Goal: Information Seeking & Learning: Learn about a topic

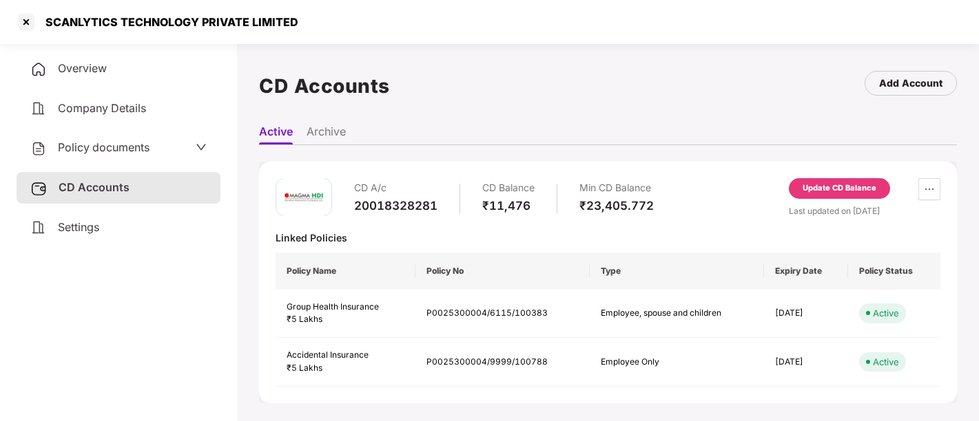
scroll to position [37, 0]
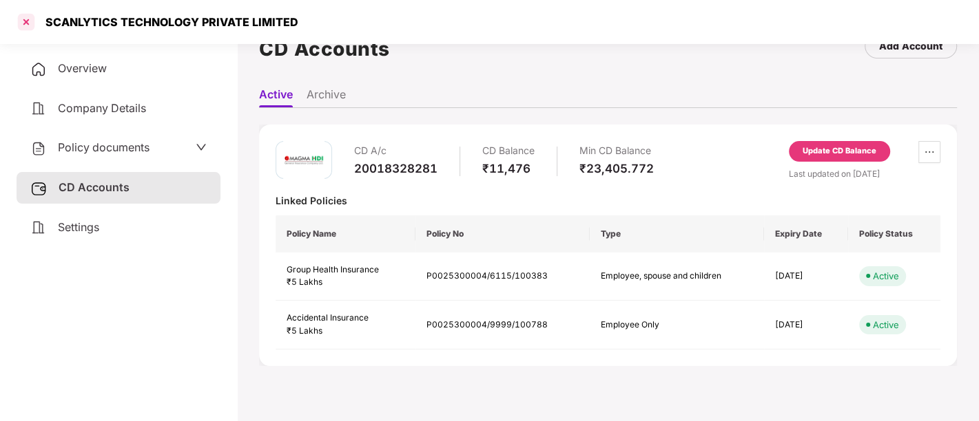
click at [21, 23] on div at bounding box center [26, 22] width 22 height 22
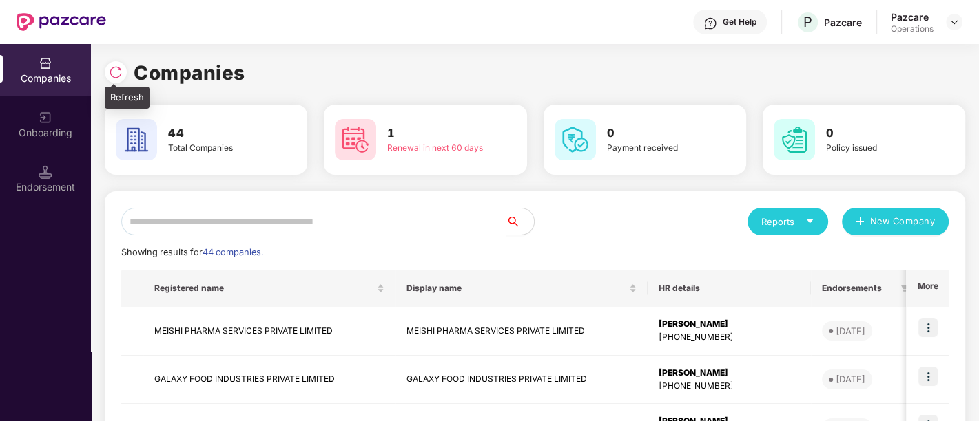
click at [121, 62] on div at bounding box center [116, 72] width 22 height 22
click at [206, 221] on input "text" at bounding box center [313, 222] width 385 height 28
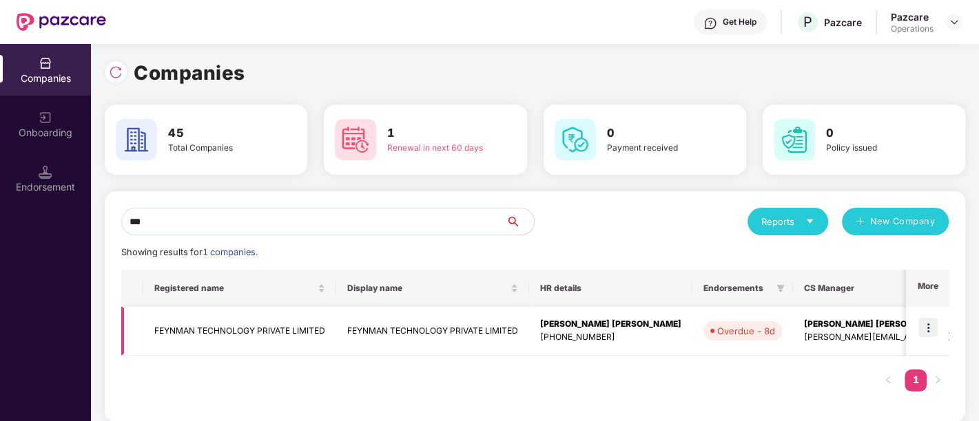
type input "***"
click at [924, 329] on img at bounding box center [927, 327] width 19 height 19
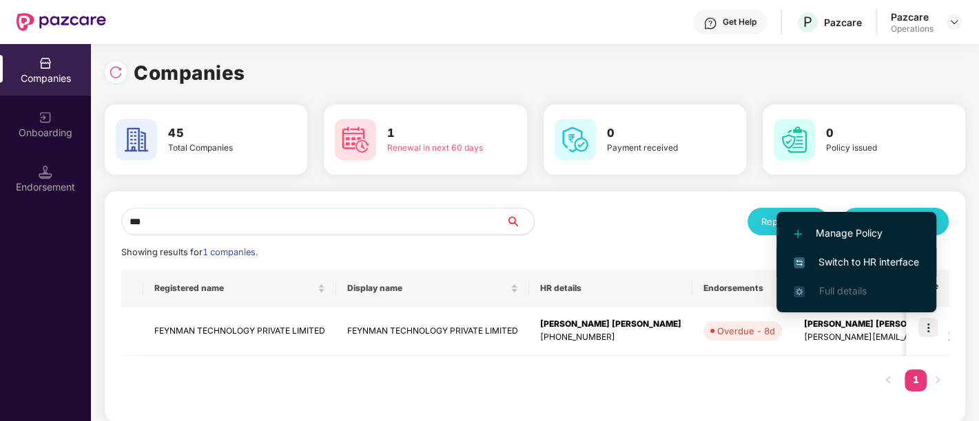
click at [838, 260] on span "Switch to HR interface" at bounding box center [855, 262] width 125 height 15
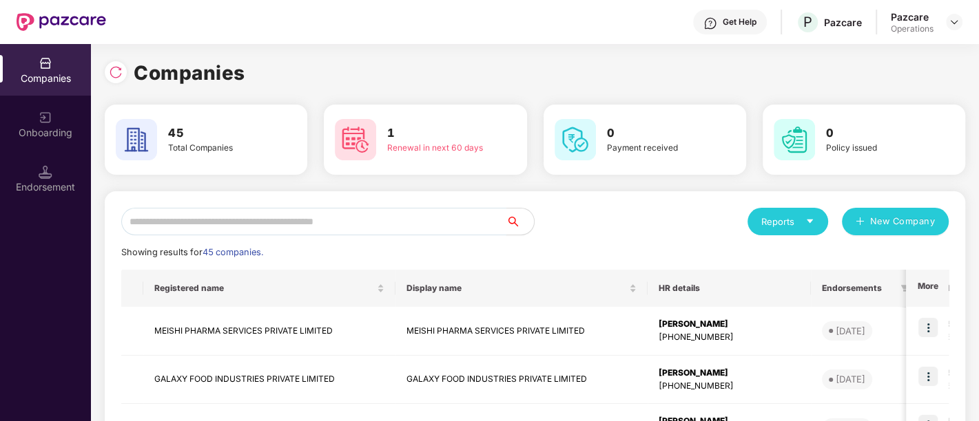
click at [294, 230] on input "text" at bounding box center [313, 222] width 385 height 28
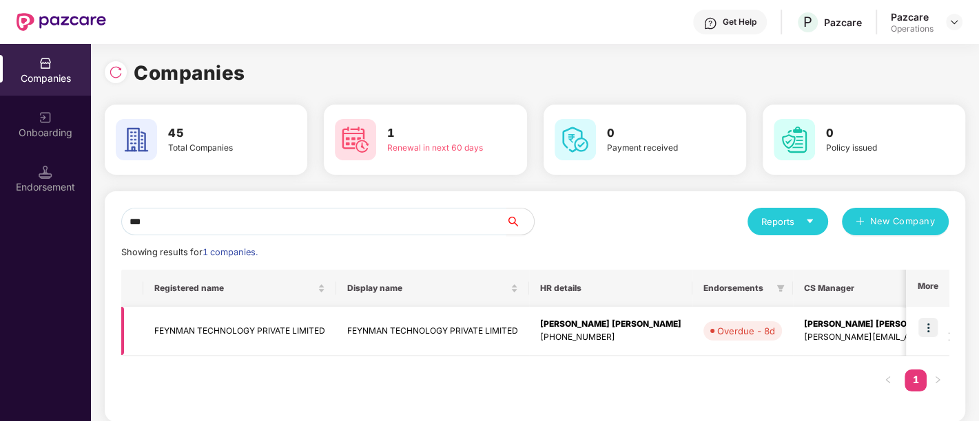
type input "***"
click at [260, 333] on td "FEYNMAN TECHNOLOGY PRIVATE LIMITED" at bounding box center [239, 331] width 193 height 49
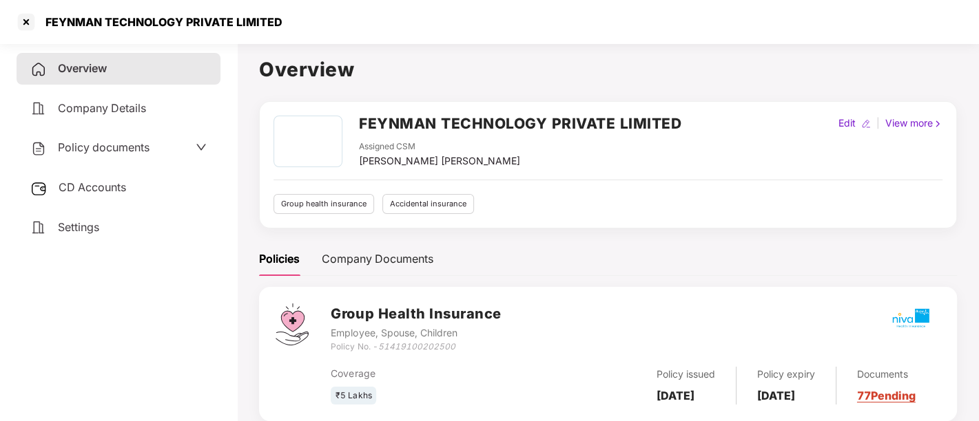
click at [101, 147] on span "Policy documents" at bounding box center [104, 147] width 92 height 14
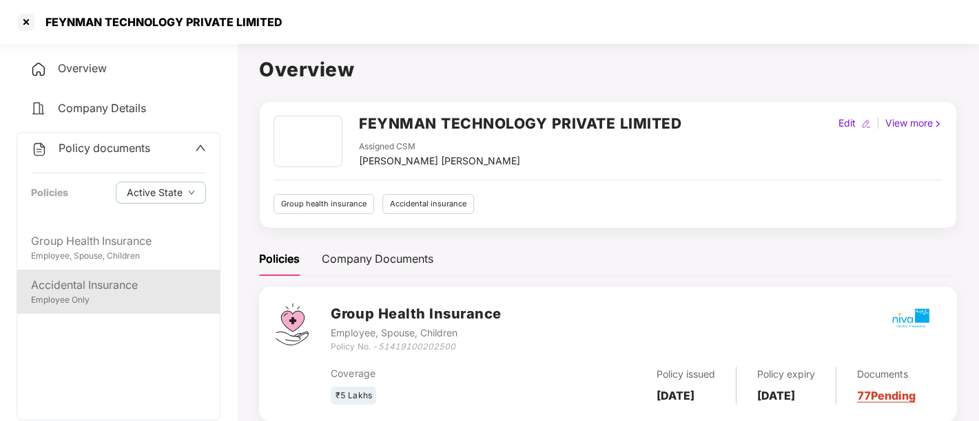
click at [102, 300] on div "Employee Only" at bounding box center [118, 300] width 175 height 13
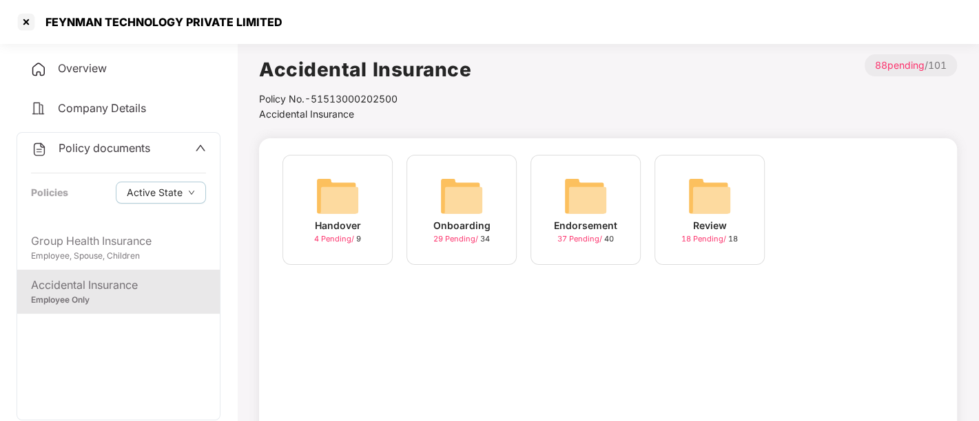
click at [574, 233] on div "37 Pending / 40" at bounding box center [585, 239] width 56 height 12
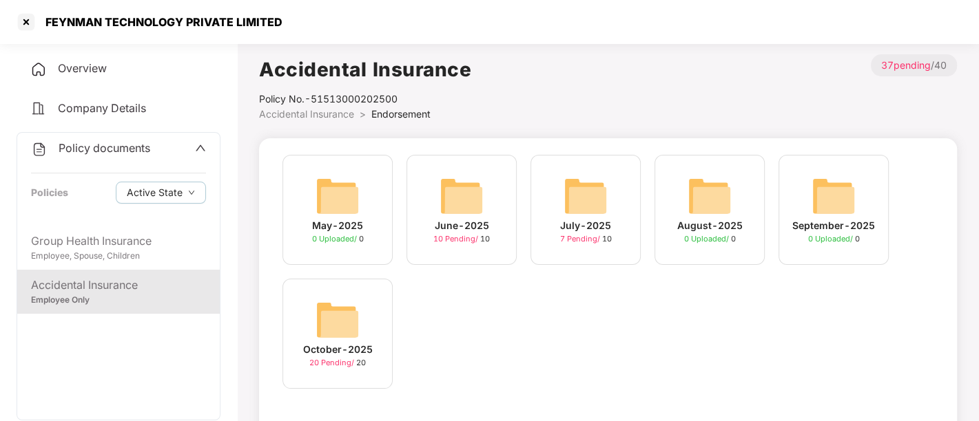
click at [331, 361] on span "20 Pending /" at bounding box center [332, 363] width 47 height 10
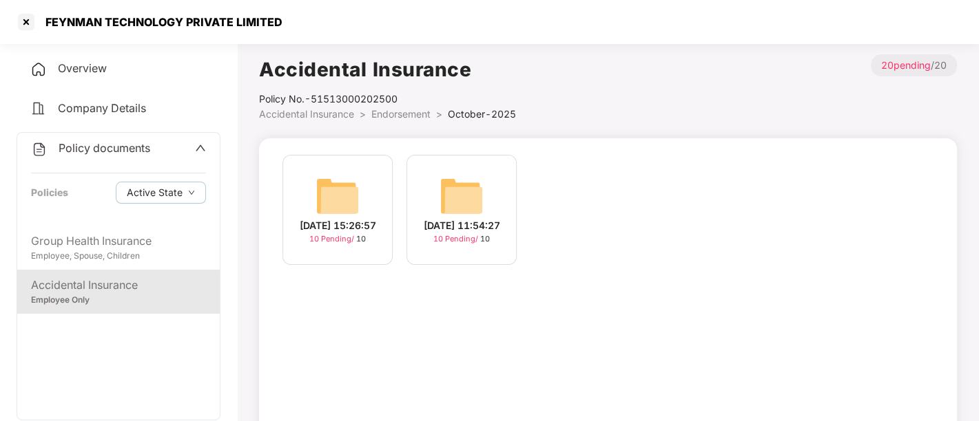
click at [342, 244] on span "10 Pending /" at bounding box center [332, 239] width 47 height 10
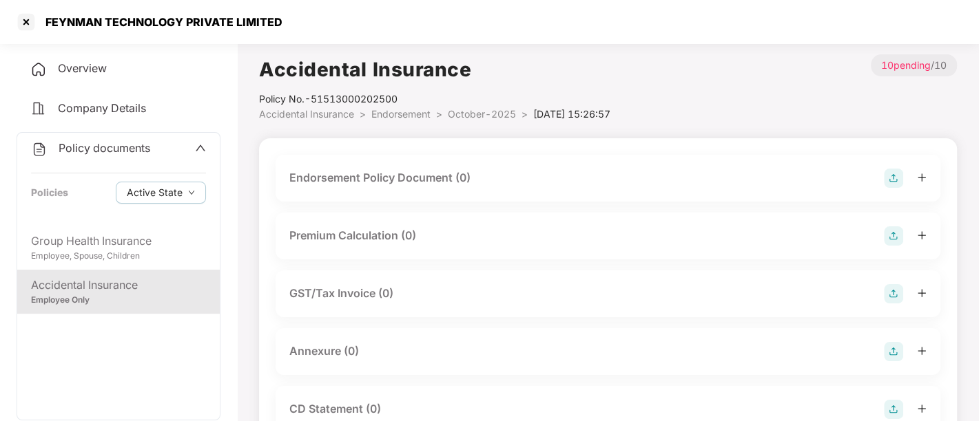
click at [897, 180] on img at bounding box center [893, 178] width 19 height 19
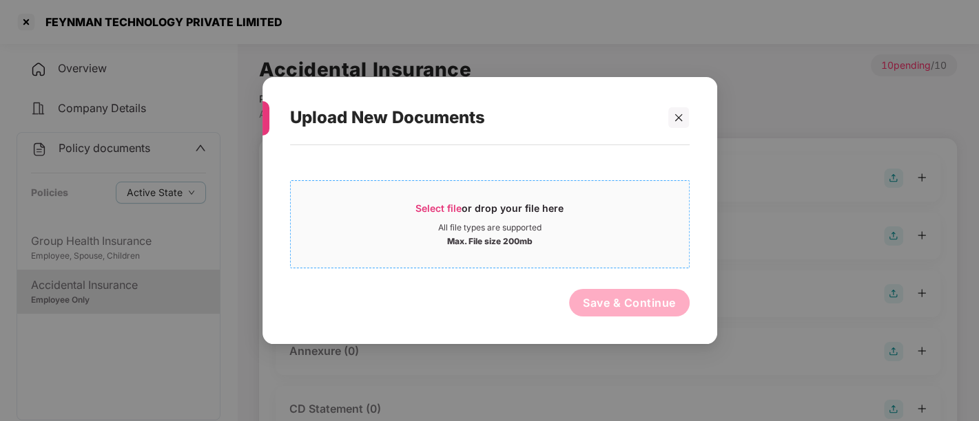
click at [446, 211] on span "Select file" at bounding box center [438, 208] width 46 height 12
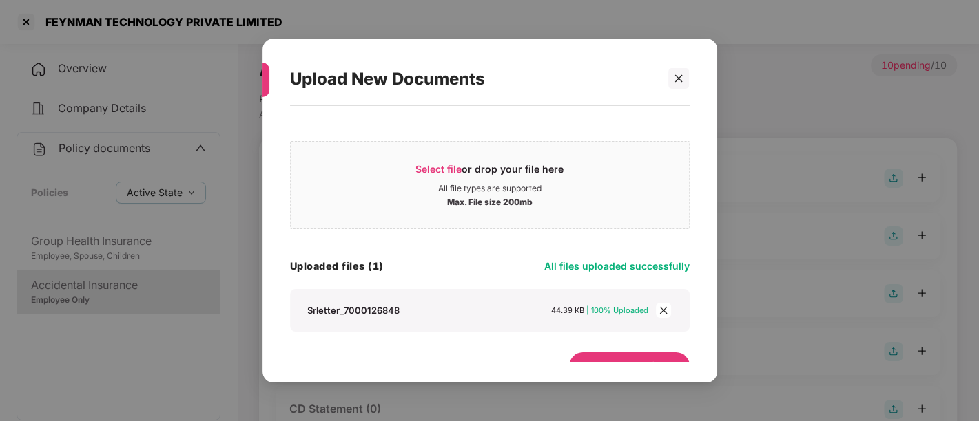
scroll to position [23, 0]
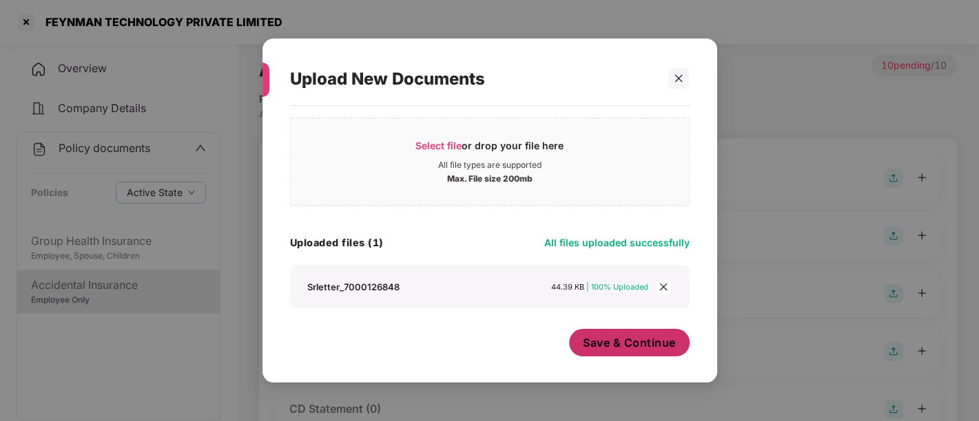
click at [606, 346] on span "Save & Continue" at bounding box center [629, 342] width 93 height 15
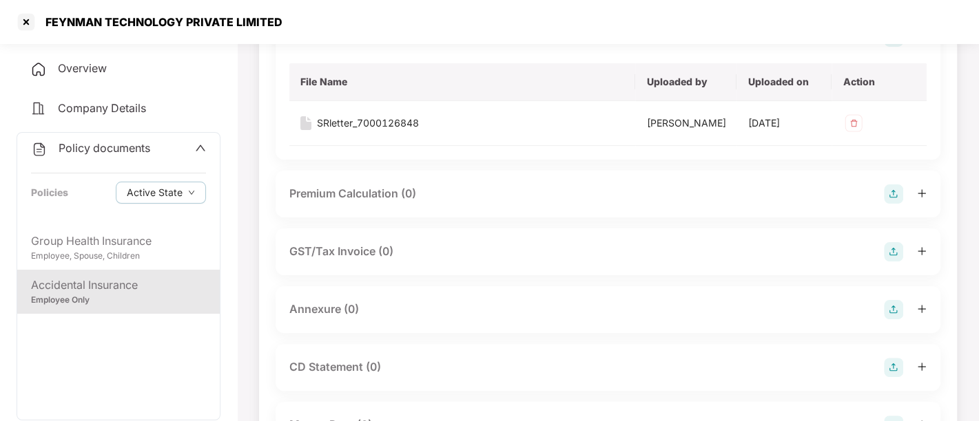
scroll to position [153, 0]
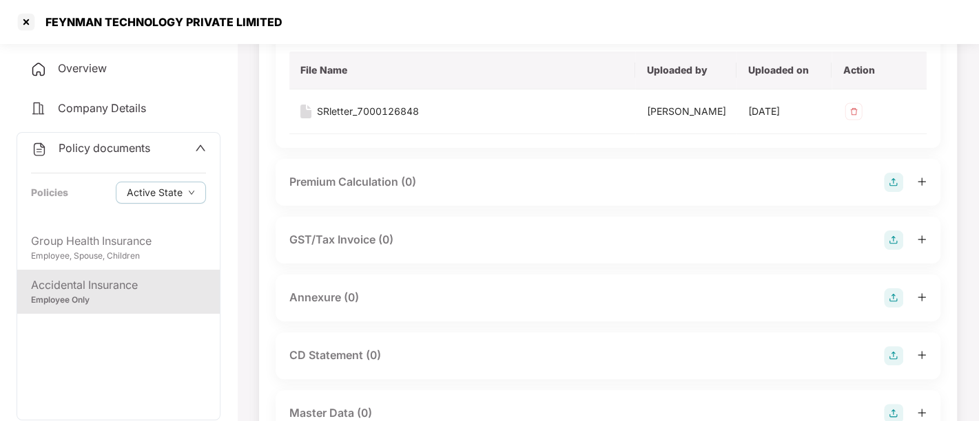
click at [897, 301] on img at bounding box center [893, 298] width 19 height 19
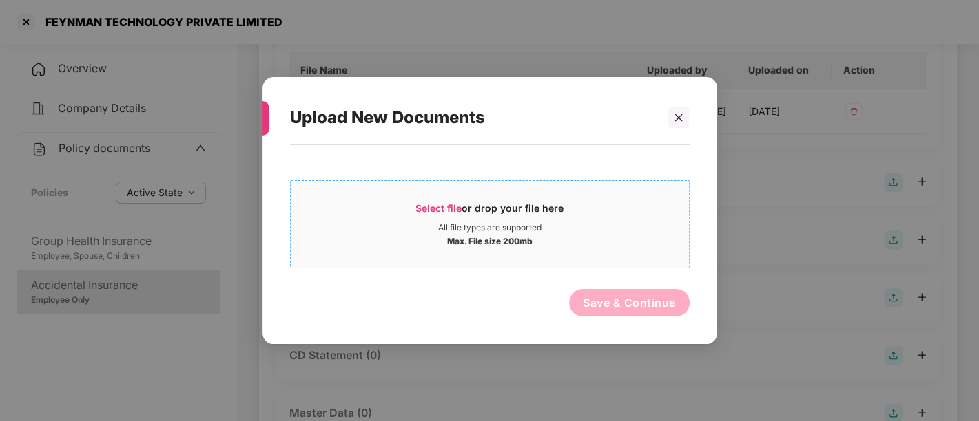
click at [432, 211] on span "Select file" at bounding box center [438, 208] width 46 height 12
click at [672, 121] on div at bounding box center [678, 117] width 21 height 21
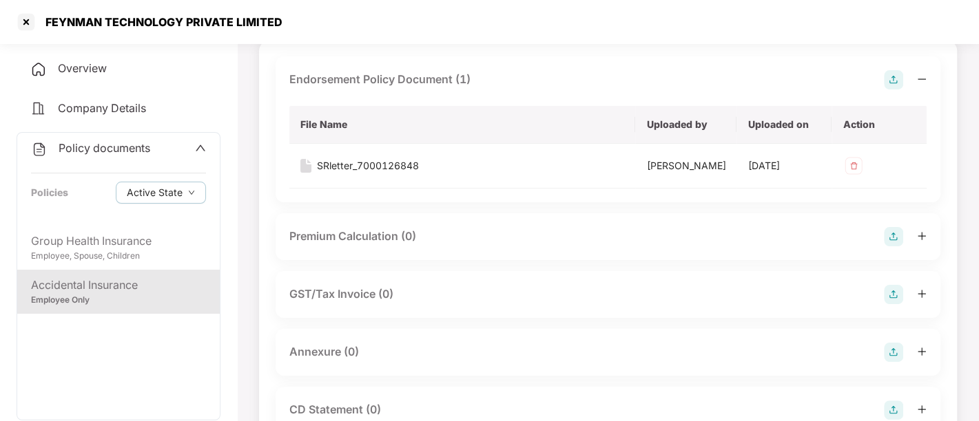
scroll to position [76, 0]
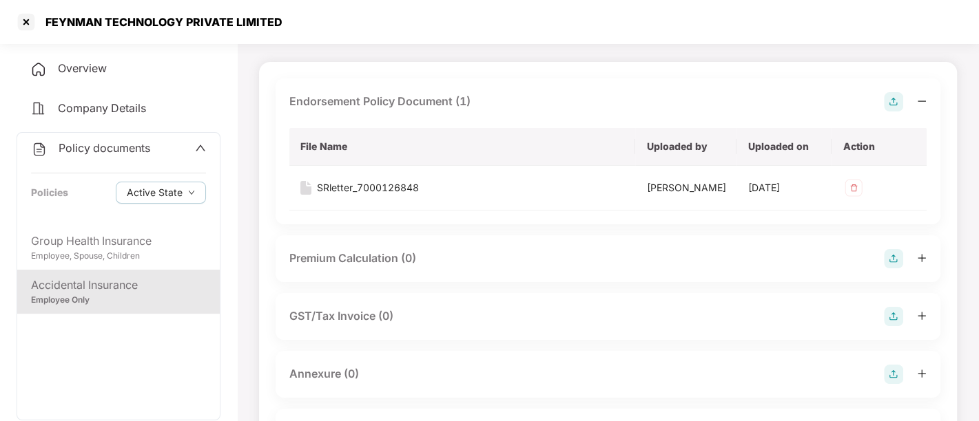
click at [897, 375] on img at bounding box center [893, 374] width 19 height 19
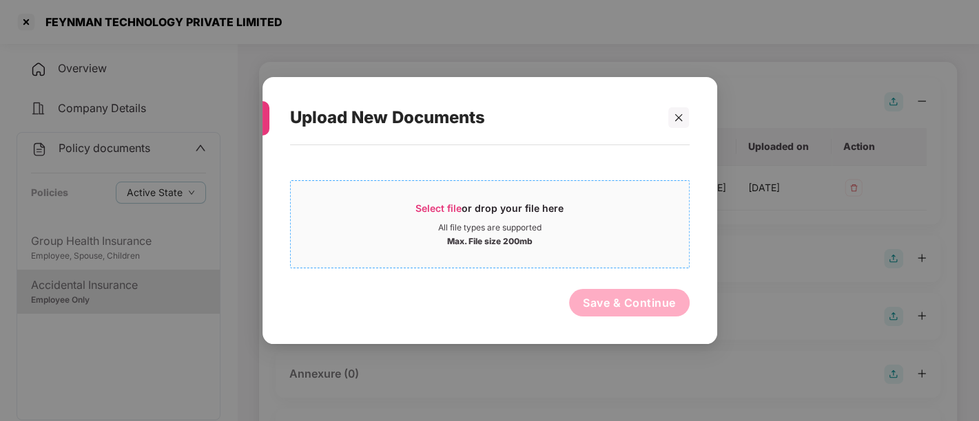
click at [449, 206] on span "Select file" at bounding box center [438, 208] width 46 height 12
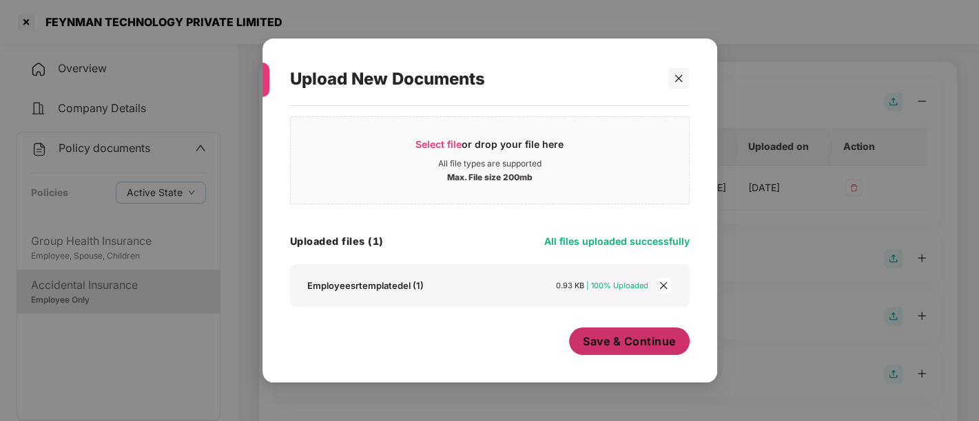
scroll to position [23, 0]
click at [639, 343] on span "Save & Continue" at bounding box center [629, 342] width 93 height 15
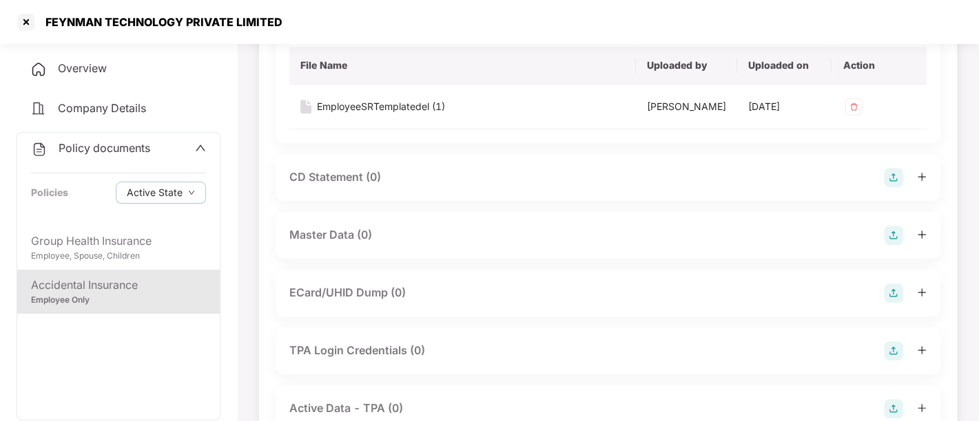
scroll to position [459, 0]
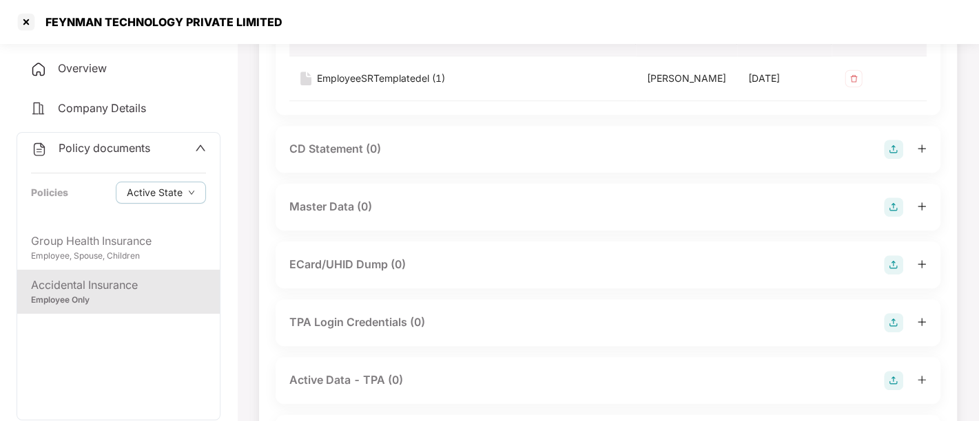
click at [895, 209] on img at bounding box center [893, 207] width 19 height 19
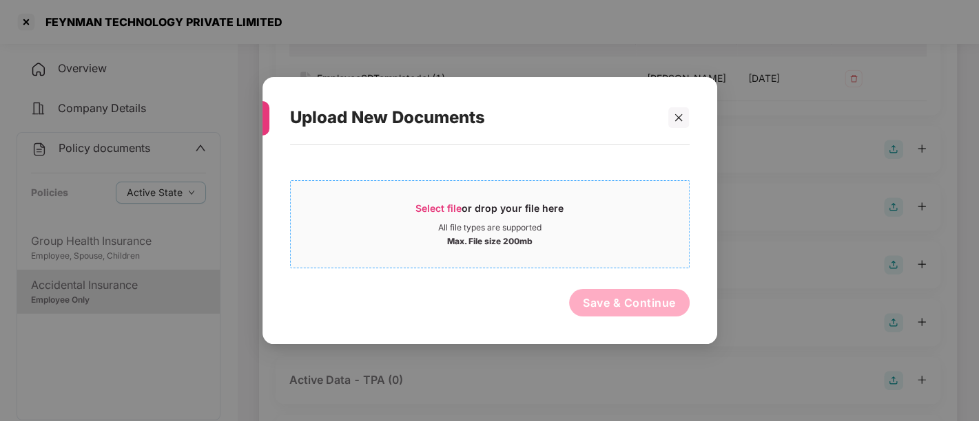
click at [452, 205] on span "Select file" at bounding box center [438, 208] width 46 height 12
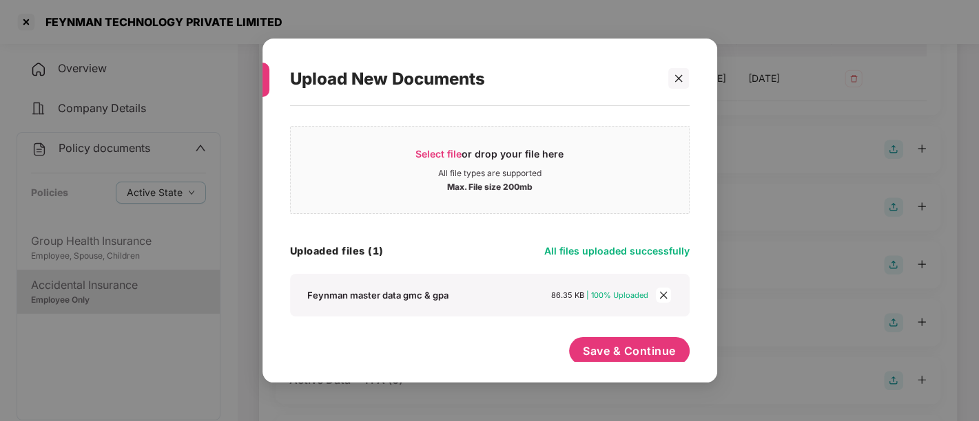
scroll to position [23, 0]
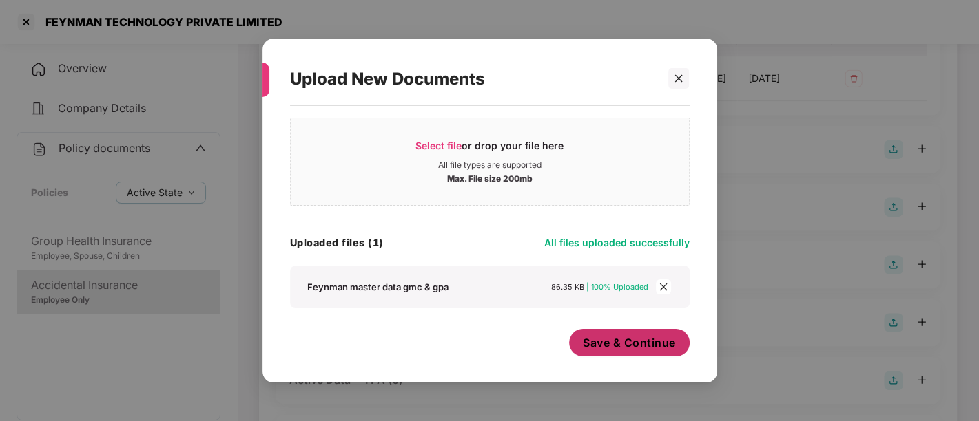
click at [629, 337] on span "Save & Continue" at bounding box center [629, 342] width 93 height 15
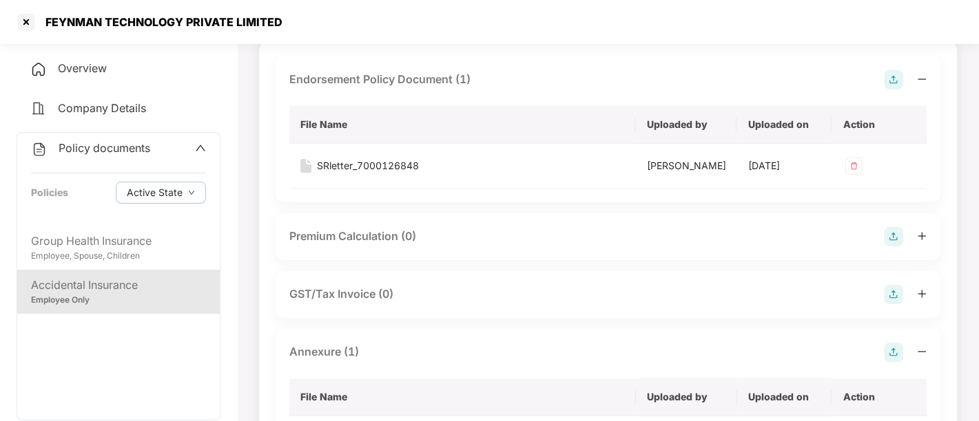
scroll to position [0, 0]
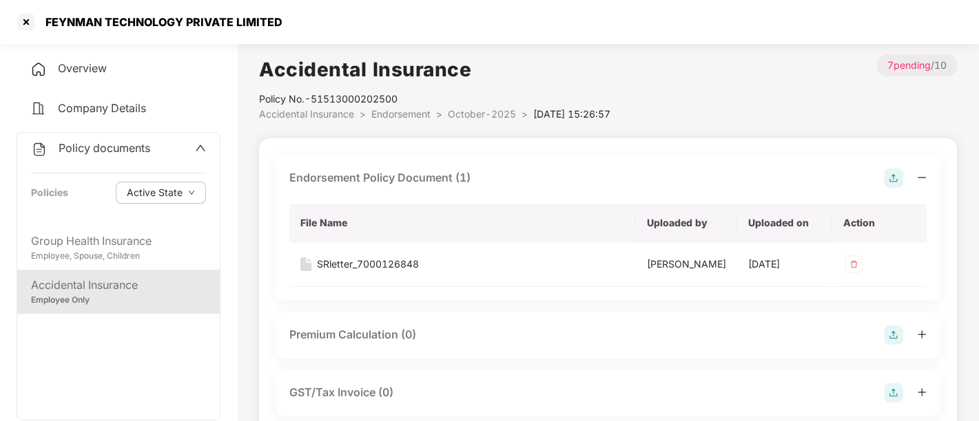
click at [198, 147] on icon "up" at bounding box center [200, 148] width 11 height 11
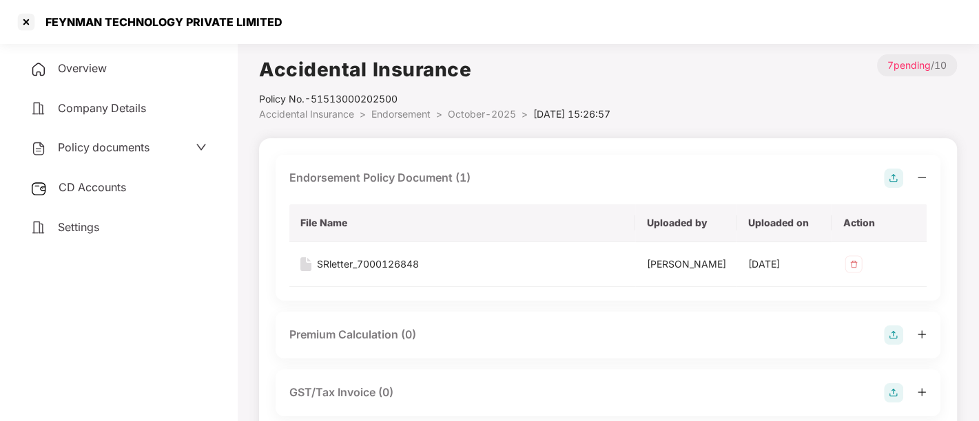
drag, startPoint x: 127, startPoint y: 201, endPoint x: 116, endPoint y: 186, distance: 18.7
click at [125, 200] on div "CD Accounts" at bounding box center [119, 188] width 204 height 32
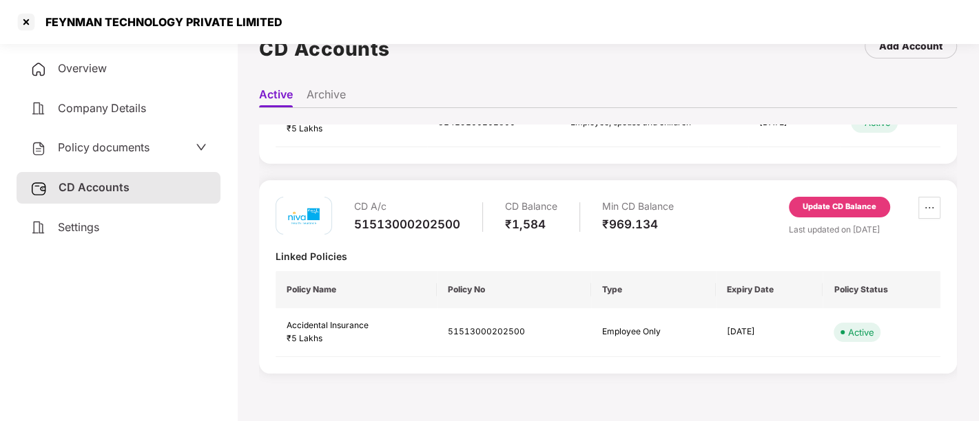
scroll to position [37, 0]
click at [844, 211] on div "Update CD Balance" at bounding box center [839, 207] width 74 height 12
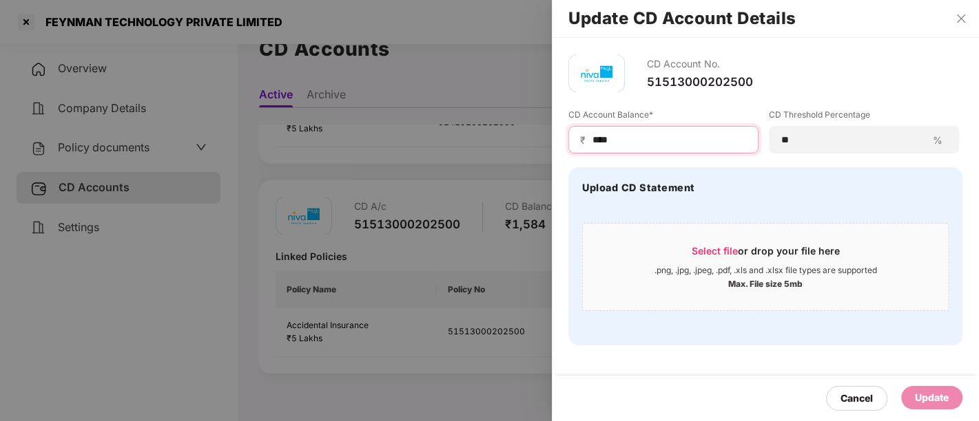
drag, startPoint x: 648, startPoint y: 140, endPoint x: 582, endPoint y: 148, distance: 66.6
click at [582, 148] on div "₹ ****" at bounding box center [663, 140] width 190 height 28
type input "****"
click at [928, 408] on div "Update" at bounding box center [931, 397] width 61 height 23
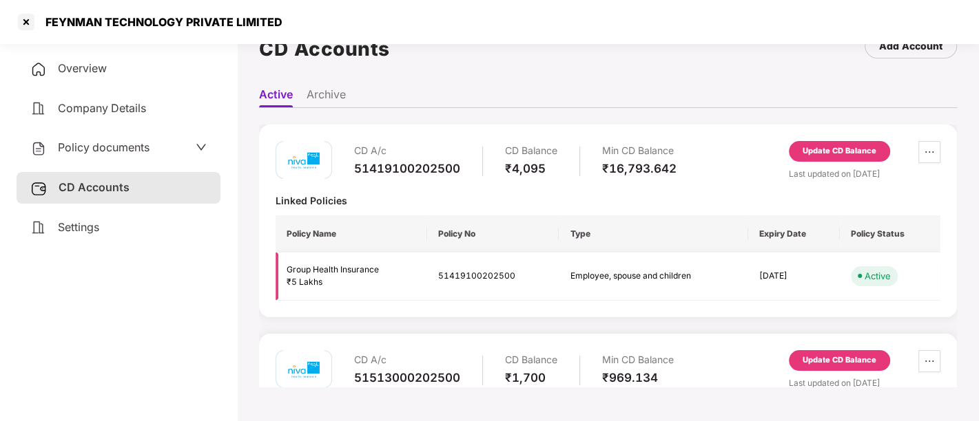
scroll to position [0, 0]
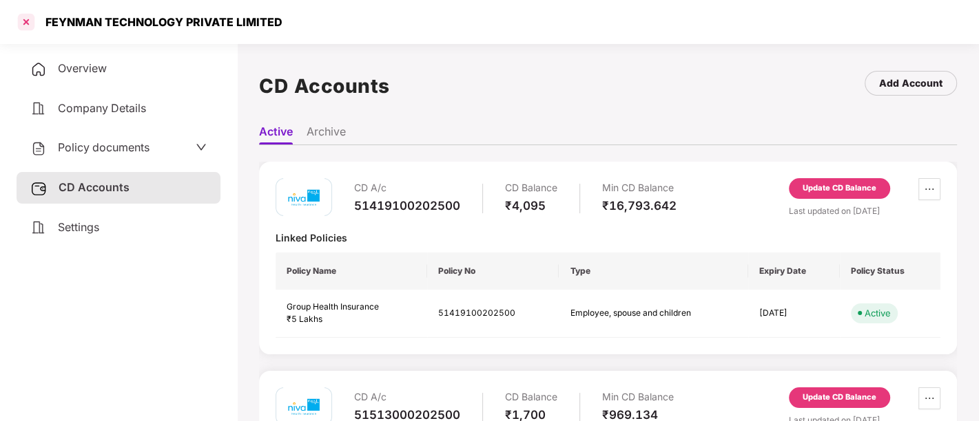
click at [27, 21] on div at bounding box center [26, 22] width 22 height 22
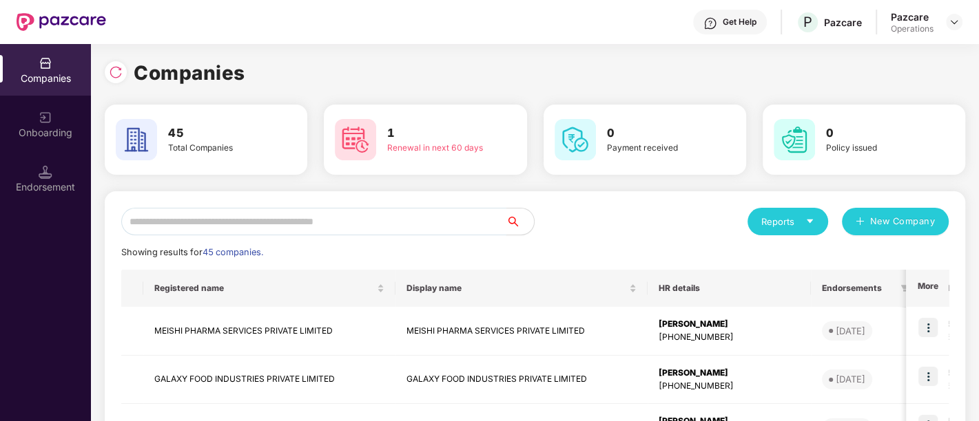
click at [192, 225] on input "text" at bounding box center [313, 222] width 385 height 28
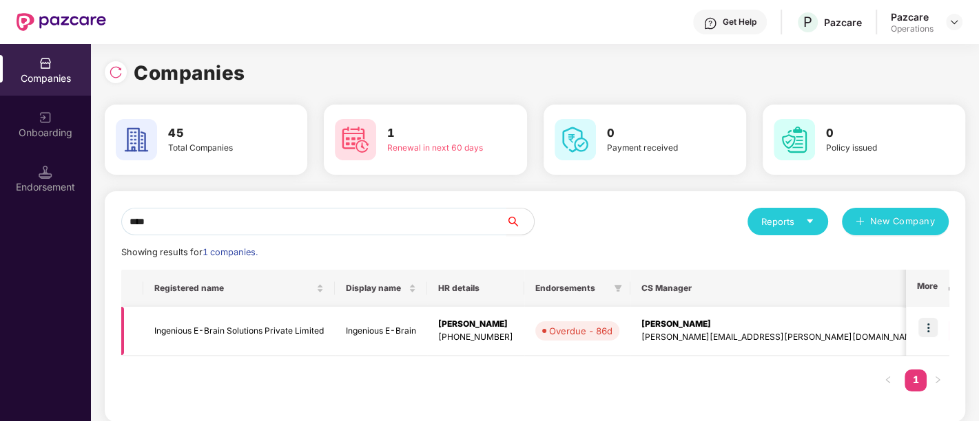
type input "****"
click at [300, 326] on td "Ingenious E-Brain Solutions Private Limited" at bounding box center [238, 331] width 191 height 49
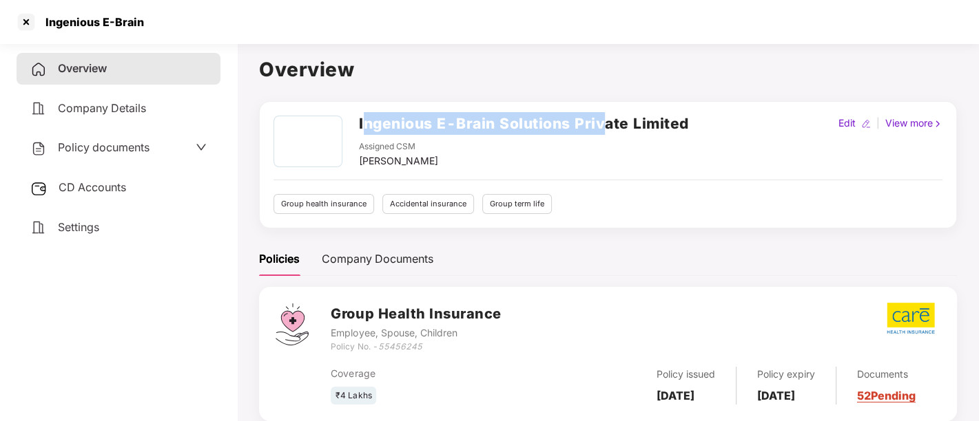
drag, startPoint x: 361, startPoint y: 123, endPoint x: 609, endPoint y: 125, distance: 247.9
click at [607, 123] on h2 "Ingenious E-Brain Solutions Private Limited" at bounding box center [524, 123] width 330 height 23
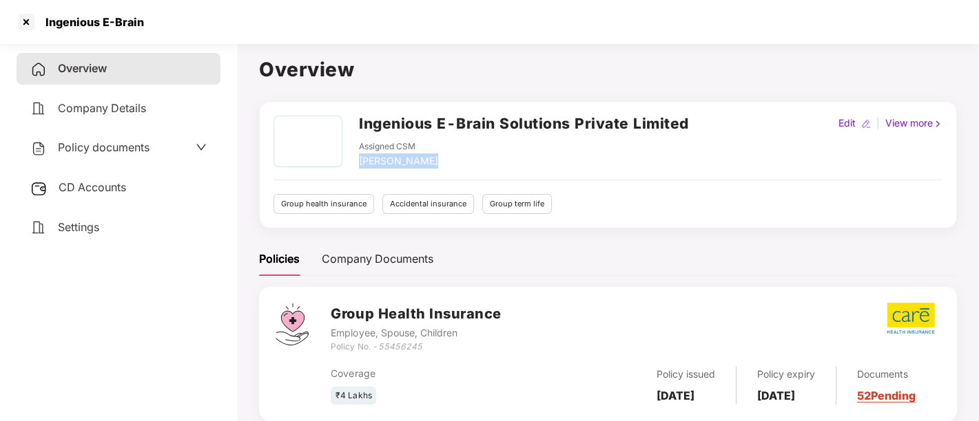
drag, startPoint x: 423, startPoint y: 161, endPoint x: 357, endPoint y: 163, distance: 66.1
click at [357, 163] on div "Ingenious E-Brain Solutions Private Limited Assigned CSM [PERSON_NAME]" at bounding box center [480, 142] width 415 height 53
copy div "[PERSON_NAME]"
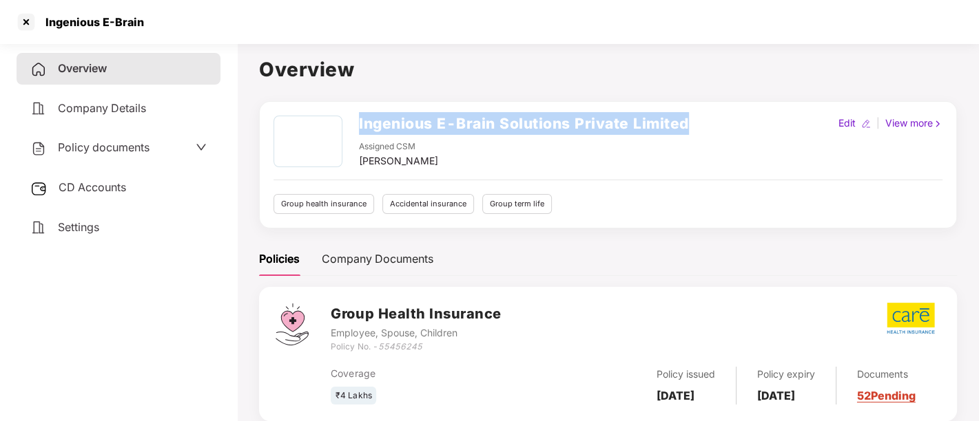
drag, startPoint x: 360, startPoint y: 121, endPoint x: 698, endPoint y: 114, distance: 338.2
click at [698, 114] on div "Ingenious E-Brain Solutions Private Limited Assigned CSM [PERSON_NAME] Edit | V…" at bounding box center [608, 164] width 698 height 127
copy h2 "Ingenious E-Brain Solutions Private Limited"
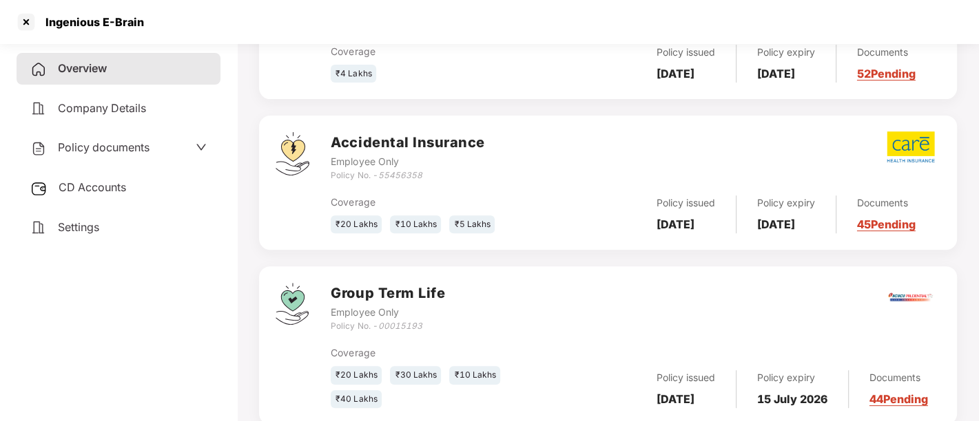
scroll to position [365, 0]
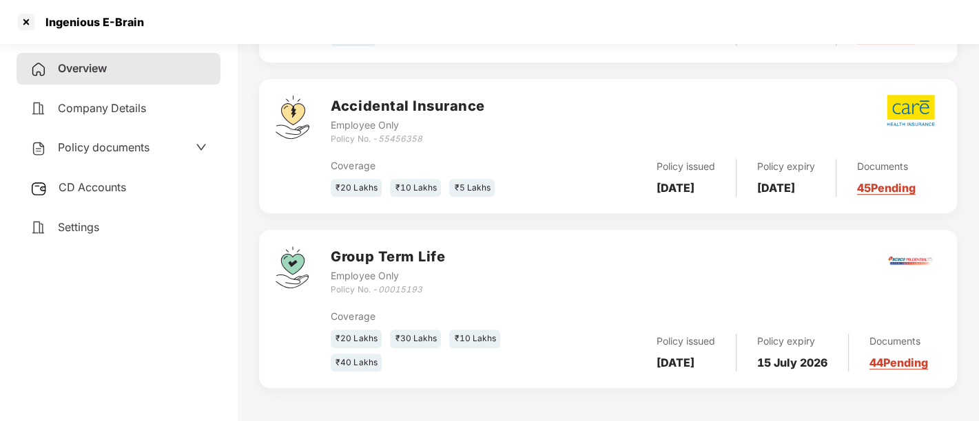
click at [117, 151] on span "Policy documents" at bounding box center [104, 147] width 92 height 14
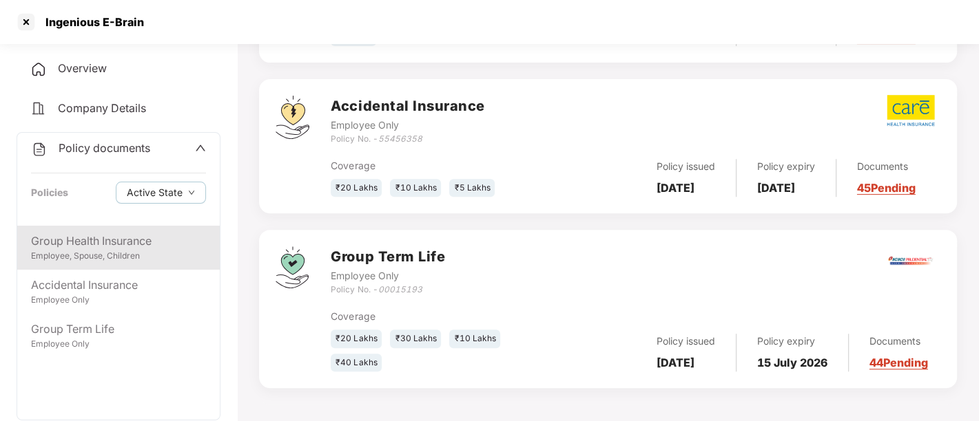
click at [91, 252] on div "Employee, Spouse, Children" at bounding box center [118, 256] width 175 height 13
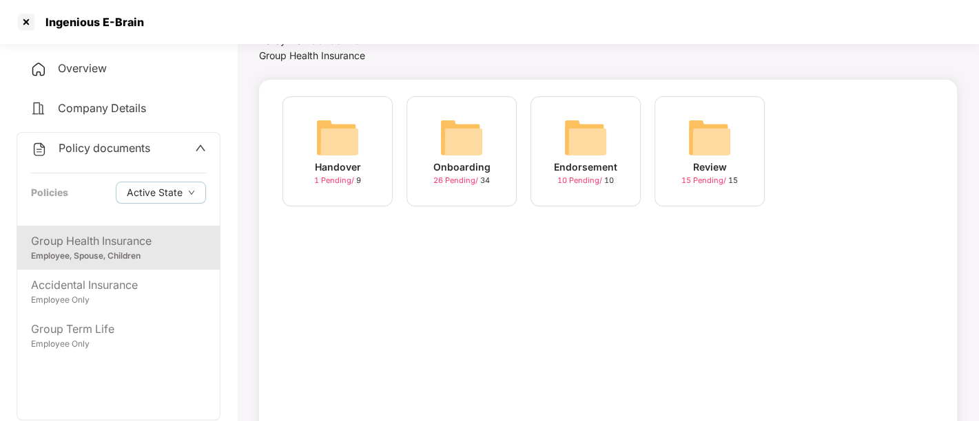
scroll to position [0, 0]
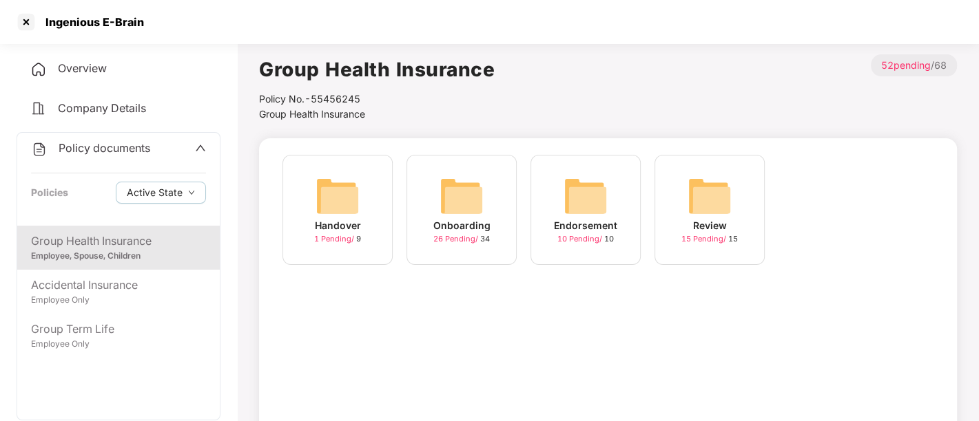
click at [449, 239] on span "26 Pending /" at bounding box center [456, 239] width 47 height 10
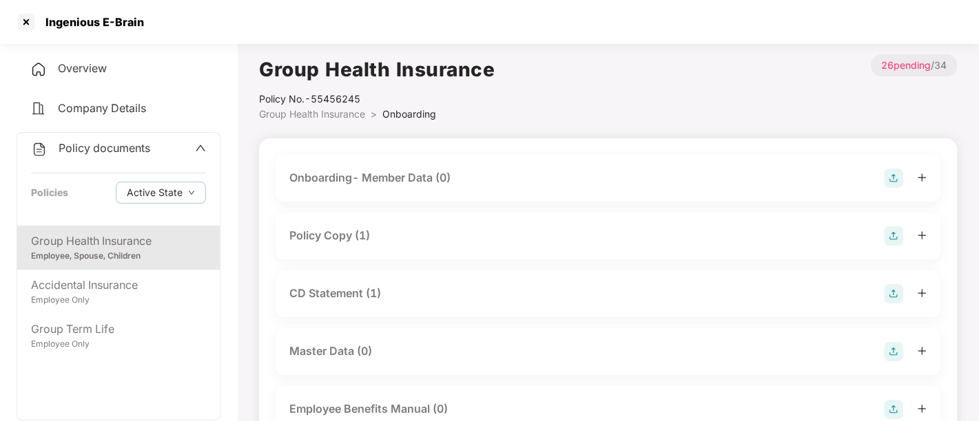
click at [816, 238] on div "Policy Copy (1)" at bounding box center [607, 236] width 637 height 19
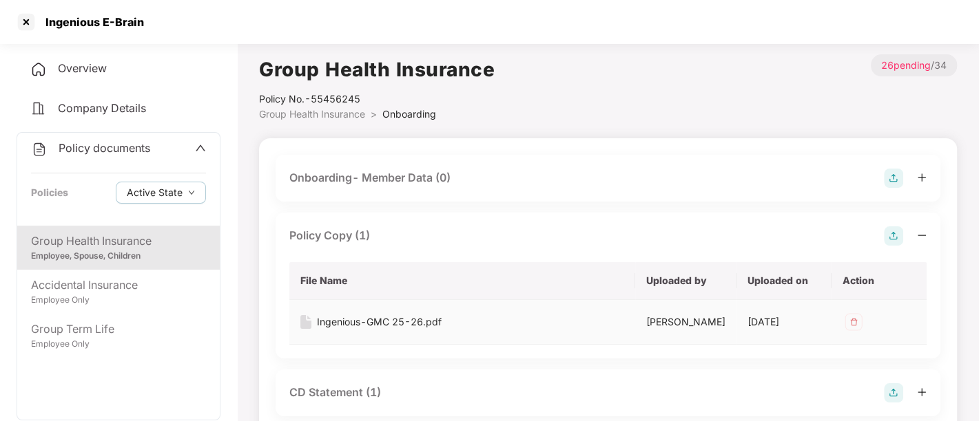
click at [332, 322] on div "Ingenious-GMC 25-26.pdf" at bounding box center [379, 322] width 125 height 15
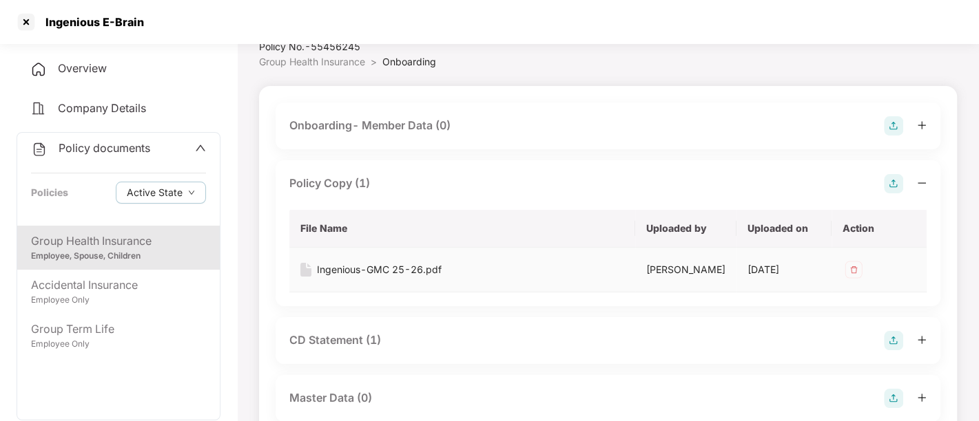
scroll to position [153, 0]
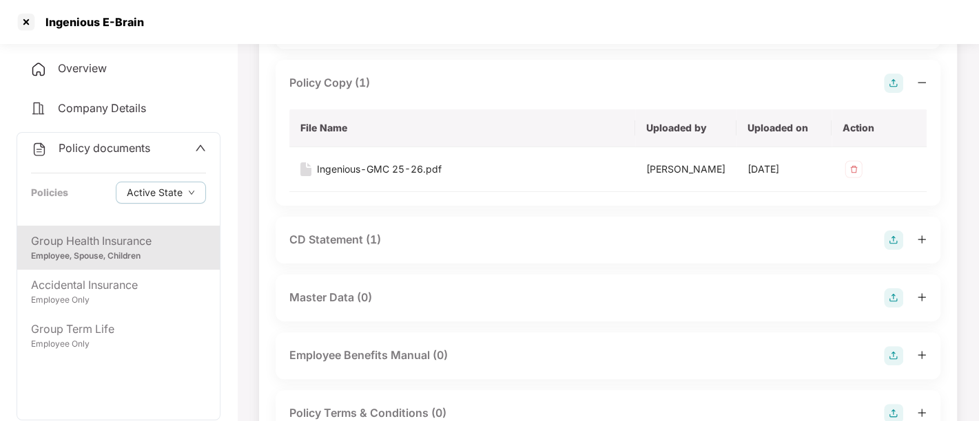
click at [342, 239] on div "CD Statement (1)" at bounding box center [335, 239] width 92 height 17
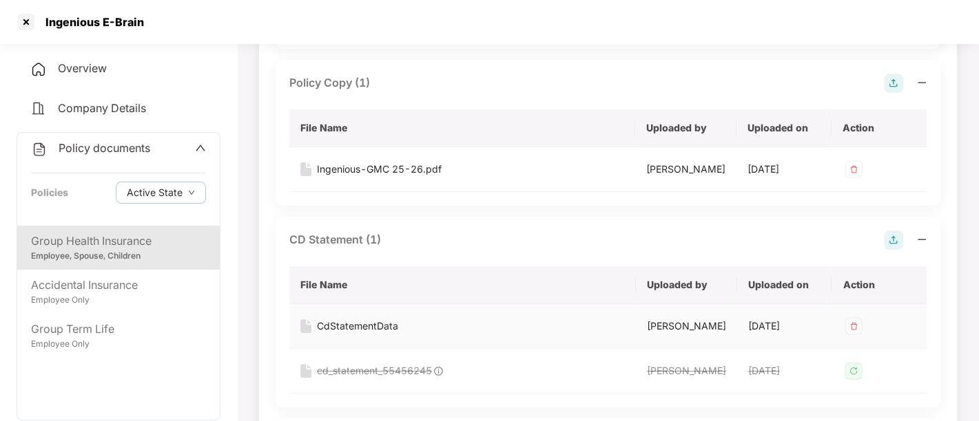
click at [364, 322] on div "CdStatementData" at bounding box center [357, 326] width 81 height 15
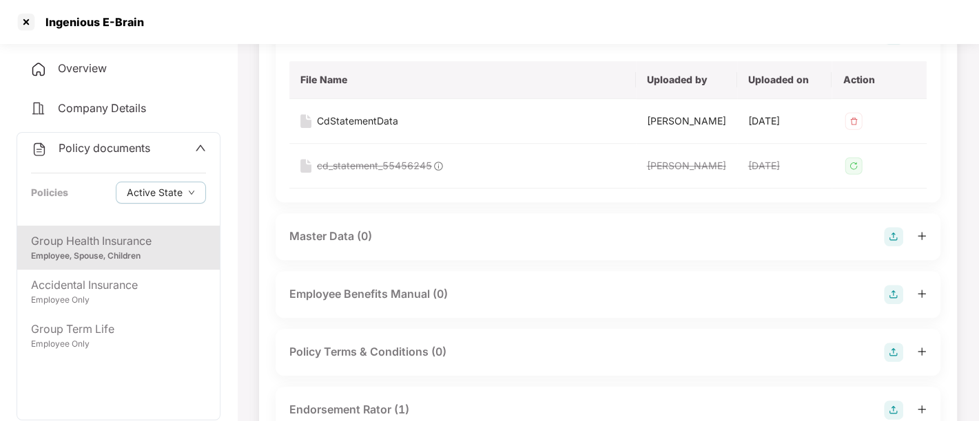
scroll to position [459, 0]
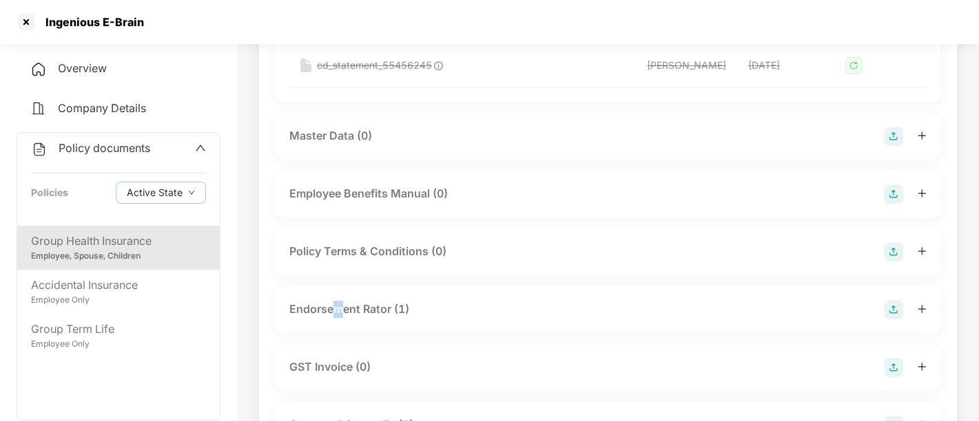
click at [340, 305] on div "Endorsement Rator (1)" at bounding box center [349, 309] width 120 height 17
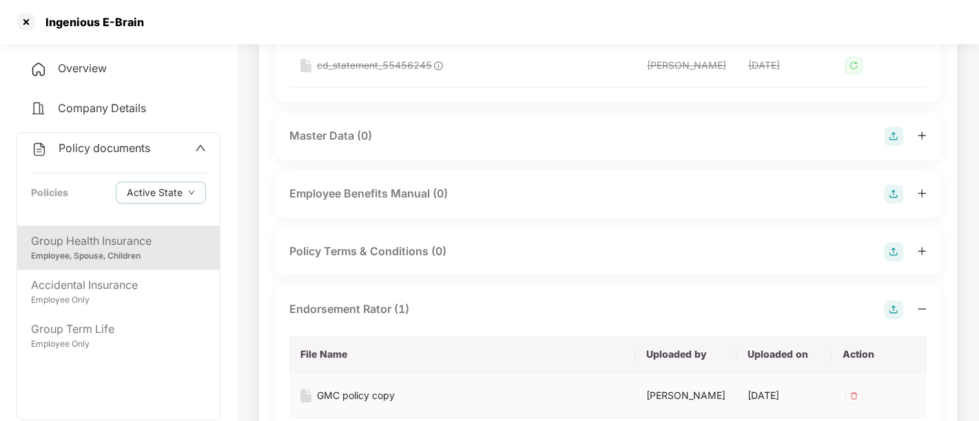
click at [360, 394] on div "GMC policy copy" at bounding box center [356, 395] width 78 height 15
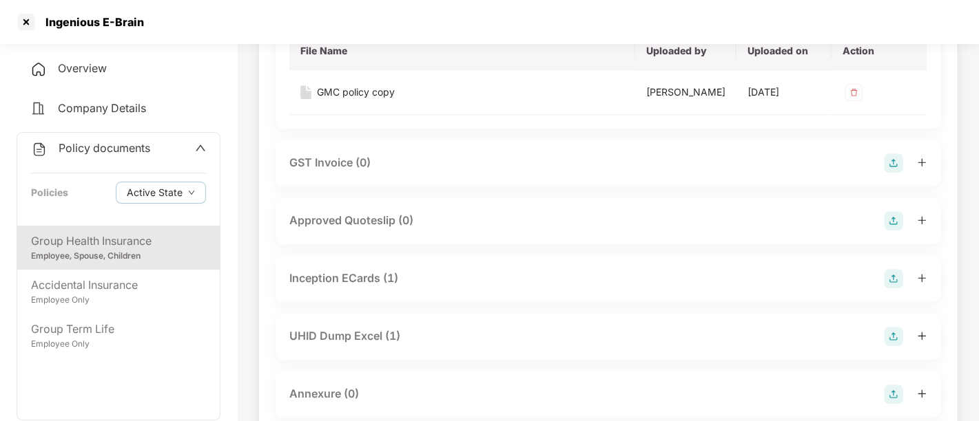
scroll to position [765, 0]
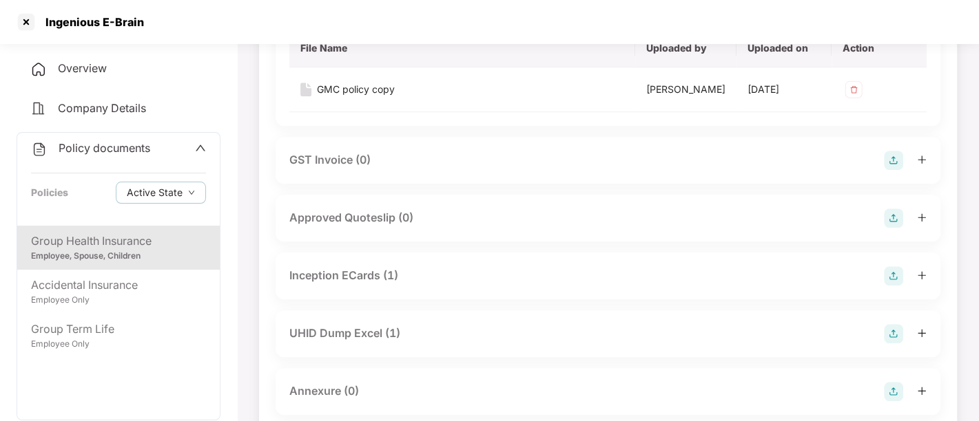
click at [355, 267] on div "Inception ECards (1)" at bounding box center [343, 275] width 109 height 17
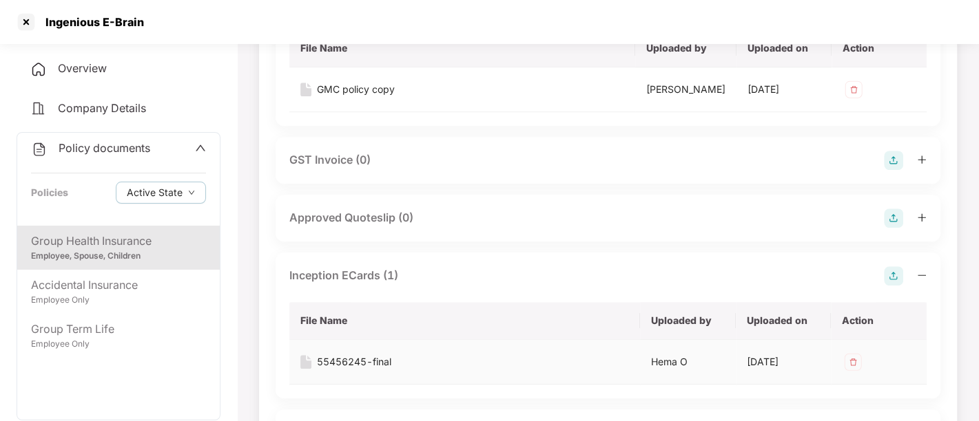
click at [359, 361] on div "55456245-final" at bounding box center [354, 362] width 74 height 15
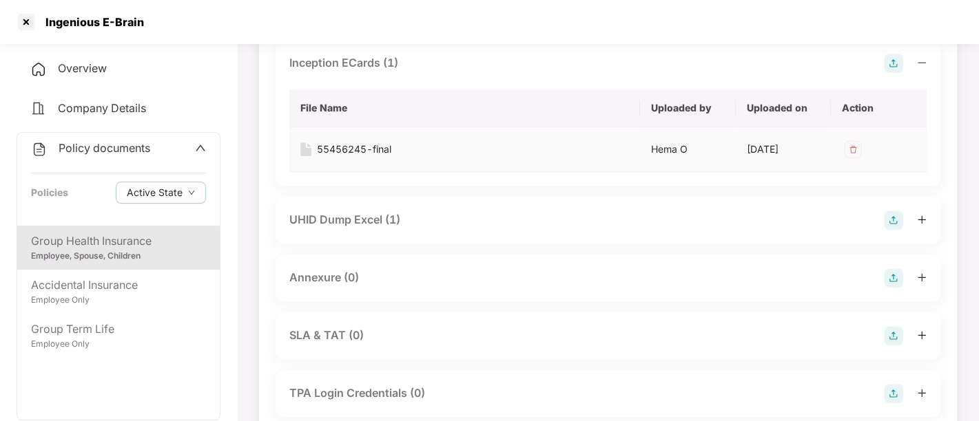
scroll to position [994, 0]
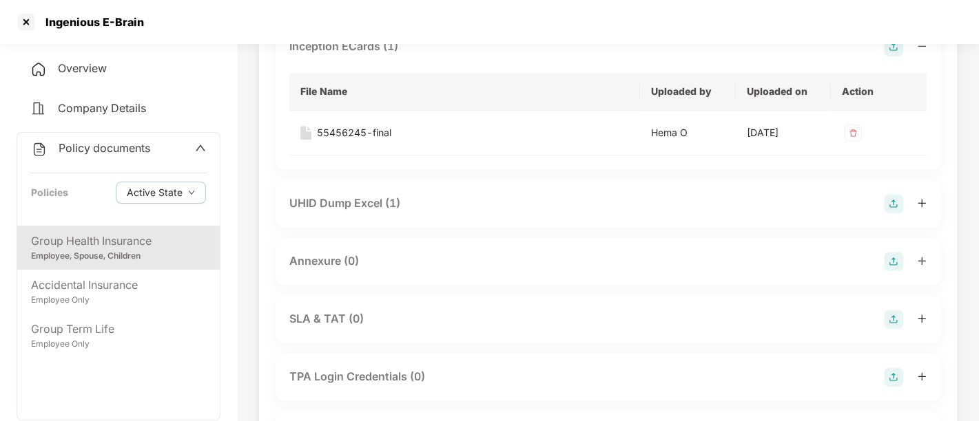
click at [349, 196] on div "UHID Dump Excel (1)" at bounding box center [344, 203] width 111 height 17
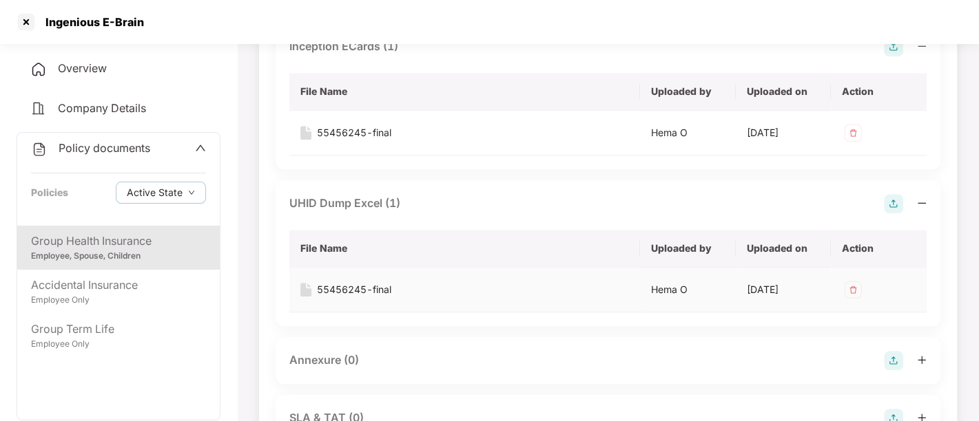
click at [377, 286] on div "55456245-final" at bounding box center [354, 289] width 74 height 15
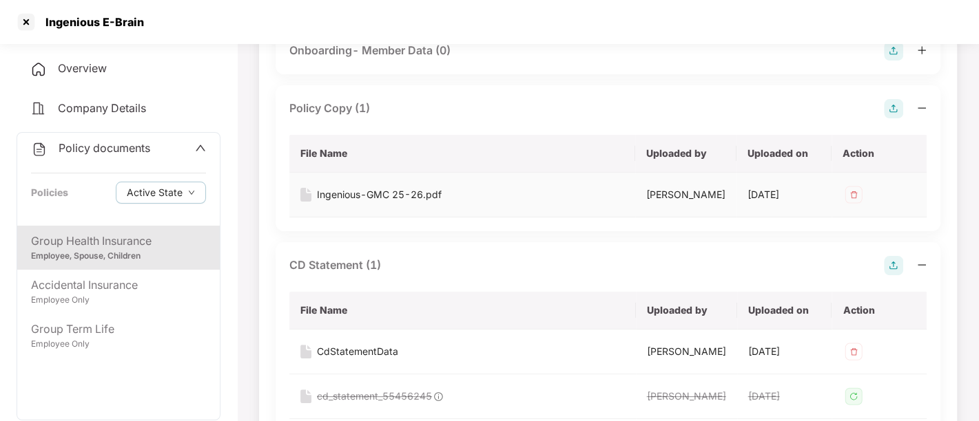
scroll to position [0, 0]
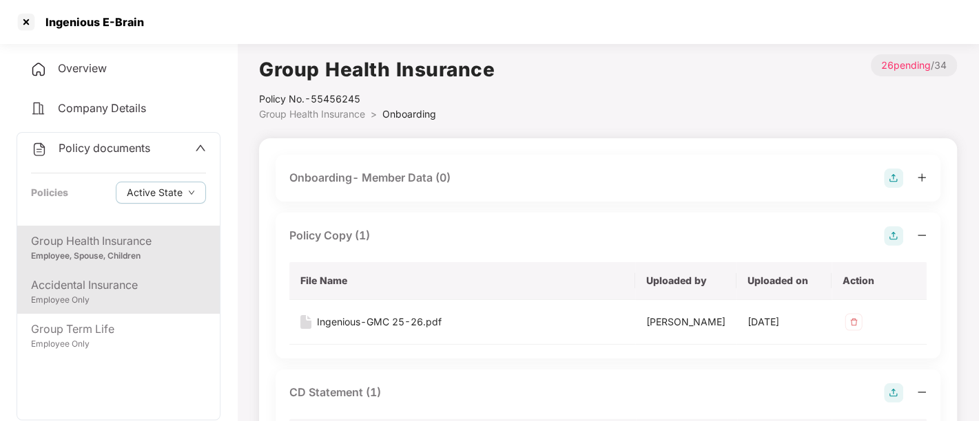
click at [122, 303] on div "Employee Only" at bounding box center [118, 300] width 175 height 13
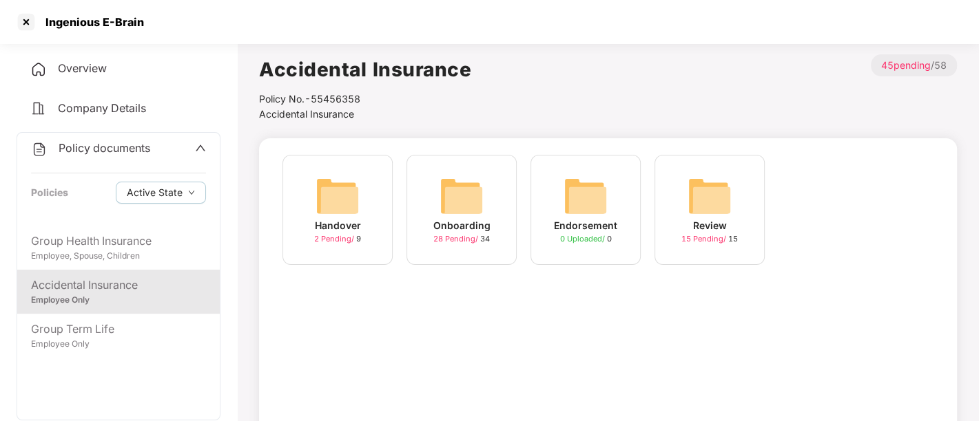
click at [461, 239] on span "28 Pending /" at bounding box center [456, 239] width 47 height 10
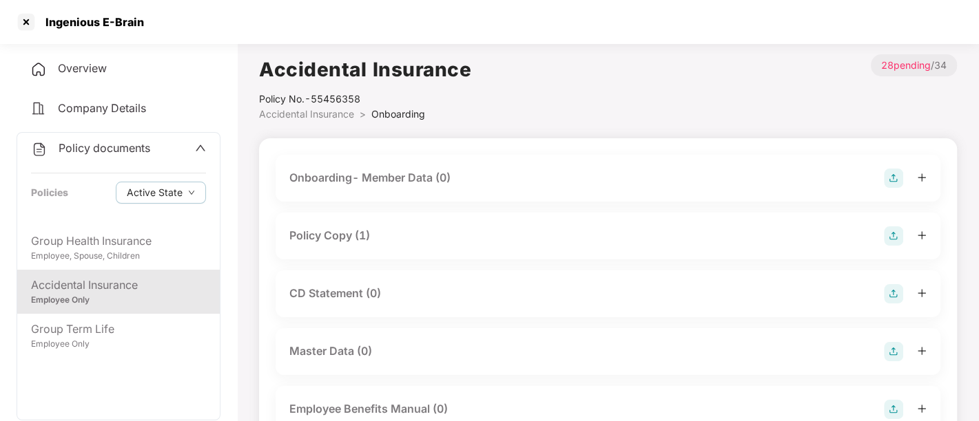
click at [382, 231] on div "Policy Copy (1)" at bounding box center [607, 236] width 637 height 19
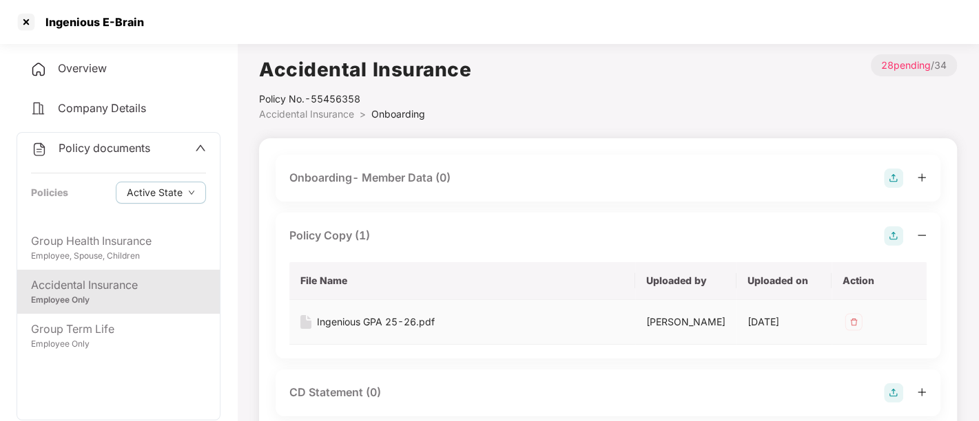
click at [347, 323] on div "Ingenious GPA 25-26.pdf" at bounding box center [376, 322] width 118 height 15
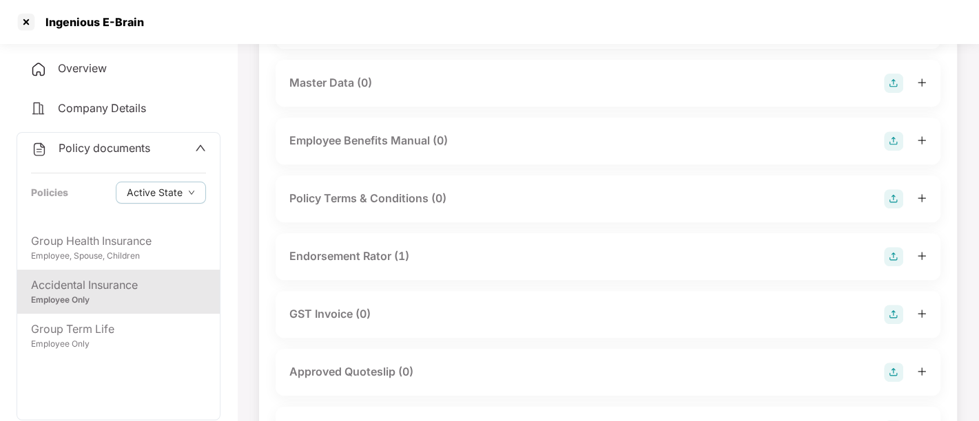
scroll to position [382, 0]
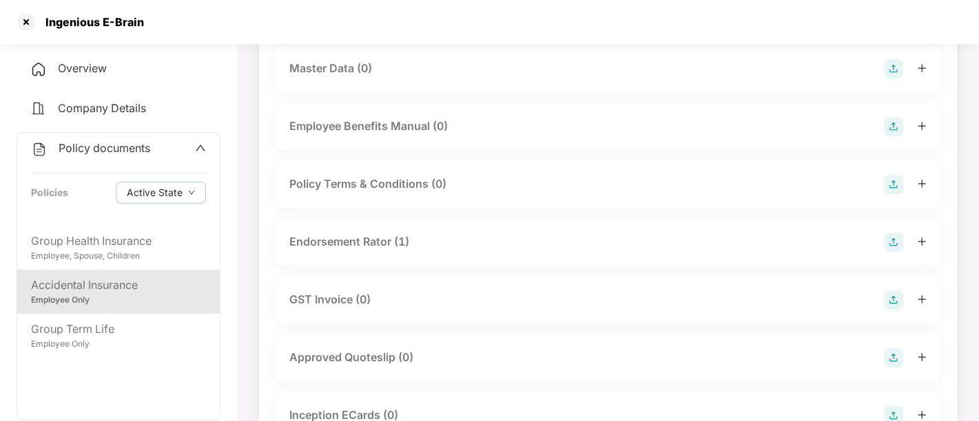
click at [362, 235] on div "Endorsement Rator (1)" at bounding box center [349, 241] width 120 height 17
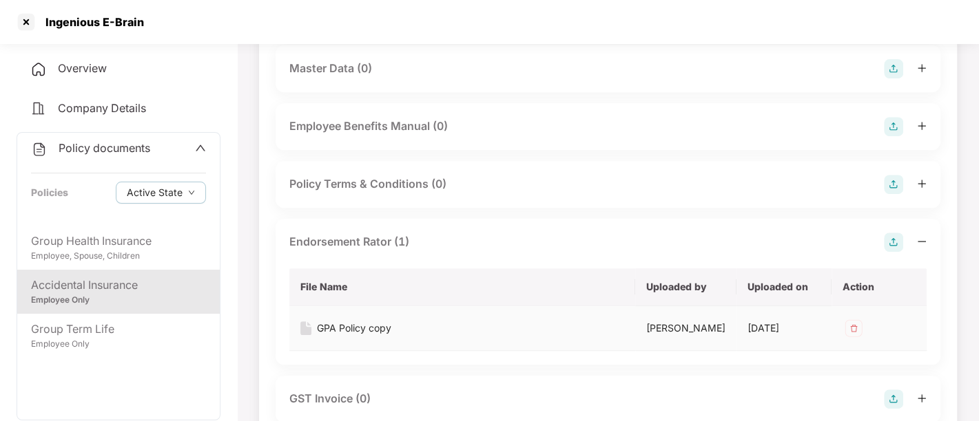
click at [350, 322] on div "GPA Policy copy" at bounding box center [354, 328] width 74 height 15
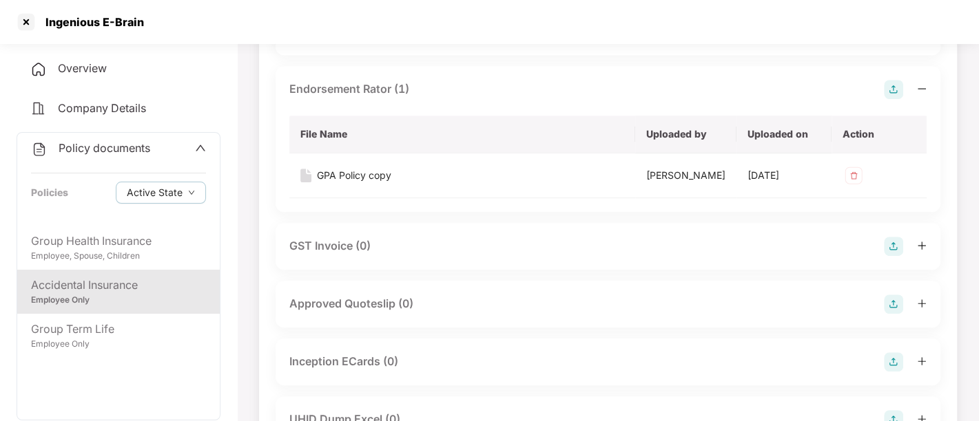
scroll to position [689, 0]
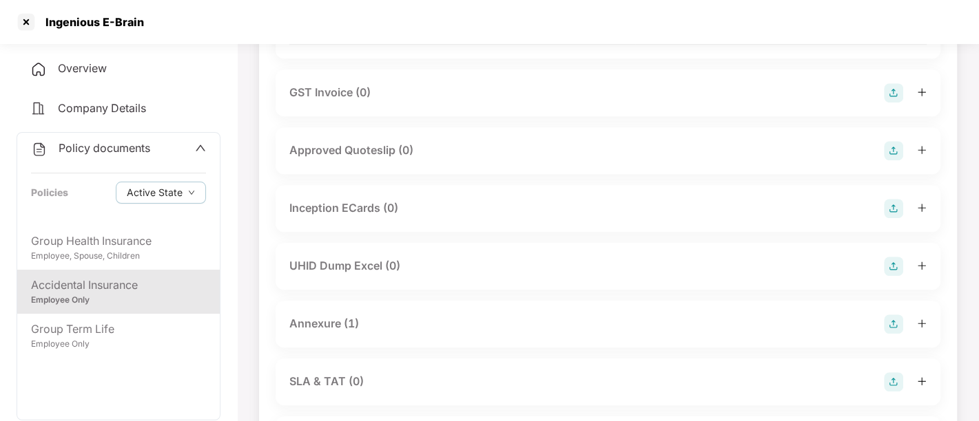
click at [313, 330] on div "Annexure (1)" at bounding box center [324, 323] width 70 height 17
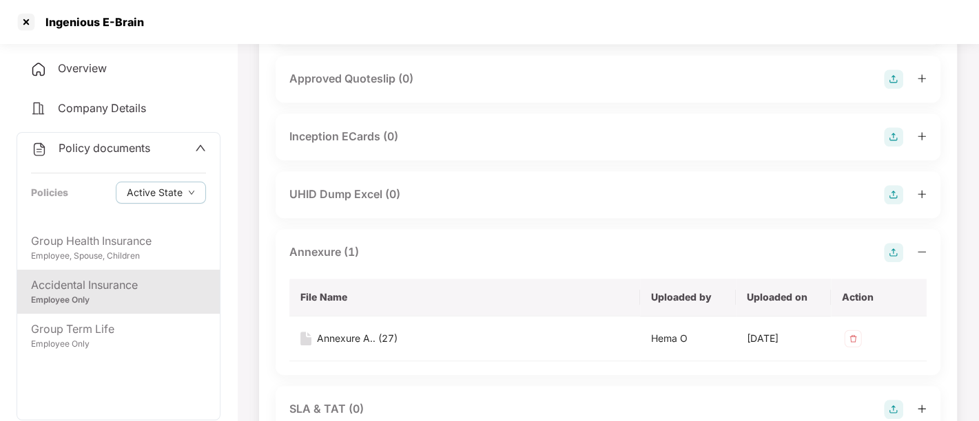
scroll to position [918, 0]
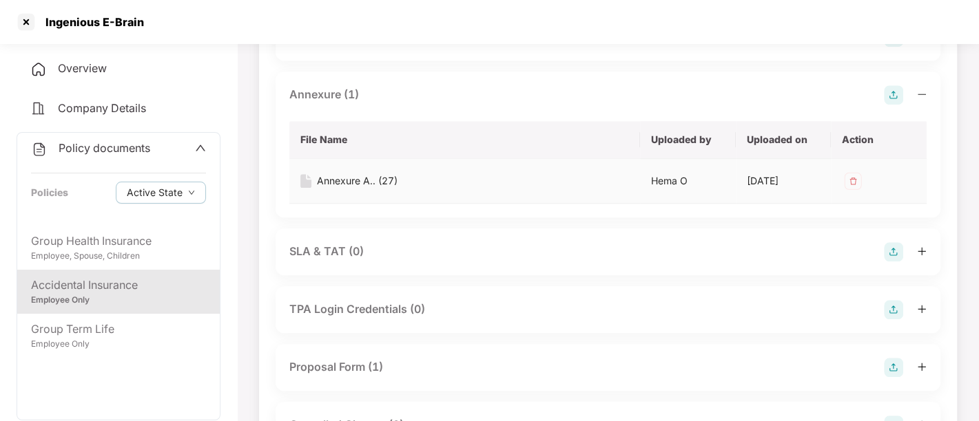
click at [351, 178] on div "Annexure A.. (27)" at bounding box center [357, 181] width 81 height 15
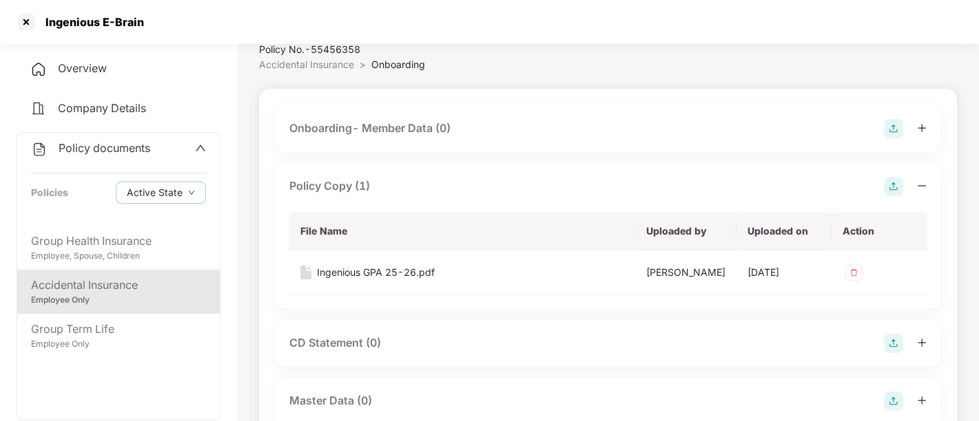
scroll to position [39, 0]
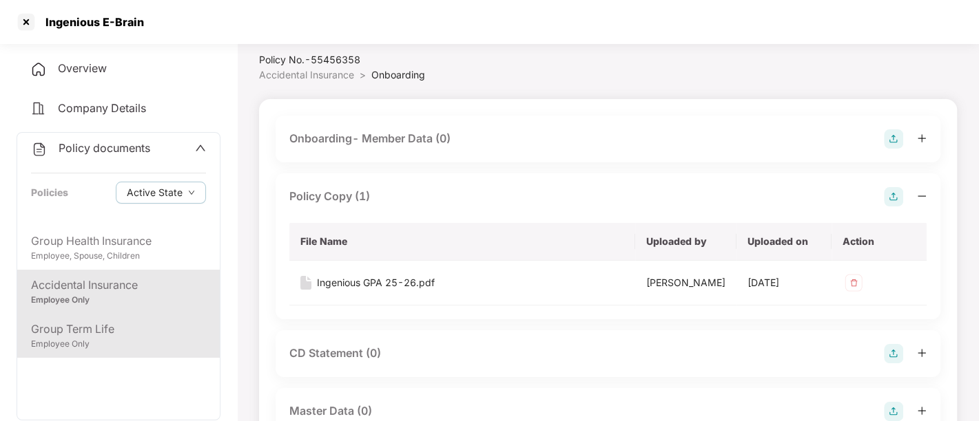
click at [136, 328] on div "Group Term Life" at bounding box center [118, 329] width 175 height 17
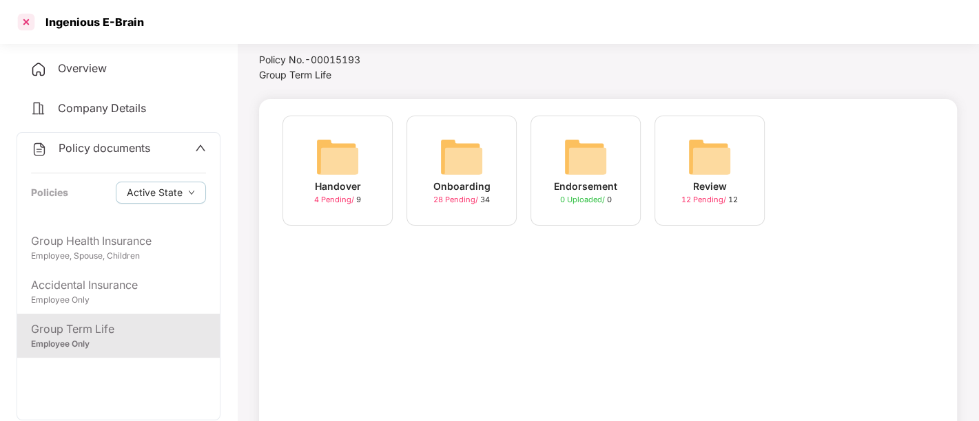
click at [31, 26] on div at bounding box center [26, 22] width 22 height 22
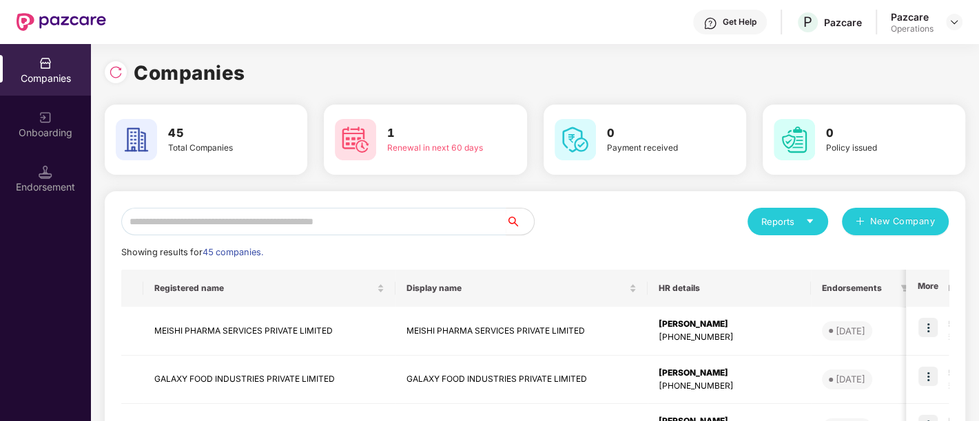
scroll to position [0, 0]
click at [191, 218] on input "text" at bounding box center [313, 222] width 385 height 28
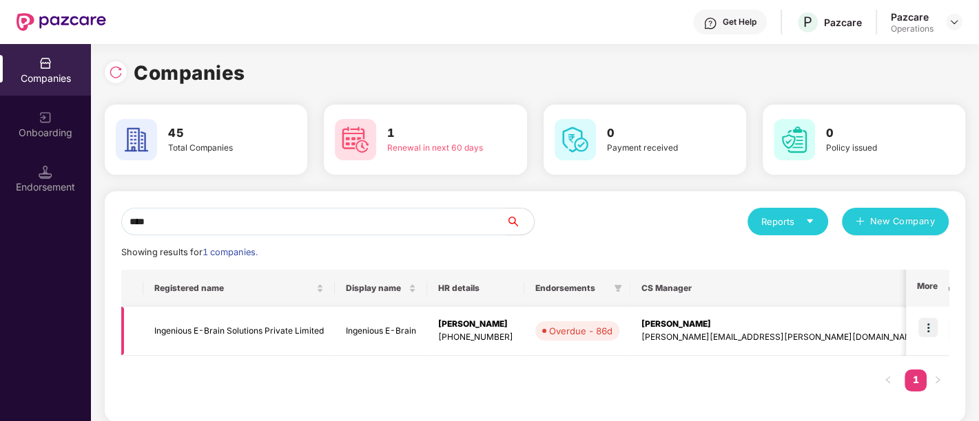
type input "****"
click at [173, 333] on td "Ingenious E-Brain Solutions Private Limited" at bounding box center [238, 331] width 191 height 49
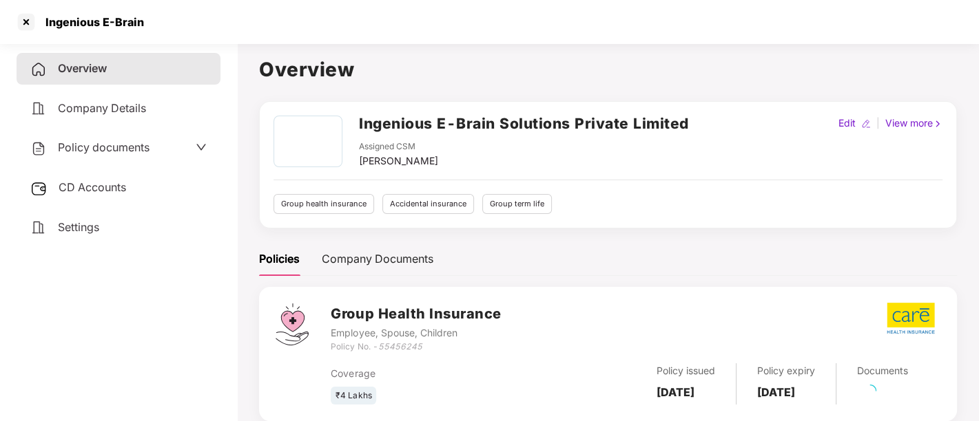
click at [85, 191] on span "CD Accounts" at bounding box center [92, 187] width 67 height 14
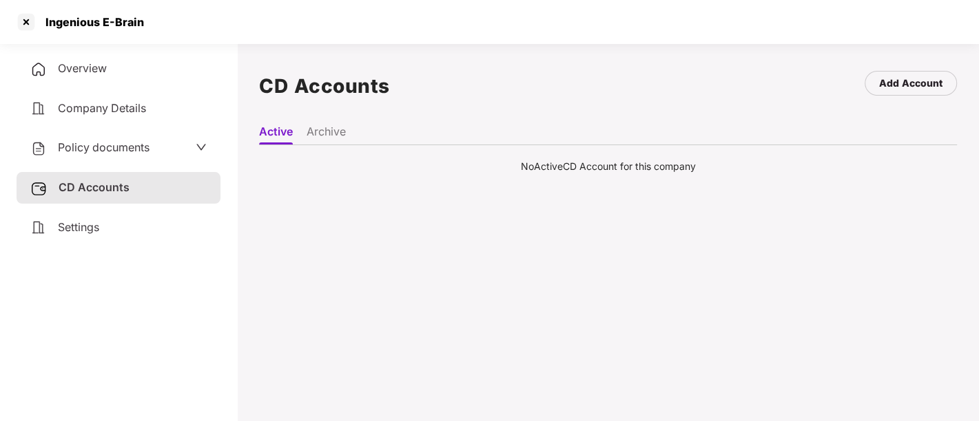
click at [323, 131] on li "Archive" at bounding box center [325, 135] width 39 height 20
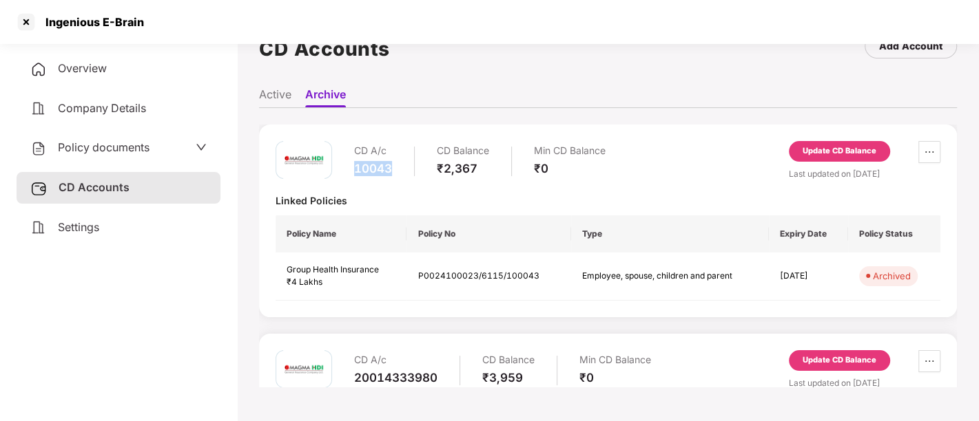
drag, startPoint x: 391, startPoint y: 165, endPoint x: 355, endPoint y: 167, distance: 36.6
click at [355, 167] on div "CD A/c 10043 CD Balance ₹2,367 Min CD Balance ₹0" at bounding box center [479, 160] width 251 height 39
copy div "10043"
click at [273, 99] on li "Active" at bounding box center [275, 97] width 32 height 20
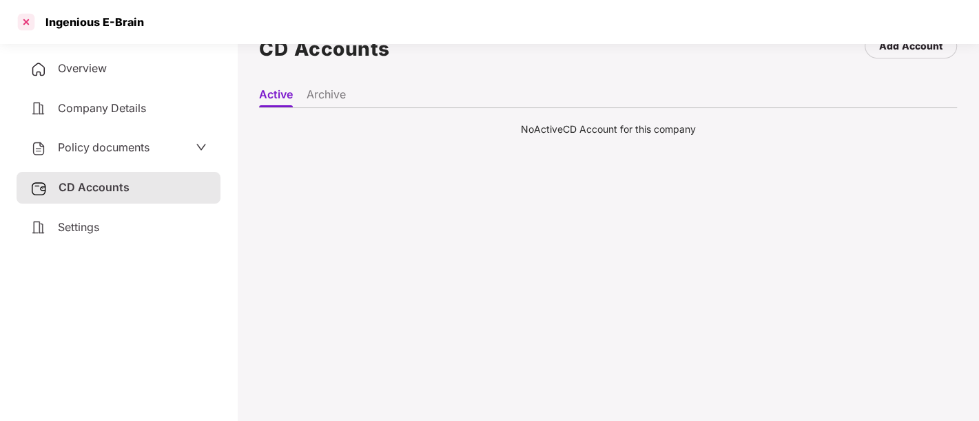
click at [28, 17] on div at bounding box center [26, 22] width 22 height 22
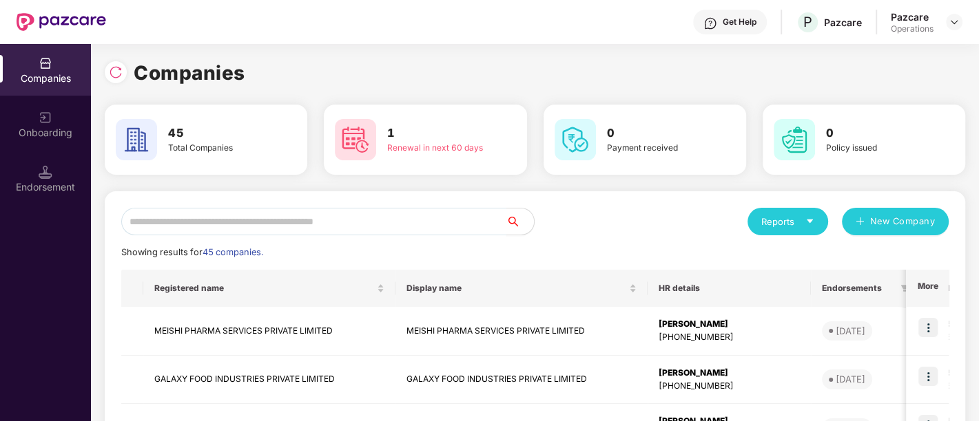
click at [389, 224] on input "text" at bounding box center [313, 222] width 385 height 28
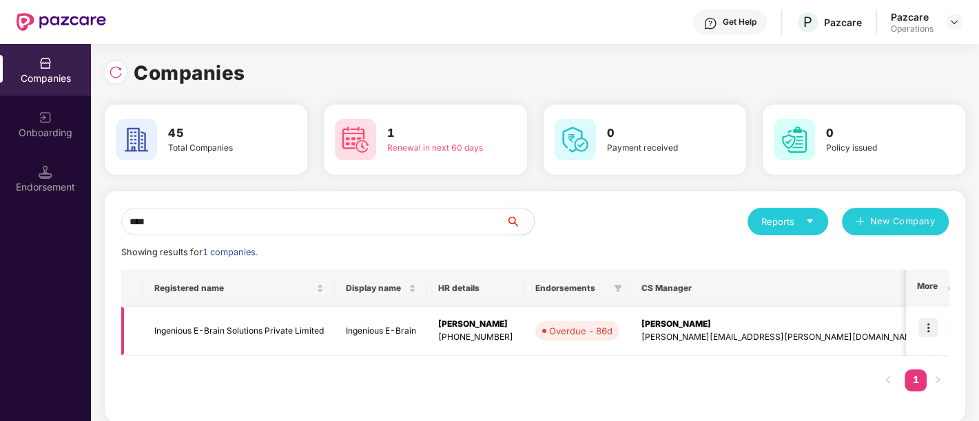
type input "****"
click at [927, 329] on img at bounding box center [927, 327] width 19 height 19
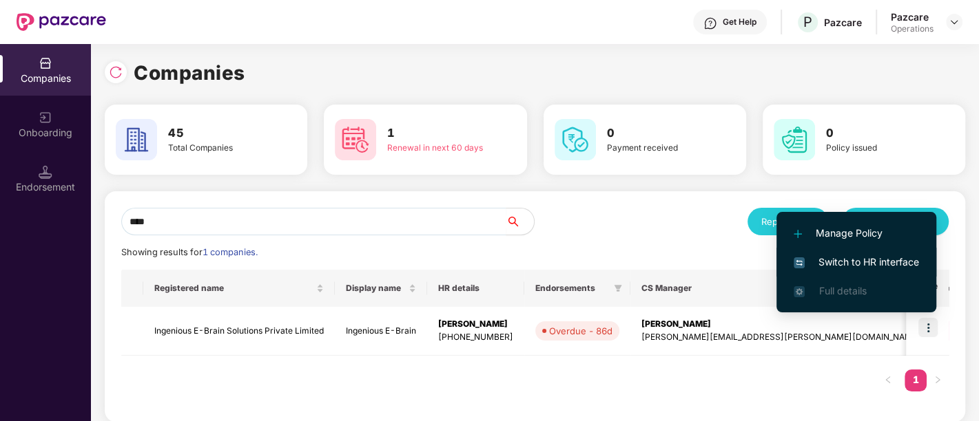
click at [833, 264] on span "Switch to HR interface" at bounding box center [855, 262] width 125 height 15
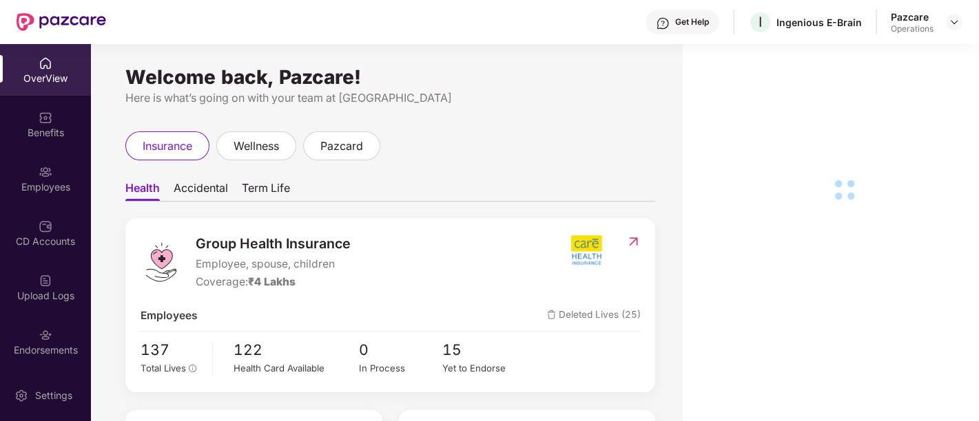
click at [34, 348] on div "Endorsements" at bounding box center [45, 351] width 91 height 14
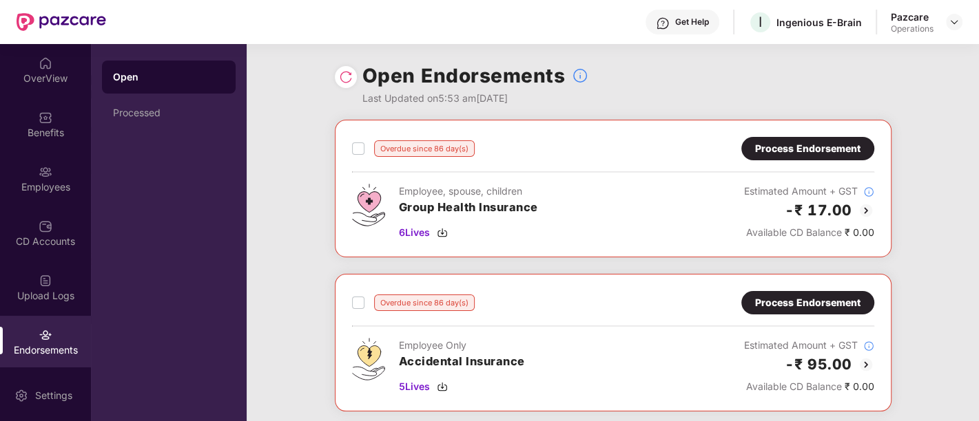
click at [818, 143] on div "Process Endorsement" at bounding box center [807, 148] width 105 height 15
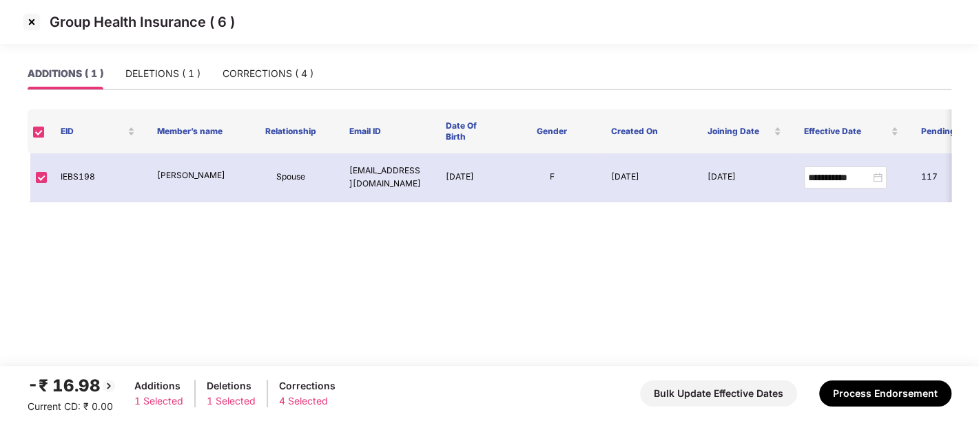
click at [29, 24] on img at bounding box center [32, 22] width 22 height 22
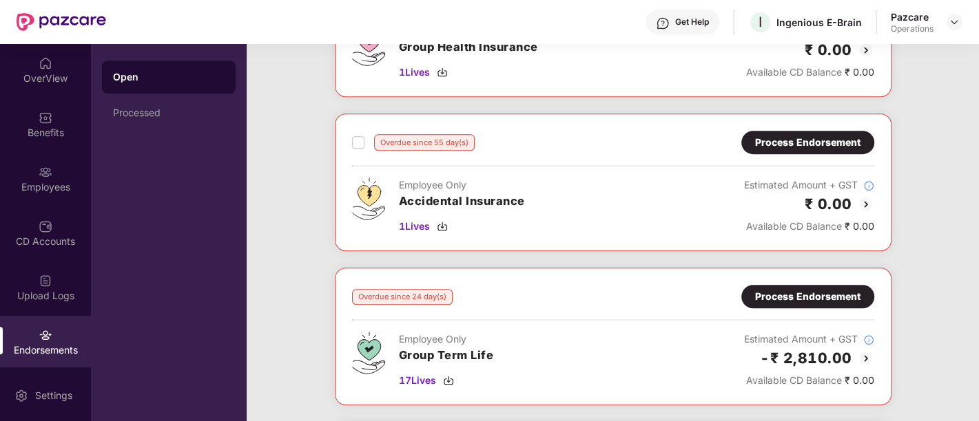
scroll to position [360, 0]
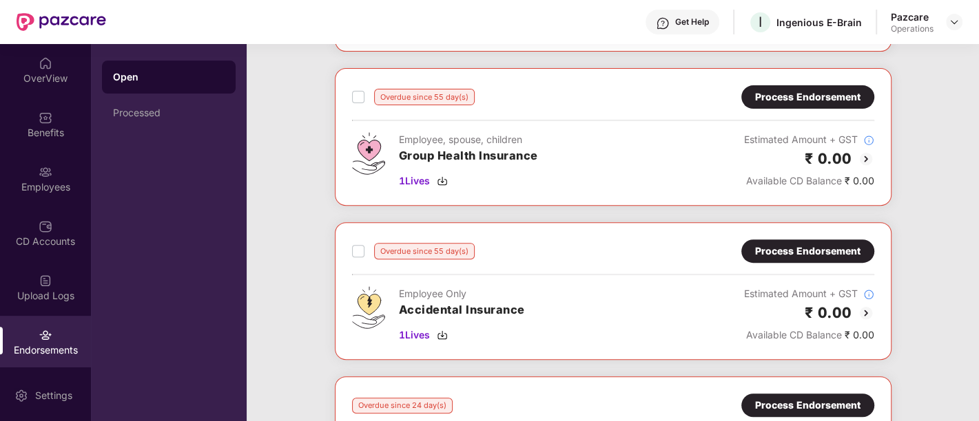
click at [766, 96] on div "Process Endorsement" at bounding box center [807, 97] width 105 height 15
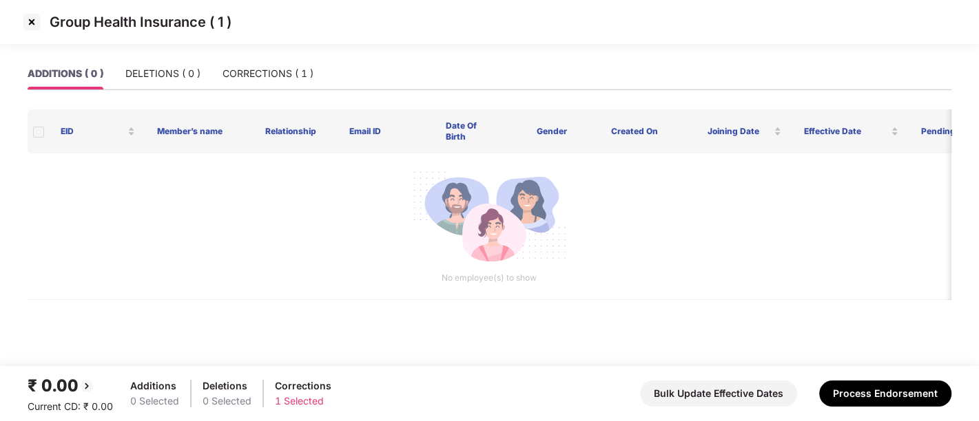
click at [28, 22] on img at bounding box center [32, 22] width 22 height 22
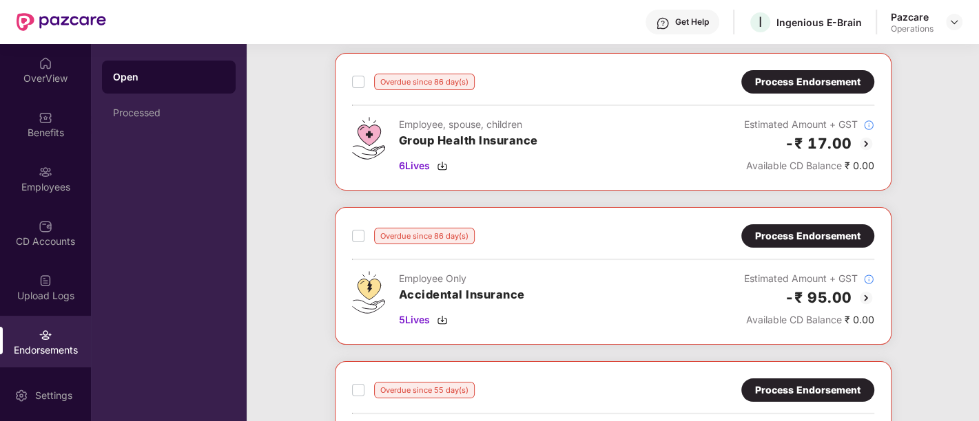
scroll to position [0, 0]
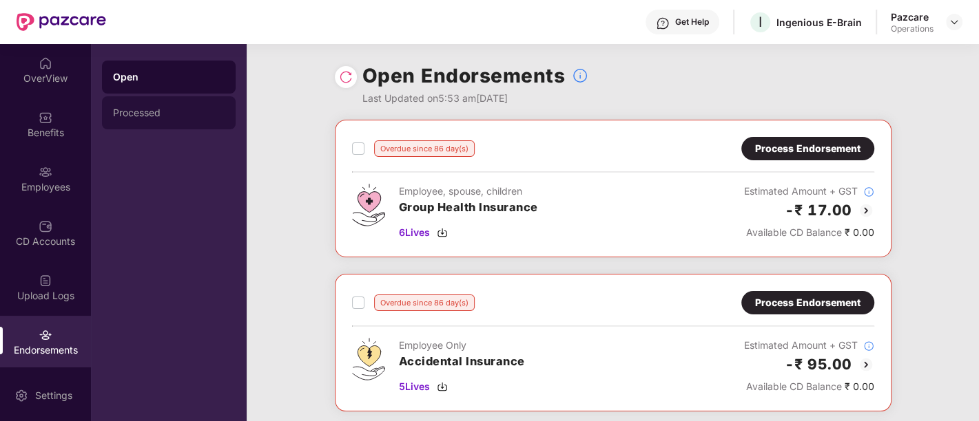
click at [153, 116] on div "Processed" at bounding box center [169, 112] width 112 height 11
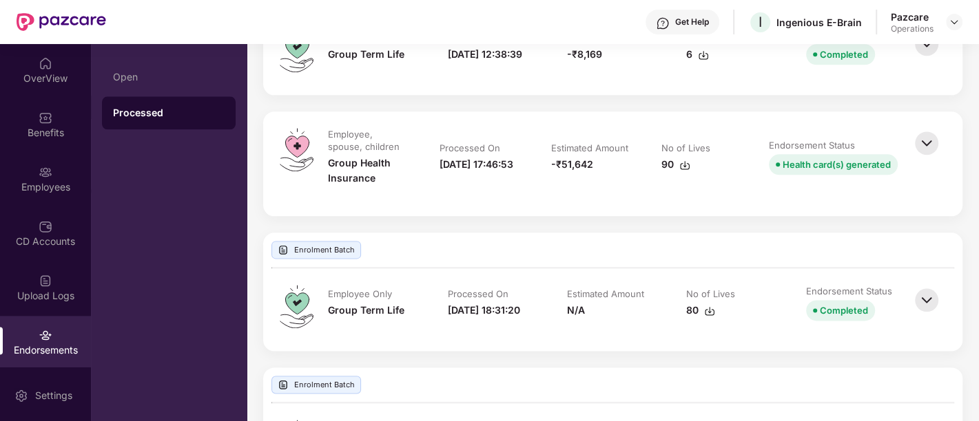
scroll to position [1300, 0]
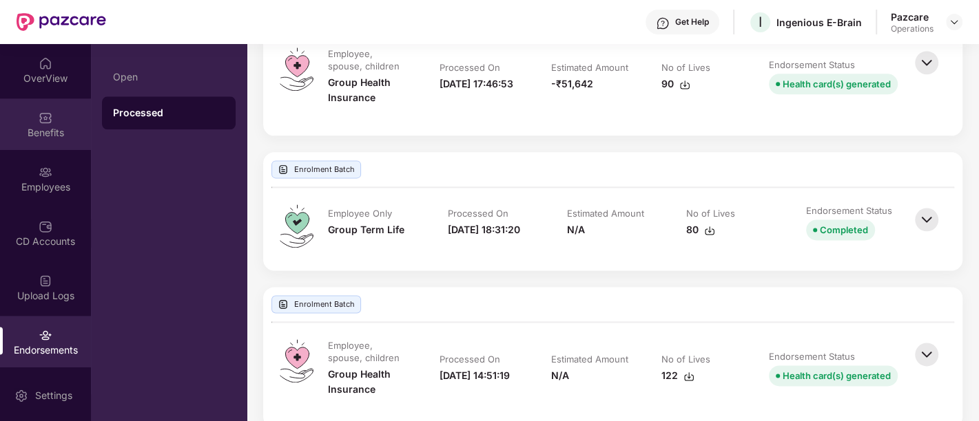
click at [45, 112] on img at bounding box center [46, 118] width 14 height 14
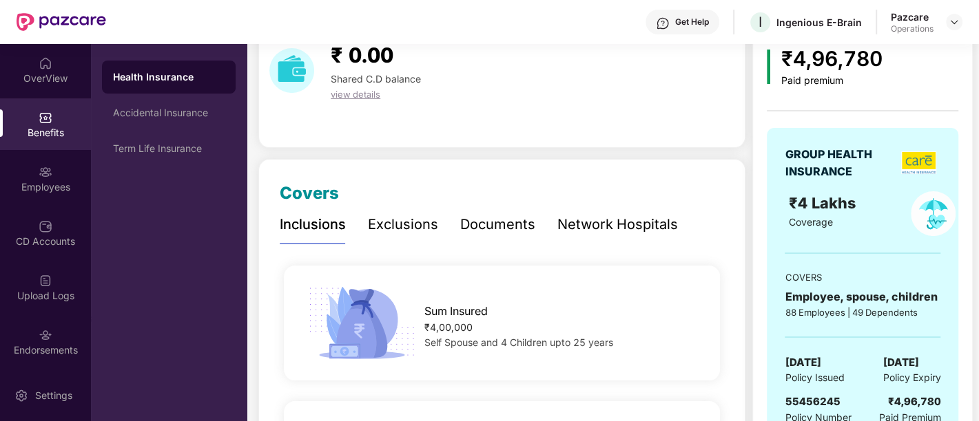
scroll to position [153, 0]
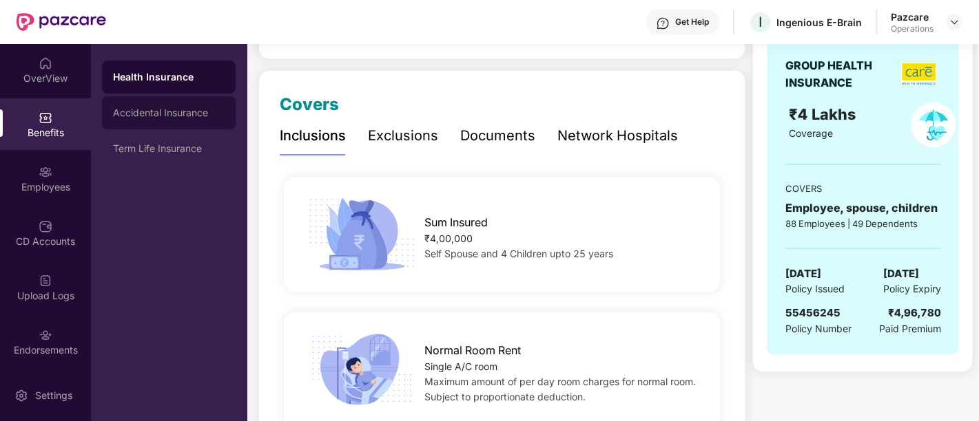
click at [145, 121] on div "Accidental Insurance" at bounding box center [169, 112] width 134 height 33
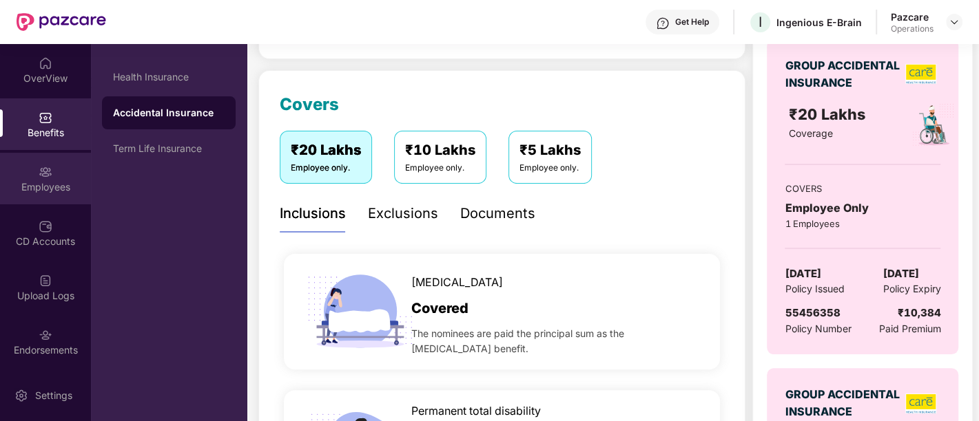
click at [39, 191] on div "Employees" at bounding box center [45, 187] width 91 height 14
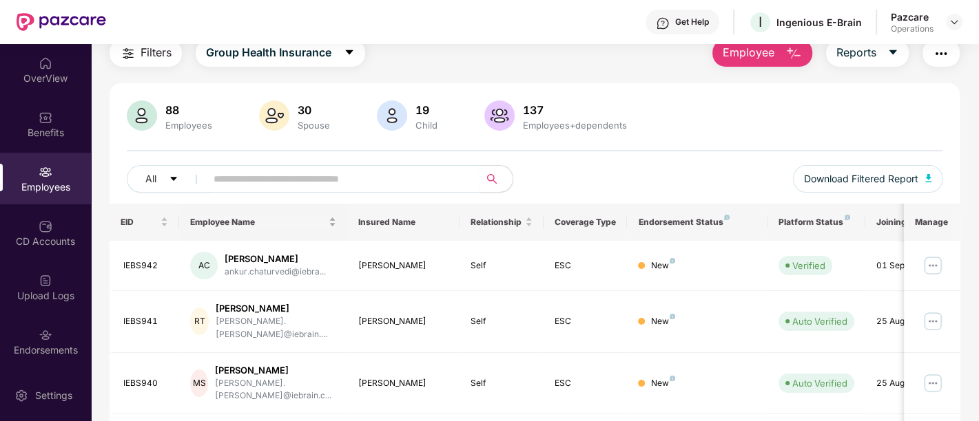
scroll to position [0, 0]
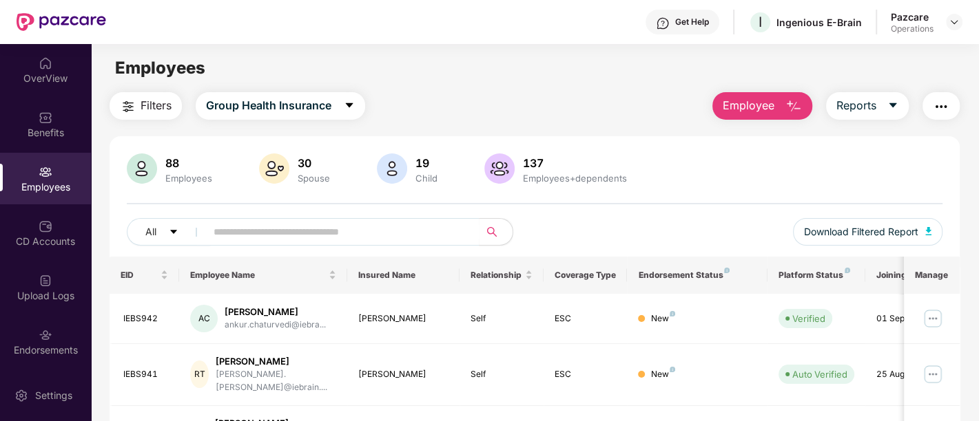
click at [143, 102] on span "Filters" at bounding box center [155, 105] width 31 height 17
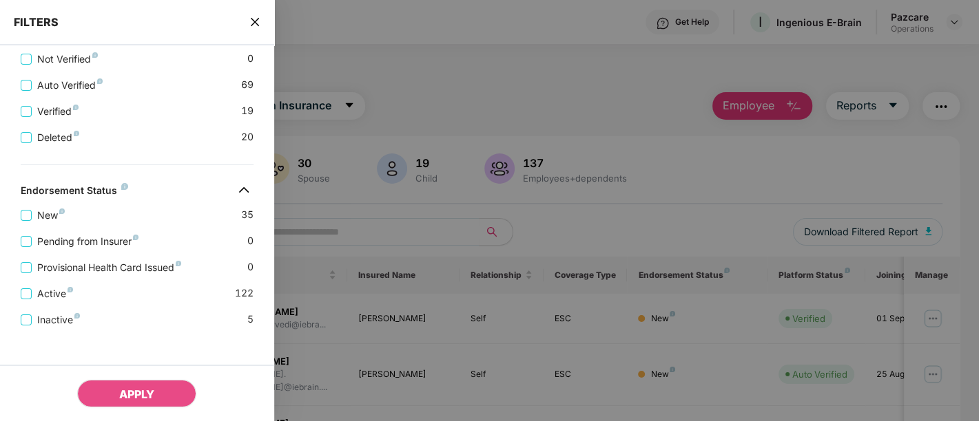
scroll to position [495, 0]
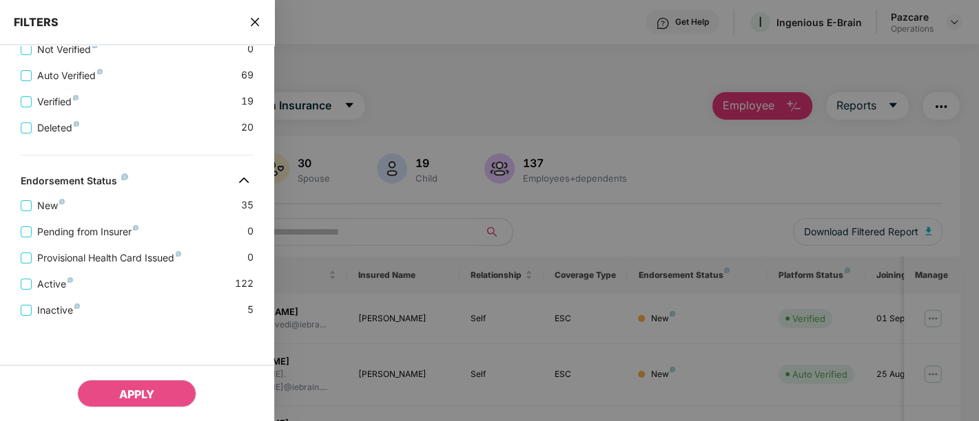
click at [515, 76] on div at bounding box center [489, 210] width 979 height 421
click at [249, 23] on div "FILTERS" at bounding box center [137, 22] width 274 height 45
click at [257, 21] on icon "close" at bounding box center [254, 22] width 11 height 11
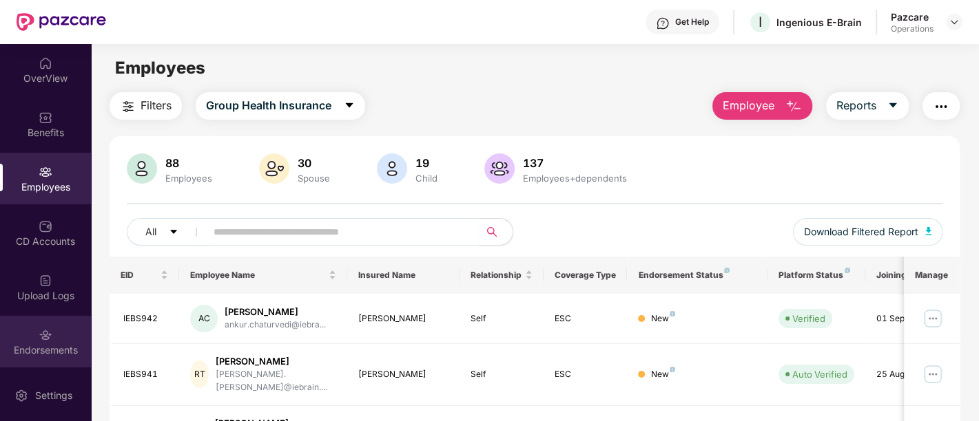
click at [68, 340] on div "Endorsements" at bounding box center [45, 342] width 91 height 52
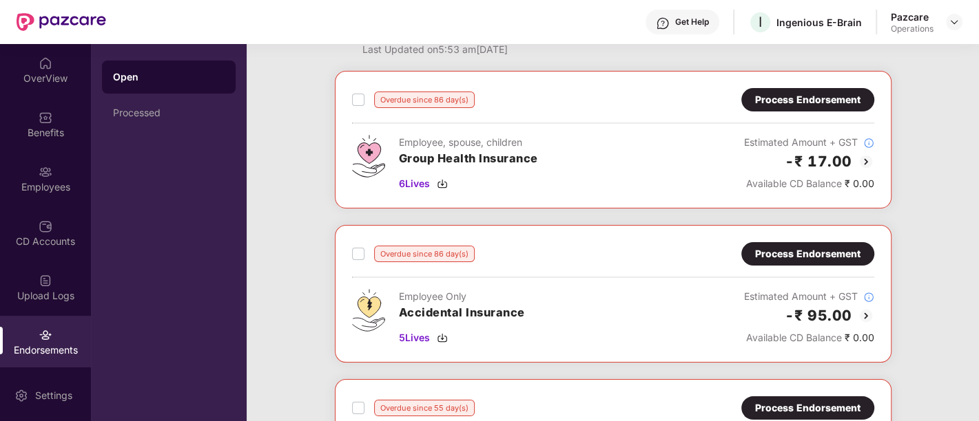
scroll to position [0, 0]
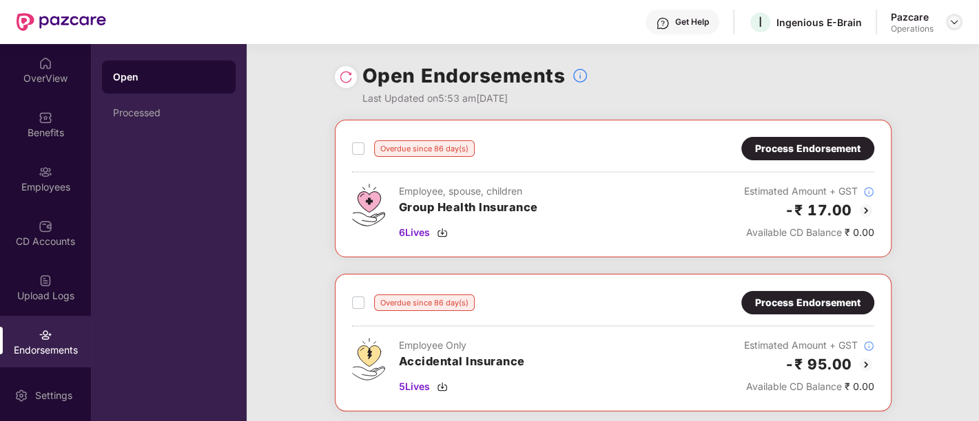
click at [960, 22] on div at bounding box center [953, 22] width 17 height 17
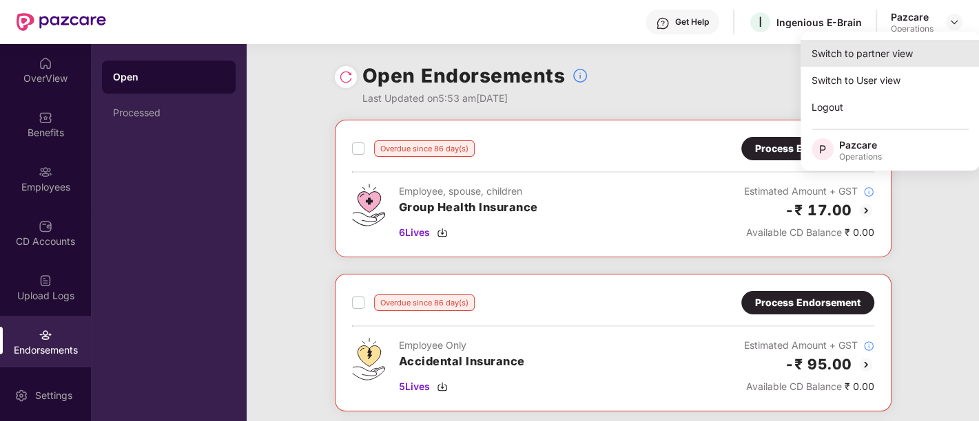
click at [853, 60] on div "Switch to partner view" at bounding box center [889, 53] width 179 height 27
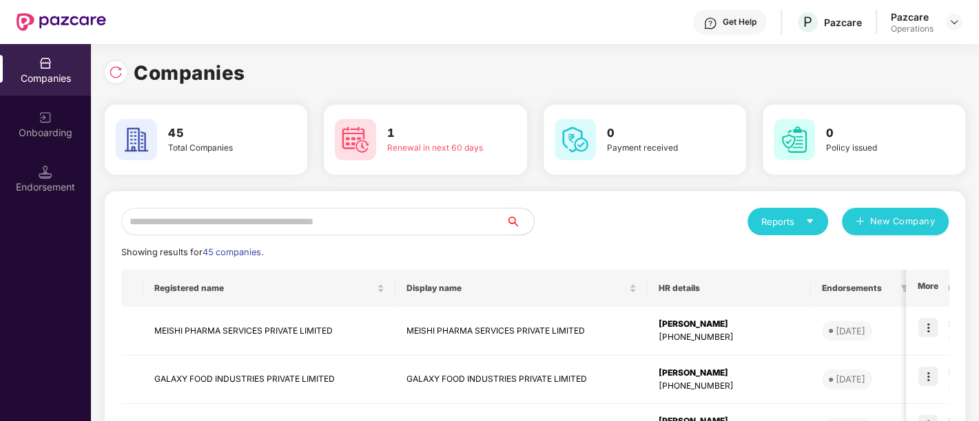
click at [314, 219] on input "text" at bounding box center [313, 222] width 385 height 28
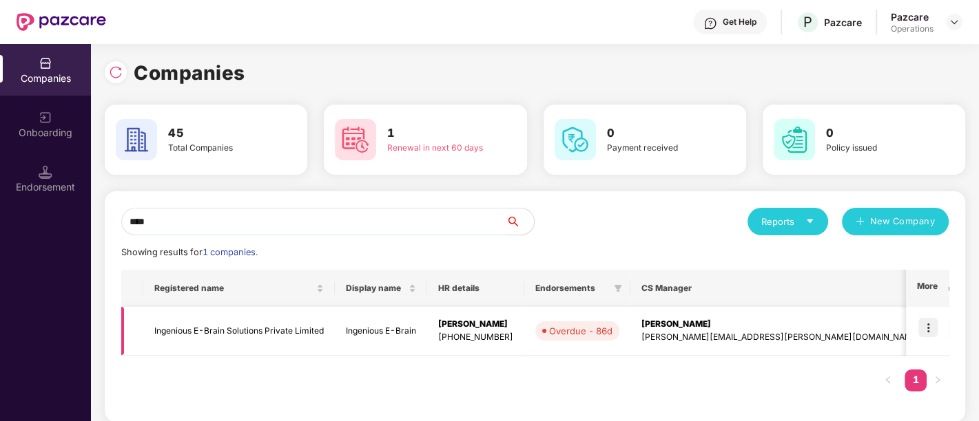
type input "****"
click at [251, 324] on td "Ingenious E-Brain Solutions Private Limited" at bounding box center [238, 331] width 191 height 49
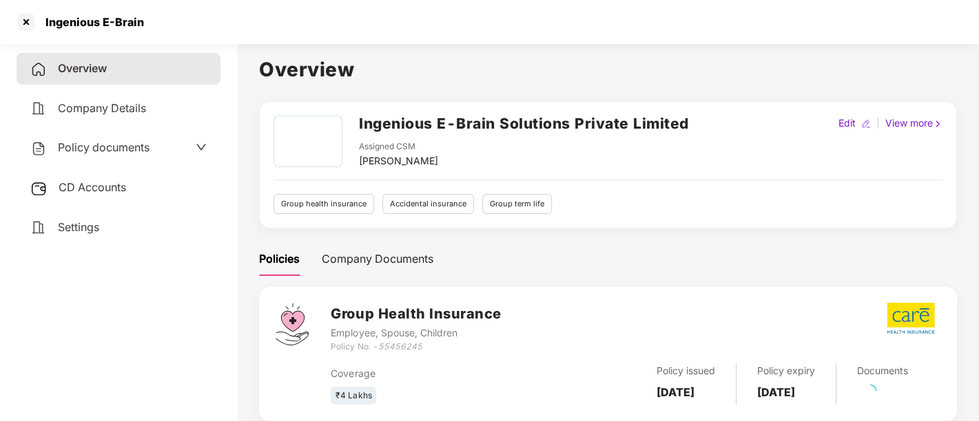
click at [101, 194] on div "CD Accounts" at bounding box center [119, 188] width 204 height 32
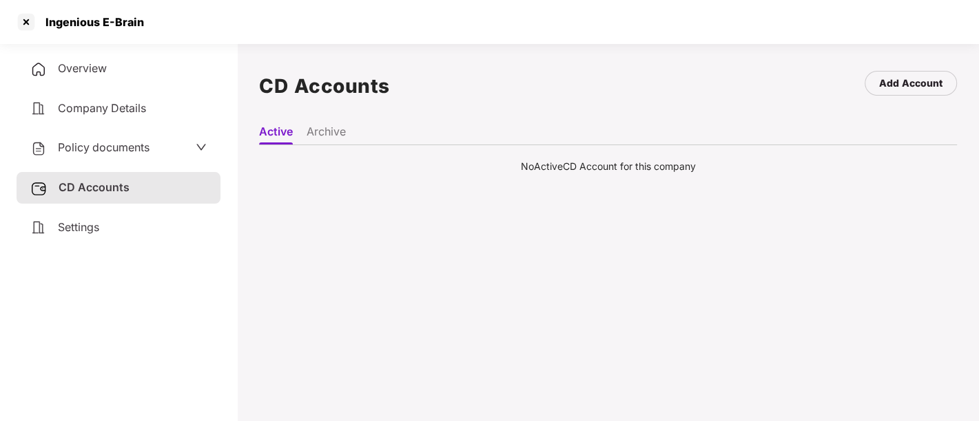
click at [321, 132] on li "Archive" at bounding box center [325, 135] width 39 height 20
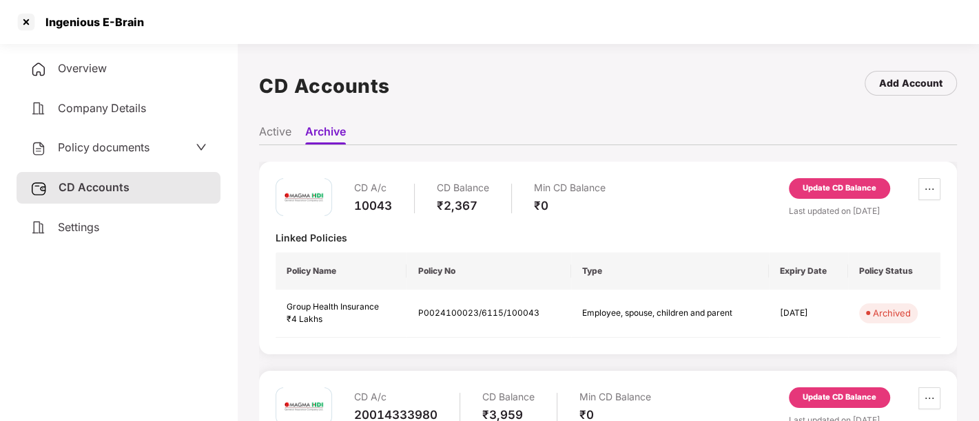
click at [269, 131] on li "Active" at bounding box center [275, 135] width 32 height 20
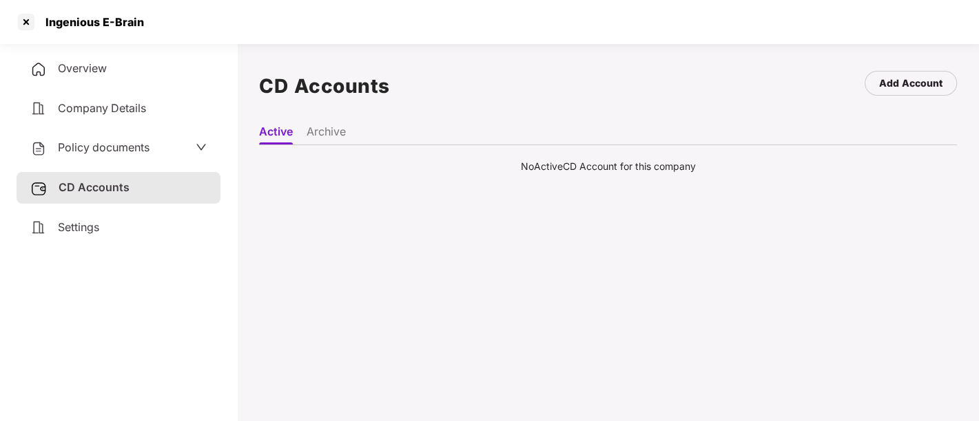
click at [111, 76] on div "Overview" at bounding box center [119, 69] width 204 height 32
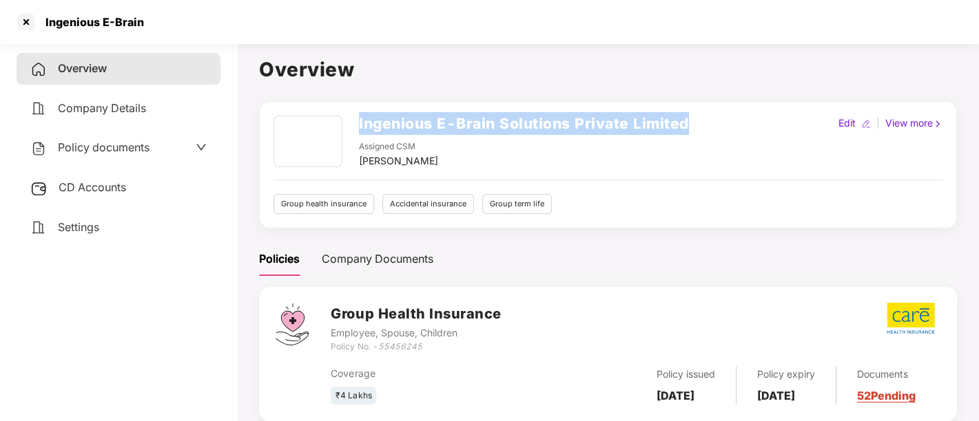
drag, startPoint x: 359, startPoint y: 121, endPoint x: 715, endPoint y: 125, distance: 356.0
click at [715, 125] on div "Ingenious E-Brain Solutions Private Limited Assigned CSM [PERSON_NAME] Edit | V…" at bounding box center [607, 142] width 669 height 53
copy h2 "Ingenious E-Brain Solutions Private Limited"
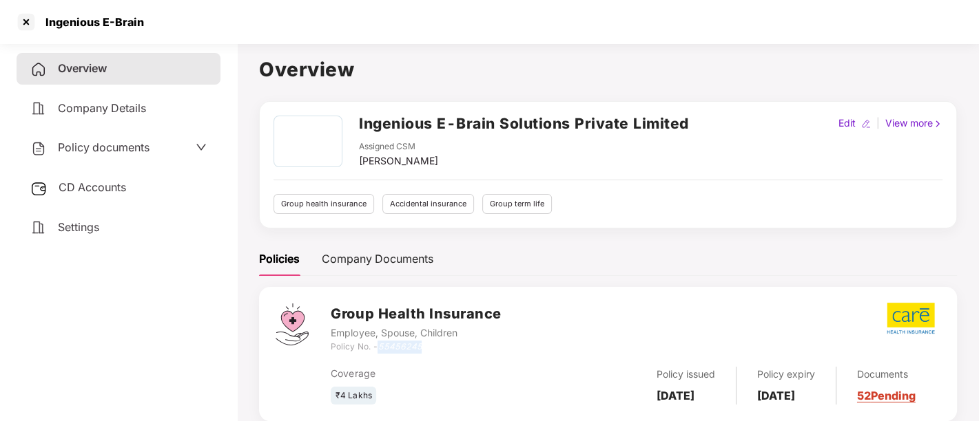
drag, startPoint x: 380, startPoint y: 346, endPoint x: 424, endPoint y: 350, distance: 43.6
click at [424, 350] on div "Policy No. - 55456245" at bounding box center [416, 347] width 170 height 13
copy icon "55456245"
drag, startPoint x: 359, startPoint y: 165, endPoint x: 446, endPoint y: 158, distance: 87.0
click at [446, 158] on div "Assigned CSM [PERSON_NAME]" at bounding box center [524, 154] width 330 height 28
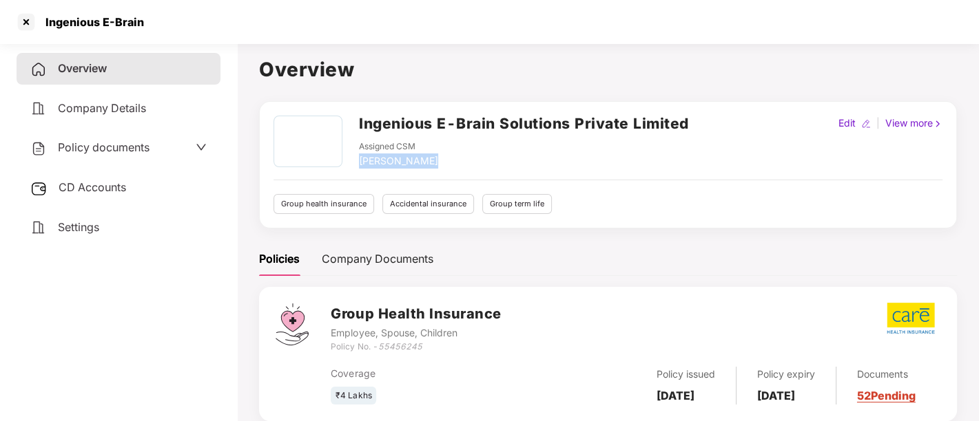
copy div "[PERSON_NAME]"
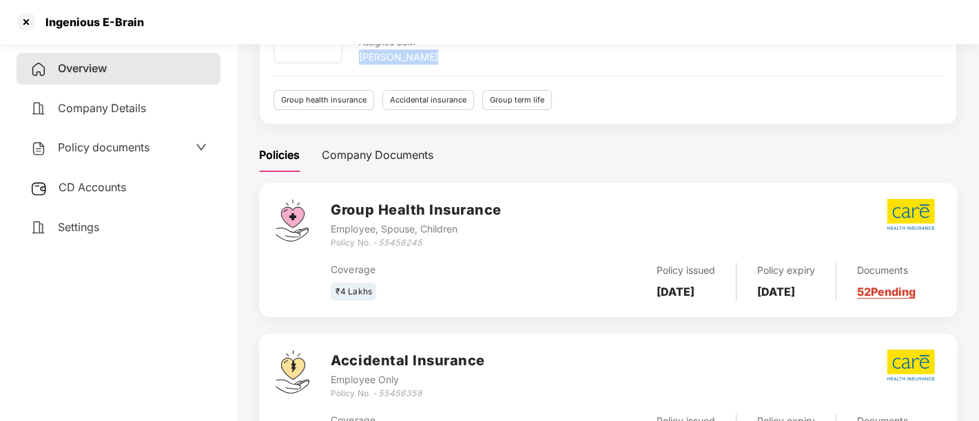
scroll to position [153, 0]
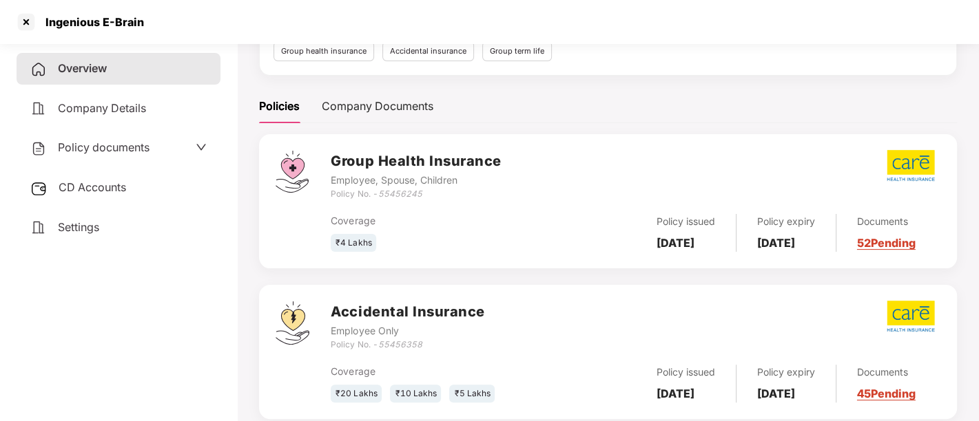
drag, startPoint x: 654, startPoint y: 227, endPoint x: 687, endPoint y: 249, distance: 39.3
click at [687, 249] on div "Policy issued [DATE]" at bounding box center [686, 233] width 101 height 38
copy b "[DATE]"
drag, startPoint x: 769, startPoint y: 227, endPoint x: 808, endPoint y: 253, distance: 47.2
click at [808, 252] on div "Policy expiry [DATE]" at bounding box center [786, 233] width 100 height 38
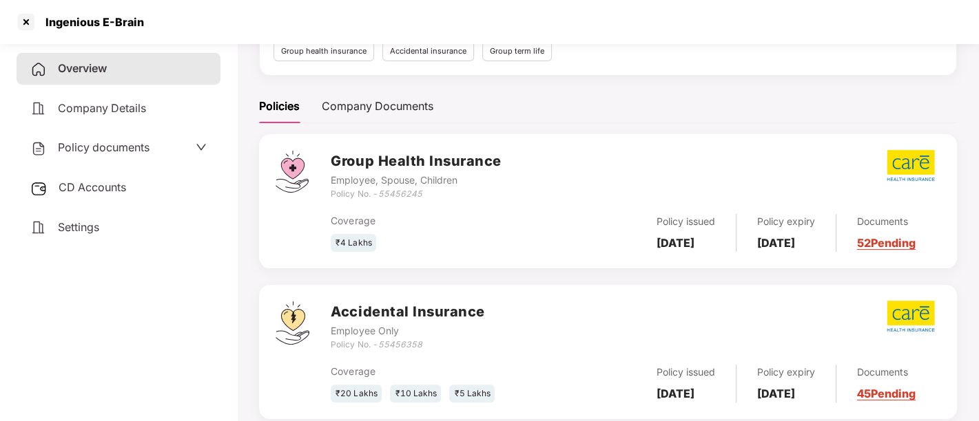
copy b "[DATE]"
click at [87, 242] on div "Overview Company Details Policy documents CD Accounts Settings" at bounding box center [119, 229] width 204 height 353
click at [72, 224] on span "Settings" at bounding box center [78, 227] width 41 height 14
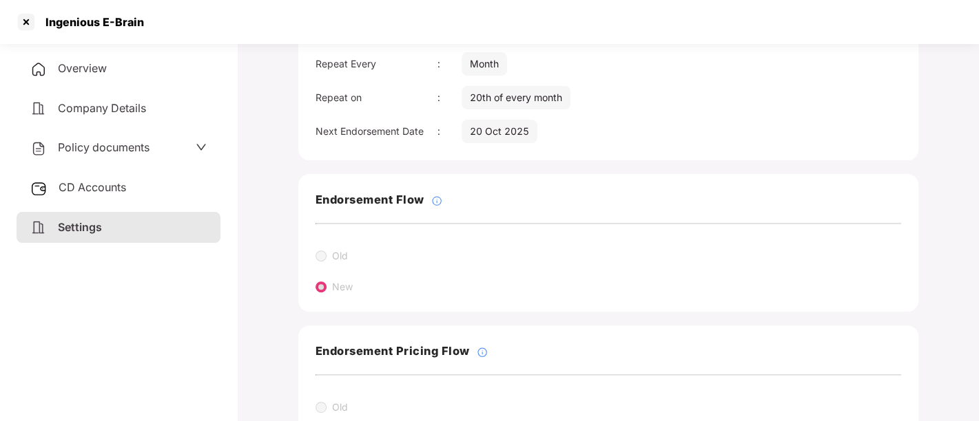
scroll to position [326, 0]
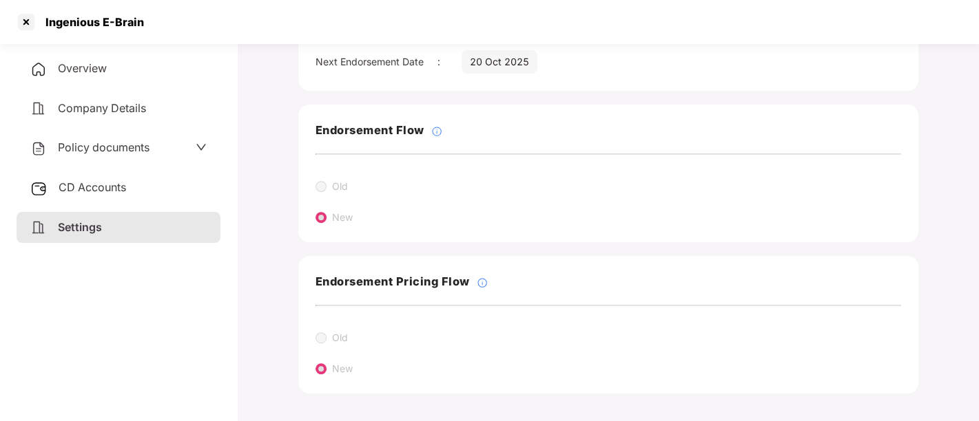
click at [108, 143] on span "Policy documents" at bounding box center [104, 147] width 92 height 14
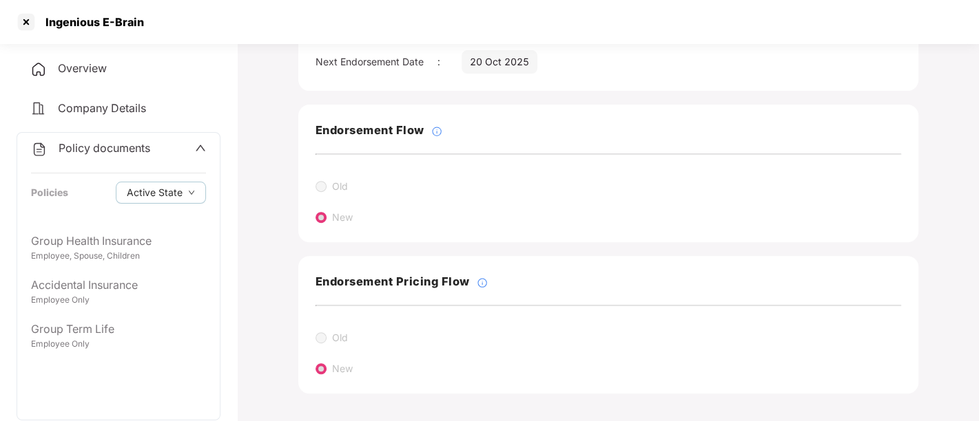
click at [98, 66] on span "Overview" at bounding box center [82, 68] width 49 height 14
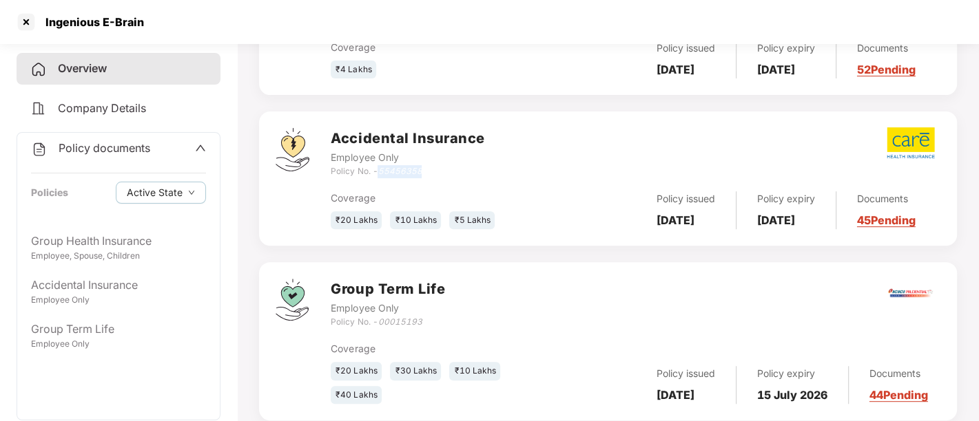
drag, startPoint x: 381, startPoint y: 174, endPoint x: 427, endPoint y: 176, distance: 45.5
click at [427, 176] on div "Policy No. - 55456358" at bounding box center [408, 171] width 154 height 13
copy icon "55456358"
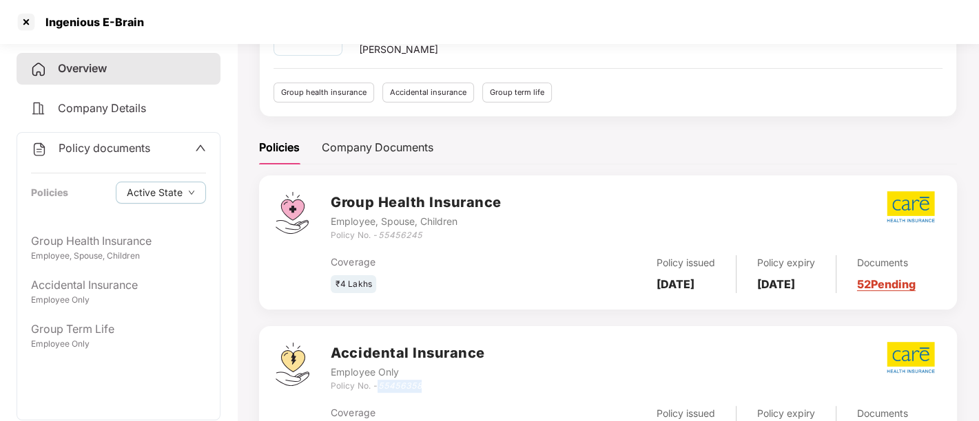
scroll to position [0, 0]
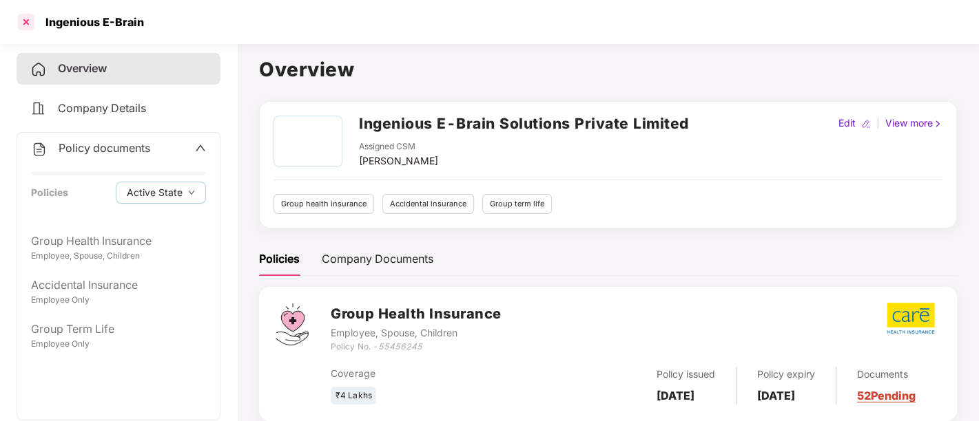
click at [22, 21] on div at bounding box center [26, 22] width 22 height 22
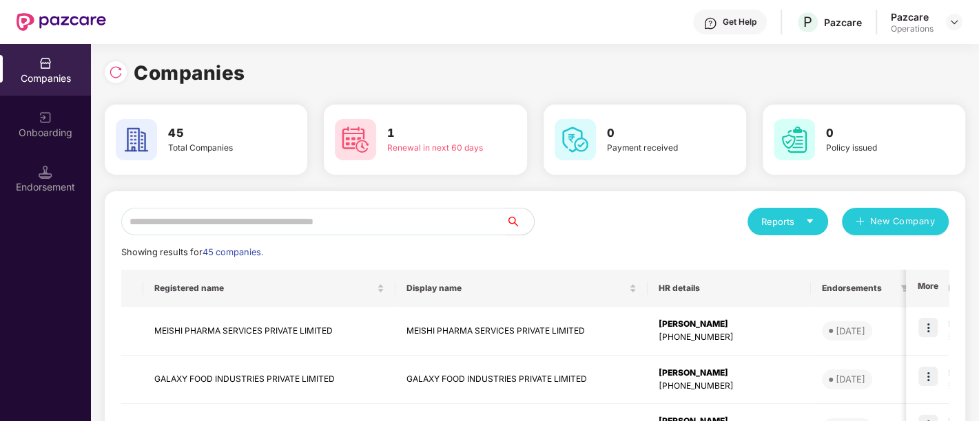
click at [381, 218] on input "text" at bounding box center [313, 222] width 385 height 28
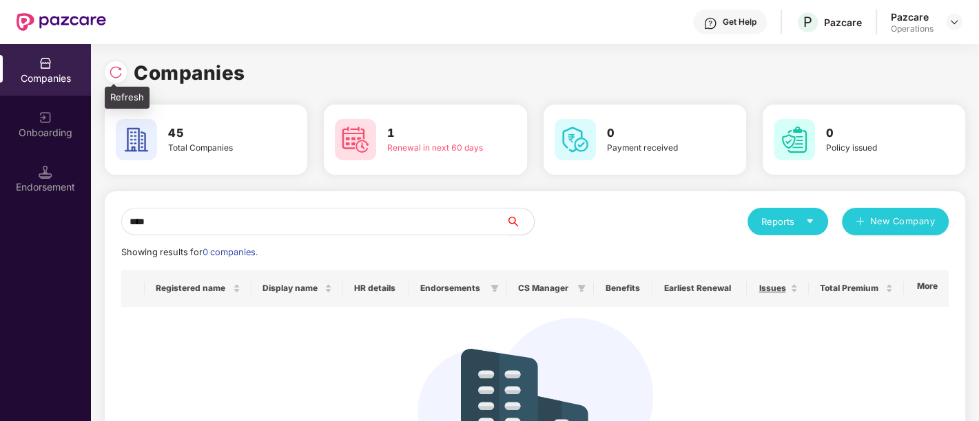
type input "****"
click at [116, 72] on img at bounding box center [116, 72] width 14 height 14
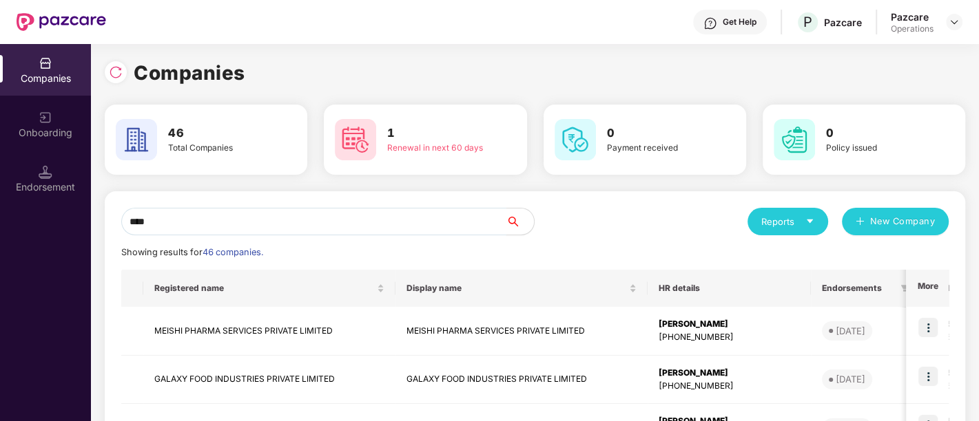
click at [188, 217] on input "****" at bounding box center [313, 222] width 385 height 28
drag, startPoint x: 149, startPoint y: 218, endPoint x: 104, endPoint y: 209, distance: 46.3
click at [127, 220] on input "****" at bounding box center [313, 222] width 385 height 28
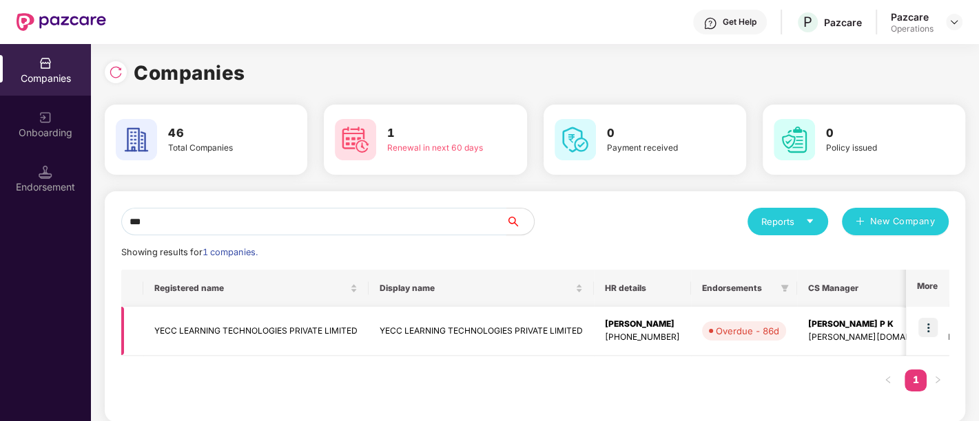
type input "***"
click at [389, 337] on td "YECC LEARNING TECHNOLOGIES PRIVATE LIMITED" at bounding box center [480, 331] width 225 height 49
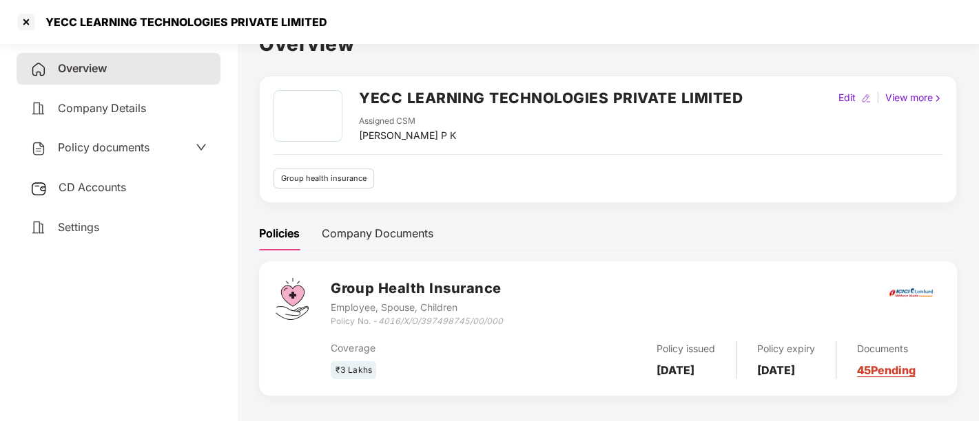
scroll to position [37, 0]
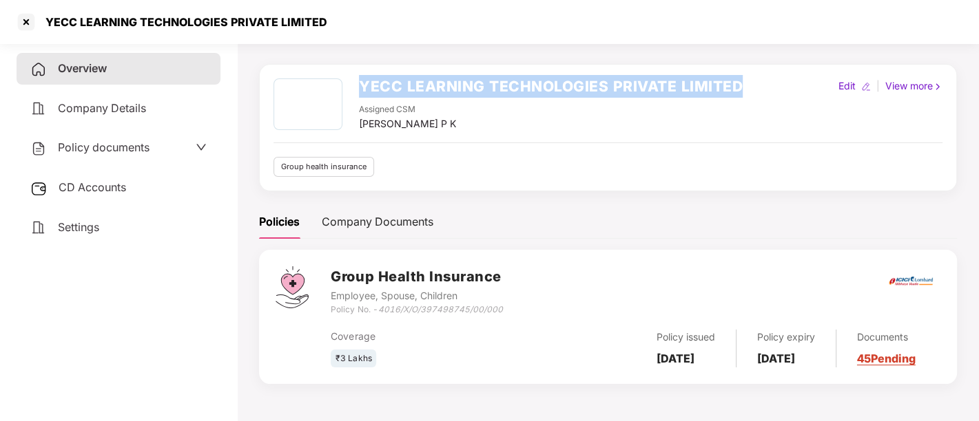
drag, startPoint x: 358, startPoint y: 87, endPoint x: 753, endPoint y: 70, distance: 395.6
click at [753, 70] on div "YECC LEARNING TECHNOLOGIES PRIVATE LIMITED Assigned CSM [PERSON_NAME] P K Edit …" at bounding box center [608, 127] width 698 height 127
copy h2 "YECC LEARNING TECHNOLOGIES PRIVATE LIMITED"
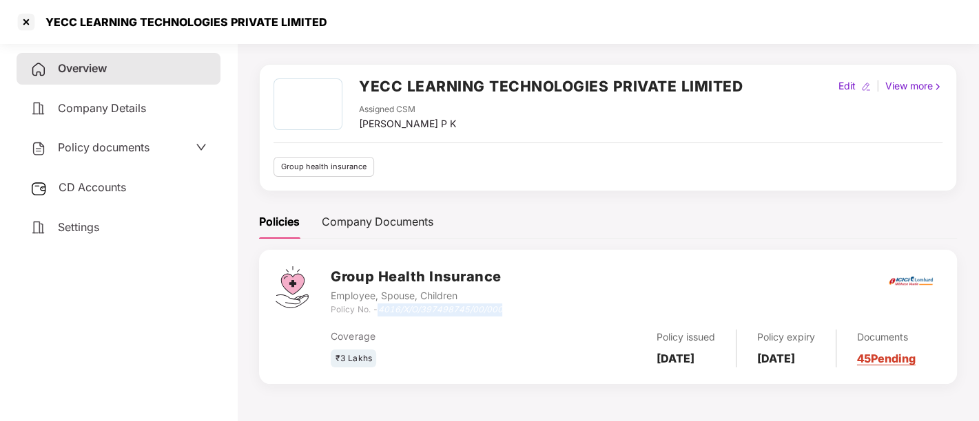
drag, startPoint x: 379, startPoint y: 309, endPoint x: 506, endPoint y: 306, distance: 126.8
click at [506, 306] on div "Group Health Insurance Employee, Spouse, Children Policy No. - 4016/X/O/3974987…" at bounding box center [635, 291] width 609 height 50
drag, startPoint x: 655, startPoint y: 345, endPoint x: 688, endPoint y: 361, distance: 36.7
click at [688, 361] on div "Policy issued [DATE]" at bounding box center [686, 349] width 101 height 38
drag, startPoint x: 767, startPoint y: 341, endPoint x: 797, endPoint y: 359, distance: 34.6
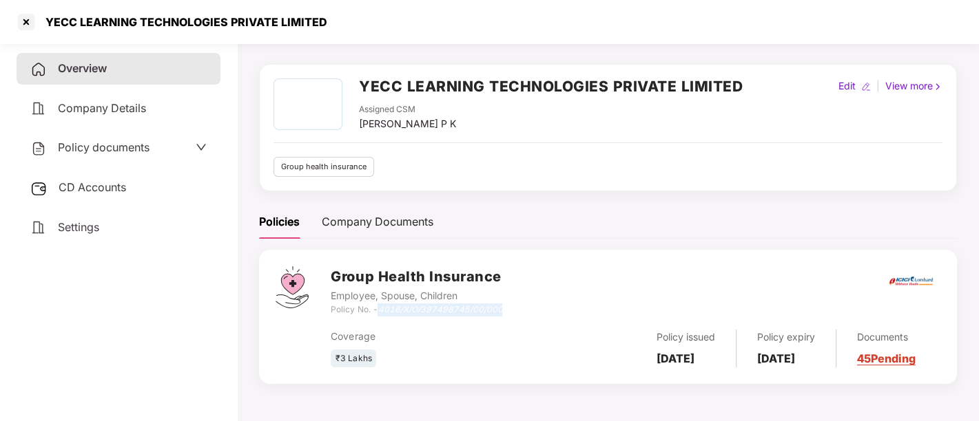
click at [797, 359] on div "Policy expiry [DATE]" at bounding box center [786, 349] width 100 height 38
click at [108, 219] on div "Settings" at bounding box center [119, 228] width 204 height 32
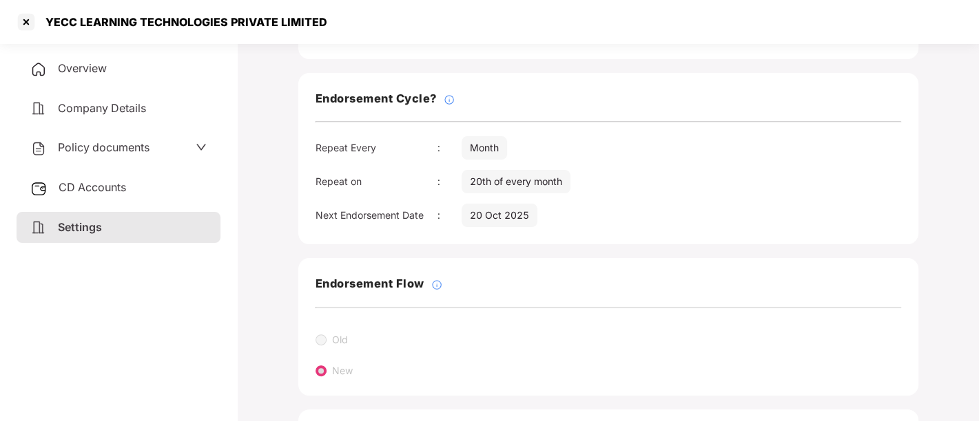
scroll to position [0, 0]
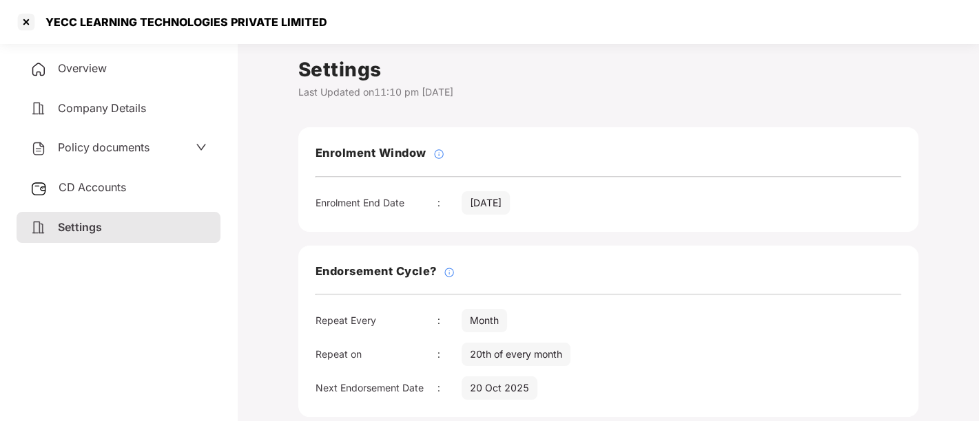
click at [134, 76] on div "Overview" at bounding box center [119, 69] width 204 height 32
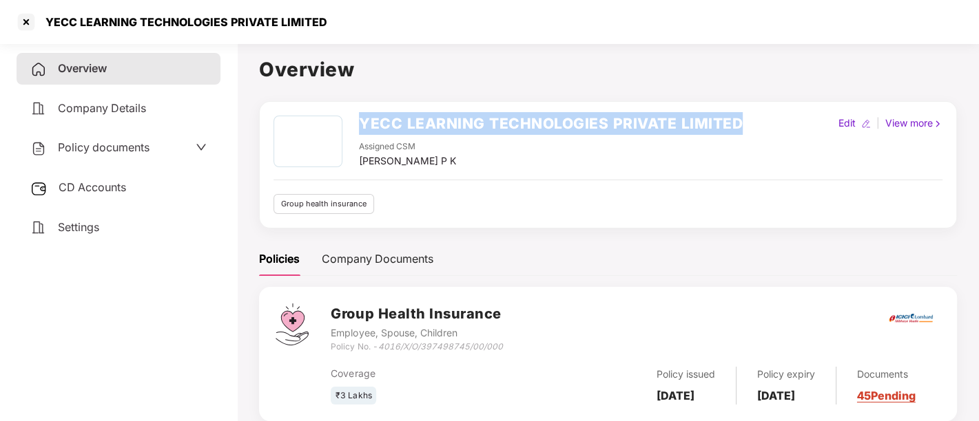
drag, startPoint x: 358, startPoint y: 119, endPoint x: 777, endPoint y: 117, distance: 419.4
click at [777, 117] on div "YECC LEARNING TECHNOLOGIES PRIVATE LIMITED Assigned CSM [PERSON_NAME] P K Edit …" at bounding box center [607, 142] width 669 height 53
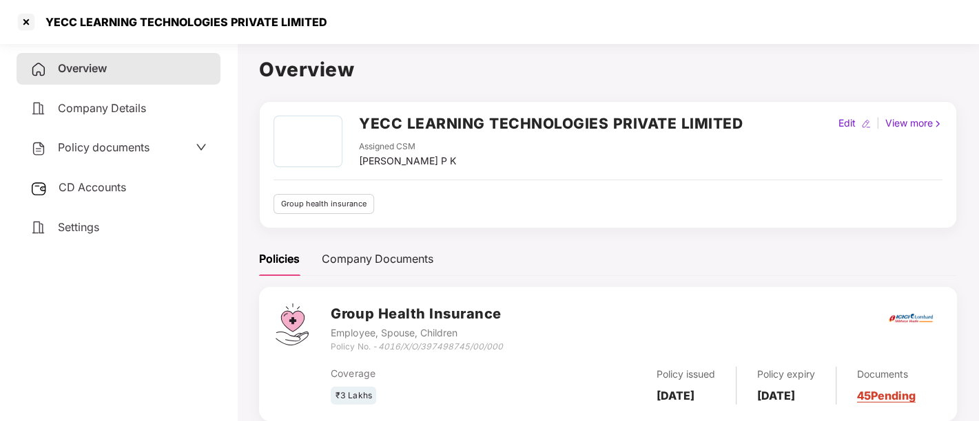
click at [105, 151] on span "Policy documents" at bounding box center [104, 147] width 92 height 14
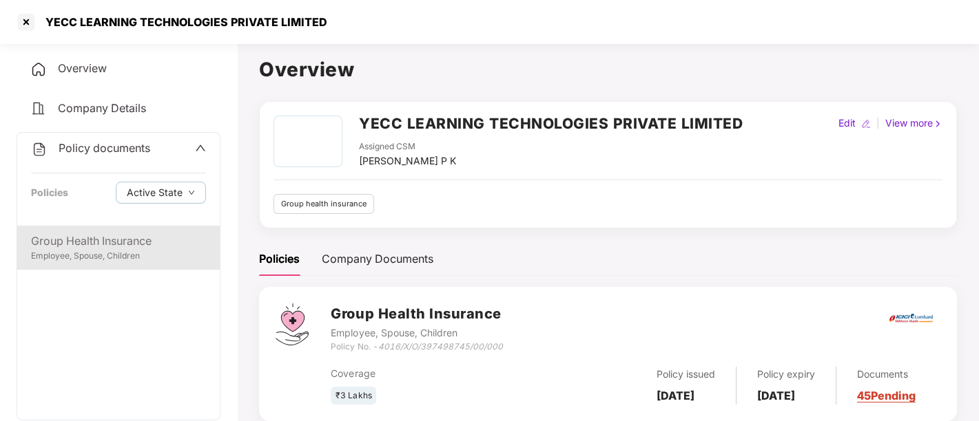
click at [108, 246] on div "Group Health Insurance" at bounding box center [118, 241] width 175 height 17
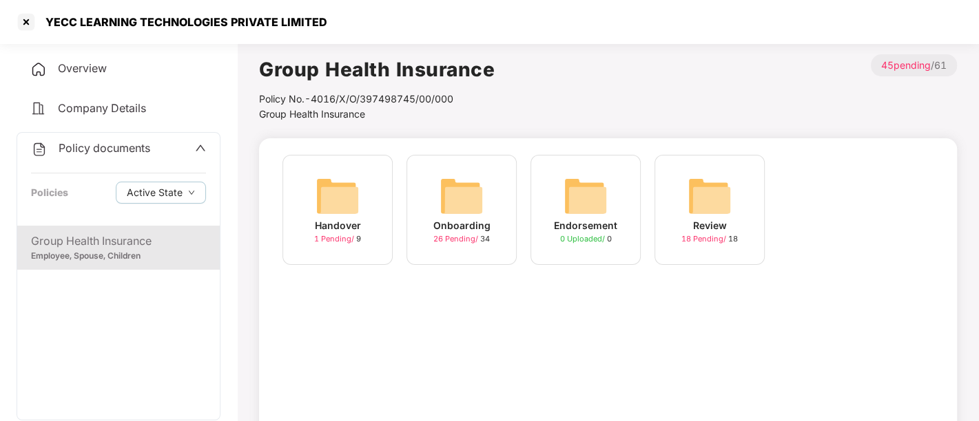
click at [456, 236] on span "26 Pending /" at bounding box center [456, 239] width 47 height 10
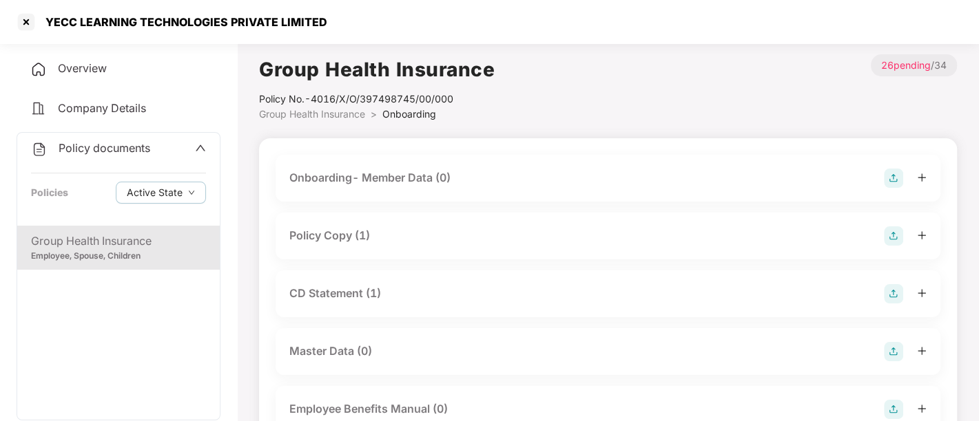
click at [375, 242] on div "Policy Copy (1)" at bounding box center [607, 236] width 637 height 19
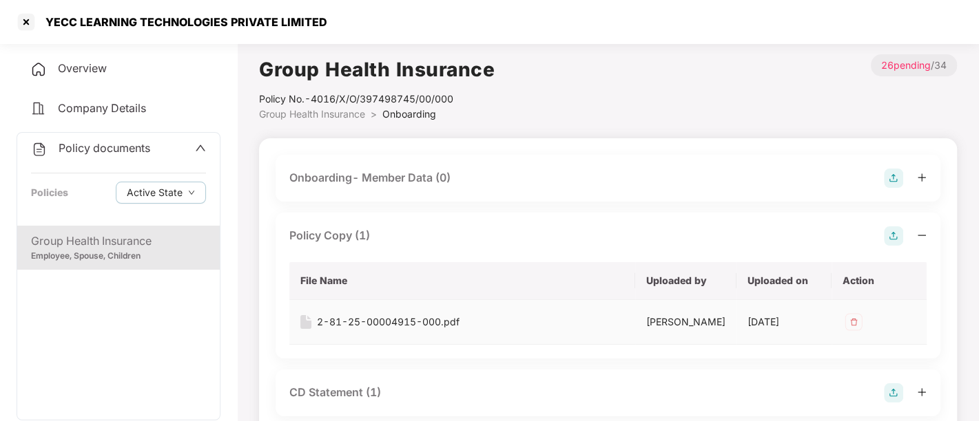
click at [412, 322] on div "2-81-25-00004915-000.pdf" at bounding box center [388, 322] width 143 height 15
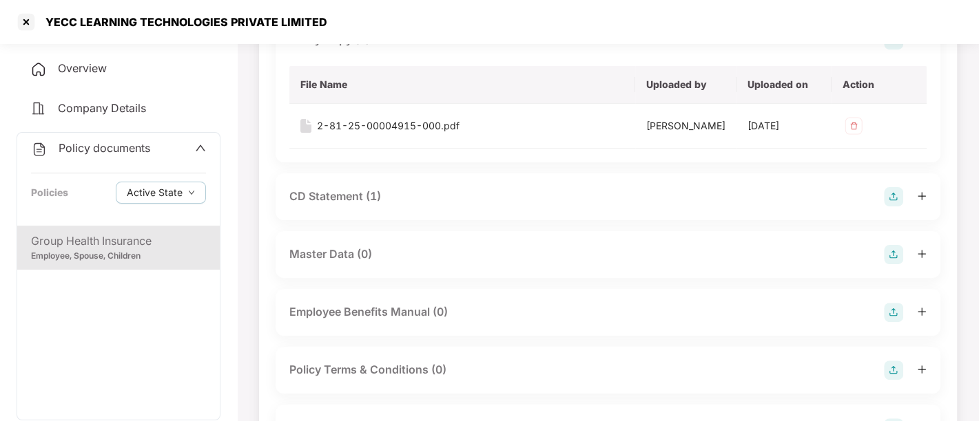
scroll to position [229, 0]
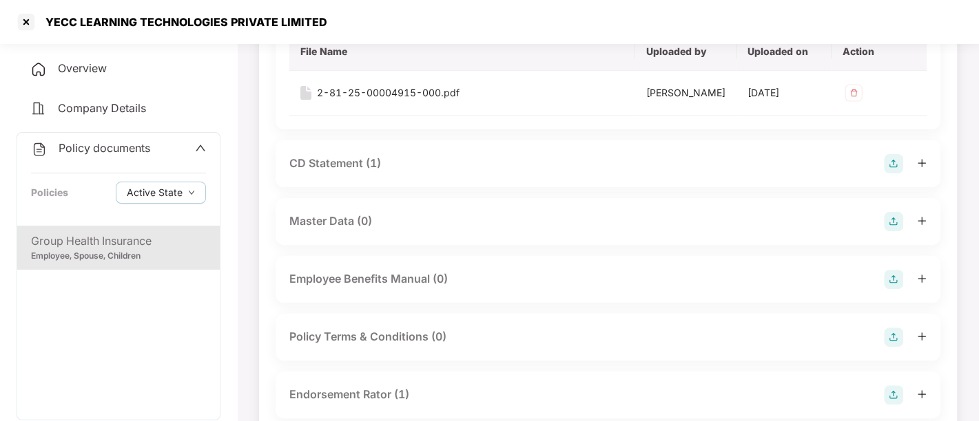
click at [385, 167] on div "CD Statement (1)" at bounding box center [607, 163] width 637 height 19
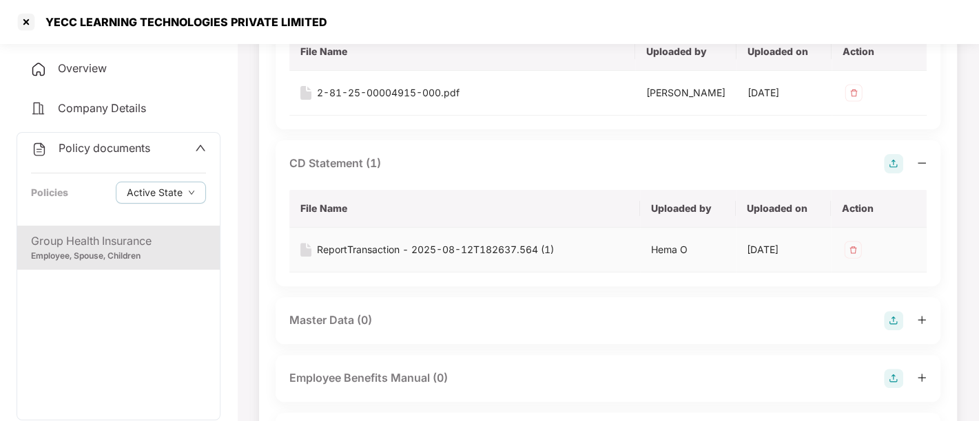
click at [459, 253] on div "ReportTransaction - 2025-08-12T182637.564 (1)" at bounding box center [435, 249] width 237 height 15
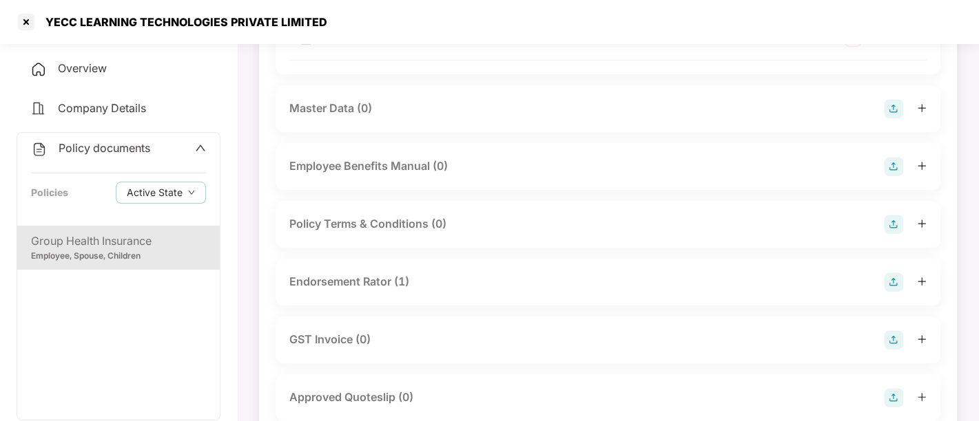
scroll to position [535, 0]
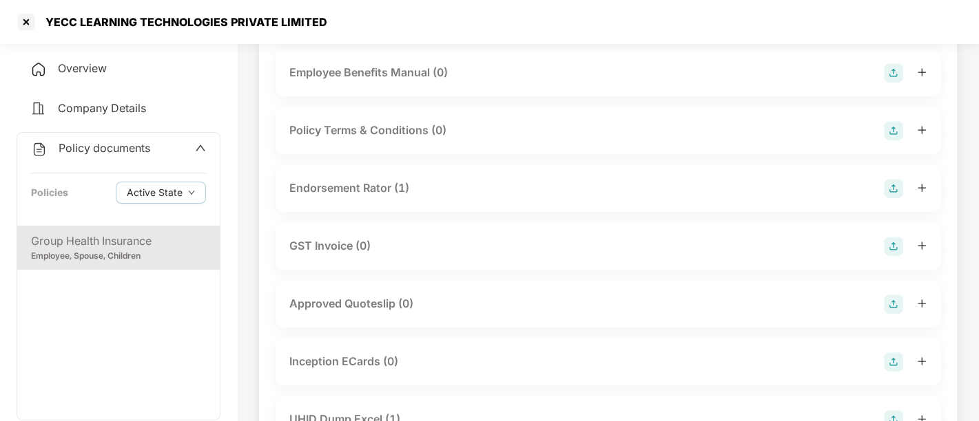
click at [369, 189] on div "Endorsement Rator (1)" at bounding box center [349, 188] width 120 height 17
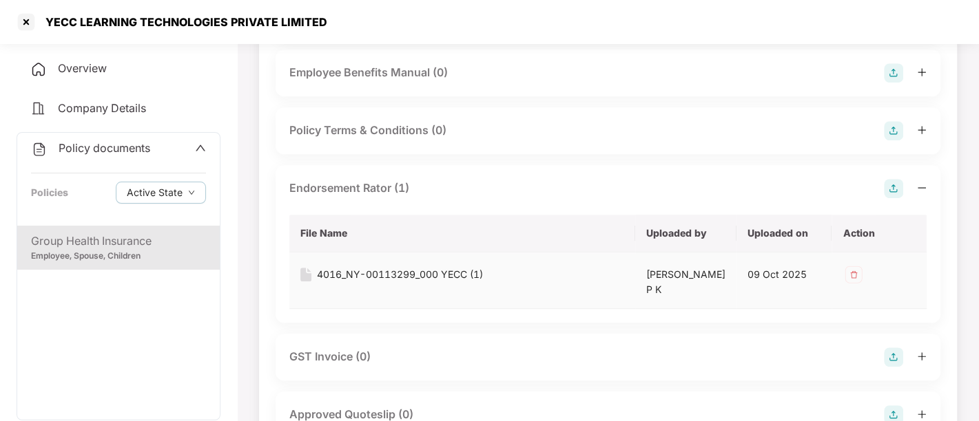
click at [364, 277] on div "4016_NY-00113299_000 YECC (1)" at bounding box center [400, 274] width 166 height 15
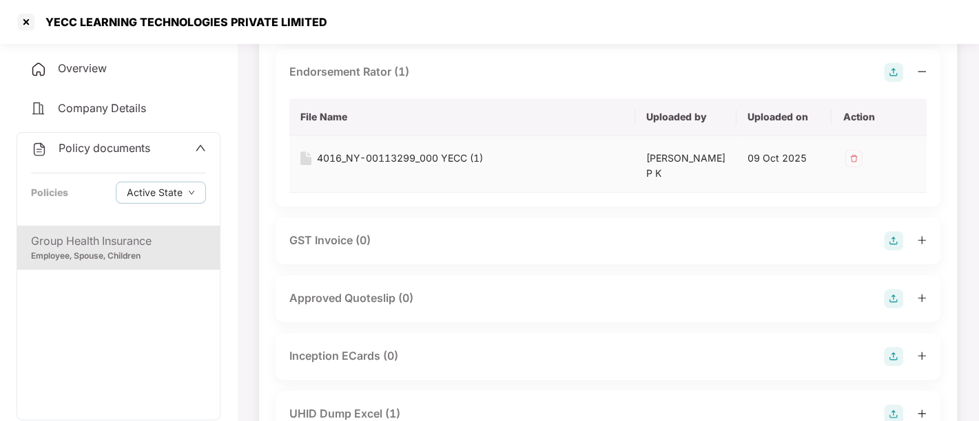
scroll to position [765, 0]
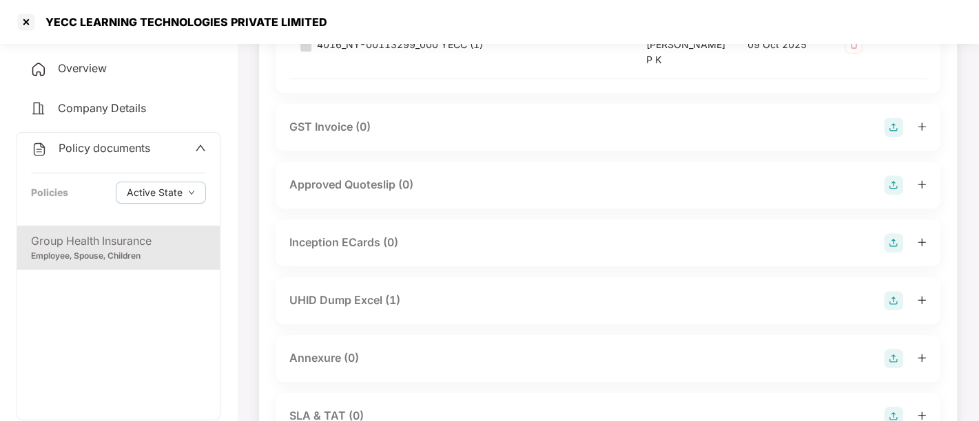
click at [355, 292] on div "UHID Dump Excel (1)" at bounding box center [344, 300] width 111 height 17
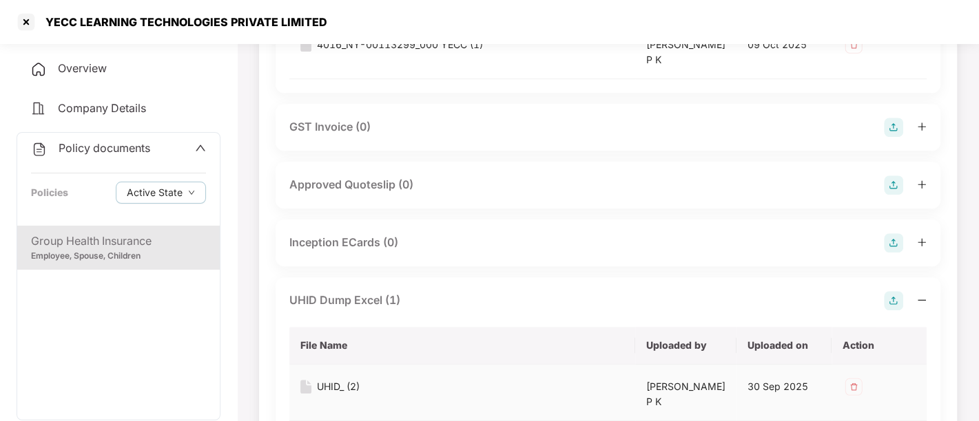
click at [324, 379] on div "UHID_ (2)" at bounding box center [338, 386] width 43 height 15
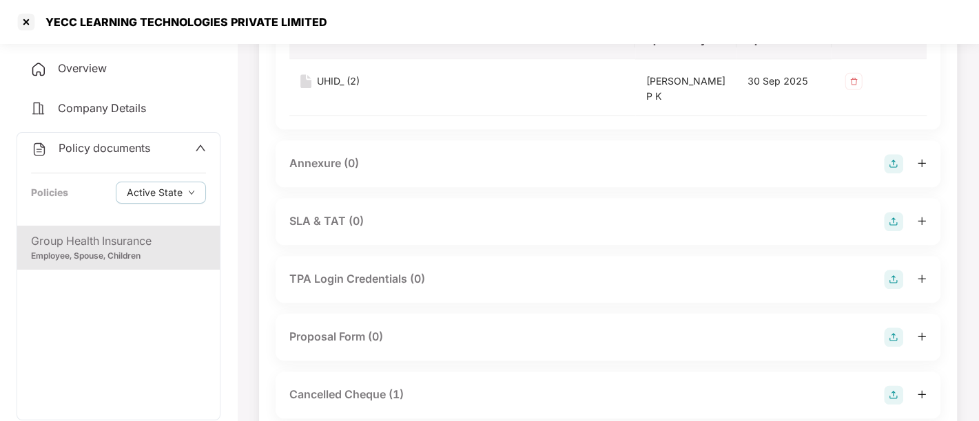
scroll to position [1224, 0]
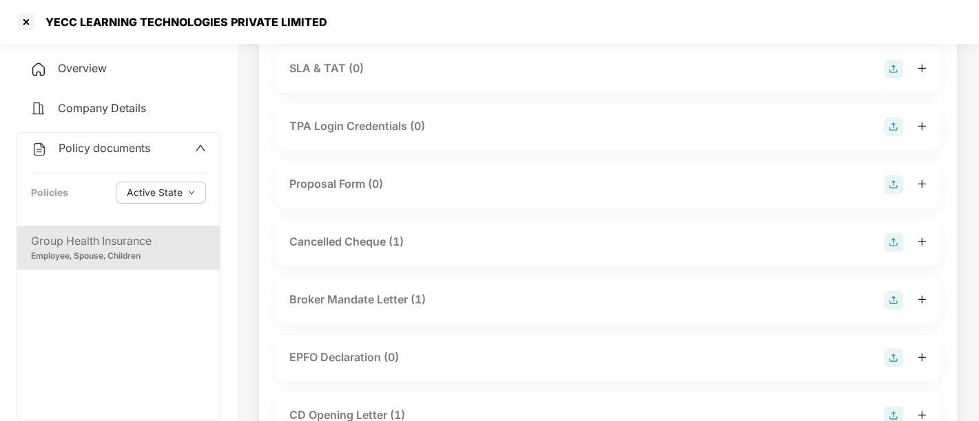
click at [332, 407] on div "CD Opening Letter (1)" at bounding box center [347, 415] width 116 height 17
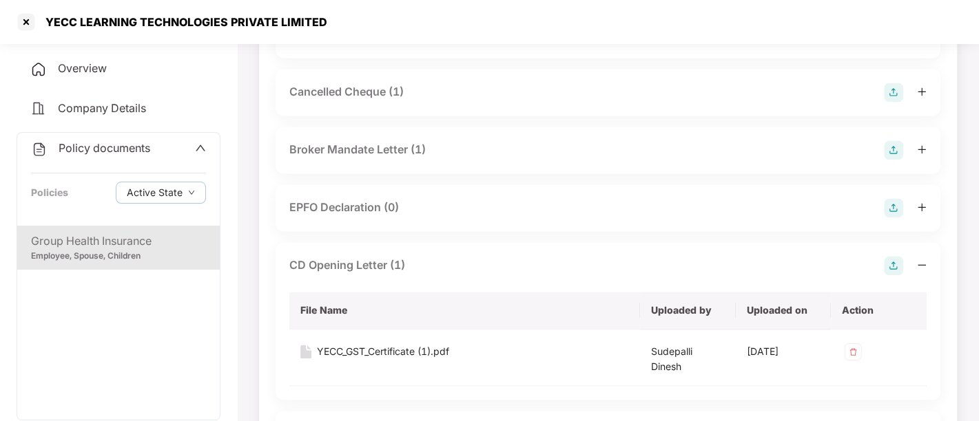
scroll to position [1377, 0]
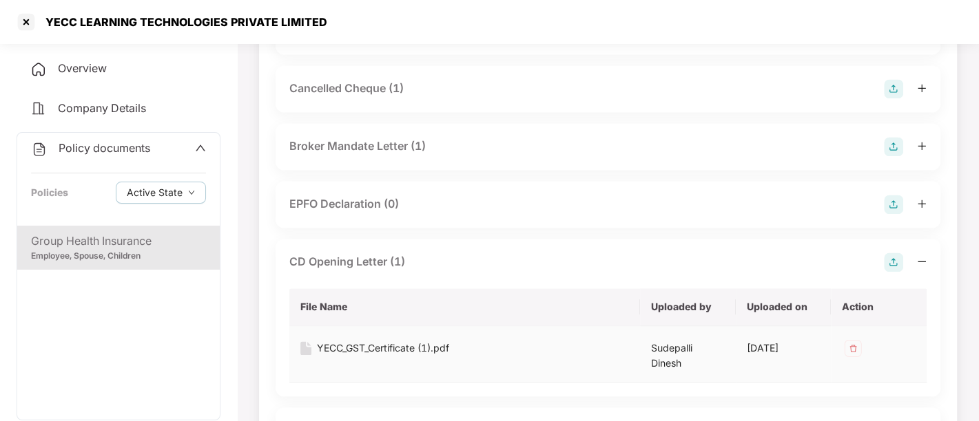
click at [364, 341] on div "YECC_GST_Certificate (1).pdf" at bounding box center [383, 348] width 132 height 15
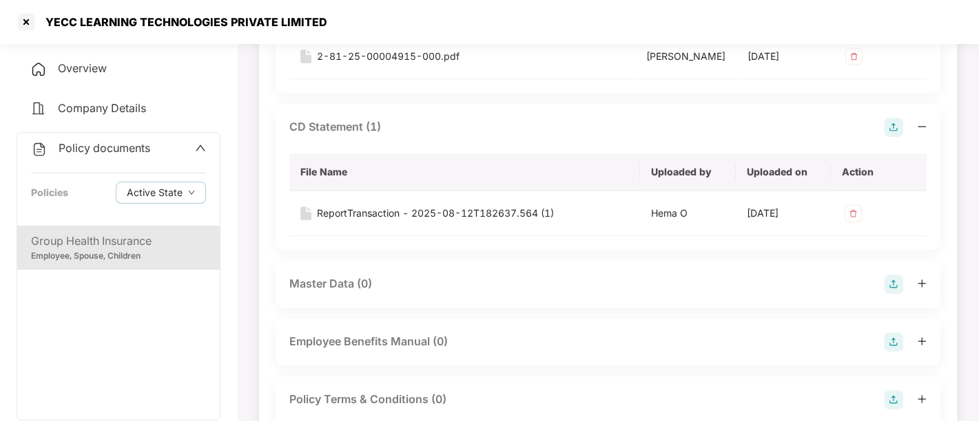
scroll to position [76, 0]
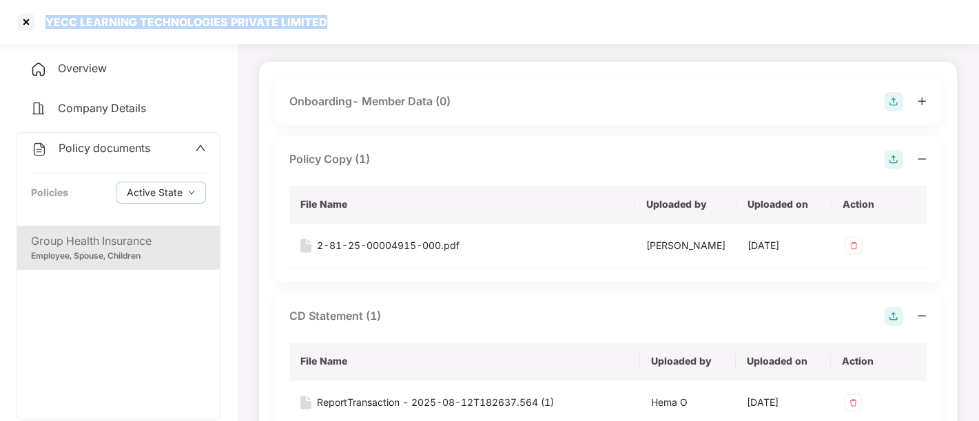
drag, startPoint x: 330, startPoint y: 22, endPoint x: 0, endPoint y: 34, distance: 330.1
click at [1, 42] on div "YECC LEARNING TECHNOLOGIES PRIVATE LIMITED" at bounding box center [489, 22] width 979 height 44
click at [113, 67] on div "Overview" at bounding box center [119, 69] width 204 height 32
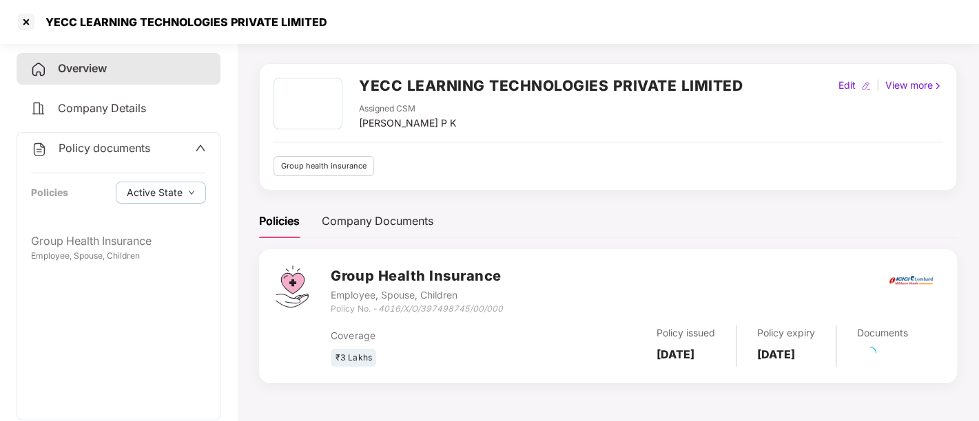
scroll to position [37, 0]
drag, startPoint x: 380, startPoint y: 306, endPoint x: 505, endPoint y: 310, distance: 124.7
click at [505, 310] on div "Group Health Insurance Employee, Spouse, Children Policy No. - 4016/X/O/3974987…" at bounding box center [635, 291] width 609 height 50
click at [202, 152] on icon "up" at bounding box center [200, 148] width 11 height 11
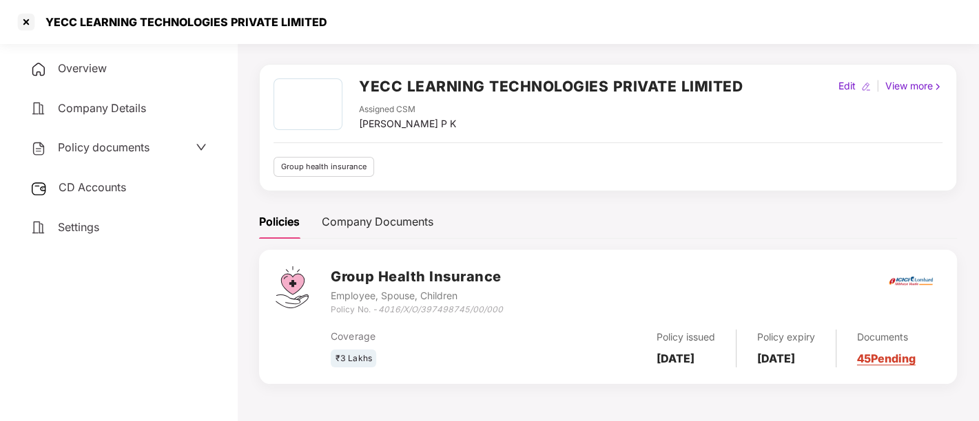
click at [109, 183] on span "CD Accounts" at bounding box center [92, 187] width 67 height 14
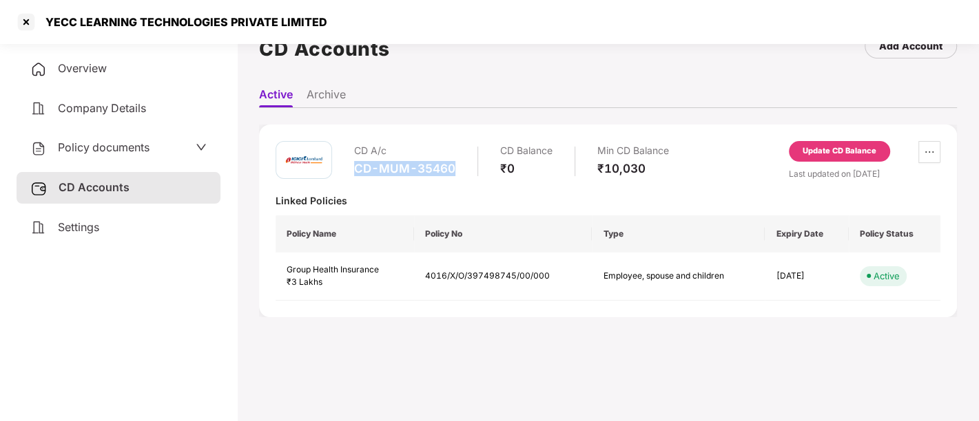
drag, startPoint x: 353, startPoint y: 167, endPoint x: 456, endPoint y: 165, distance: 102.6
click at [456, 165] on div "CD A/c CD-MUM-35460 CD Balance ₹0 Min CD Balance ₹10,030" at bounding box center [511, 160] width 315 height 39
click at [28, 23] on div at bounding box center [26, 22] width 22 height 22
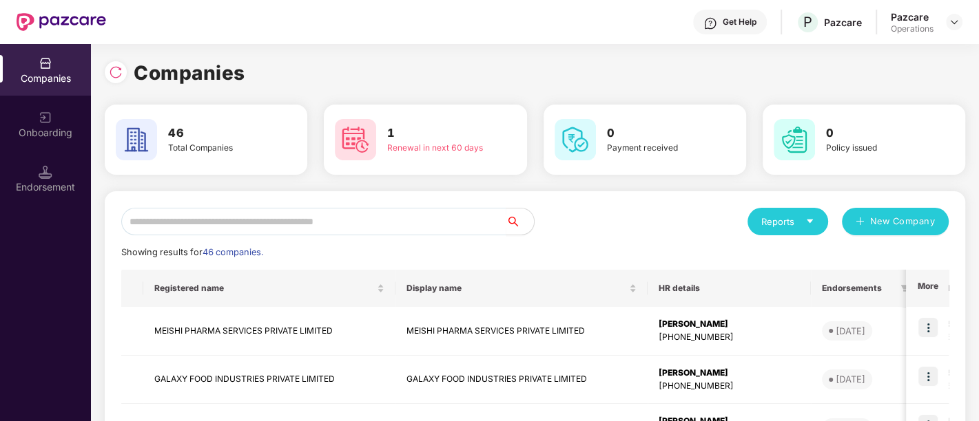
scroll to position [0, 0]
click at [315, 224] on input "text" at bounding box center [313, 222] width 385 height 28
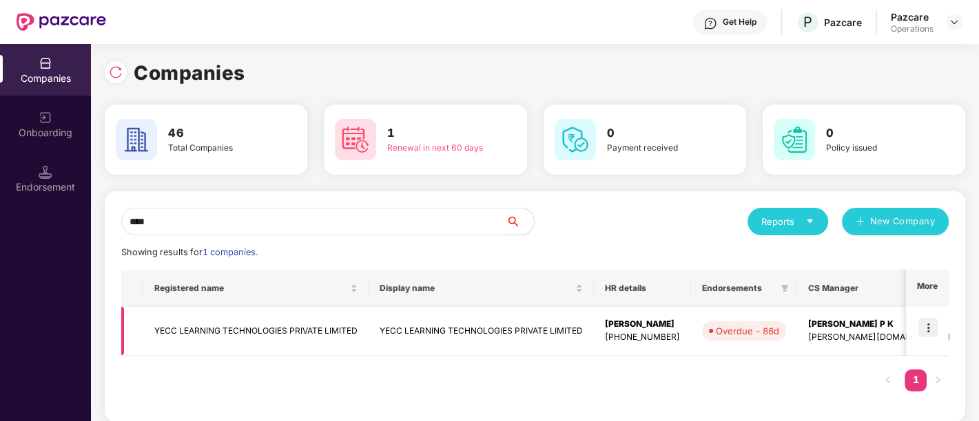
type input "****"
drag, startPoint x: 926, startPoint y: 329, endPoint x: 931, endPoint y: 322, distance: 9.0
click at [926, 331] on img at bounding box center [927, 327] width 19 height 19
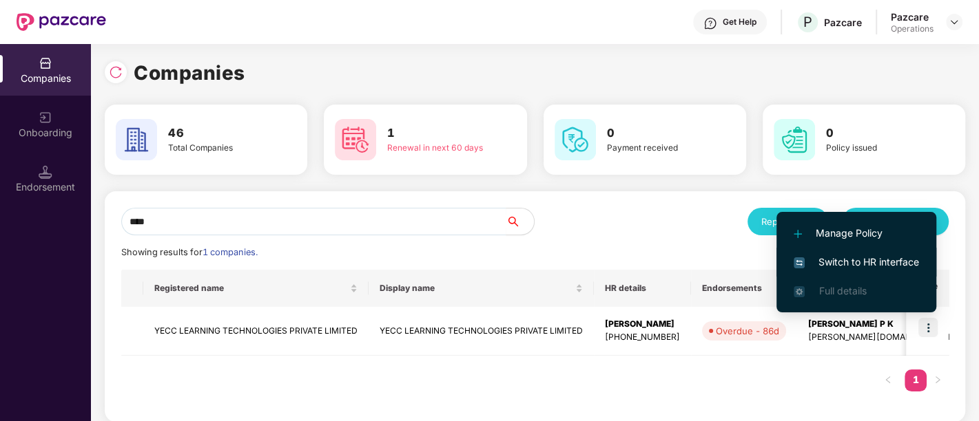
click at [878, 255] on li "Switch to HR interface" at bounding box center [856, 262] width 160 height 29
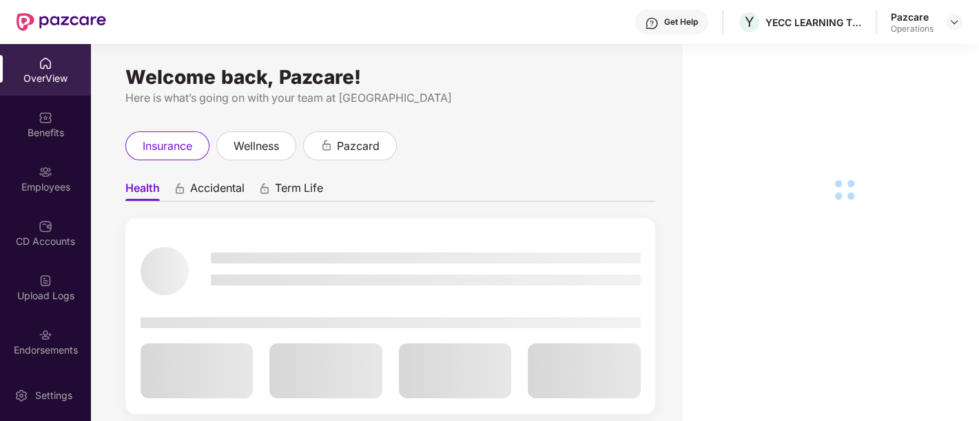
click at [33, 359] on div "Endorsements" at bounding box center [45, 342] width 91 height 52
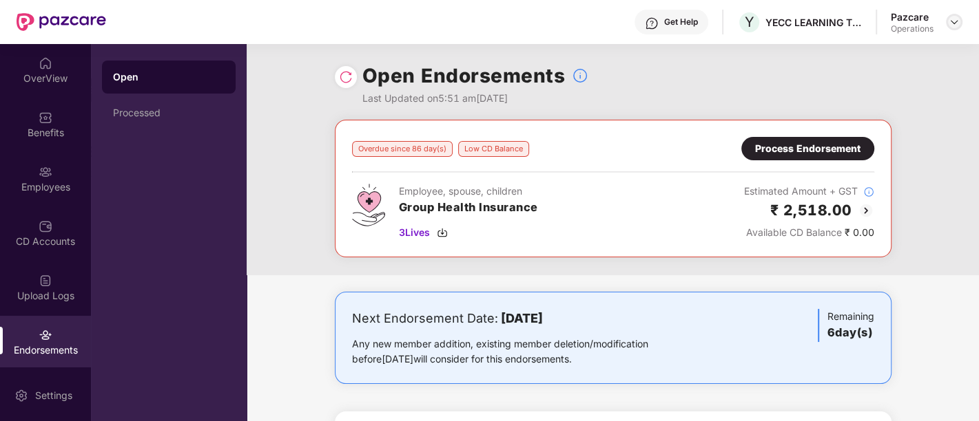
click at [954, 21] on img at bounding box center [953, 22] width 11 height 11
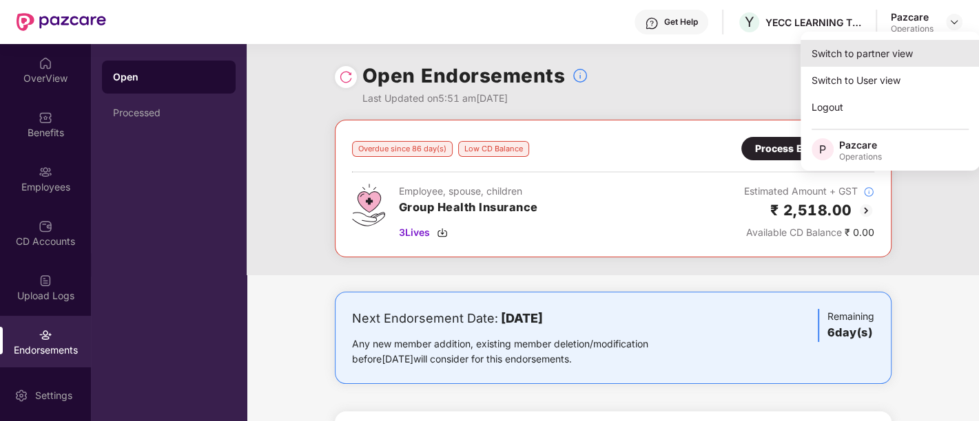
click at [818, 61] on div "Switch to partner view" at bounding box center [889, 53] width 179 height 27
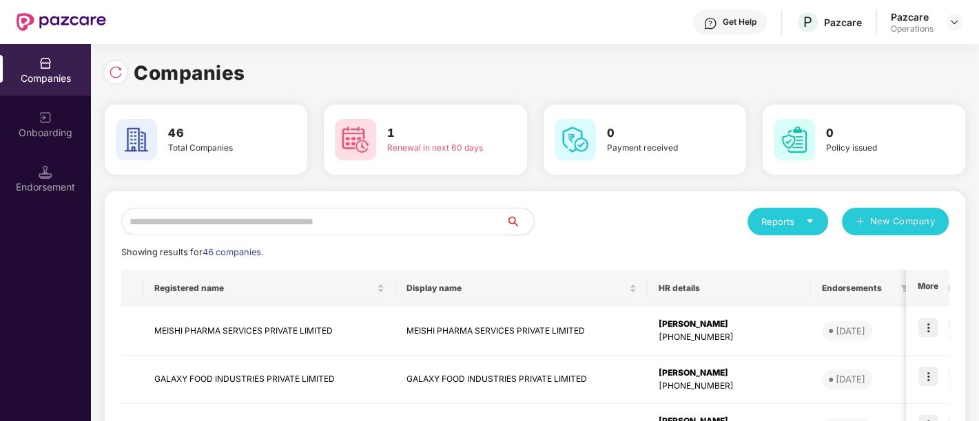
click at [370, 218] on input "text" at bounding box center [313, 222] width 385 height 28
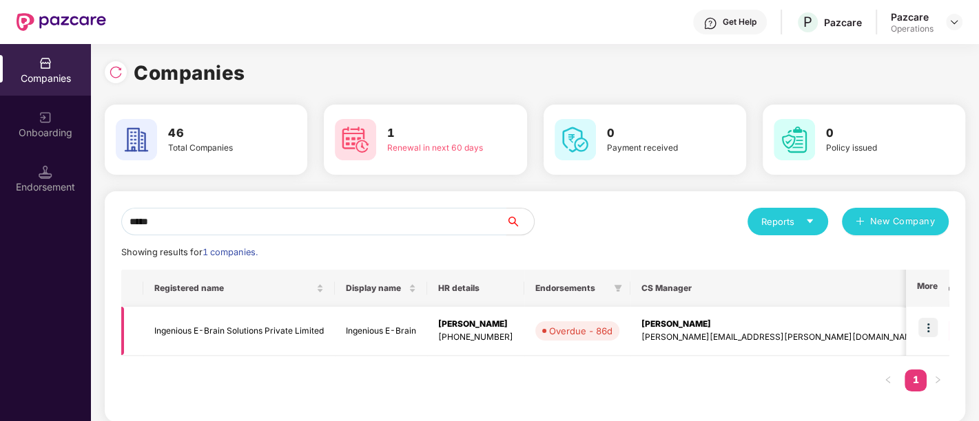
type input "*****"
click at [932, 325] on img at bounding box center [927, 327] width 19 height 19
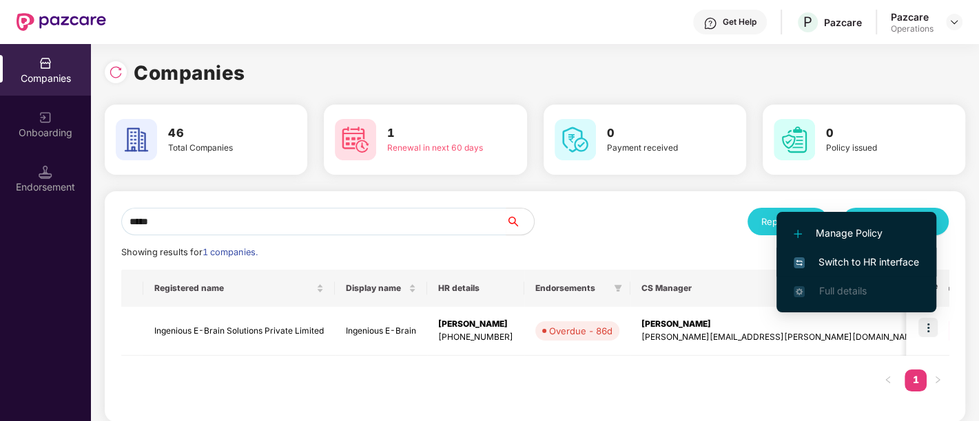
click at [859, 261] on span "Switch to HR interface" at bounding box center [855, 262] width 125 height 15
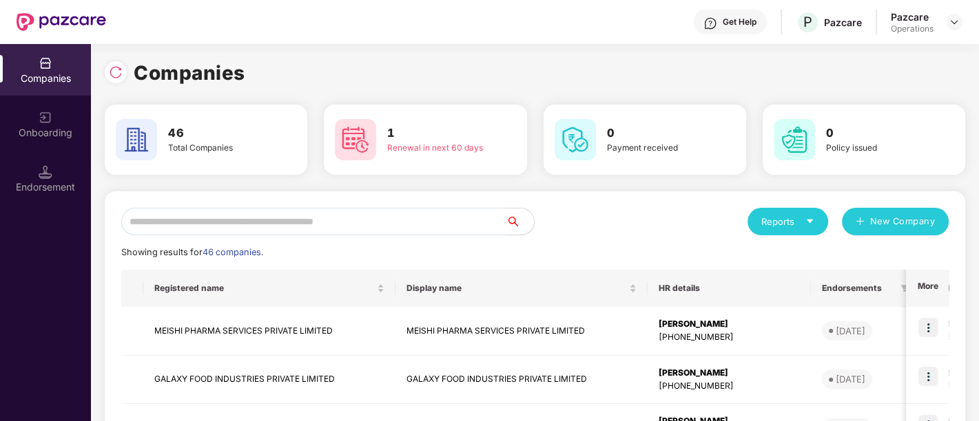
click at [324, 222] on input "text" at bounding box center [313, 222] width 385 height 28
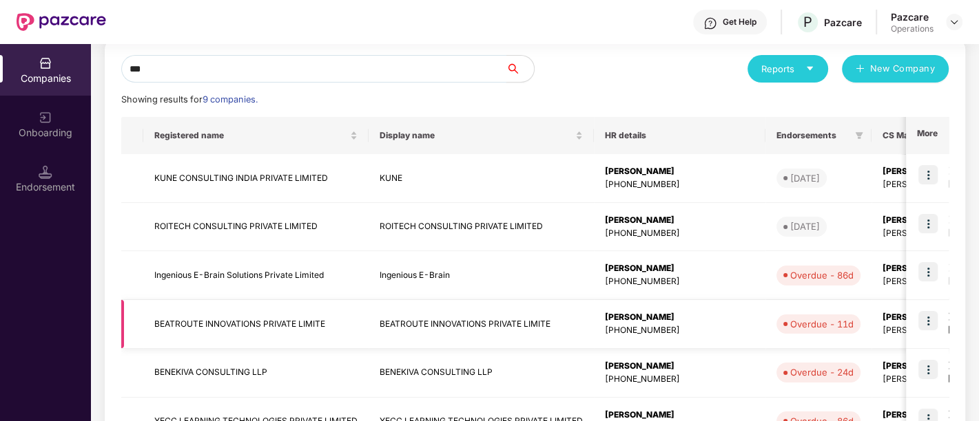
scroll to position [382, 0]
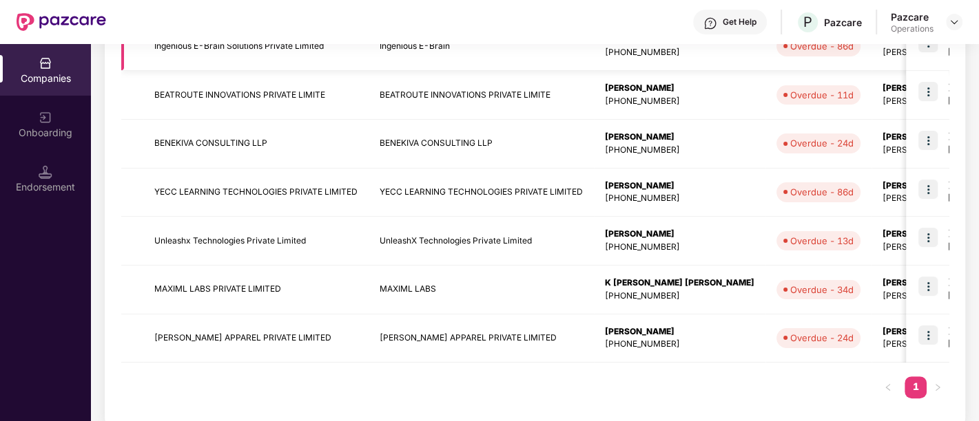
type input "***"
click at [239, 55] on td "Ingenious E-Brain Solutions Private Limited" at bounding box center [255, 46] width 225 height 49
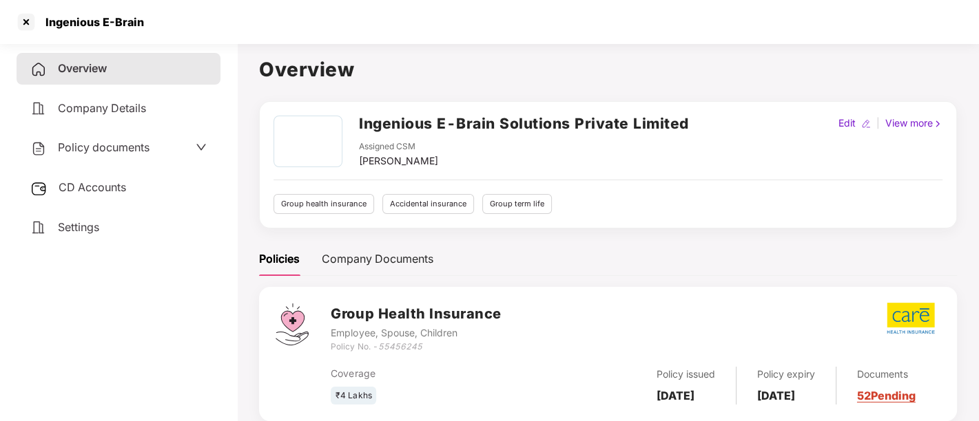
click at [116, 191] on span "CD Accounts" at bounding box center [92, 187] width 67 height 14
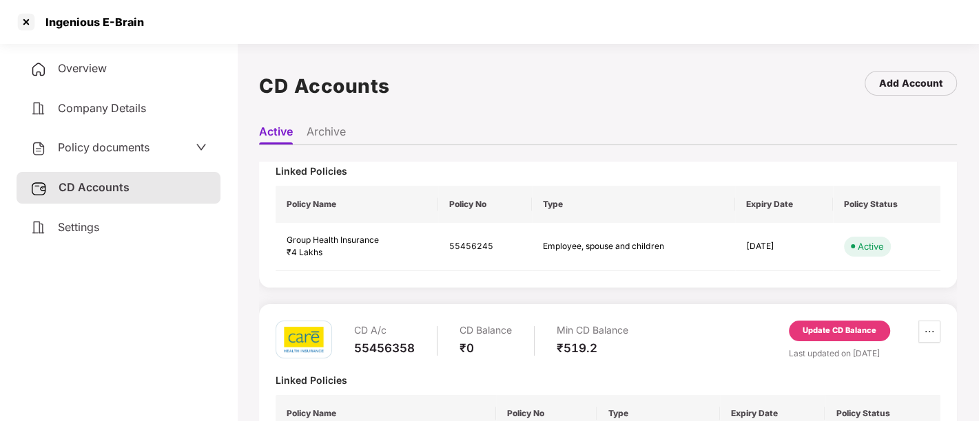
scroll to position [0, 0]
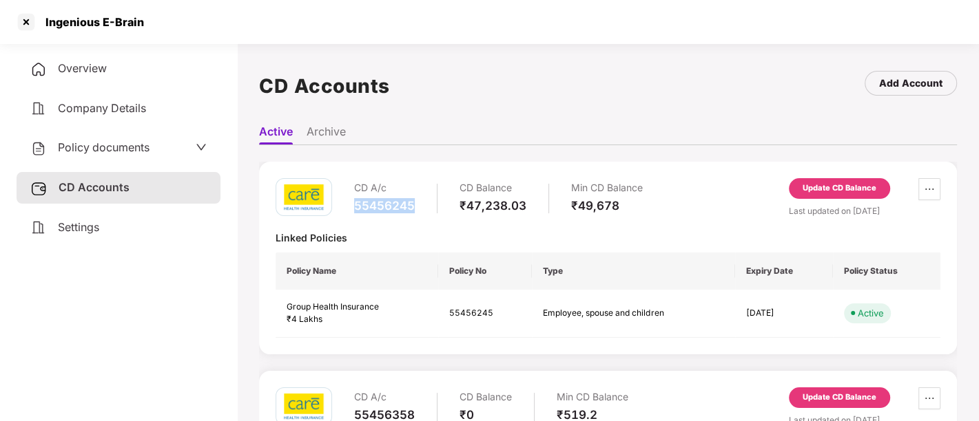
drag, startPoint x: 353, startPoint y: 204, endPoint x: 419, endPoint y: 209, distance: 67.0
click at [419, 209] on div "CD A/c 55456245 CD Balance ₹47,238.03 Min CD Balance ₹49,678" at bounding box center [458, 197] width 367 height 39
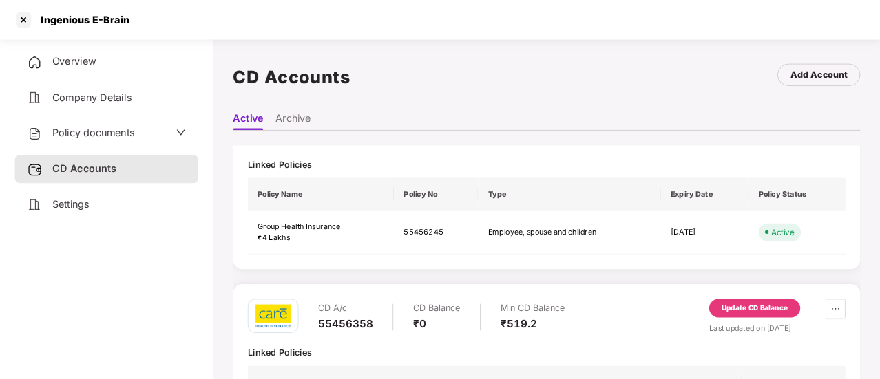
scroll to position [154, 0]
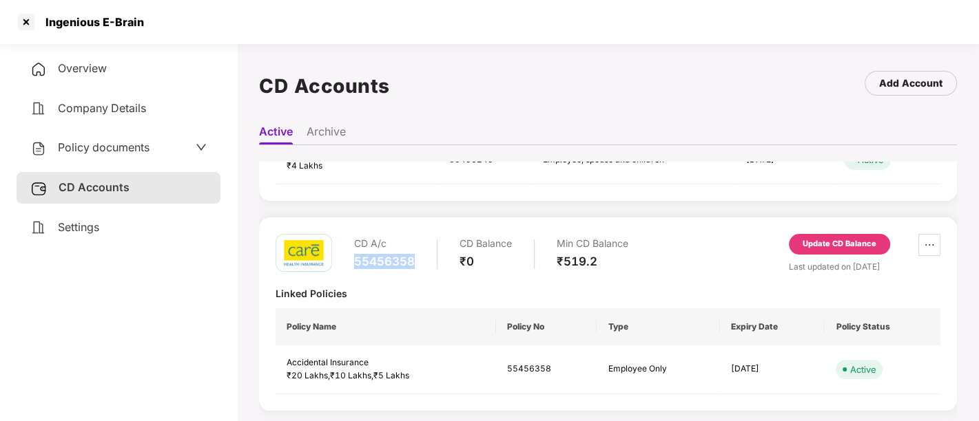
drag, startPoint x: 355, startPoint y: 254, endPoint x: 432, endPoint y: 260, distance: 77.3
click at [432, 260] on div "CD A/c 55456358 CD Balance ₹0 Min CD Balance ₹519.2" at bounding box center [491, 253] width 274 height 39
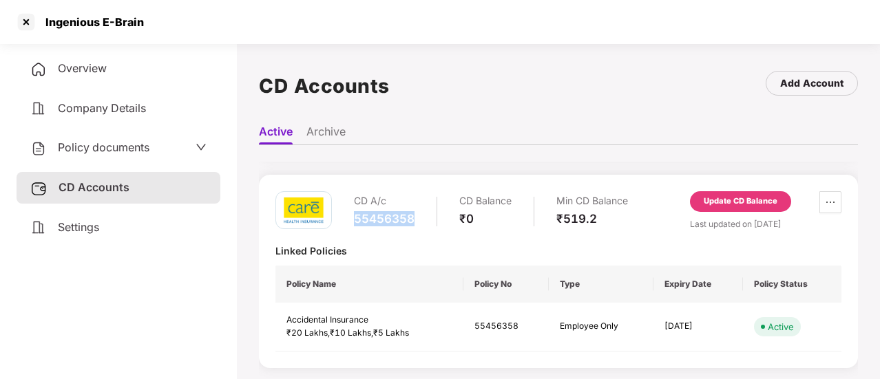
scroll to position [38, 0]
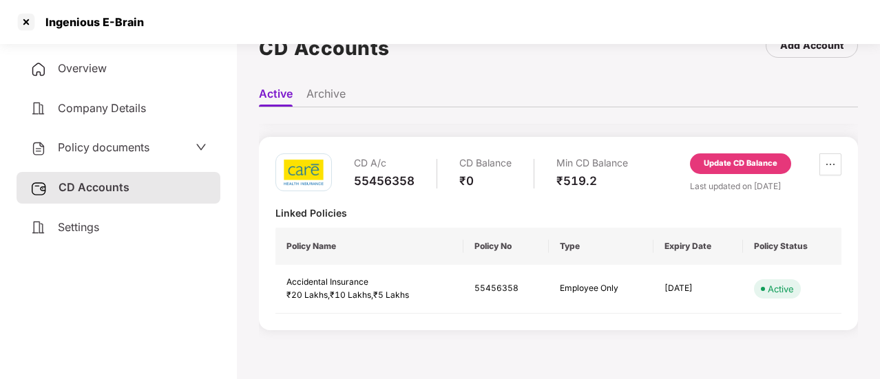
click at [73, 206] on div "Overview Company Details Policy documents CD Accounts Settings" at bounding box center [119, 148] width 204 height 190
click at [80, 231] on span "Settings" at bounding box center [78, 227] width 41 height 14
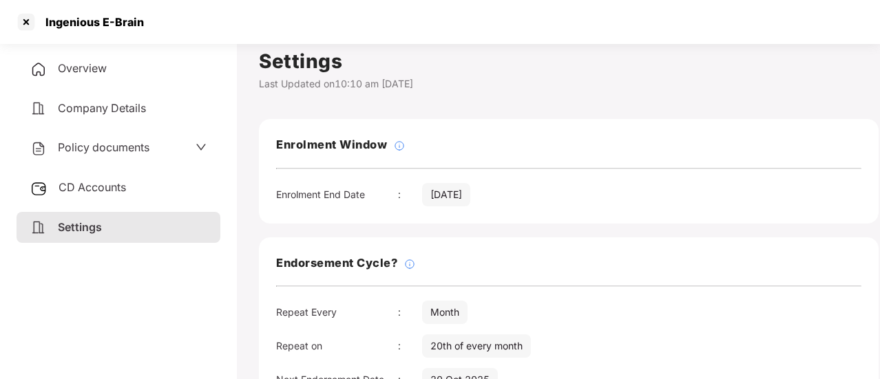
scroll to position [0, 0]
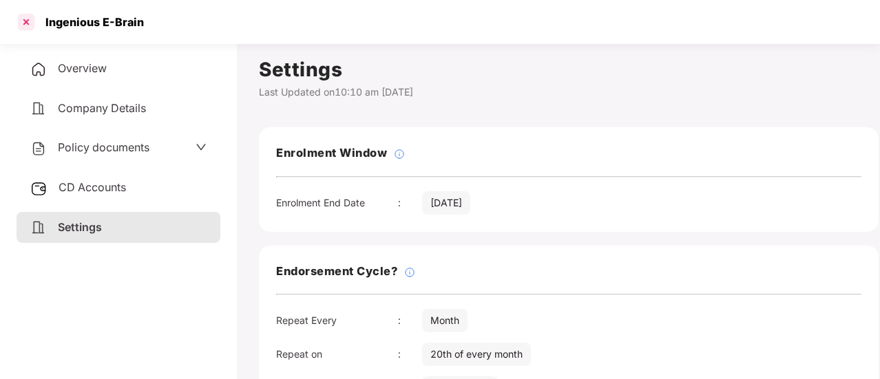
click at [18, 28] on div at bounding box center [26, 22] width 22 height 22
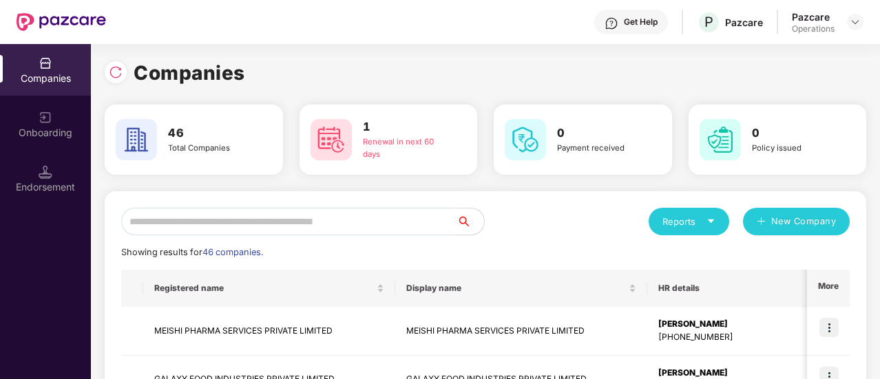
click at [323, 222] on input "text" at bounding box center [288, 222] width 335 height 28
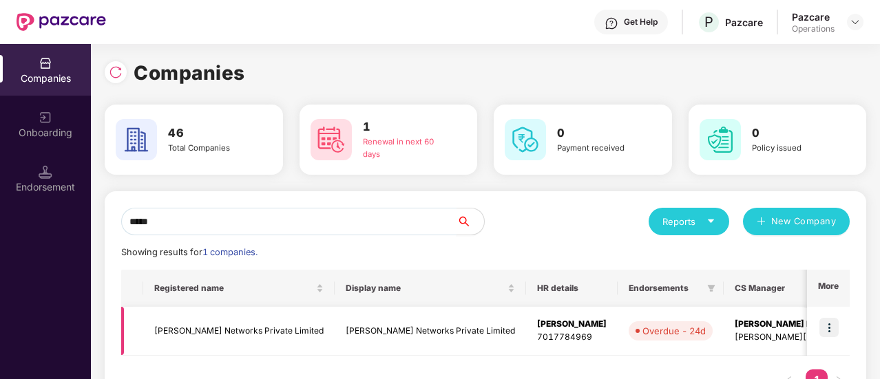
type input "*****"
click at [198, 330] on td "[PERSON_NAME] Networks Private Limited" at bounding box center [238, 331] width 191 height 49
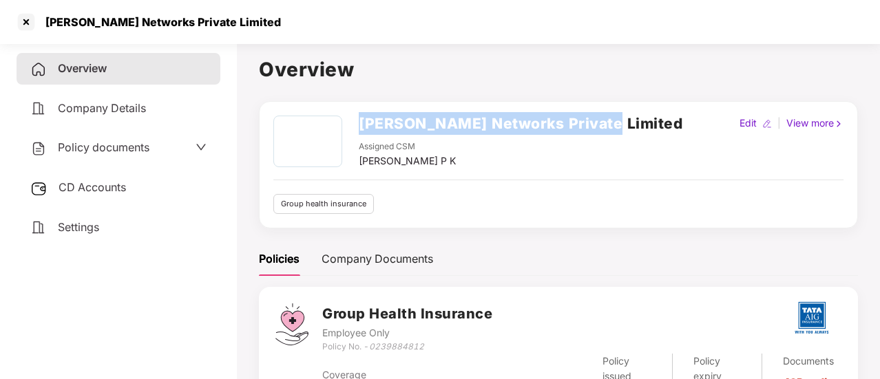
drag, startPoint x: 357, startPoint y: 125, endPoint x: 642, endPoint y: 127, distance: 285.1
click at [642, 127] on div "[PERSON_NAME] Networks Private Limited Assigned CSM [PERSON_NAME] P K Edit | Vi…" at bounding box center [558, 142] width 570 height 53
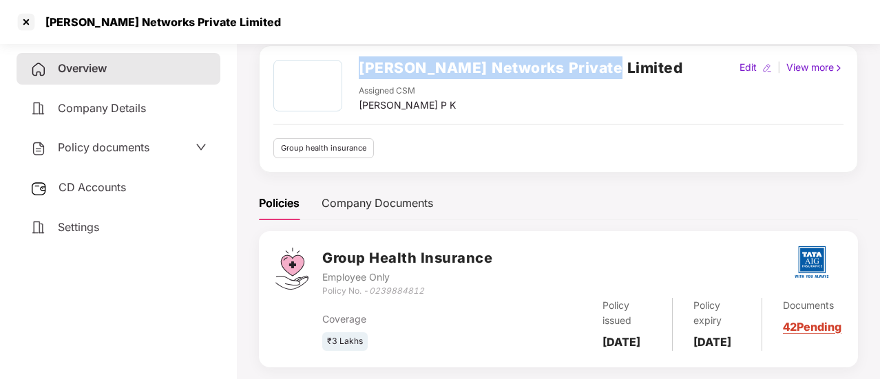
scroll to position [93, 0]
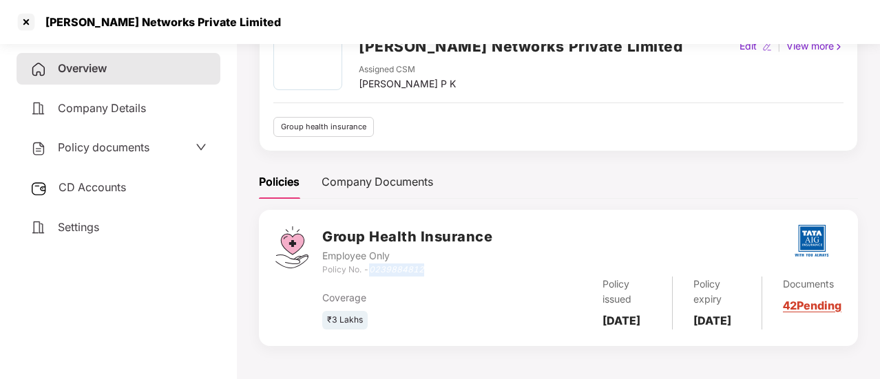
drag, startPoint x: 373, startPoint y: 251, endPoint x: 430, endPoint y: 255, distance: 56.7
click at [430, 264] on div "Policy No. - 0239884812" at bounding box center [407, 270] width 170 height 13
drag, startPoint x: 605, startPoint y: 300, endPoint x: 639, endPoint y: 320, distance: 40.2
click at [639, 320] on div "Policy issued [DATE]" at bounding box center [627, 303] width 90 height 53
drag, startPoint x: 698, startPoint y: 303, endPoint x: 744, endPoint y: 324, distance: 50.2
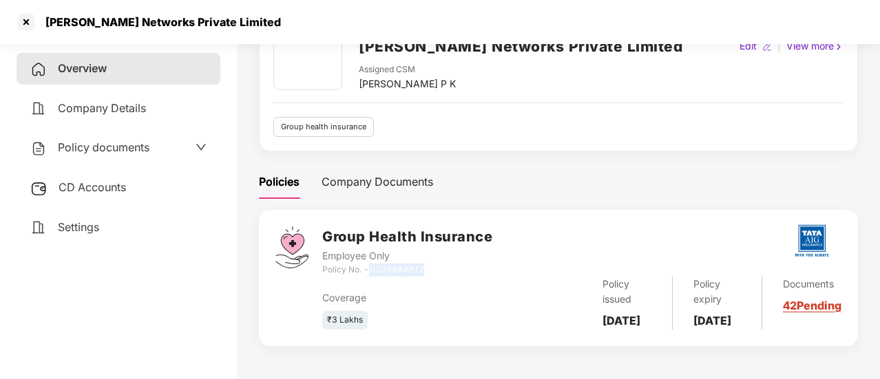
click at [744, 324] on div "Policy expiry [DATE]" at bounding box center [718, 303] width 90 height 53
click at [118, 218] on div "Settings" at bounding box center [119, 228] width 204 height 32
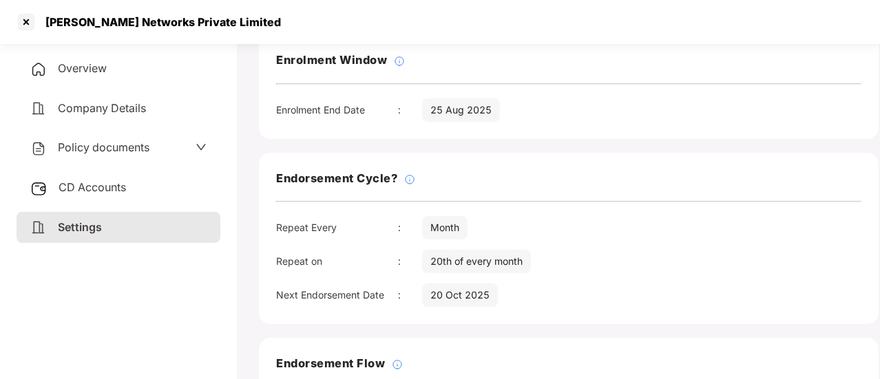
scroll to position [0, 0]
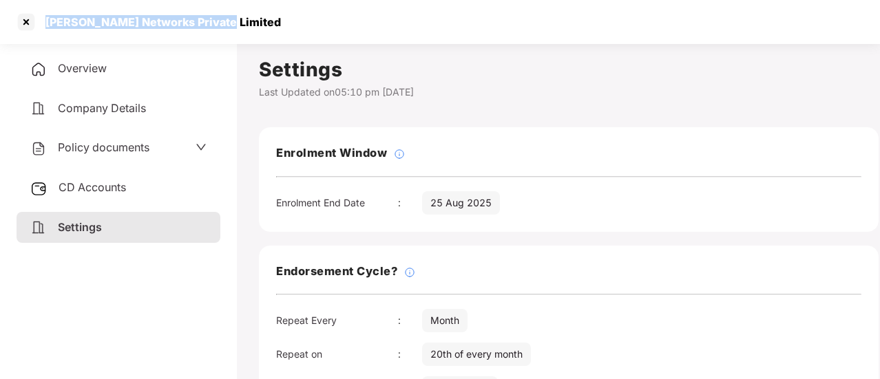
drag, startPoint x: 43, startPoint y: 22, endPoint x: 211, endPoint y: 39, distance: 168.8
click at [211, 39] on div "[PERSON_NAME] Networks Private Limited" at bounding box center [440, 22] width 880 height 44
click at [118, 152] on span "Policy documents" at bounding box center [104, 147] width 92 height 14
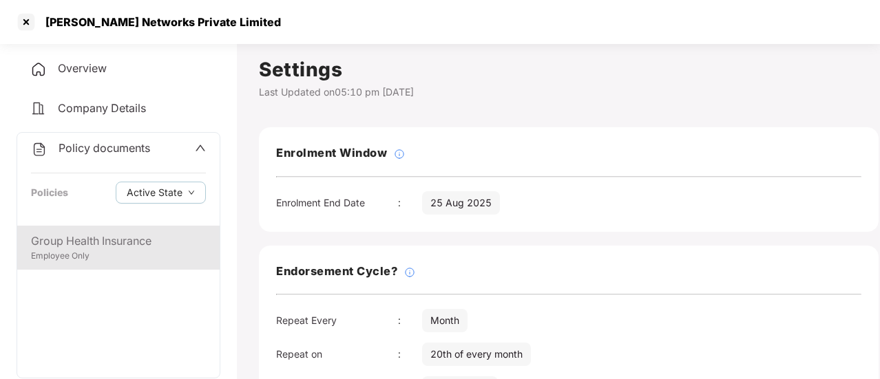
click at [117, 257] on div "Employee Only" at bounding box center [118, 256] width 175 height 13
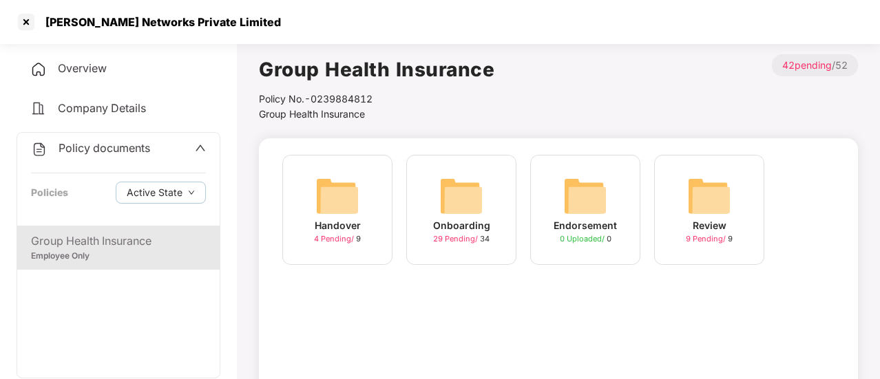
click at [466, 238] on span "29 Pending /" at bounding box center [456, 239] width 47 height 10
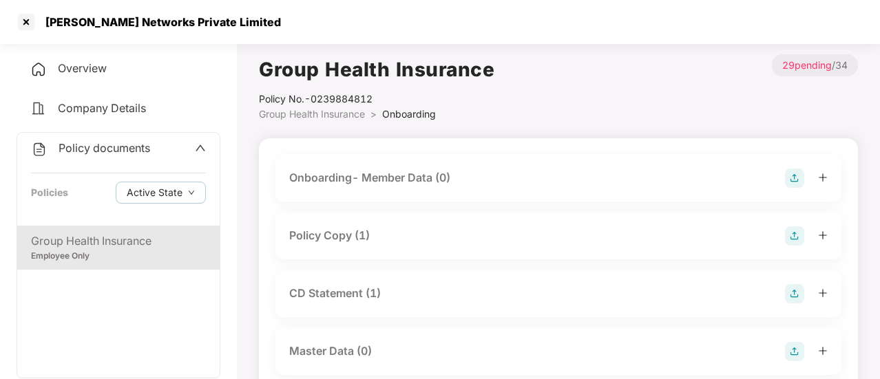
click at [338, 242] on div "Policy Copy (1)" at bounding box center [329, 235] width 81 height 17
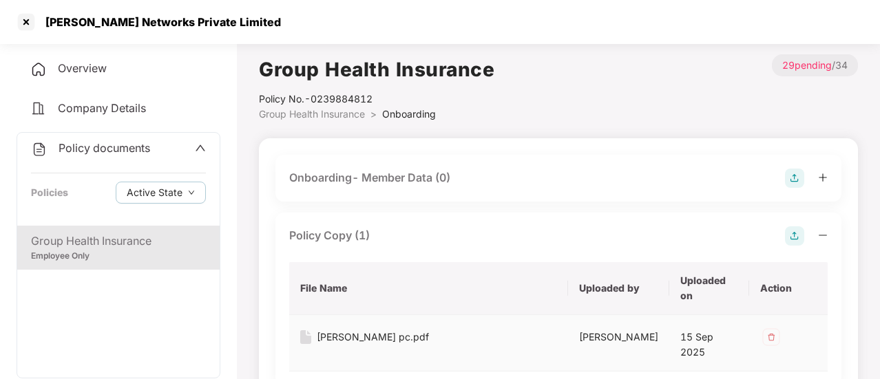
click at [328, 337] on div "[PERSON_NAME] pc.pdf" at bounding box center [373, 337] width 112 height 15
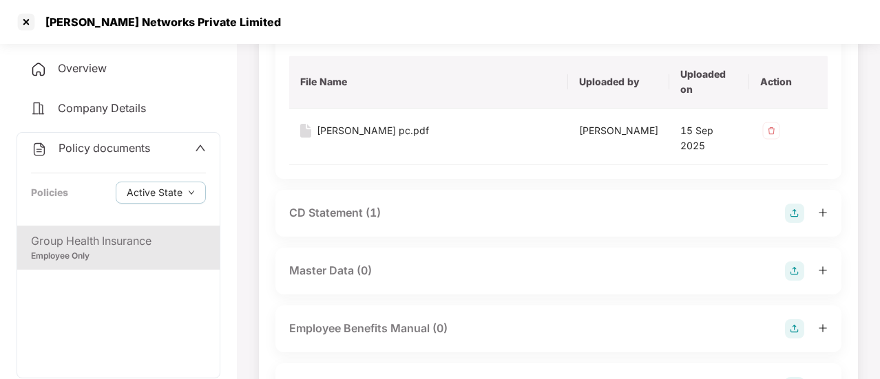
scroll to position [275, 0]
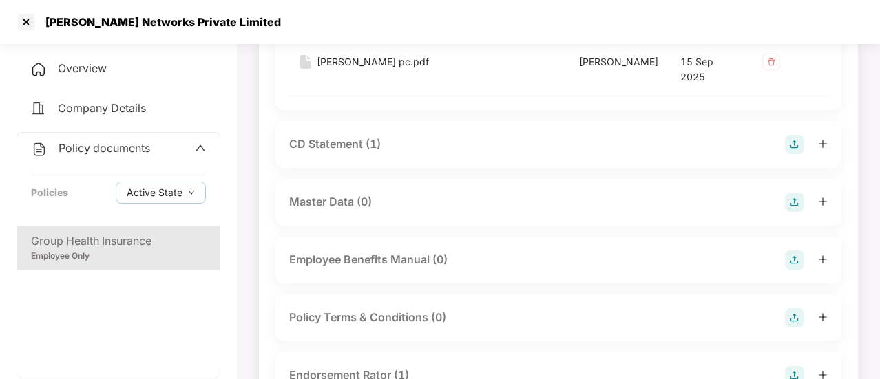
click at [313, 144] on div "CD Statement (1)" at bounding box center [335, 144] width 92 height 17
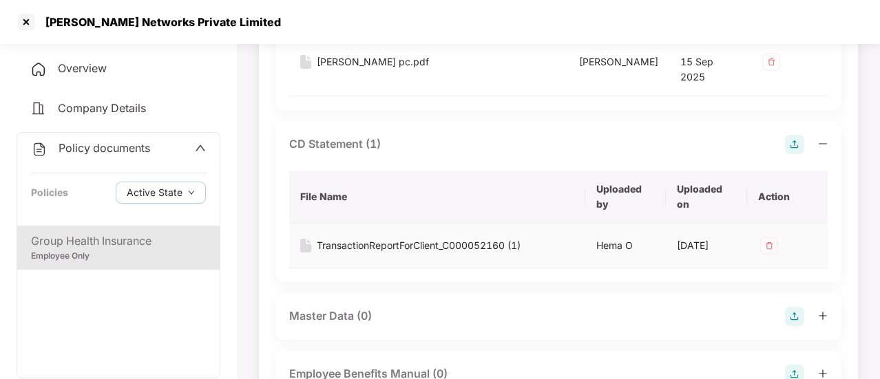
click at [348, 246] on div "TransactionReportForClient_C000052160 (1)" at bounding box center [419, 245] width 204 height 15
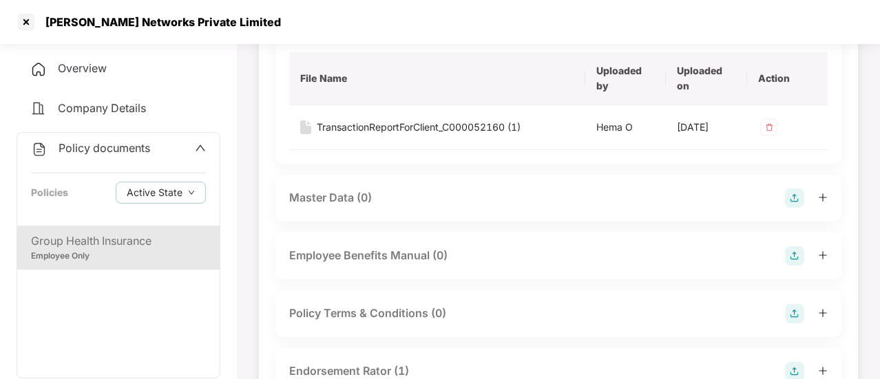
scroll to position [482, 0]
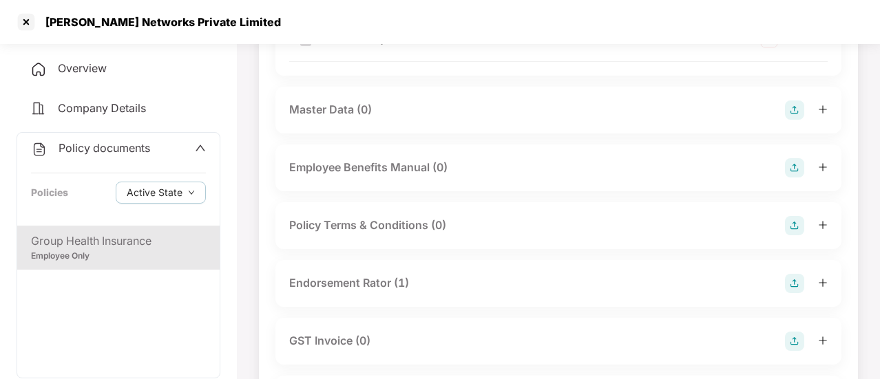
click at [401, 280] on div "Endorsement Rator (1)" at bounding box center [349, 283] width 120 height 17
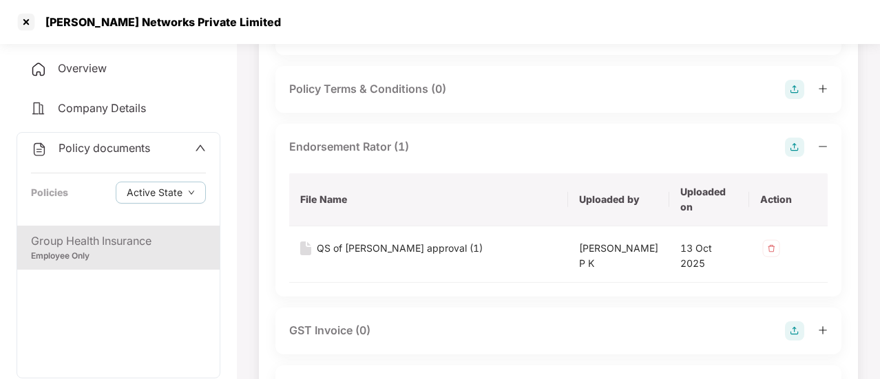
scroll to position [620, 0]
click at [350, 247] on div "QS of [PERSON_NAME] approval (1)" at bounding box center [400, 247] width 166 height 15
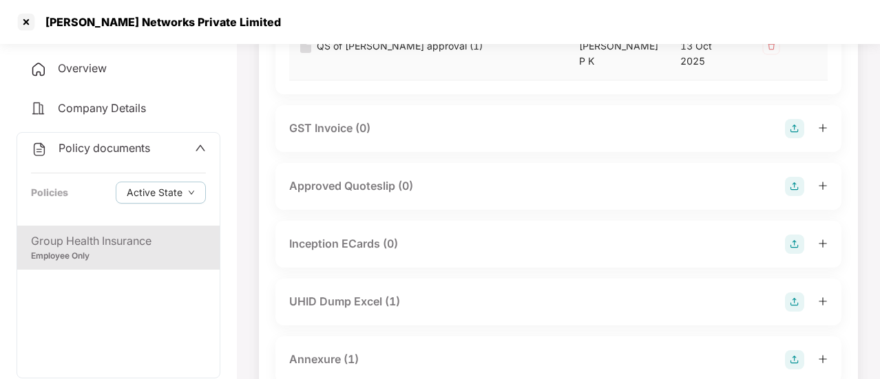
scroll to position [826, 0]
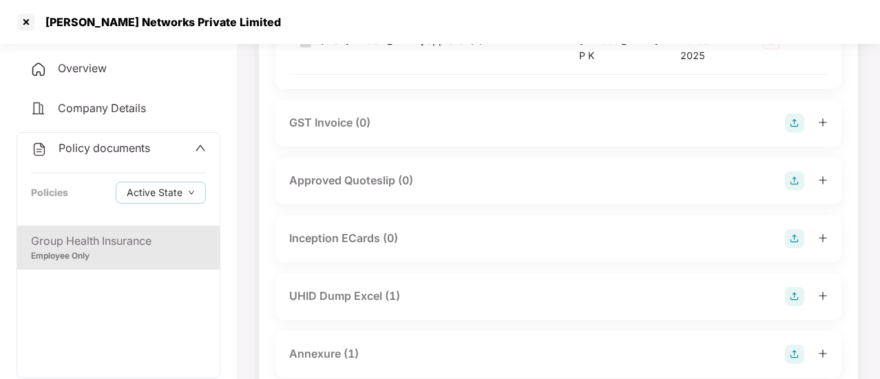
click at [331, 291] on div "UHID Dump Excel (1)" at bounding box center [344, 296] width 111 height 17
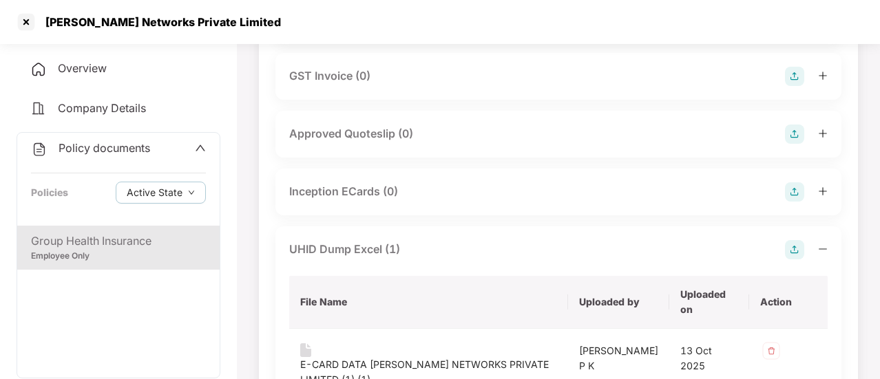
scroll to position [895, 0]
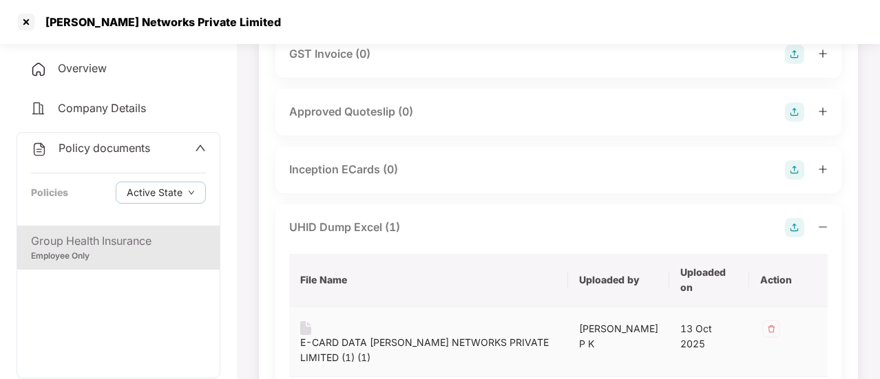
click at [335, 335] on div "E-CARD DATA [PERSON_NAME] NETWORKS PRIVATE LIMITED (1) (1)" at bounding box center [428, 350] width 257 height 30
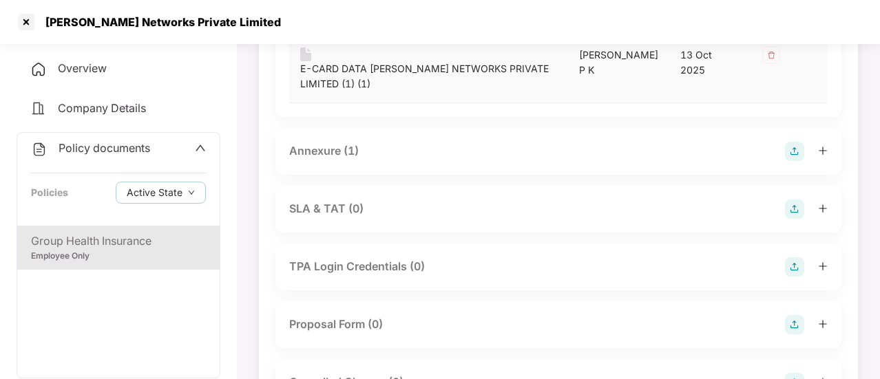
scroll to position [1171, 0]
click at [334, 141] on div "Annexure (1)" at bounding box center [324, 149] width 70 height 17
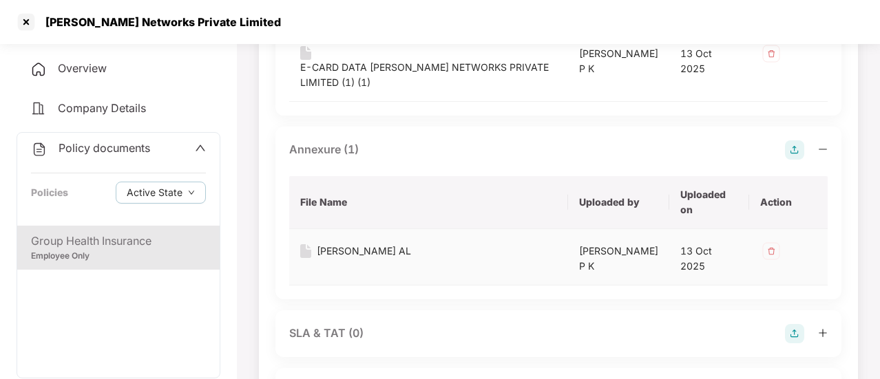
click at [320, 244] on div "[PERSON_NAME] AL" at bounding box center [364, 251] width 94 height 15
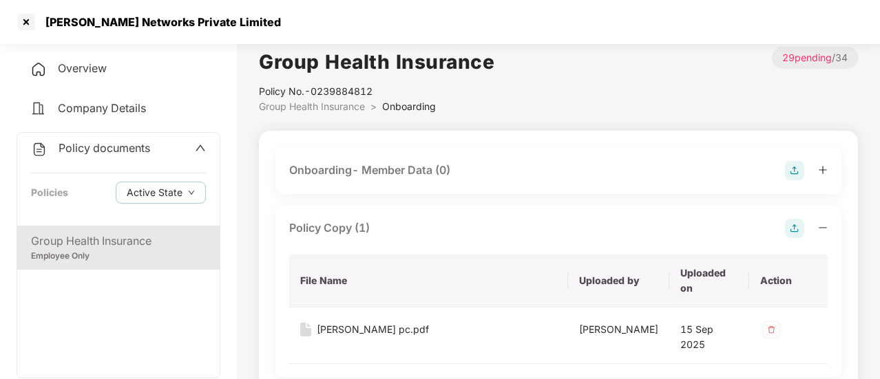
scroll to position [0, 0]
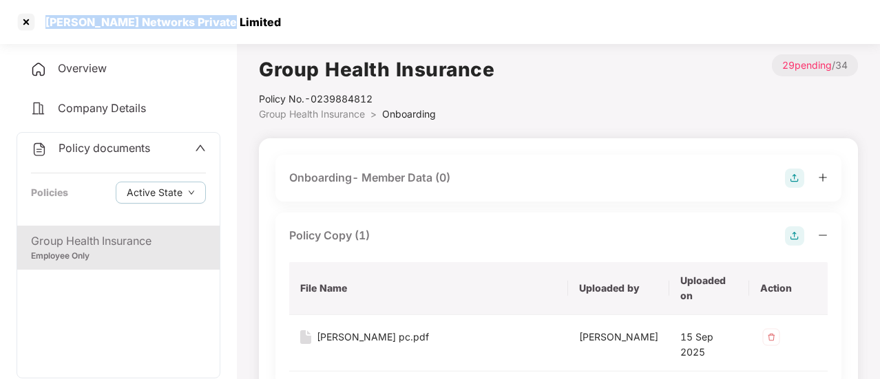
drag, startPoint x: 46, startPoint y: 17, endPoint x: 213, endPoint y: 17, distance: 166.6
click at [213, 17] on div "[PERSON_NAME] Networks Private Limited" at bounding box center [440, 22] width 880 height 44
click at [109, 71] on div "Overview" at bounding box center [119, 69] width 204 height 32
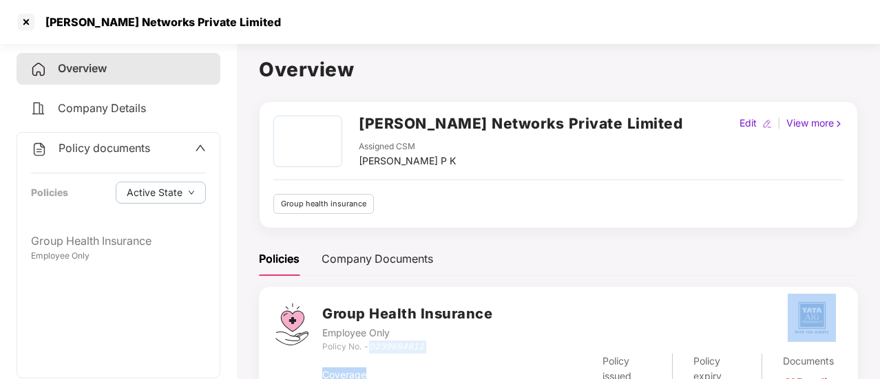
drag, startPoint x: 373, startPoint y: 345, endPoint x: 428, endPoint y: 353, distance: 55.0
click at [428, 353] on div "Group Health Insurance Employee Only Policy No. - 0239884812 Coverage ₹3 Lakhs …" at bounding box center [581, 355] width 519 height 103
click at [425, 343] on div "Policy No. - 0239884812" at bounding box center [407, 347] width 170 height 13
drag, startPoint x: 426, startPoint y: 344, endPoint x: 373, endPoint y: 350, distance: 52.6
click at [373, 350] on div "Policy No. - 0239884812" at bounding box center [407, 347] width 170 height 13
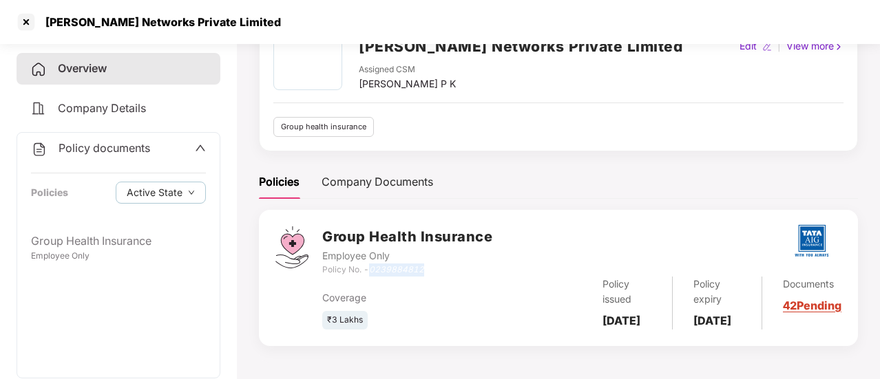
scroll to position [93, 0]
click at [197, 156] on span at bounding box center [200, 149] width 11 height 18
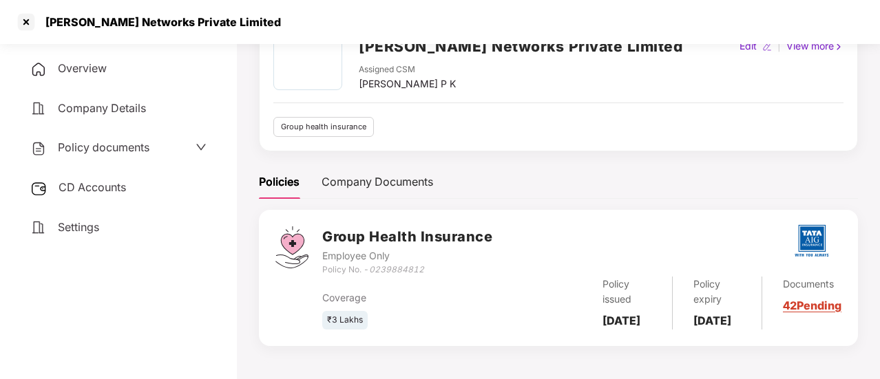
click at [81, 220] on span "Settings" at bounding box center [78, 227] width 41 height 14
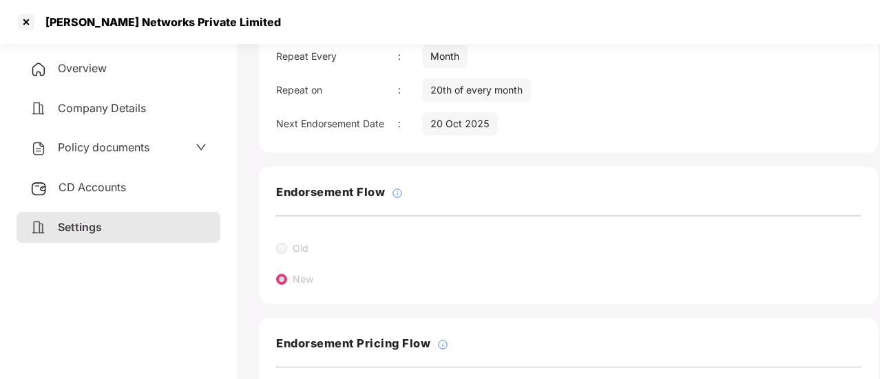
scroll to position [92, 0]
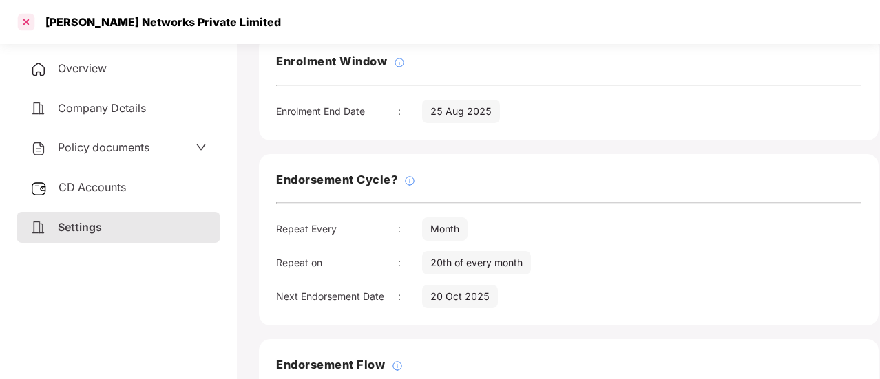
click at [28, 24] on div at bounding box center [26, 22] width 22 height 22
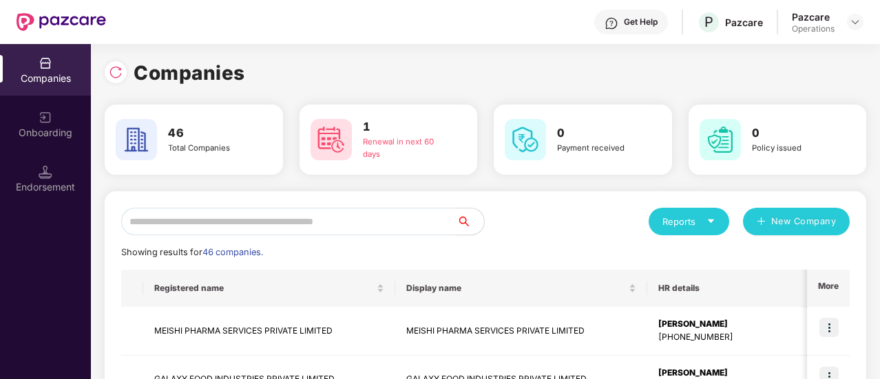
scroll to position [0, 0]
click at [299, 226] on input "text" at bounding box center [288, 222] width 335 height 28
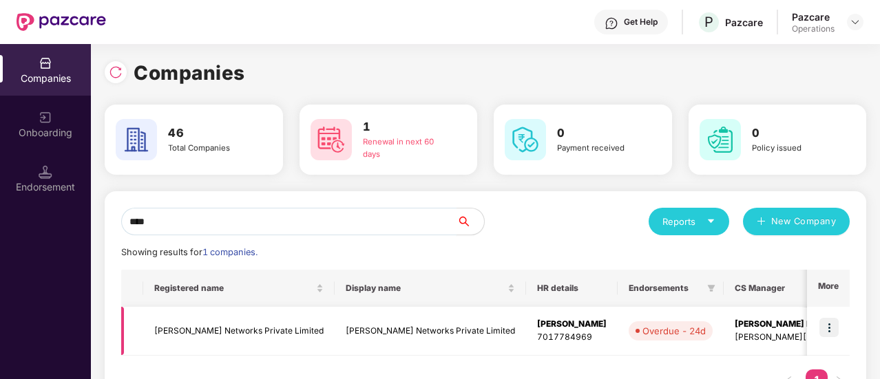
type input "****"
click at [835, 320] on img at bounding box center [828, 327] width 19 height 19
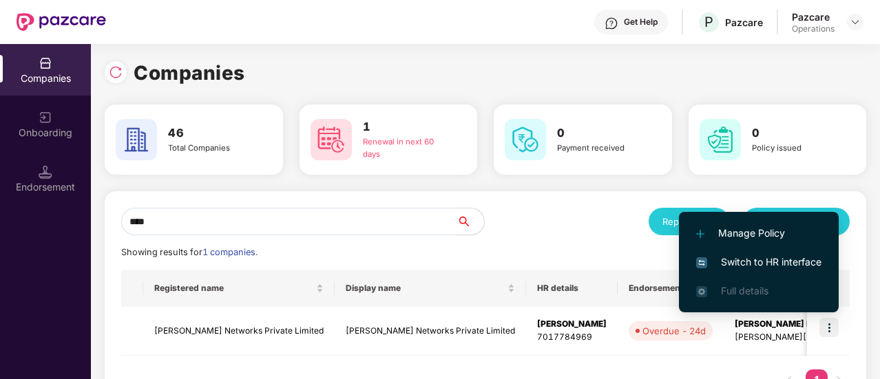
click at [800, 266] on span "Switch to HR interface" at bounding box center [758, 262] width 125 height 15
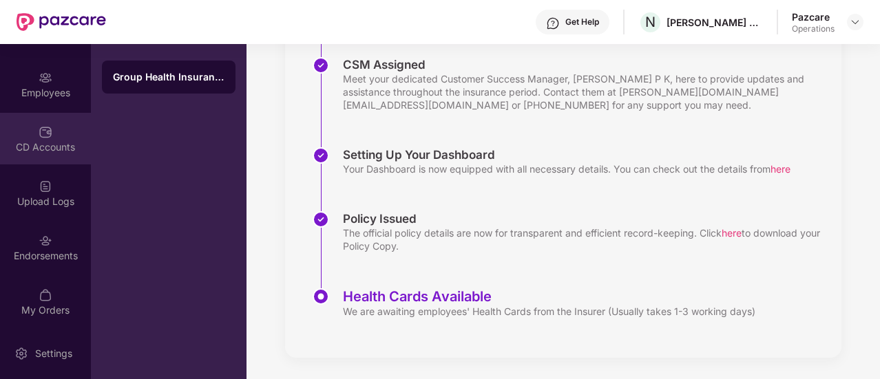
scroll to position [151, 0]
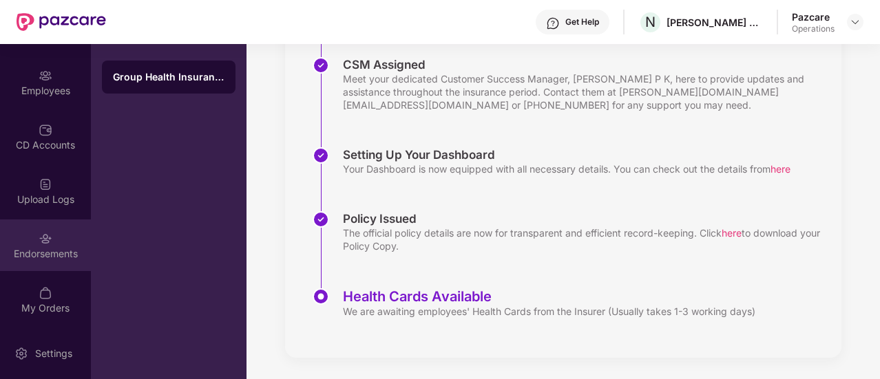
click at [48, 262] on div "Endorsements" at bounding box center [45, 246] width 91 height 52
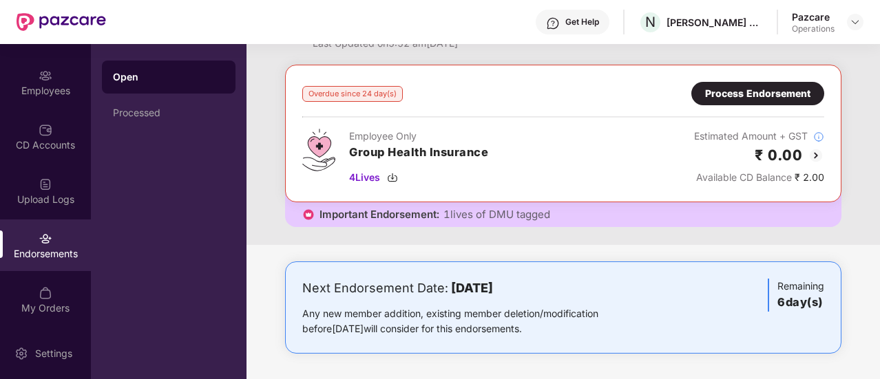
scroll to position [0, 0]
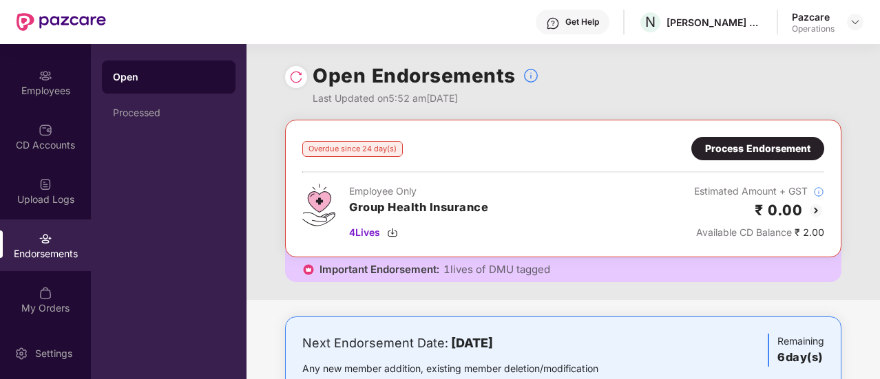
click at [727, 147] on div "Process Endorsement" at bounding box center [757, 148] width 105 height 15
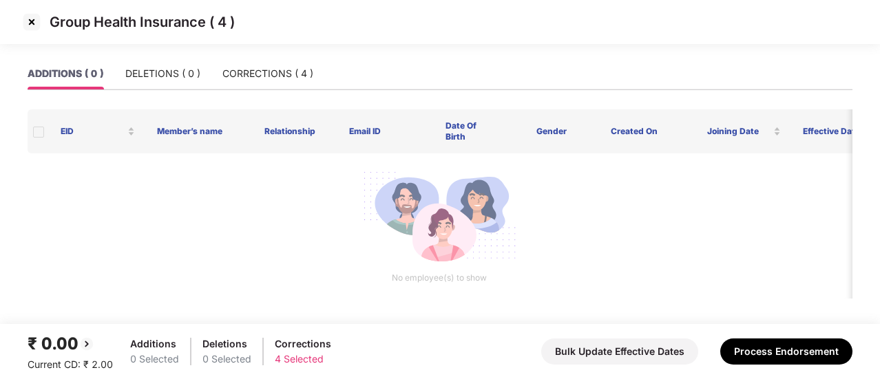
scroll to position [1, 0]
click at [261, 75] on div "CORRECTIONS ( 4 )" at bounding box center [267, 73] width 91 height 15
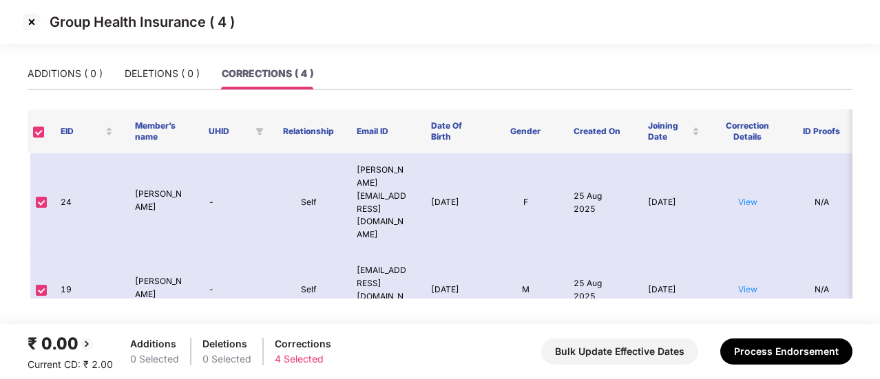
click at [33, 24] on img at bounding box center [32, 22] width 22 height 22
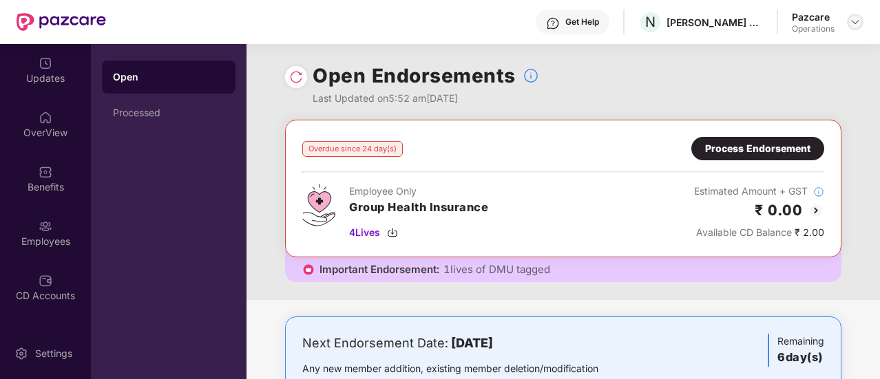
click at [855, 23] on img at bounding box center [855, 22] width 11 height 11
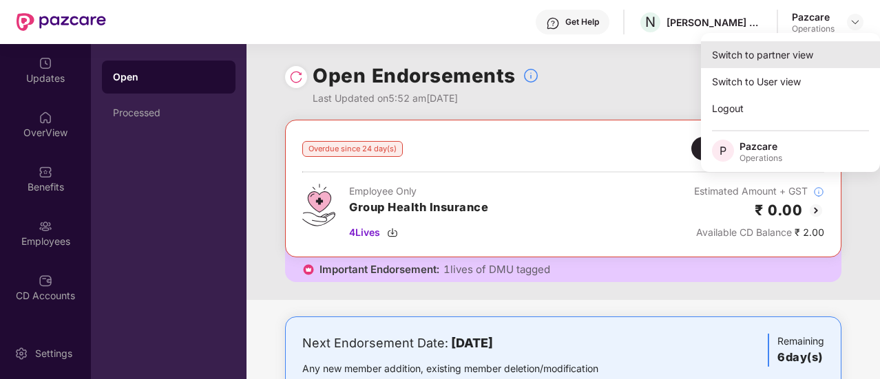
click at [792, 56] on div "Switch to partner view" at bounding box center [790, 54] width 179 height 27
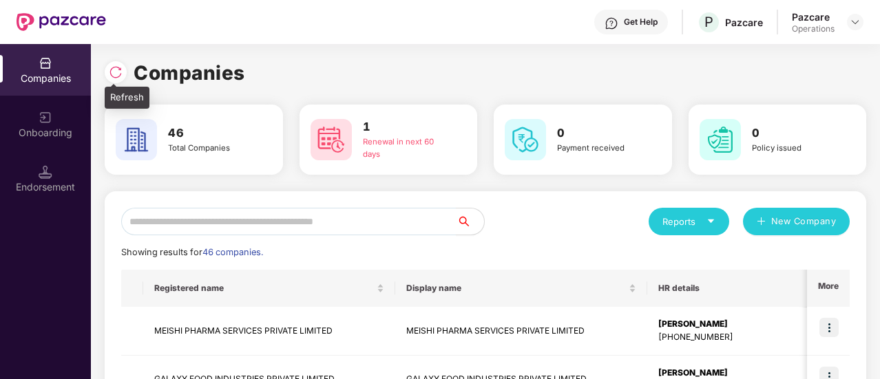
click at [112, 80] on div at bounding box center [116, 72] width 22 height 22
click at [266, 216] on input "text" at bounding box center [288, 222] width 335 height 28
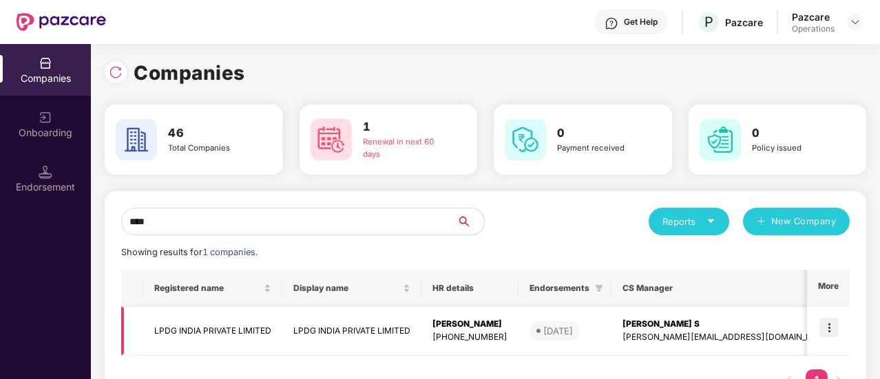
type input "****"
click at [211, 325] on td "LPDG INDIA PRIVATE LIMITED" at bounding box center [212, 331] width 139 height 49
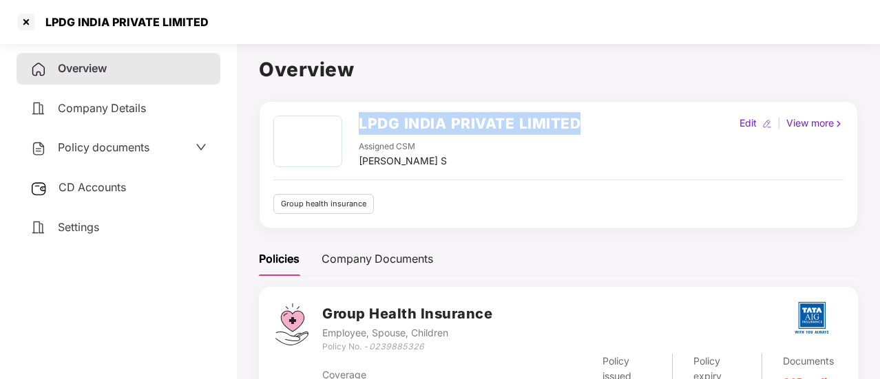
drag, startPoint x: 356, startPoint y: 124, endPoint x: 616, endPoint y: 92, distance: 262.3
click at [616, 92] on div "Overview LPDG INDIA PRIVATE LIMITED Assigned CSM [PERSON_NAME] S Edit | View mo…" at bounding box center [558, 247] width 599 height 386
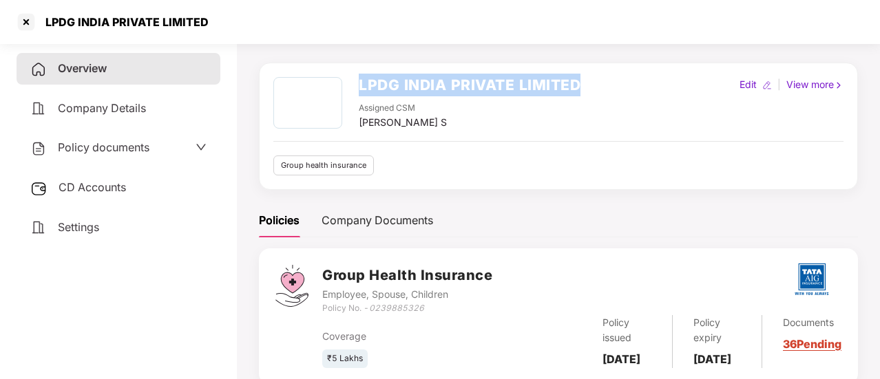
scroll to position [93, 0]
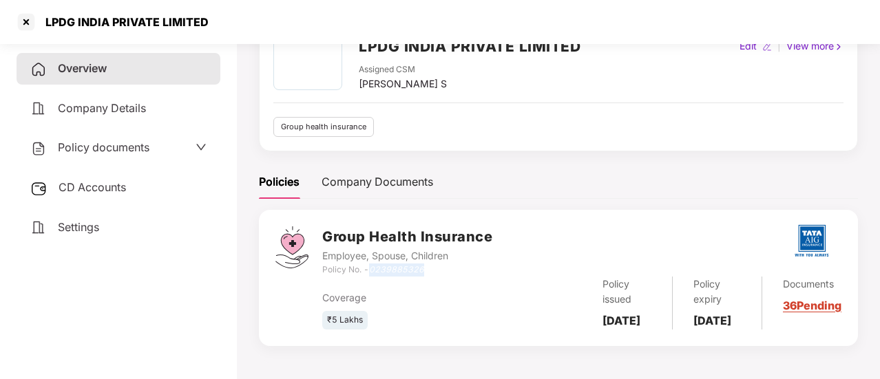
drag, startPoint x: 370, startPoint y: 247, endPoint x: 435, endPoint y: 249, distance: 64.8
click at [435, 264] on div "Policy No. - 0239885326" at bounding box center [407, 270] width 170 height 13
drag, startPoint x: 357, startPoint y: 67, endPoint x: 395, endPoint y: 69, distance: 38.6
click at [395, 69] on div "LPDG INDIA PRIVATE LIMITED Assigned CSM [PERSON_NAME]" at bounding box center [426, 65] width 307 height 53
drag, startPoint x: 600, startPoint y: 301, endPoint x: 634, endPoint y: 326, distance: 41.9
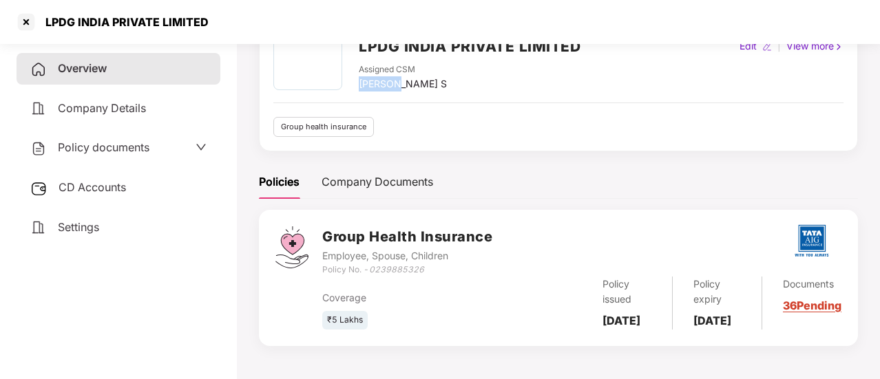
click at [634, 326] on div "Policy issued [DATE]" at bounding box center [627, 303] width 90 height 53
drag, startPoint x: 698, startPoint y: 298, endPoint x: 740, endPoint y: 328, distance: 51.8
click at [740, 328] on div "Policy expiry [DATE]" at bounding box center [718, 303] width 90 height 53
click at [79, 229] on span "Settings" at bounding box center [78, 227] width 41 height 14
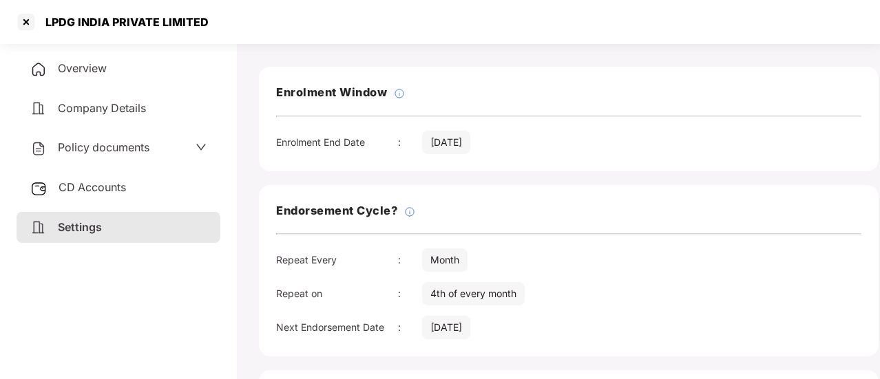
scroll to position [0, 0]
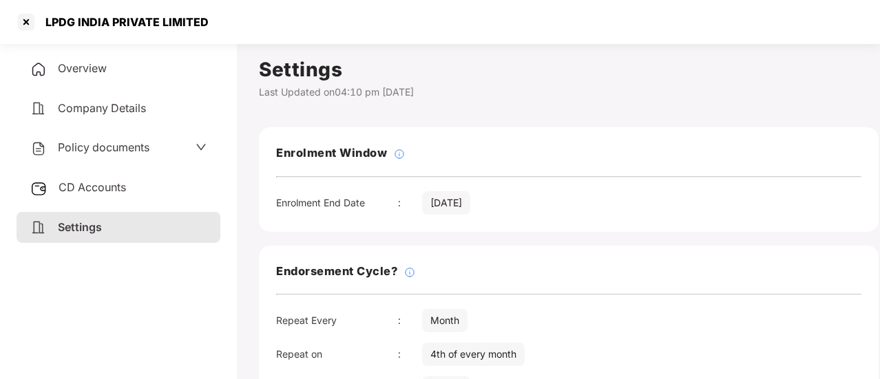
click at [75, 153] on span "Policy documents" at bounding box center [104, 147] width 92 height 14
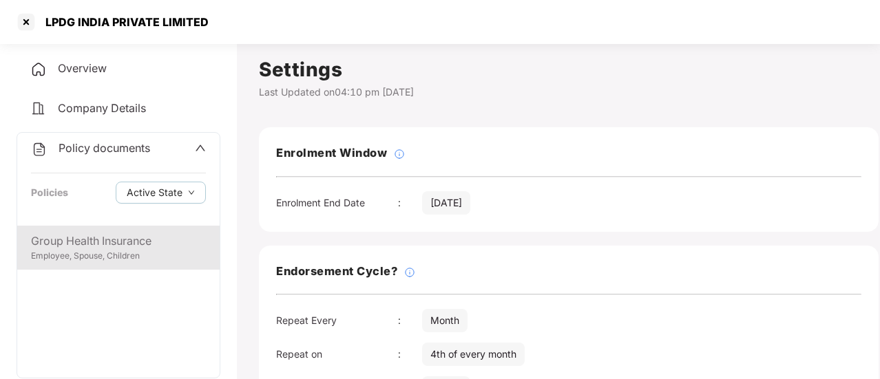
click at [129, 235] on div "Group Health Insurance" at bounding box center [118, 241] width 175 height 17
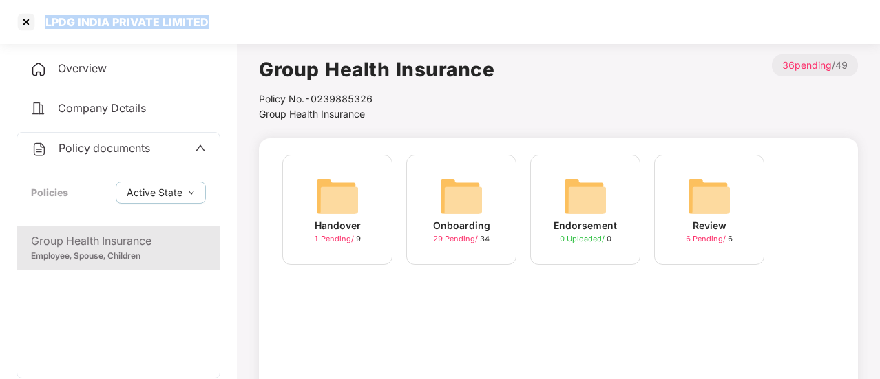
drag, startPoint x: 45, startPoint y: 18, endPoint x: 223, endPoint y: 12, distance: 177.8
click at [223, 12] on div "LPDG INDIA PRIVATE LIMITED" at bounding box center [440, 22] width 880 height 44
click at [464, 238] on span "29 Pending /" at bounding box center [456, 239] width 47 height 10
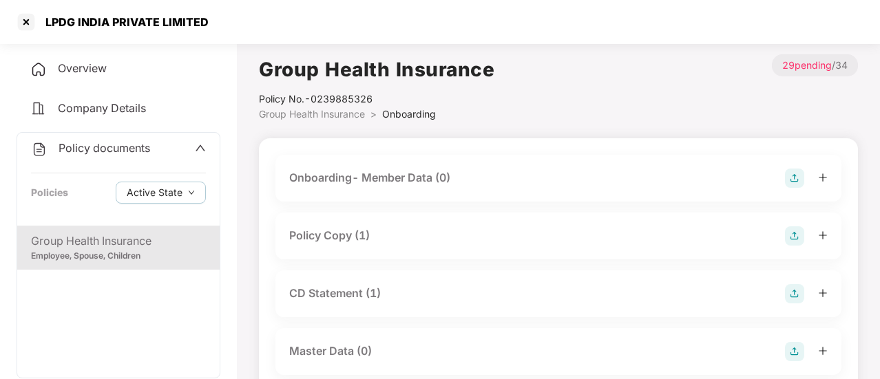
click at [376, 243] on div "Policy Copy (1)" at bounding box center [558, 236] width 539 height 19
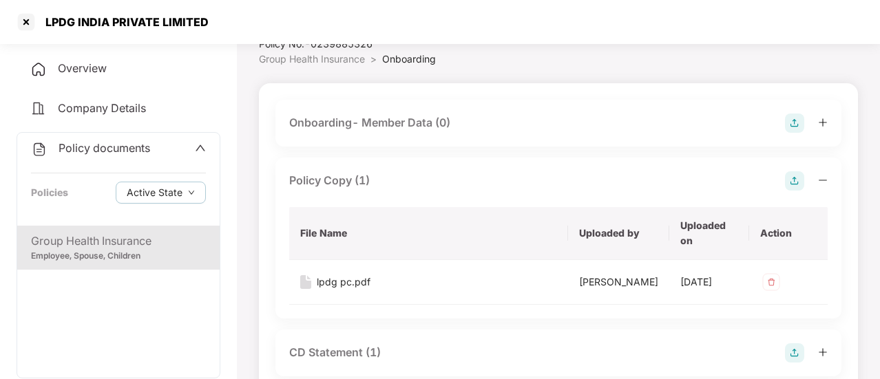
scroll to position [138, 0]
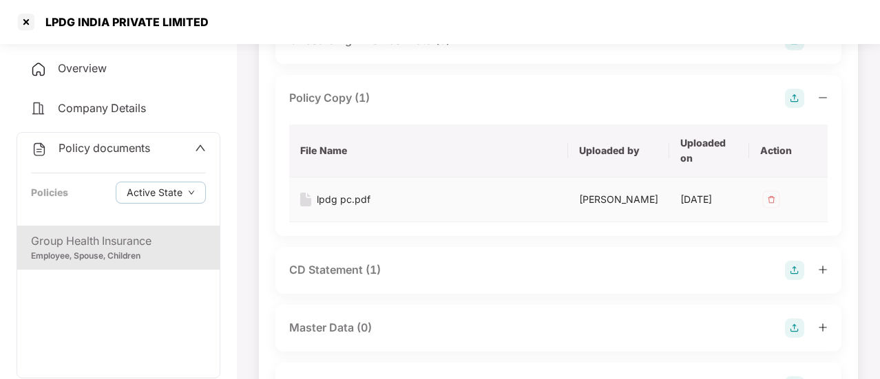
click at [337, 200] on div "lpdg pc.pdf" at bounding box center [344, 199] width 54 height 15
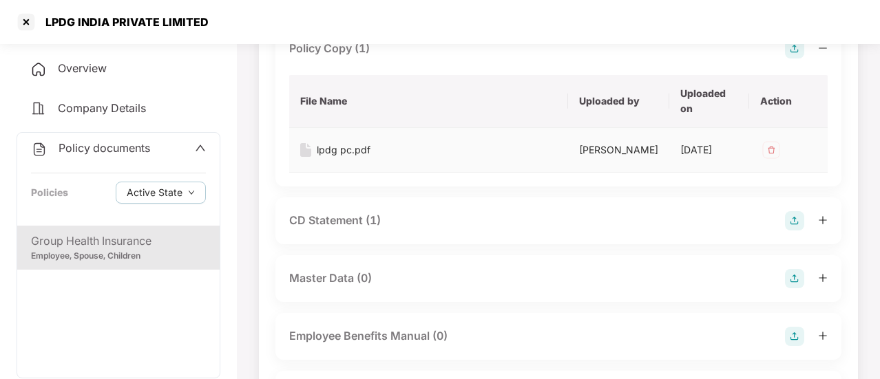
scroll to position [207, 0]
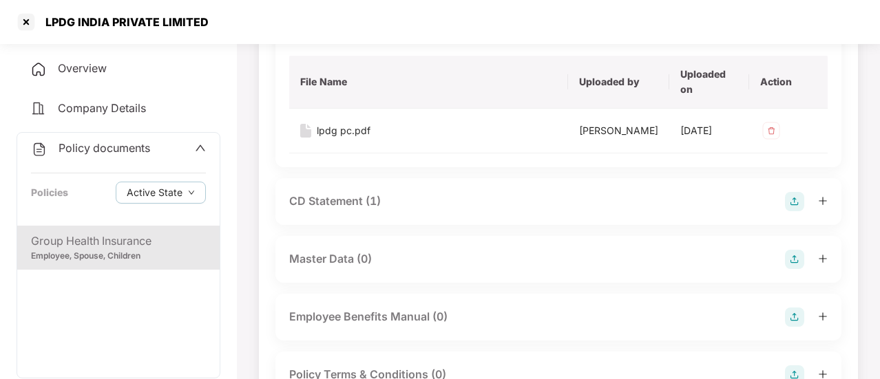
click at [357, 210] on div "CD Statement (1)" at bounding box center [335, 201] width 92 height 17
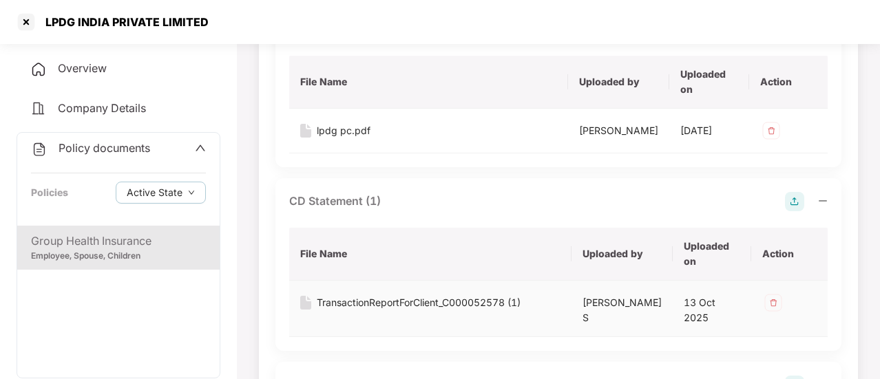
click at [373, 311] on div "TransactionReportForClient_C000052578 (1)" at bounding box center [419, 302] width 204 height 15
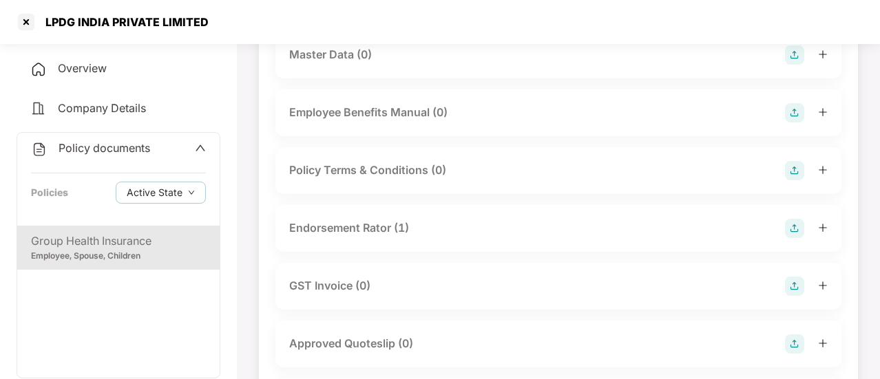
scroll to position [551, 0]
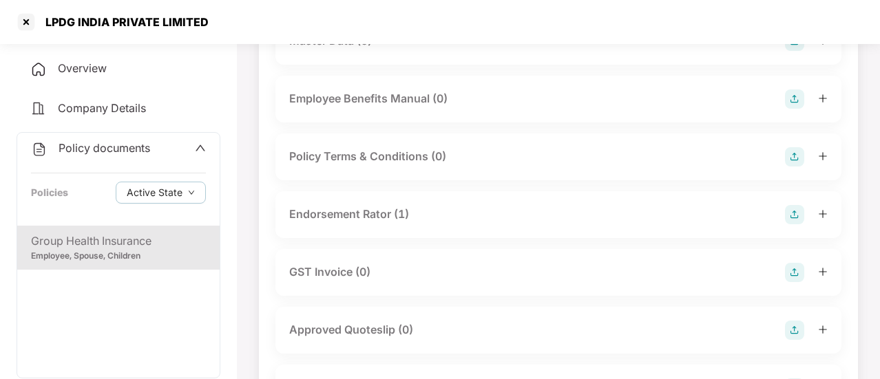
click at [340, 223] on div "Endorsement Rator (1)" at bounding box center [349, 214] width 120 height 17
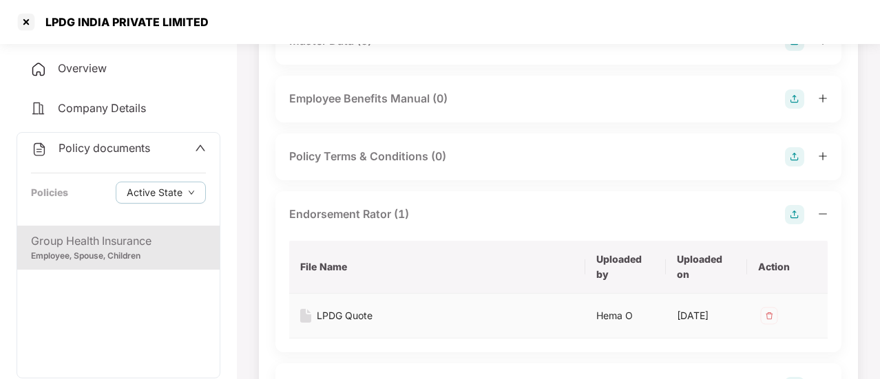
click at [339, 324] on div "LPDG Quote" at bounding box center [345, 316] width 56 height 15
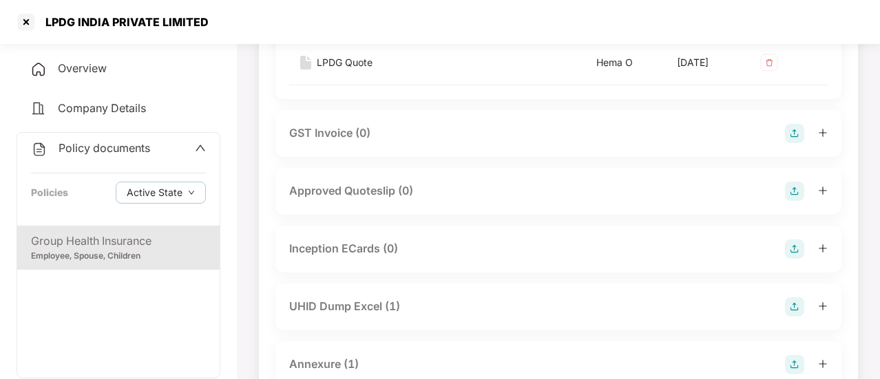
scroll to position [826, 0]
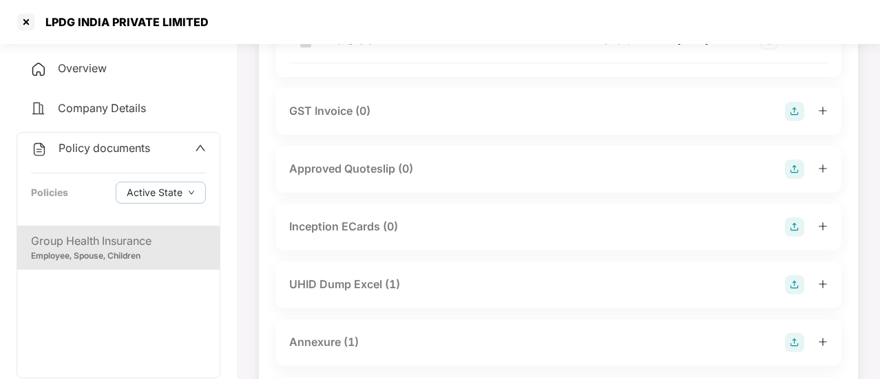
click at [338, 293] on div "UHID Dump Excel (1)" at bounding box center [344, 284] width 111 height 17
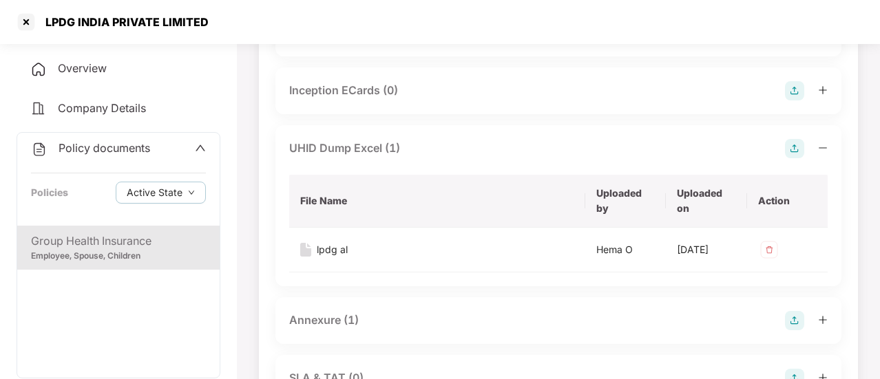
scroll to position [964, 0]
click at [331, 256] on div "lpdg al" at bounding box center [332, 248] width 31 height 15
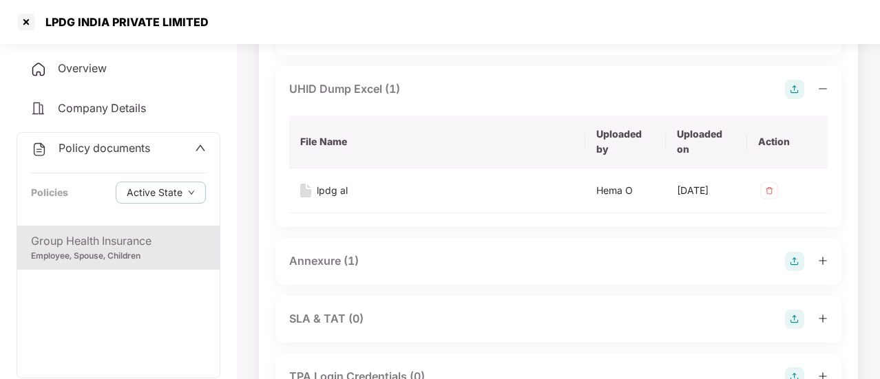
scroll to position [1102, 0]
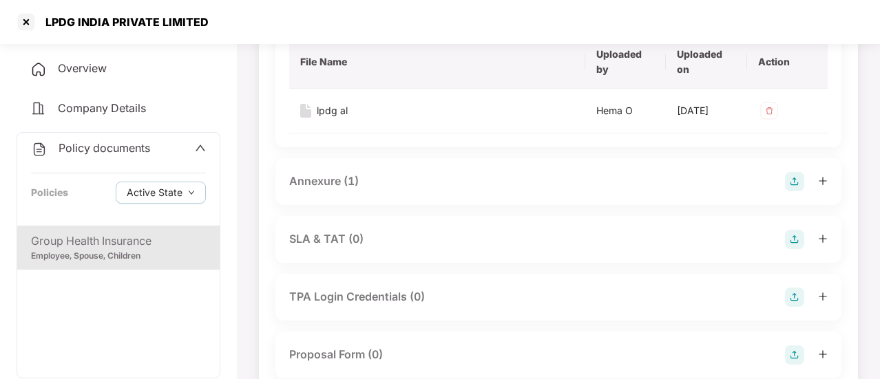
click at [335, 190] on div "Annexure (1)" at bounding box center [324, 181] width 70 height 17
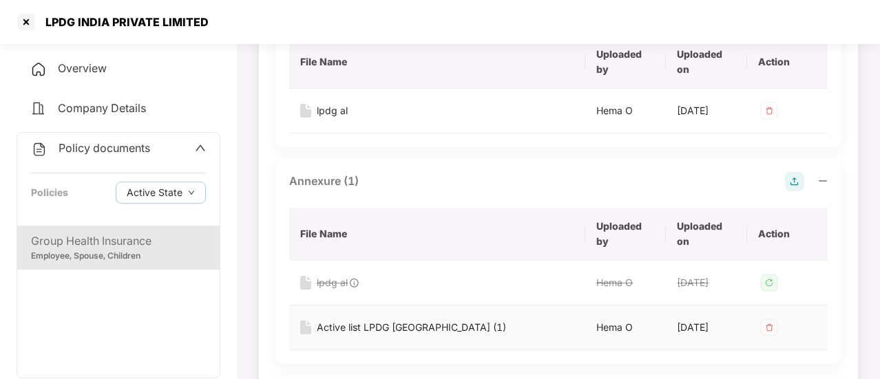
click at [384, 335] on div "Active list LPDG [GEOGRAPHIC_DATA] (1)" at bounding box center [411, 327] width 189 height 15
click at [23, 17] on div at bounding box center [26, 22] width 22 height 22
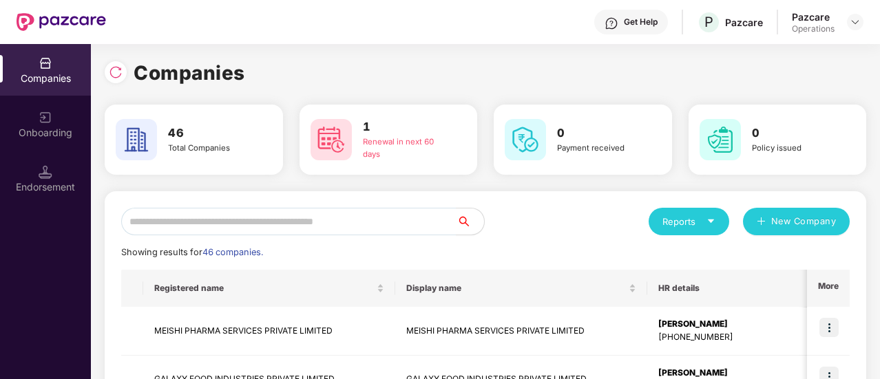
scroll to position [0, 0]
click at [300, 216] on input "text" at bounding box center [288, 222] width 335 height 28
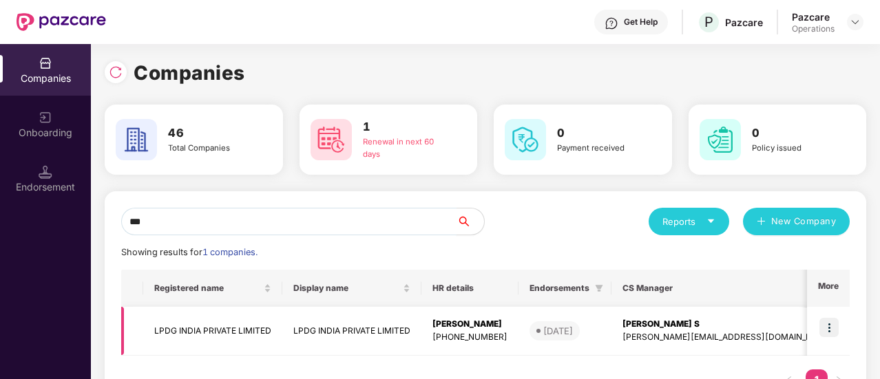
type input "***"
click at [833, 331] on img at bounding box center [828, 327] width 19 height 19
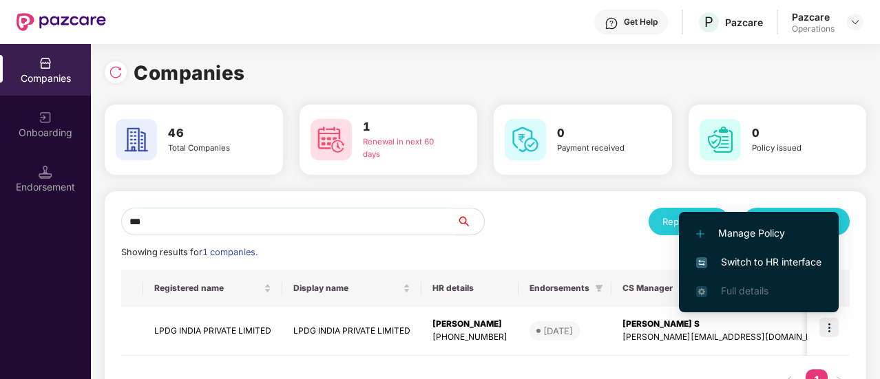
click at [784, 265] on span "Switch to HR interface" at bounding box center [758, 262] width 125 height 15
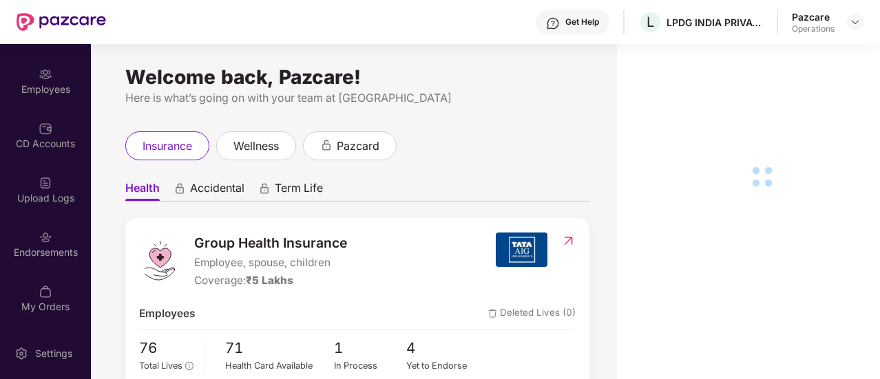
scroll to position [151, 0]
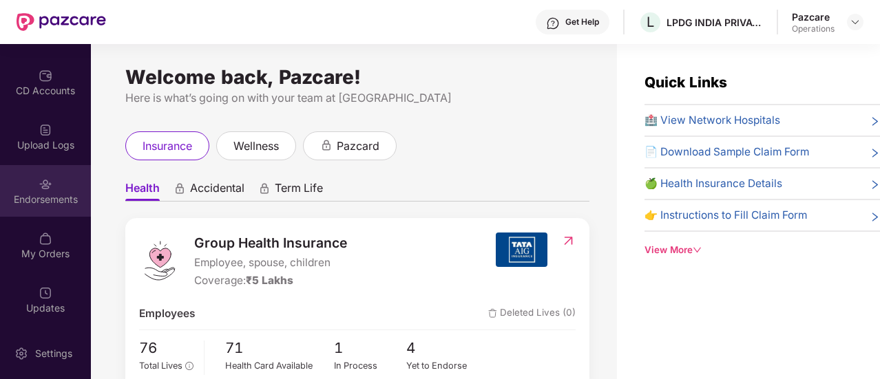
click at [39, 191] on img at bounding box center [46, 185] width 14 height 14
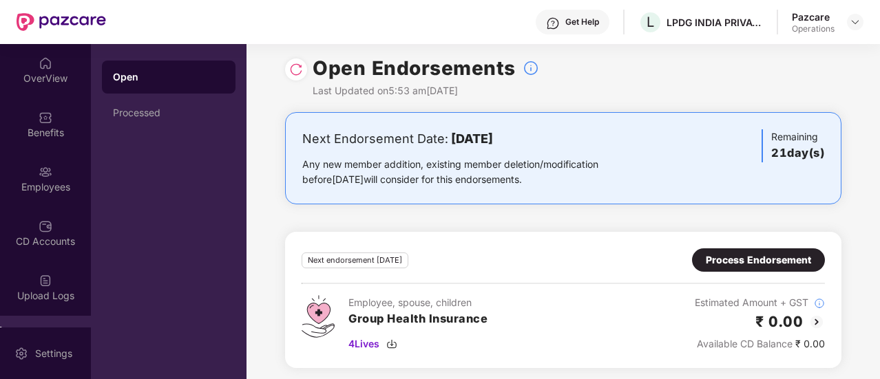
scroll to position [12, 0]
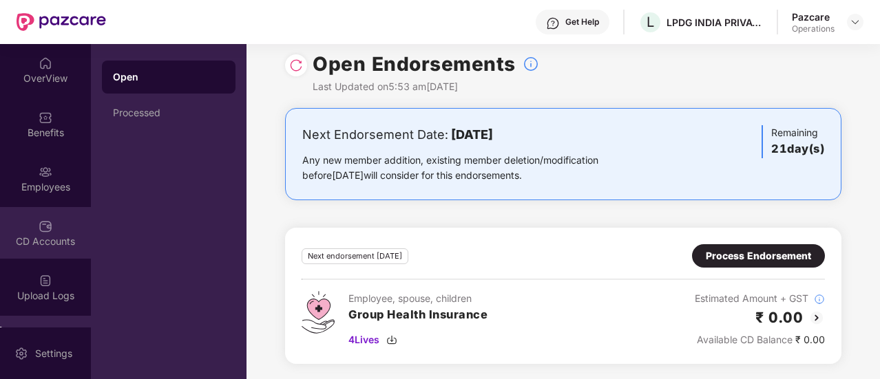
click at [37, 235] on div "CD Accounts" at bounding box center [45, 242] width 91 height 14
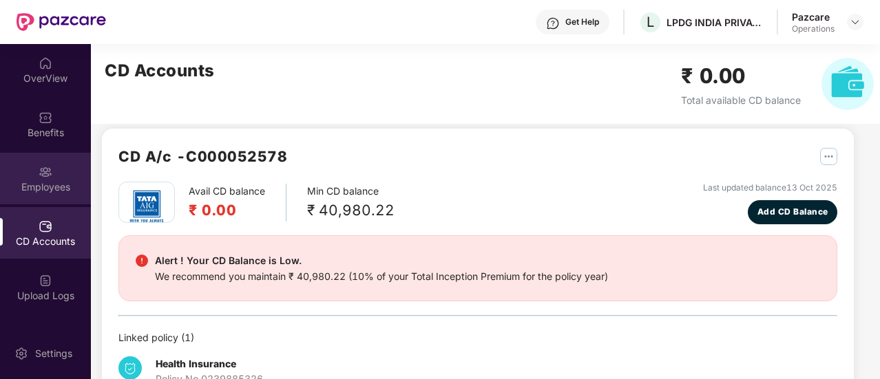
click at [44, 187] on div "Employees" at bounding box center [45, 187] width 91 height 14
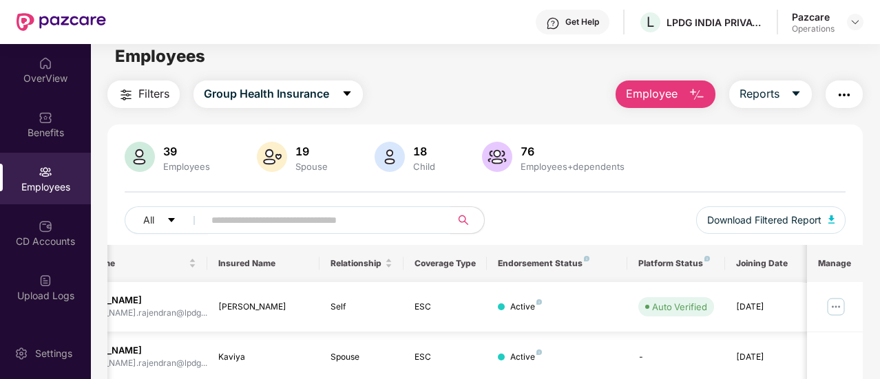
scroll to position [0, 138]
click at [830, 306] on img at bounding box center [836, 307] width 22 height 22
click at [574, 211] on div "All Download Filtered Report" at bounding box center [485, 226] width 721 height 39
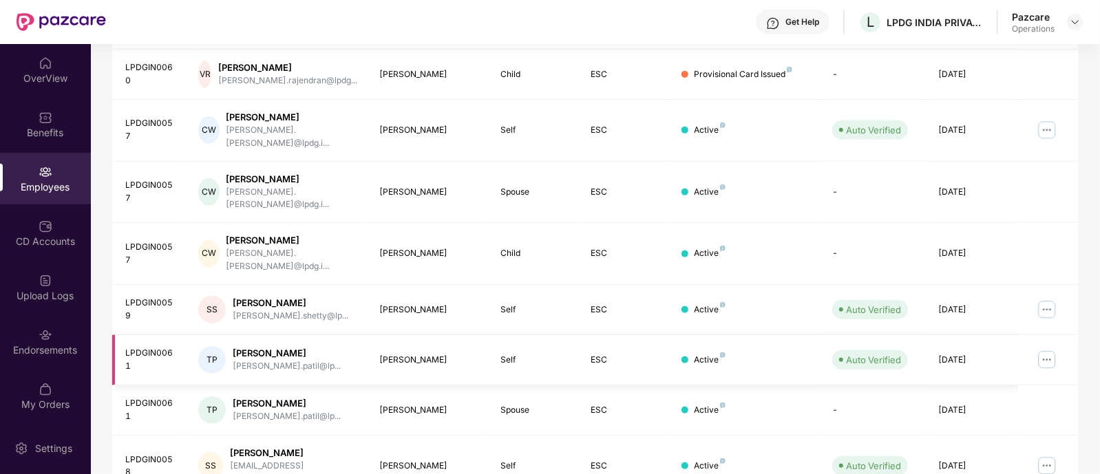
scroll to position [346, 0]
click at [46, 344] on div "Endorsements" at bounding box center [45, 351] width 91 height 14
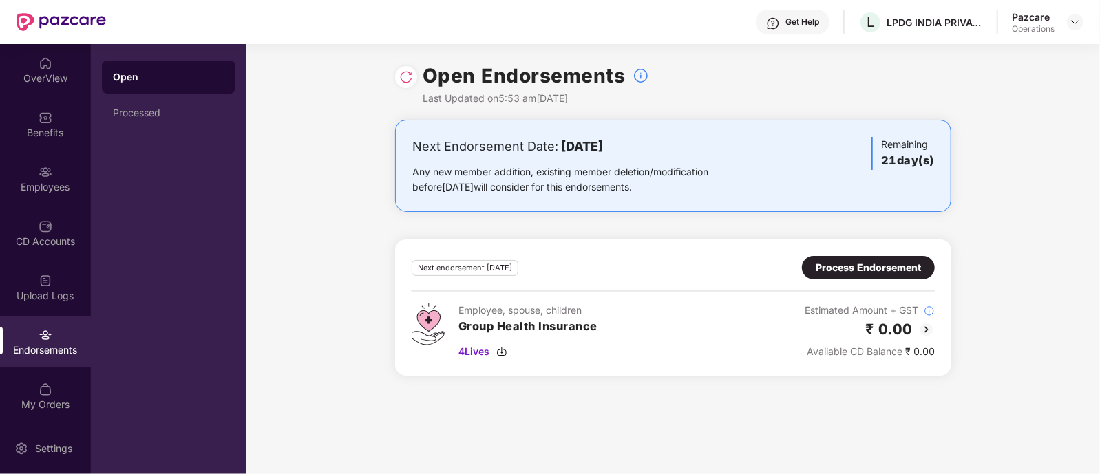
click at [875, 263] on div "Process Endorsement" at bounding box center [868, 267] width 105 height 15
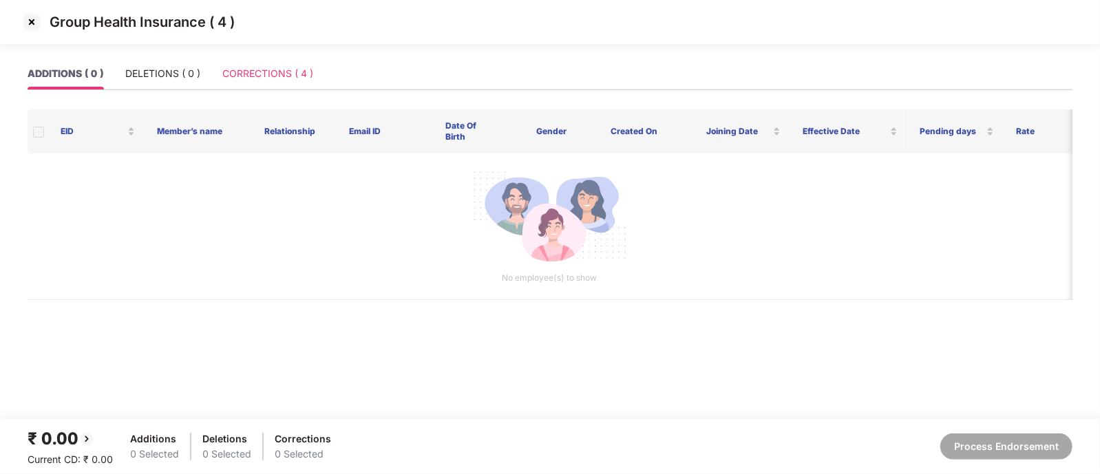
click at [273, 84] on div "CORRECTIONS ( 4 )" at bounding box center [267, 74] width 91 height 32
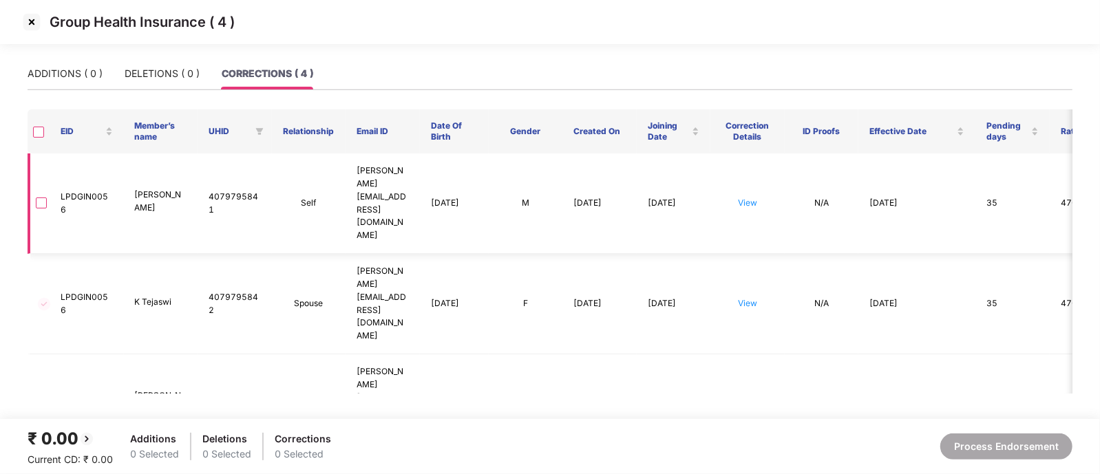
click at [227, 180] on td "4079795841" at bounding box center [235, 204] width 74 height 101
click at [24, 22] on img at bounding box center [32, 22] width 22 height 22
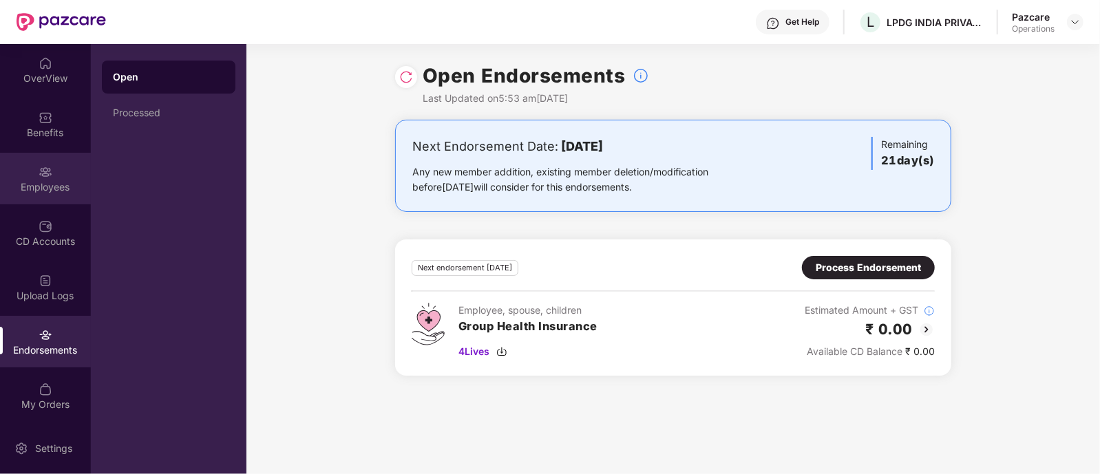
click at [58, 194] on div "Employees" at bounding box center [45, 187] width 91 height 14
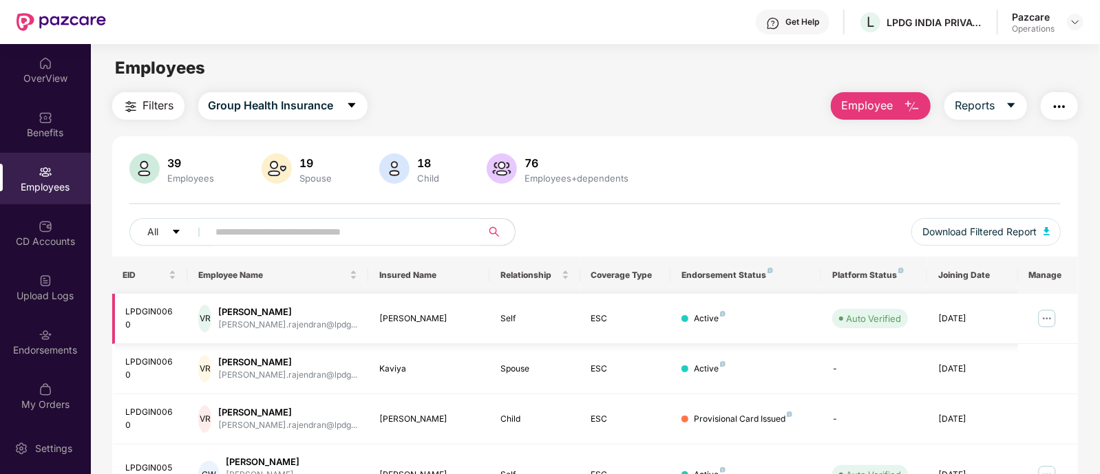
click at [978, 318] on img at bounding box center [1047, 319] width 22 height 22
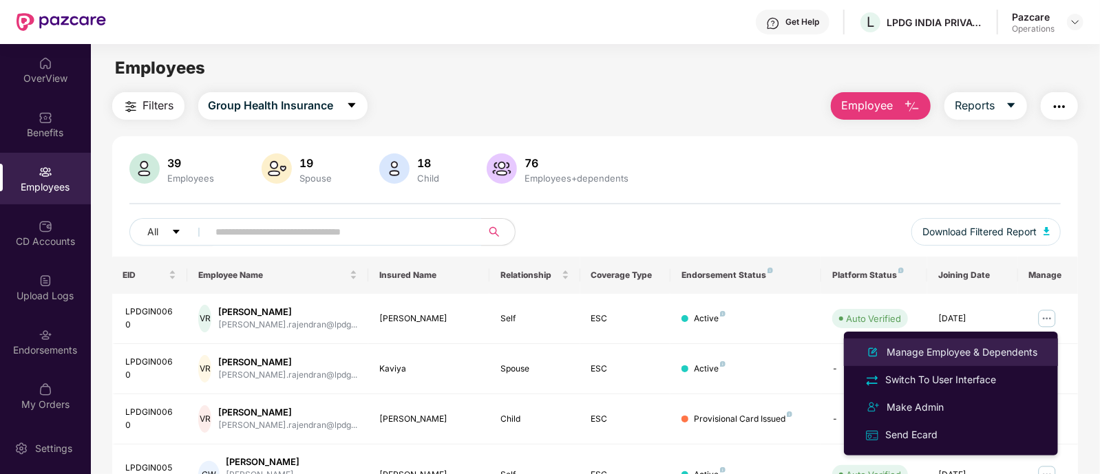
click at [930, 350] on div "Manage Employee & Dependents" at bounding box center [962, 352] width 156 height 15
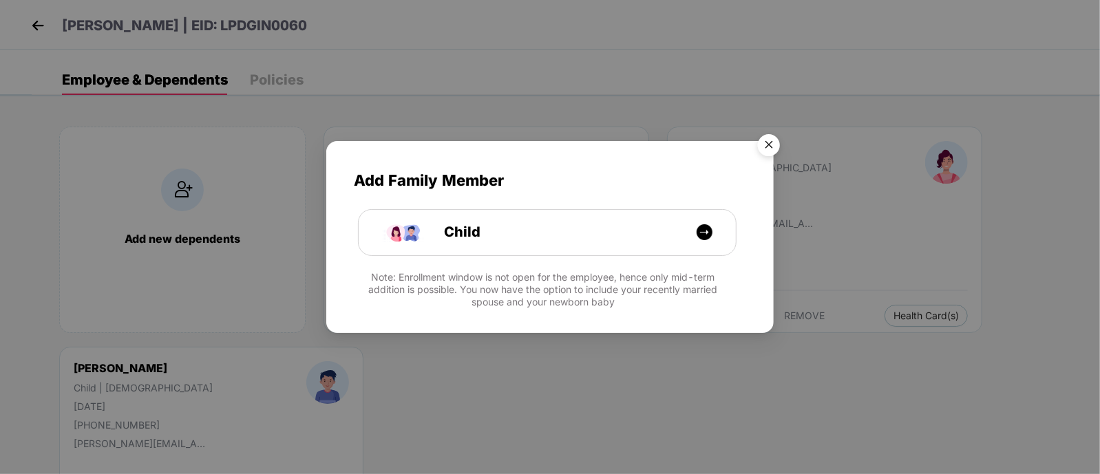
click at [768, 151] on img "Close" at bounding box center [769, 147] width 39 height 39
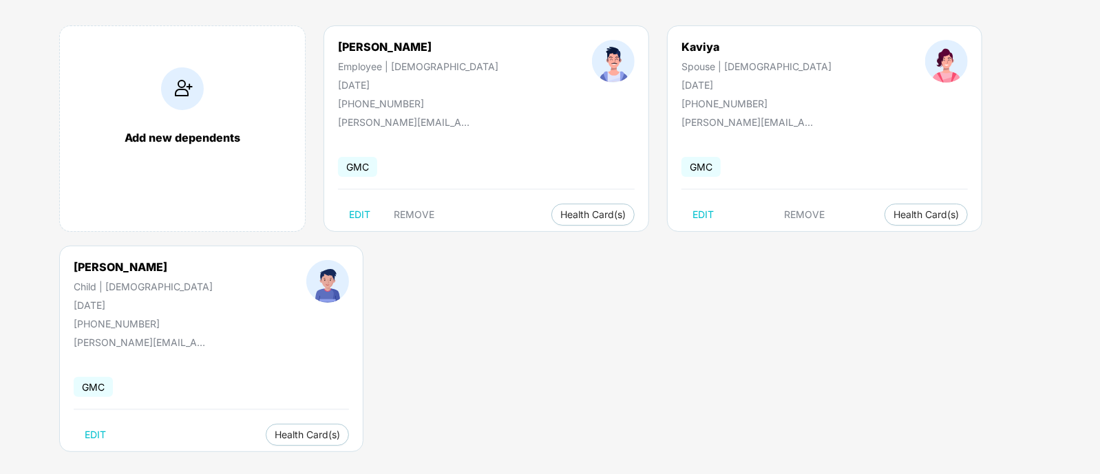
scroll to position [114, 0]
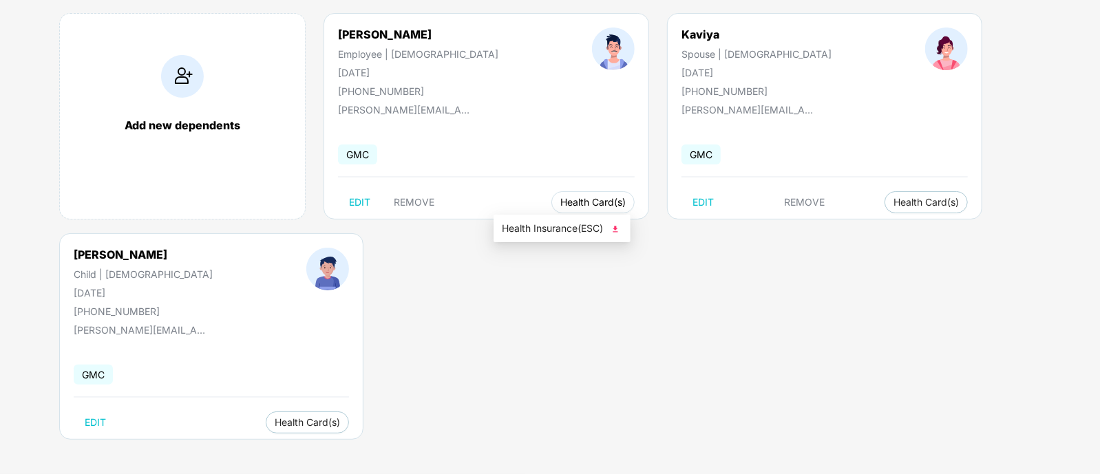
click at [561, 204] on span "Health Card(s)" at bounding box center [593, 202] width 65 height 7
click at [554, 230] on span "Health Insurance(ESC)" at bounding box center [562, 228] width 121 height 15
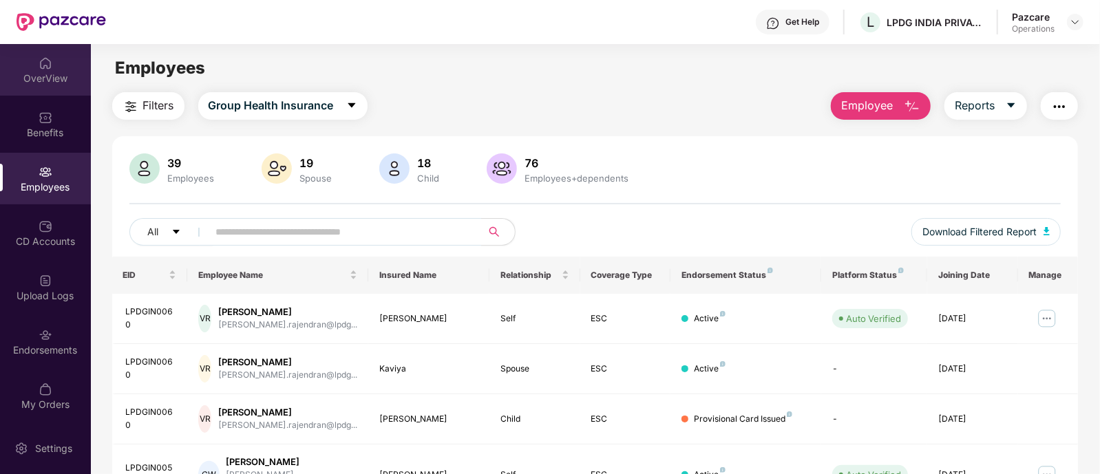
click at [45, 67] on img at bounding box center [46, 63] width 14 height 14
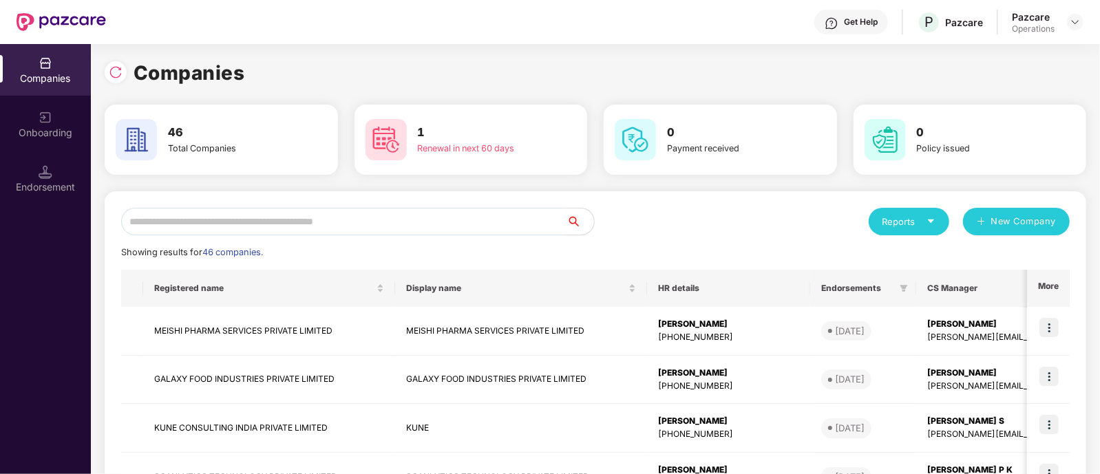
click at [381, 224] on input "text" at bounding box center [344, 222] width 446 height 28
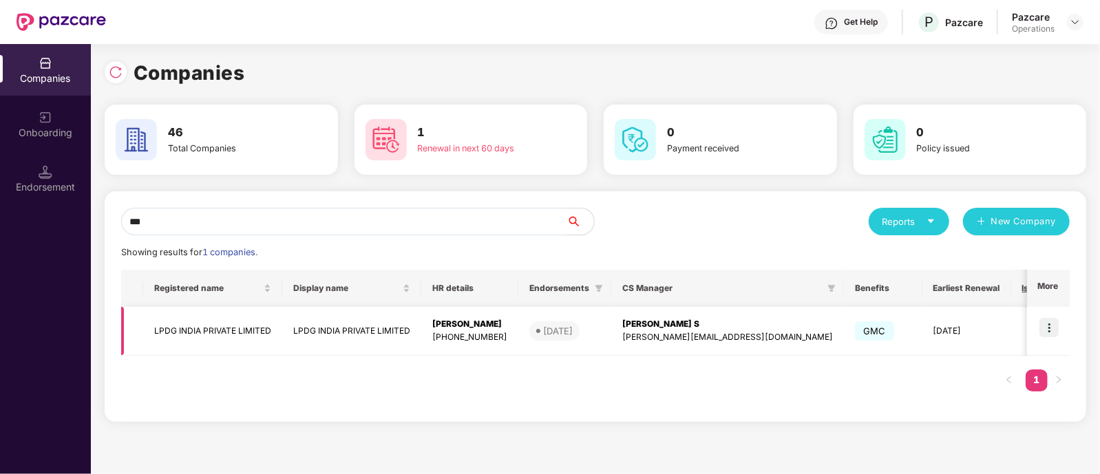
type input "***"
click at [316, 330] on td "LPDG INDIA PRIVATE LIMITED" at bounding box center [351, 331] width 139 height 49
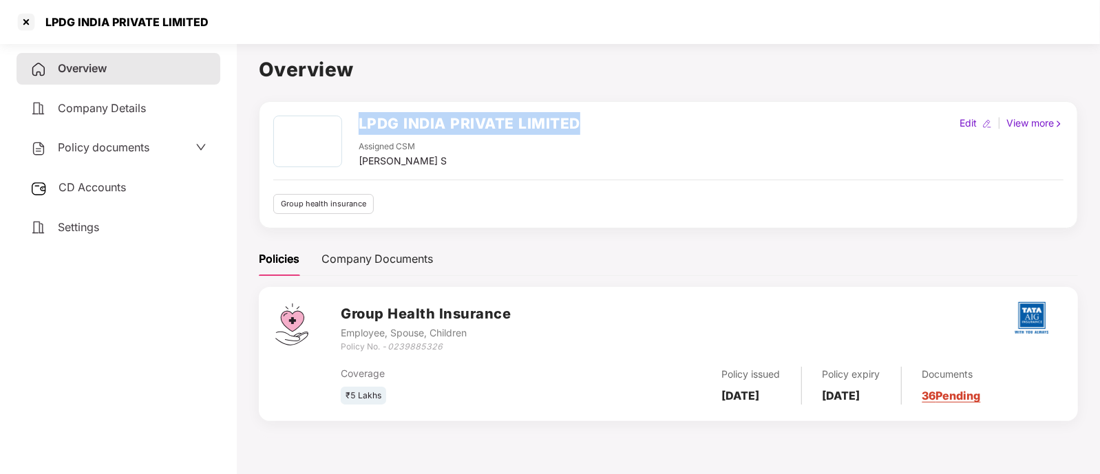
drag, startPoint x: 354, startPoint y: 121, endPoint x: 607, endPoint y: 132, distance: 253.7
click at [607, 132] on div "LPDG INDIA PRIVATE LIMITED Assigned CSM [PERSON_NAME] S Edit | View more" at bounding box center [668, 142] width 791 height 53
drag, startPoint x: 389, startPoint y: 346, endPoint x: 480, endPoint y: 339, distance: 91.1
click at [480, 341] on div "Policy No. - 0239885326" at bounding box center [426, 347] width 170 height 13
click at [96, 193] on span "CD Accounts" at bounding box center [92, 187] width 67 height 14
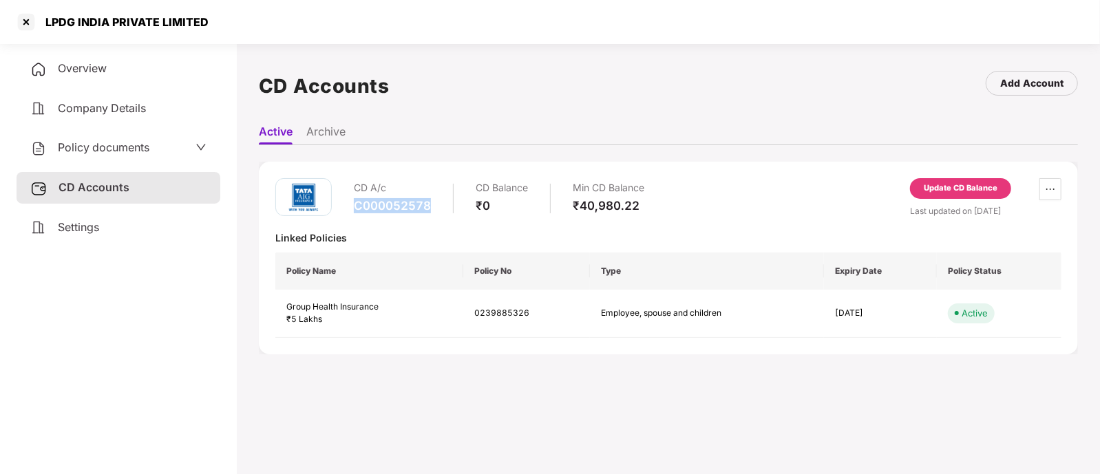
drag, startPoint x: 356, startPoint y: 205, endPoint x: 463, endPoint y: 211, distance: 107.6
click at [463, 211] on div "CD A/c C000052578 CD Balance ₹0 Min CD Balance ₹40,980.22" at bounding box center [499, 197] width 291 height 39
click at [100, 146] on span "Policy documents" at bounding box center [104, 147] width 92 height 14
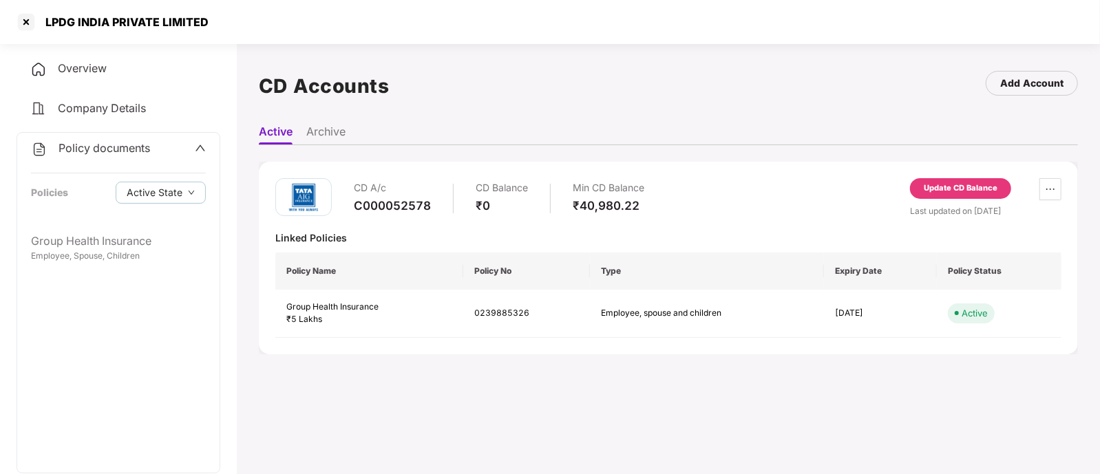
click at [91, 72] on span "Overview" at bounding box center [82, 68] width 49 height 14
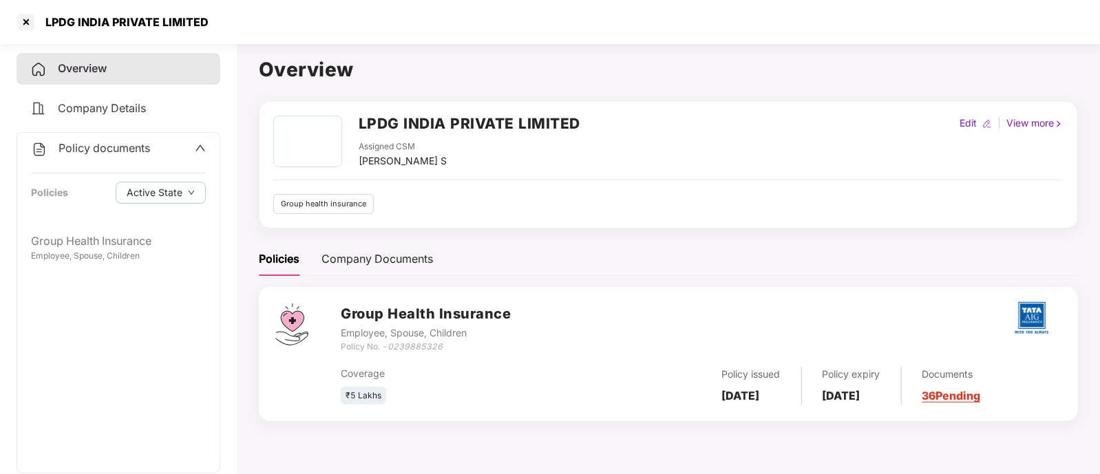
drag, startPoint x: 722, startPoint y: 394, endPoint x: 806, endPoint y: 388, distance: 84.2
click at [802, 388] on div "Policy issued [DATE]" at bounding box center [752, 386] width 101 height 38
drag, startPoint x: 837, startPoint y: 397, endPoint x: 937, endPoint y: 380, distance: 101.3
click at [937, 380] on div "Policy issued [DATE] Policy expiry [DATE] Documents 36 Pending" at bounding box center [882, 386] width 360 height 38
click at [195, 143] on span at bounding box center [200, 149] width 11 height 18
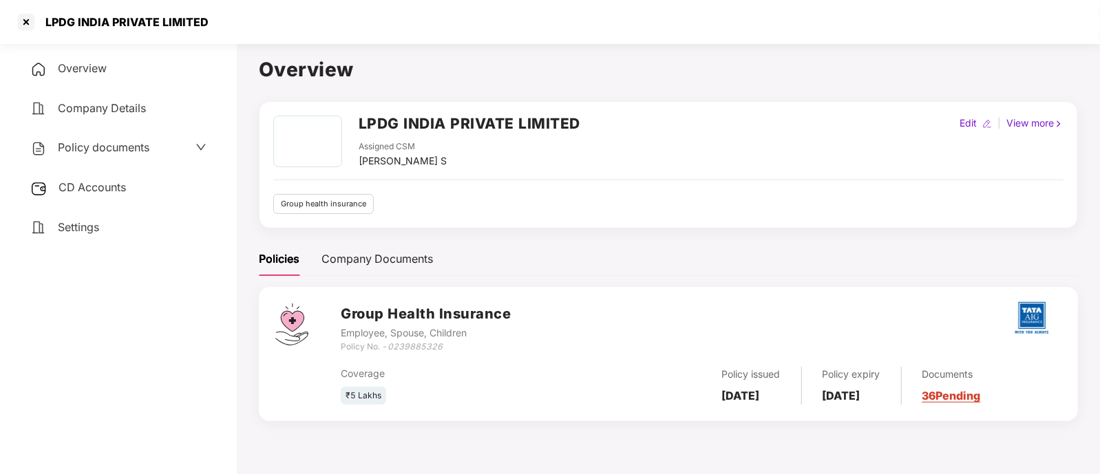
click at [110, 195] on div "CD Accounts" at bounding box center [119, 188] width 204 height 32
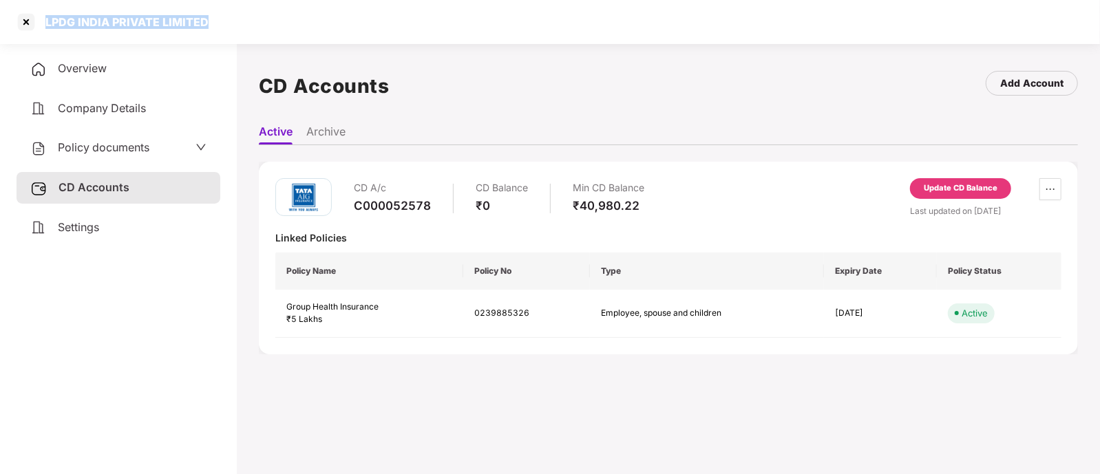
drag, startPoint x: 45, startPoint y: 24, endPoint x: 262, endPoint y: 17, distance: 217.0
click at [262, 17] on div "LPDG INDIA PRIVATE LIMITED" at bounding box center [550, 22] width 1100 height 44
drag, startPoint x: 355, startPoint y: 207, endPoint x: 442, endPoint y: 208, distance: 86.8
click at [442, 208] on div "CD A/c C000052578 CD Balance ₹0 Min CD Balance ₹40,980.22" at bounding box center [499, 197] width 291 height 39
click at [30, 15] on div at bounding box center [26, 22] width 22 height 22
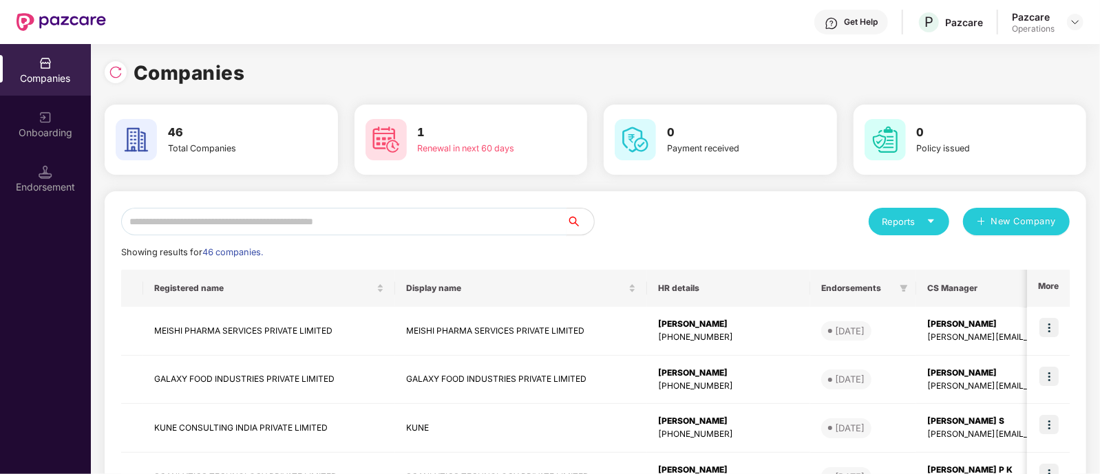
click at [258, 220] on input "text" at bounding box center [344, 222] width 446 height 28
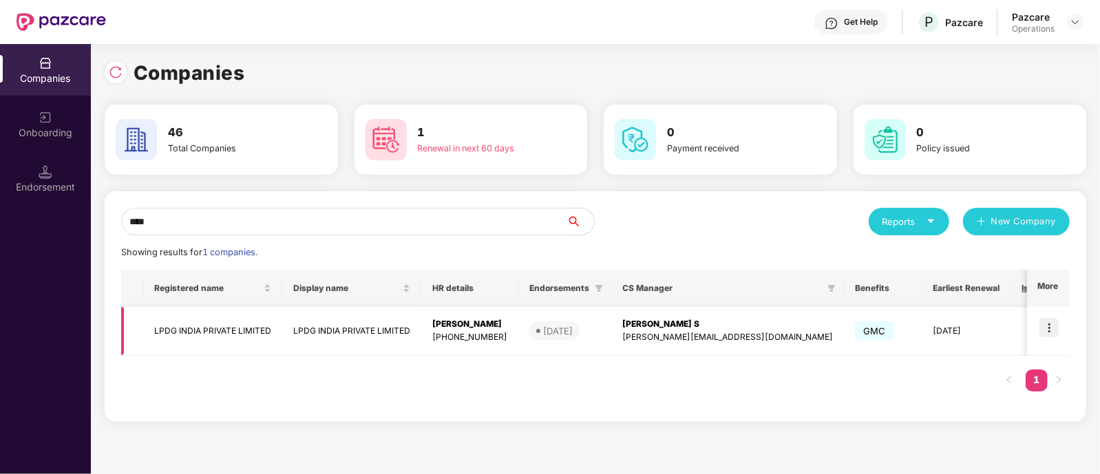
type input "****"
click at [978, 333] on img at bounding box center [1049, 327] width 19 height 19
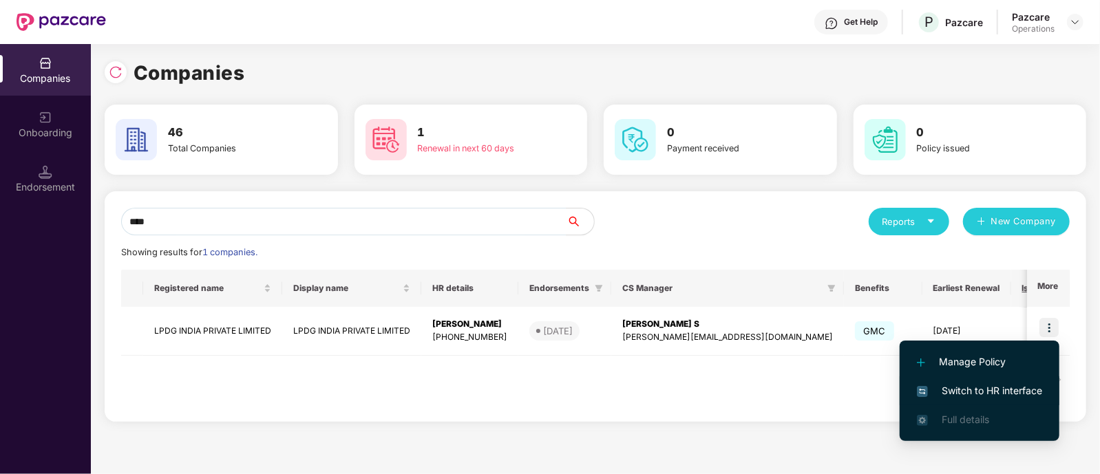
click at [968, 384] on span "Switch to HR interface" at bounding box center [979, 391] width 125 height 15
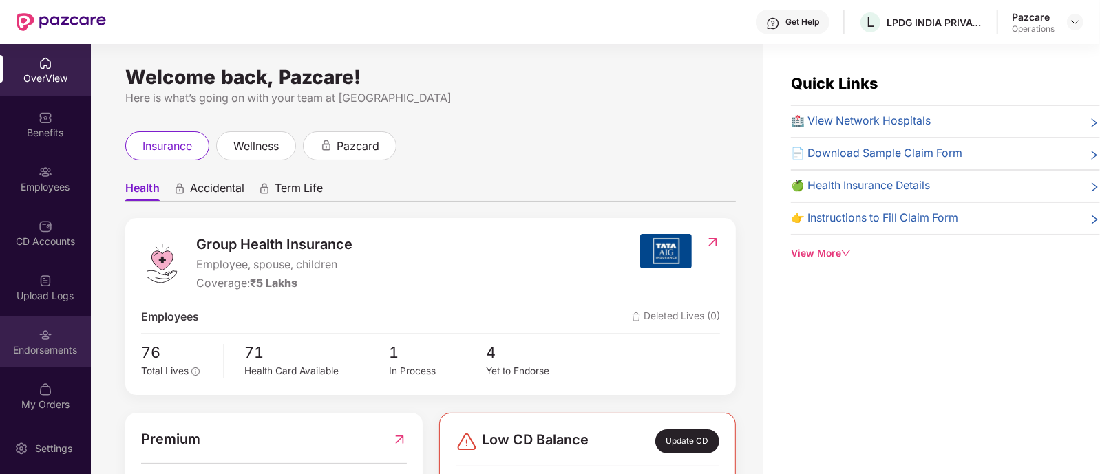
click at [41, 357] on div "Endorsements" at bounding box center [45, 342] width 91 height 52
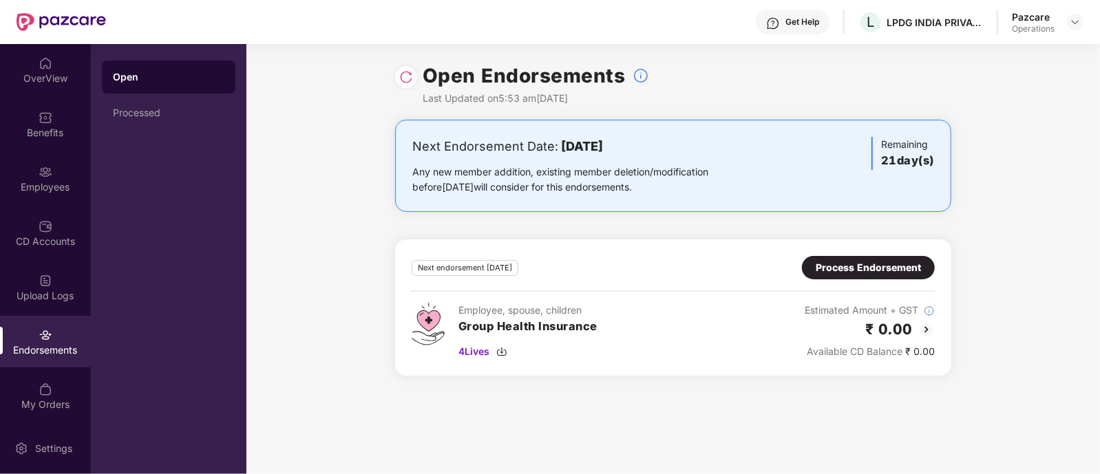
click at [978, 16] on div at bounding box center [1075, 22] width 17 height 17
click at [978, 20] on img at bounding box center [1075, 22] width 11 height 11
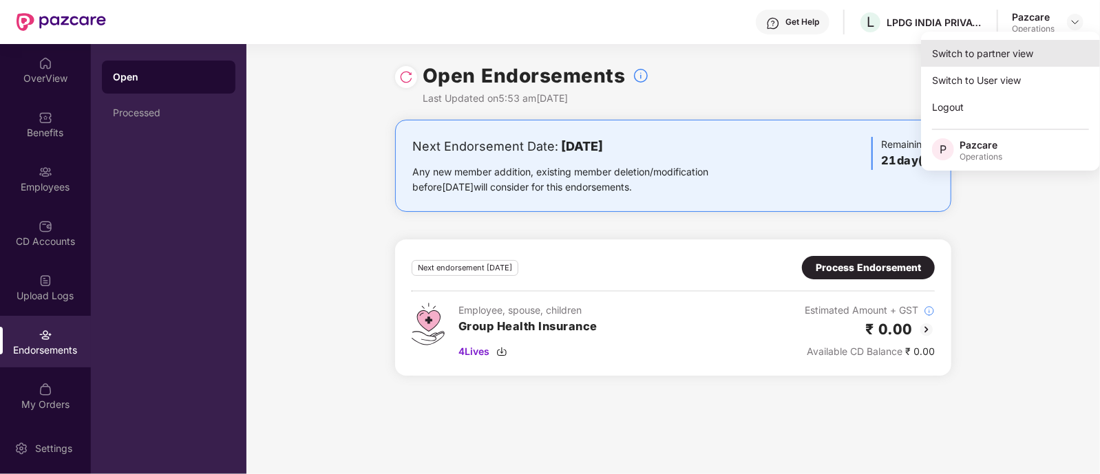
click at [978, 50] on div "Switch to partner view" at bounding box center [1010, 53] width 179 height 27
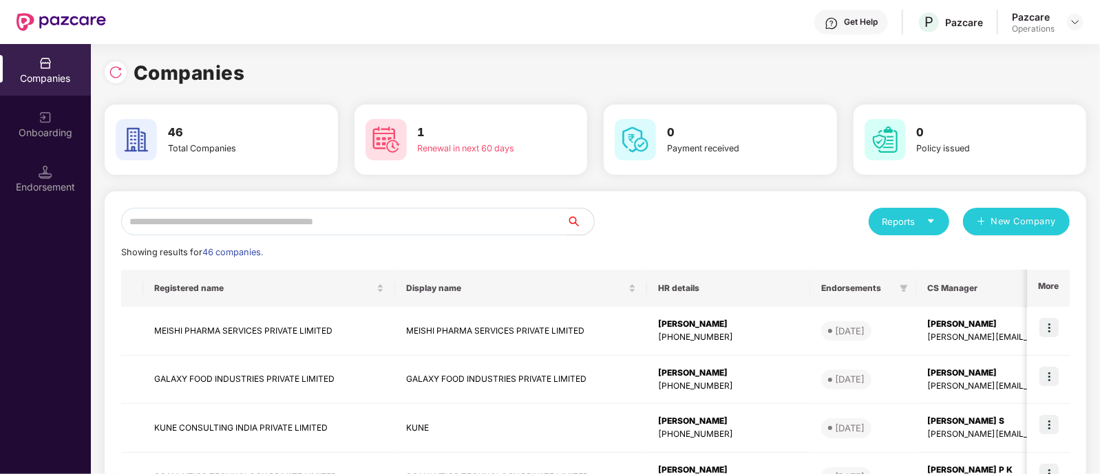
click at [238, 214] on input "text" at bounding box center [344, 222] width 446 height 28
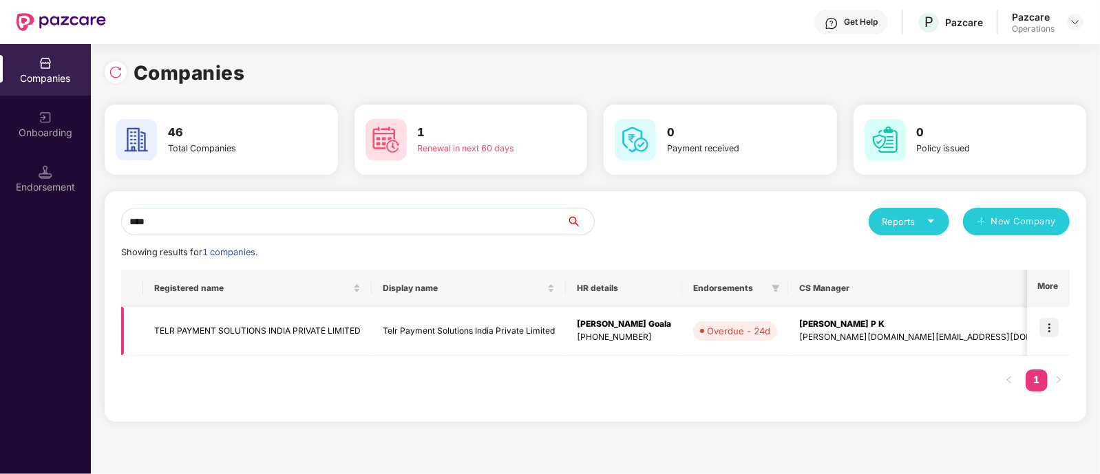
type input "****"
click at [200, 326] on td "TELR PAYMENT SOLUTIONS INDIA PRIVATE LIMITED" at bounding box center [257, 331] width 229 height 49
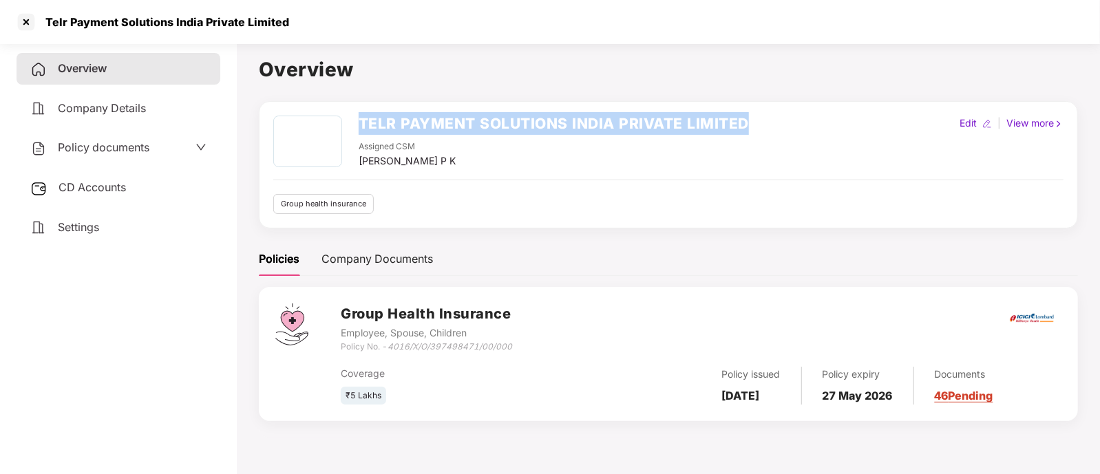
drag, startPoint x: 358, startPoint y: 123, endPoint x: 764, endPoint y: 94, distance: 407.3
click at [764, 94] on div "Overview TELR PAYMENT SOLUTIONS INDIA PRIVATE LIMITED Assigned CSM [PERSON_NAME…" at bounding box center [668, 246] width 819 height 384
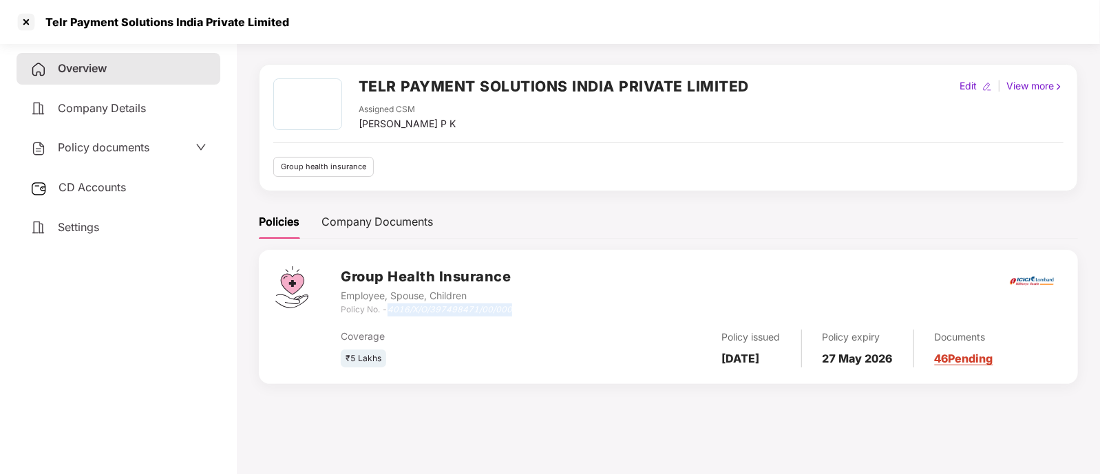
drag, startPoint x: 392, startPoint y: 306, endPoint x: 520, endPoint y: 306, distance: 128.1
click at [520, 306] on div "Group Health Insurance Employee, Spouse, Children Policy No. - 4016/X/O/3974984…" at bounding box center [701, 291] width 721 height 50
drag, startPoint x: 719, startPoint y: 363, endPoint x: 797, endPoint y: 356, distance: 78.8
click at [797, 356] on div "Policy issued [DATE]" at bounding box center [752, 349] width 101 height 38
drag, startPoint x: 833, startPoint y: 357, endPoint x: 917, endPoint y: 352, distance: 83.5
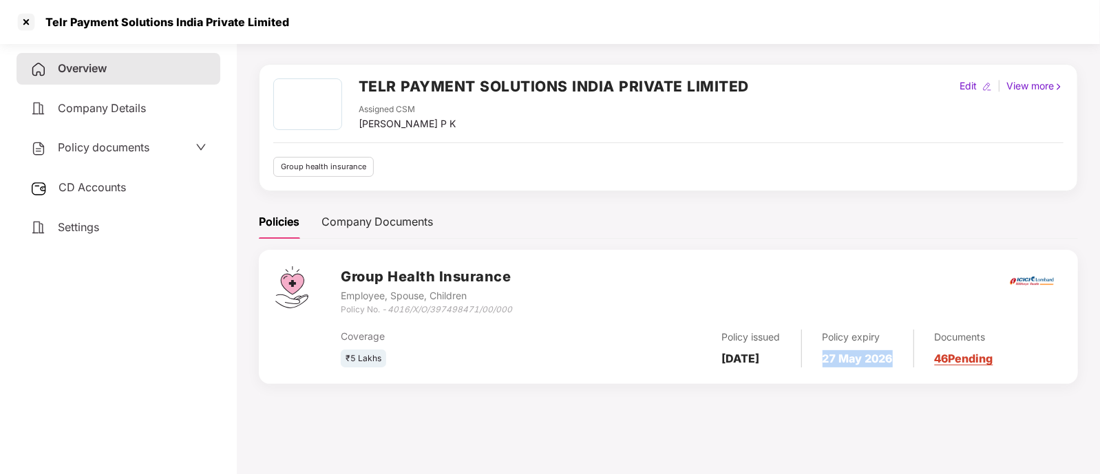
click at [914, 352] on div "Policy expiry [DATE]" at bounding box center [858, 349] width 112 height 38
click at [117, 222] on div "Settings" at bounding box center [119, 228] width 204 height 32
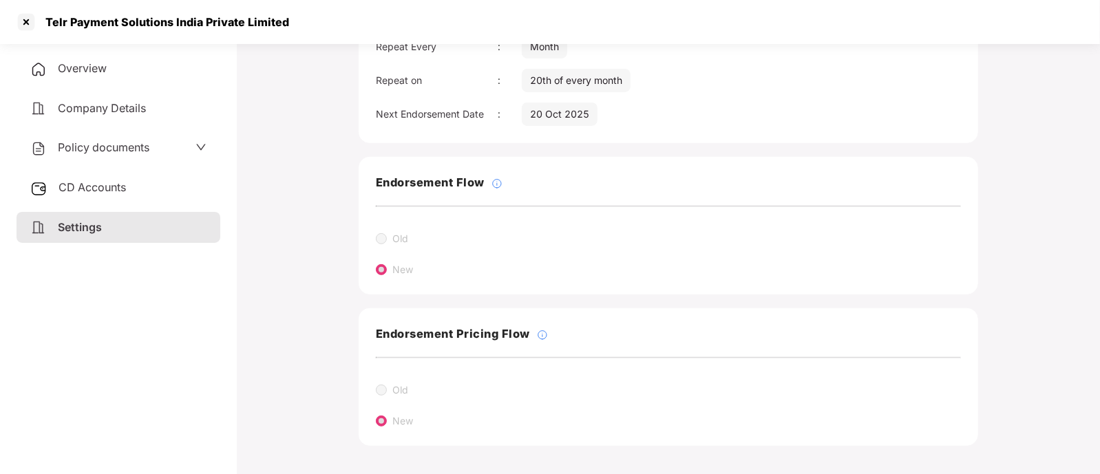
scroll to position [0, 0]
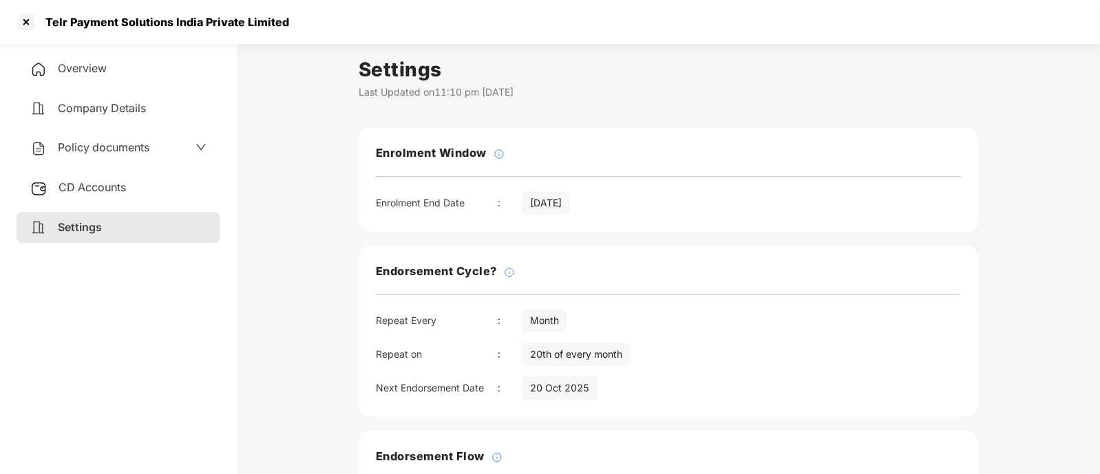
click at [93, 75] on div "Overview" at bounding box center [119, 69] width 204 height 32
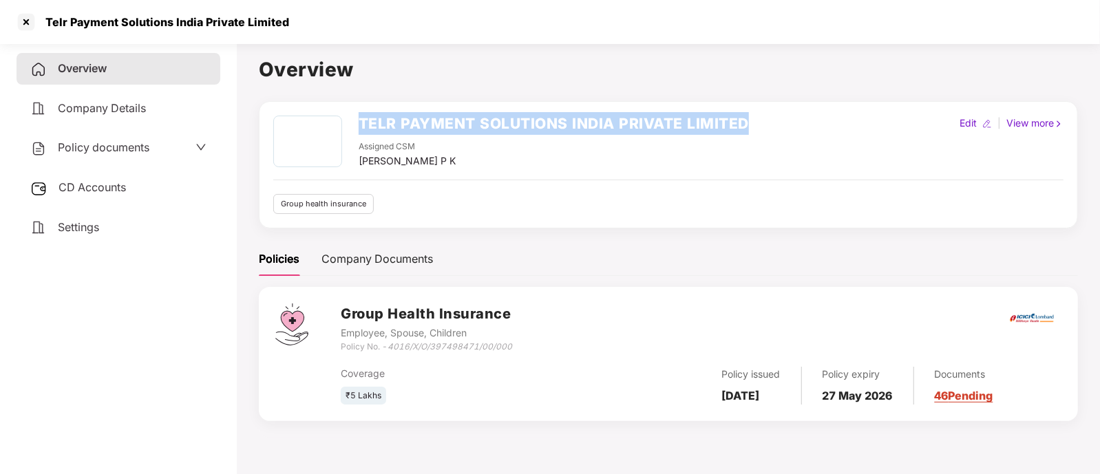
drag, startPoint x: 361, startPoint y: 115, endPoint x: 760, endPoint y: 103, distance: 398.9
click at [760, 103] on div "TELR PAYMENT SOLUTIONS INDIA PRIVATE LIMITED Assigned CSM [PERSON_NAME] P K Edi…" at bounding box center [668, 164] width 819 height 127
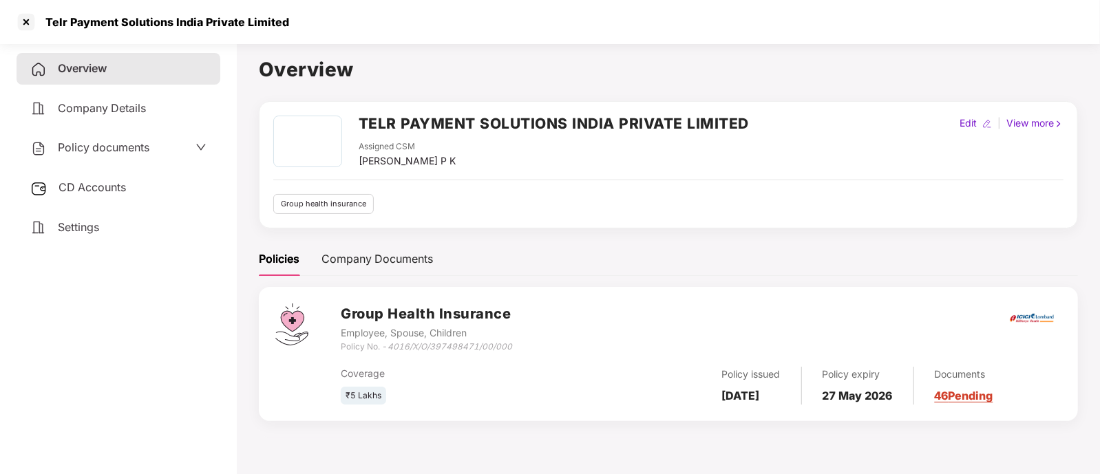
click at [158, 232] on div "Settings" at bounding box center [119, 228] width 204 height 32
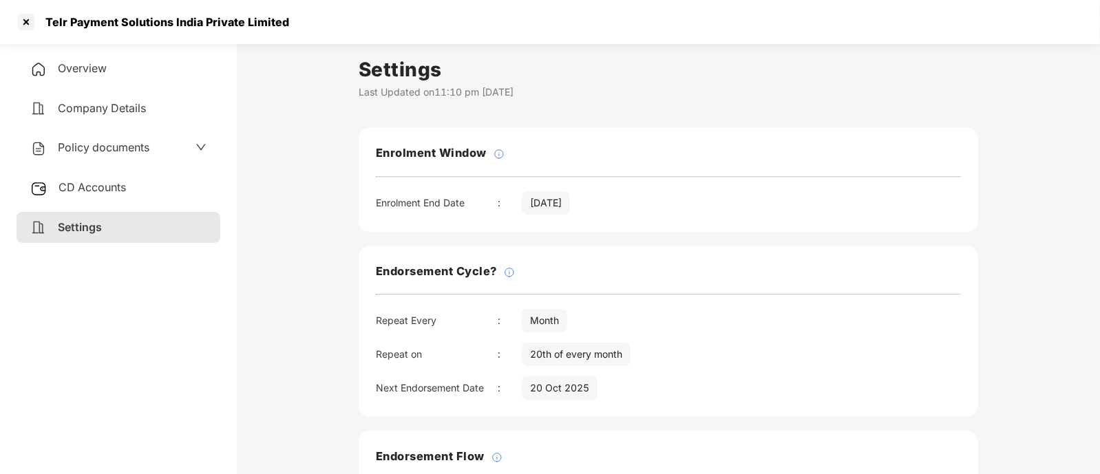
click at [96, 68] on span "Overview" at bounding box center [82, 68] width 49 height 14
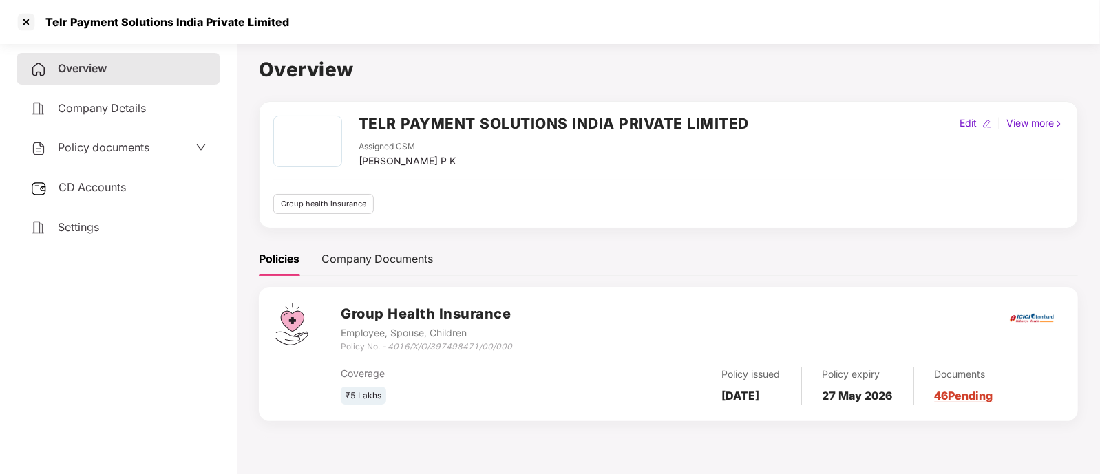
click at [141, 154] on span "Policy documents" at bounding box center [104, 147] width 92 height 14
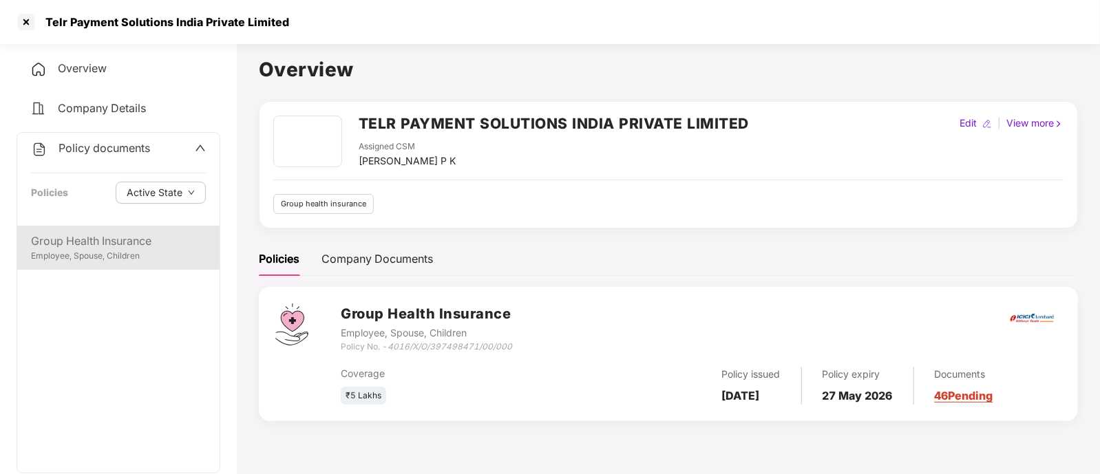
click at [122, 240] on div "Group Health Insurance" at bounding box center [118, 241] width 175 height 17
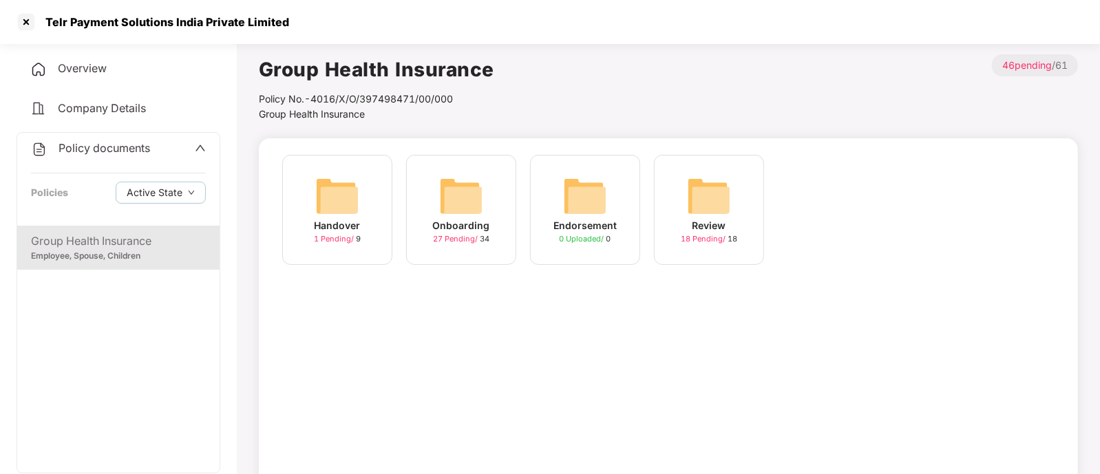
click at [463, 240] on span "27 Pending /" at bounding box center [456, 239] width 47 height 10
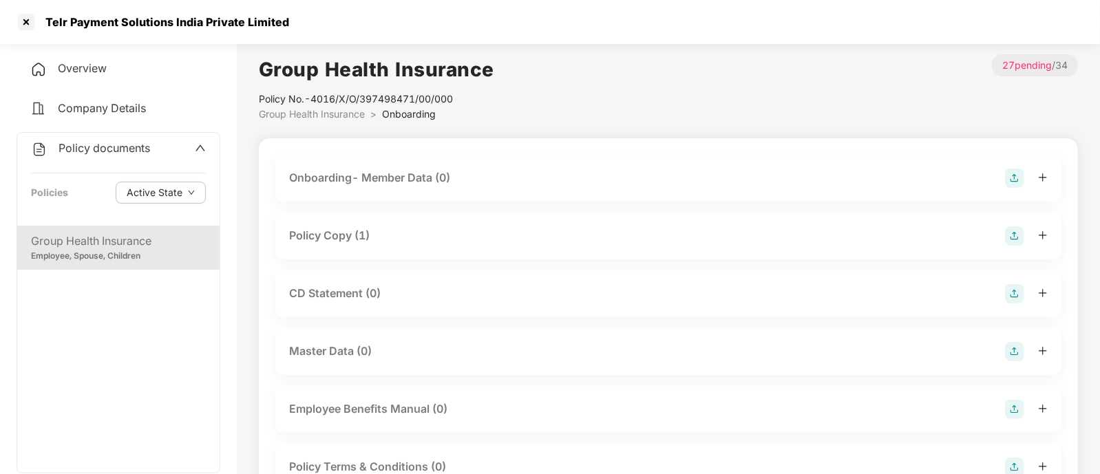
click at [388, 240] on div "Policy Copy (1)" at bounding box center [668, 236] width 759 height 19
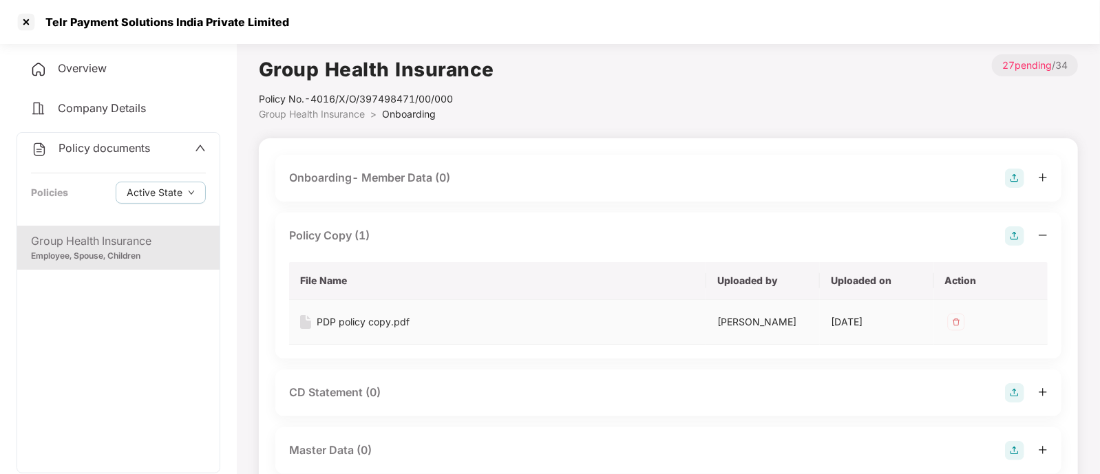
click at [365, 321] on div "PDP policy copy.pdf" at bounding box center [363, 322] width 93 height 15
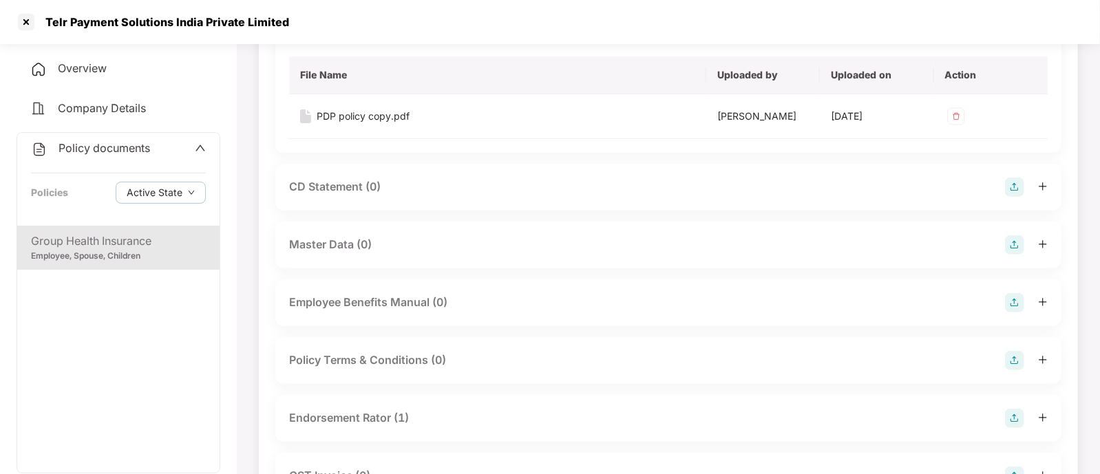
scroll to position [258, 0]
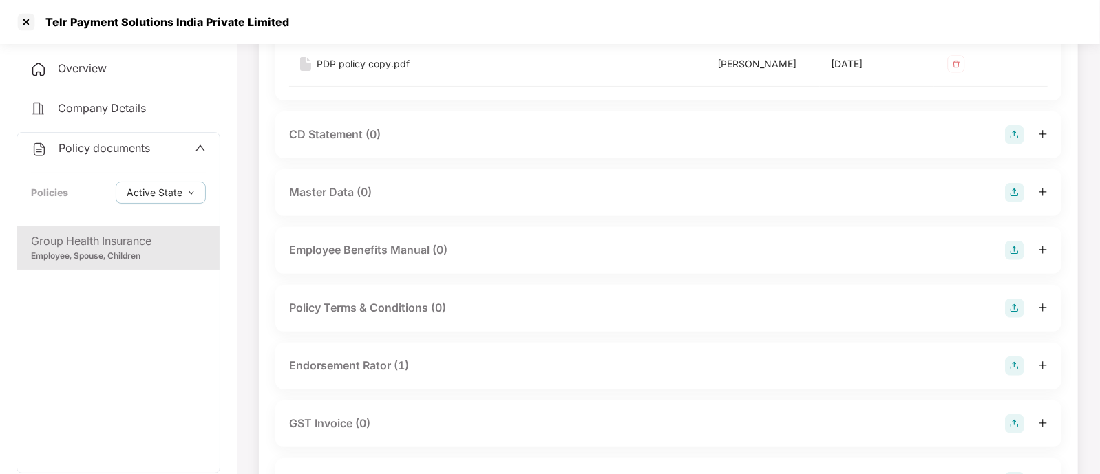
click at [338, 369] on div "Endorsement Rator (1)" at bounding box center [349, 365] width 120 height 17
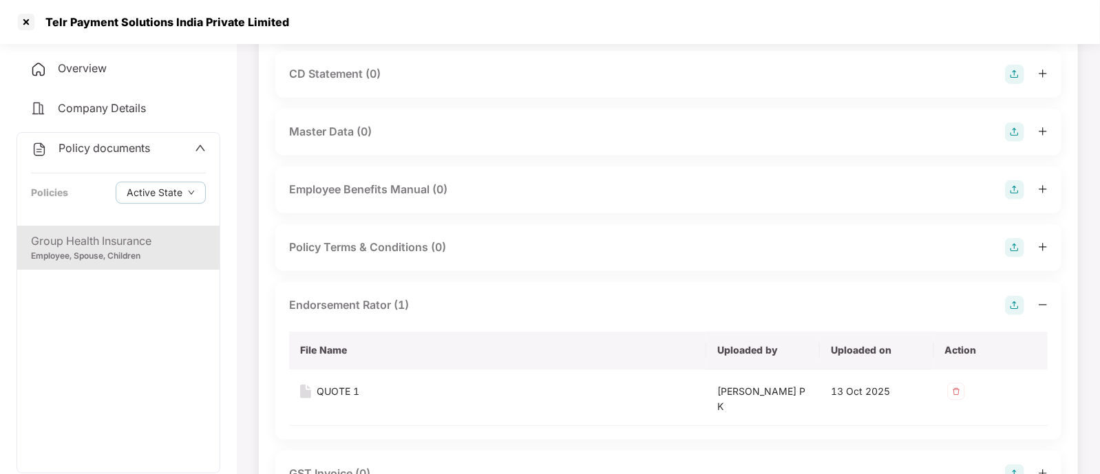
scroll to position [344, 0]
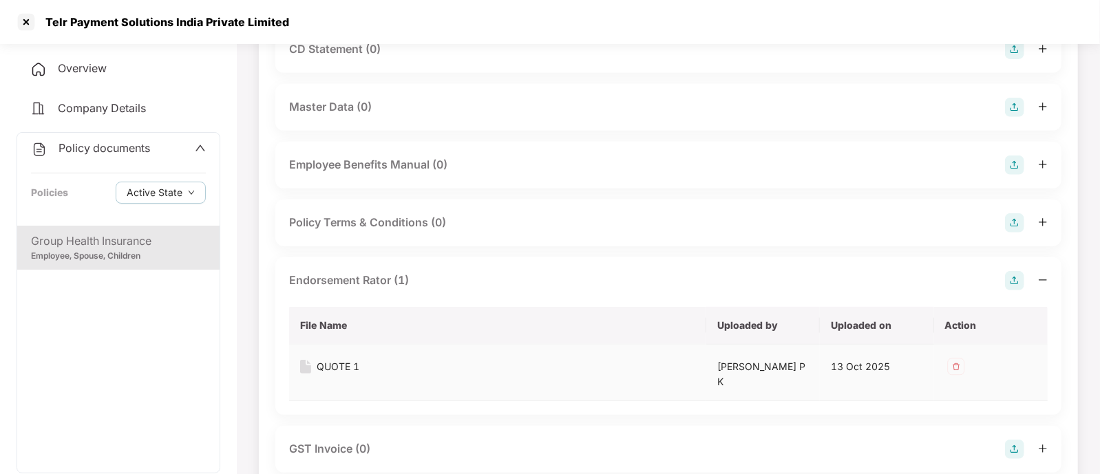
click at [338, 363] on div "QUOTE 1" at bounding box center [338, 366] width 43 height 15
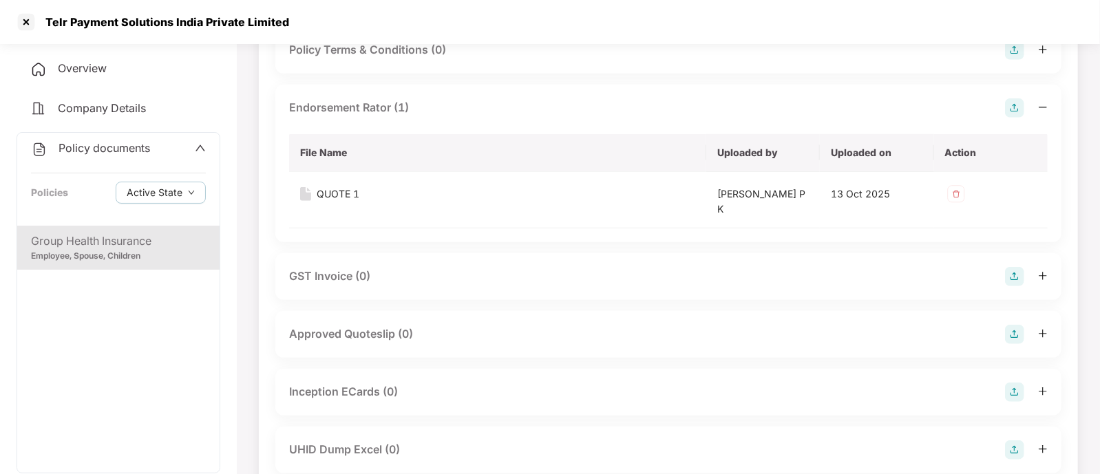
scroll to position [688, 0]
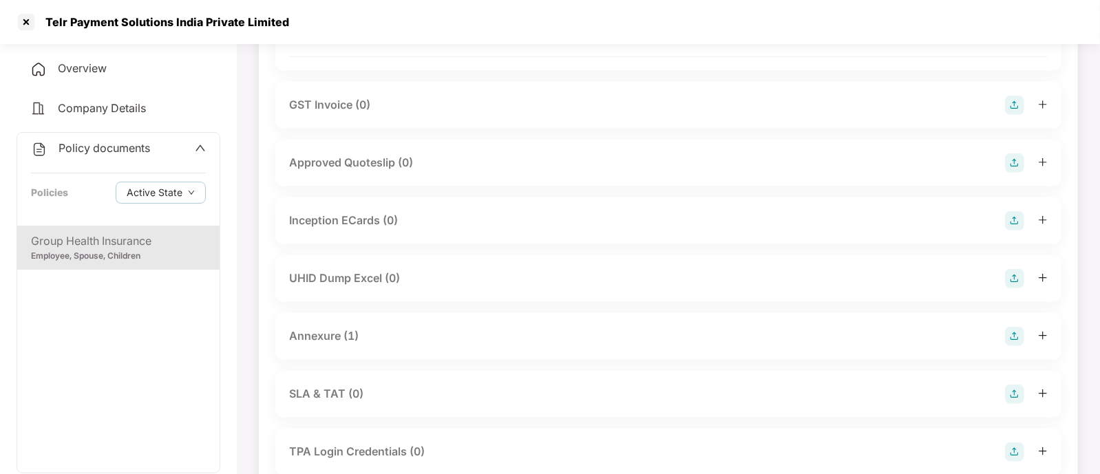
click at [322, 329] on div "Annexure (1)" at bounding box center [324, 336] width 70 height 17
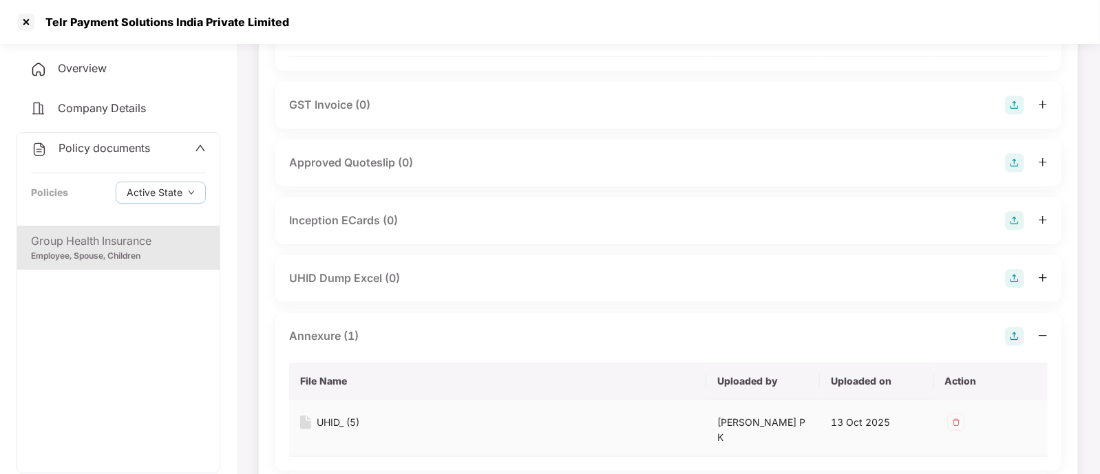
click at [326, 415] on div "UHID_ (5)" at bounding box center [338, 422] width 43 height 15
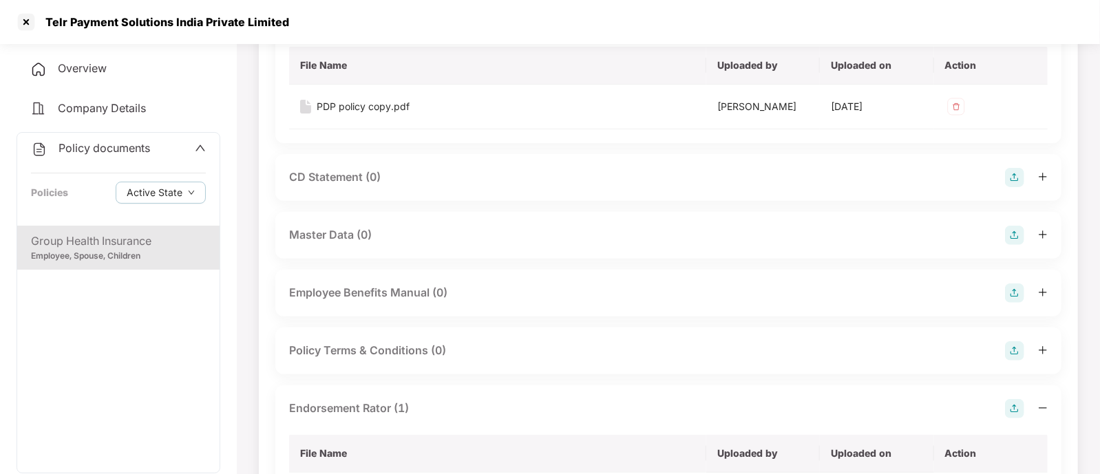
scroll to position [0, 0]
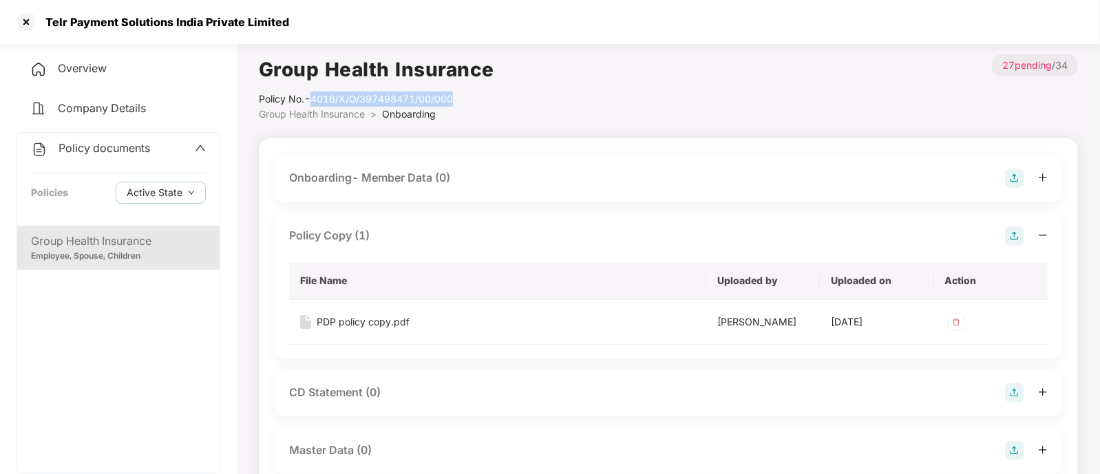
drag, startPoint x: 313, startPoint y: 94, endPoint x: 465, endPoint y: 98, distance: 152.2
click at [465, 98] on div "Policy No.- 4016/X/O/397498471/00/000" at bounding box center [377, 99] width 236 height 15
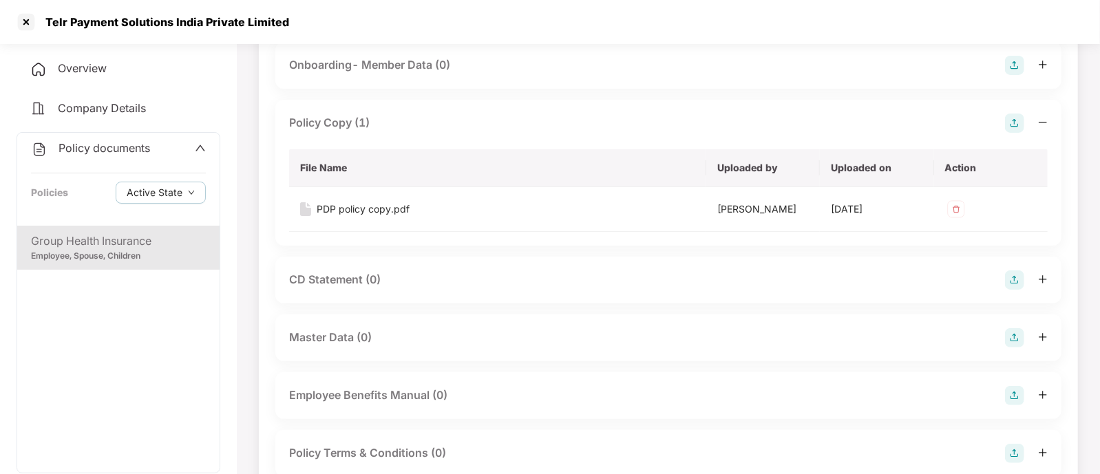
scroll to position [85, 0]
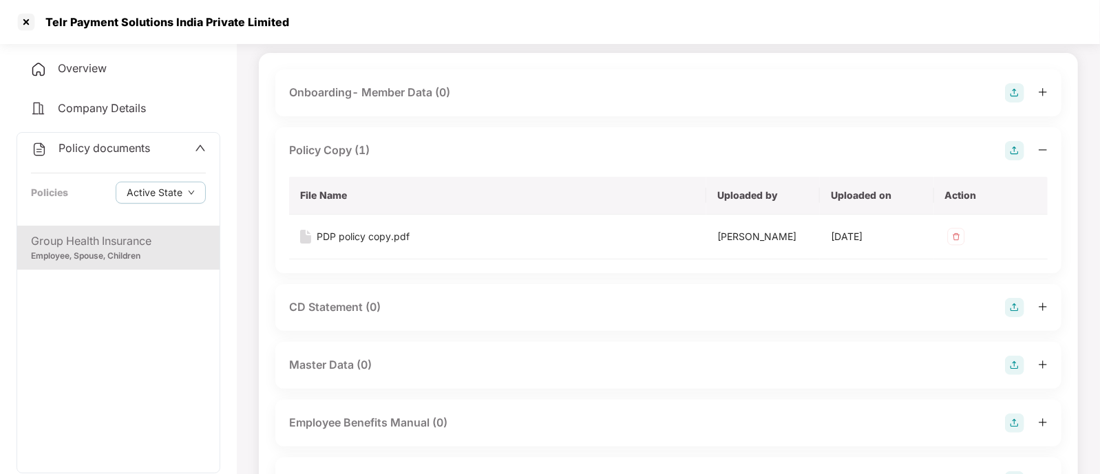
click at [192, 148] on div "Policy documents" at bounding box center [118, 149] width 175 height 18
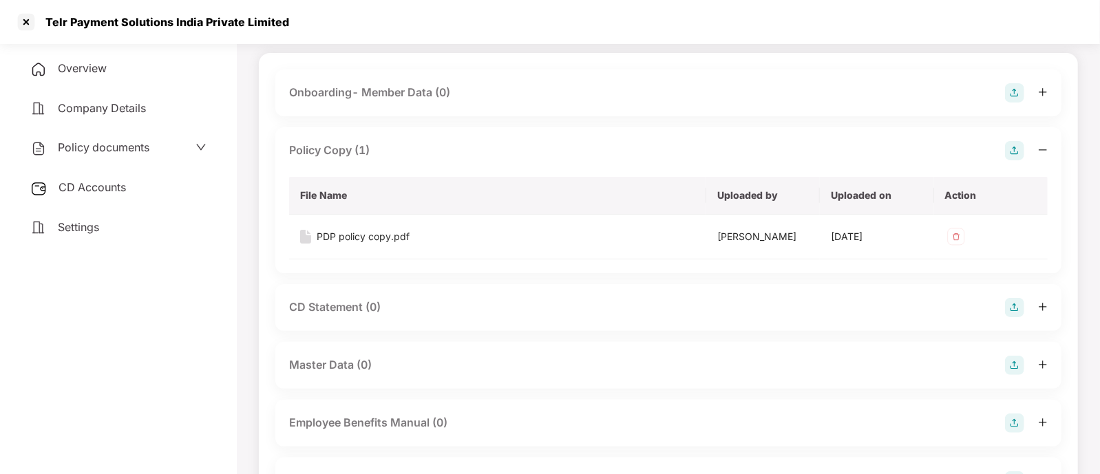
click at [117, 187] on span "CD Accounts" at bounding box center [92, 187] width 67 height 14
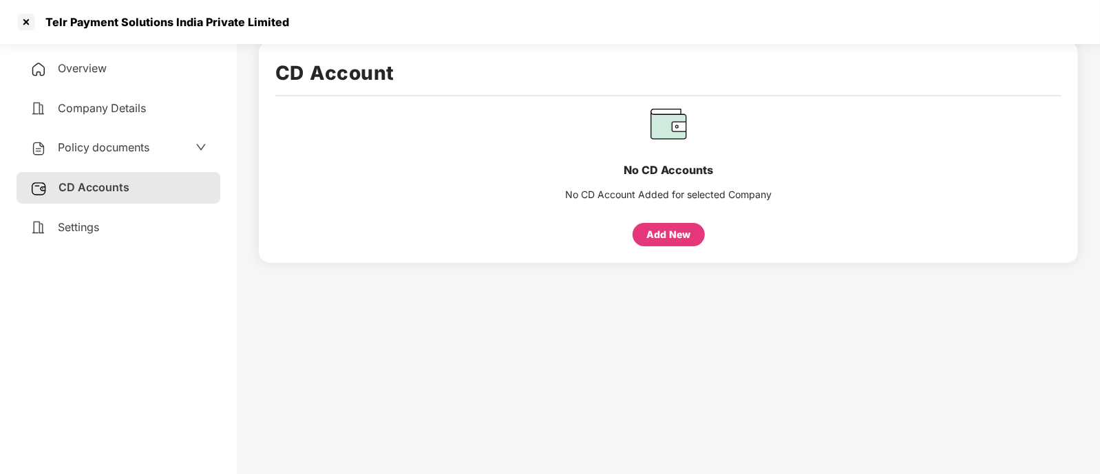
scroll to position [0, 0]
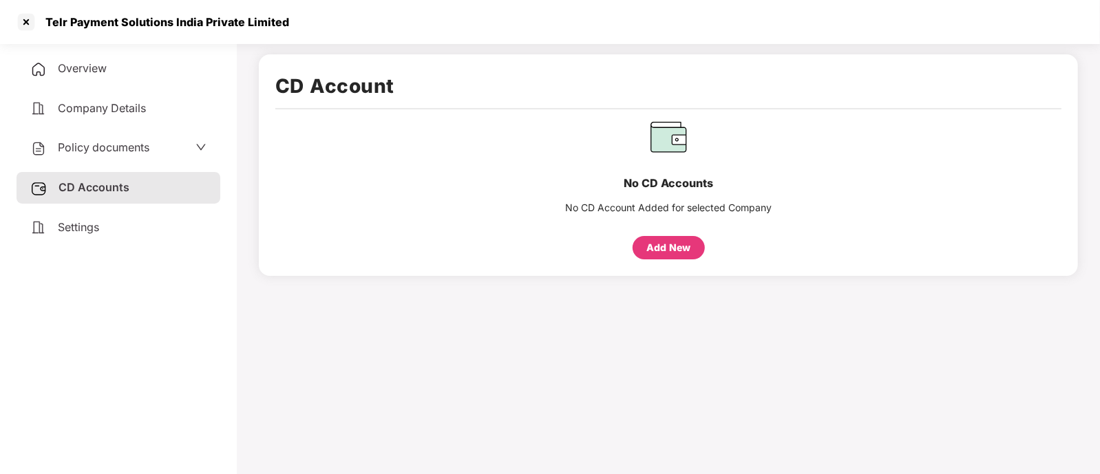
click at [118, 142] on span "Policy documents" at bounding box center [104, 147] width 92 height 14
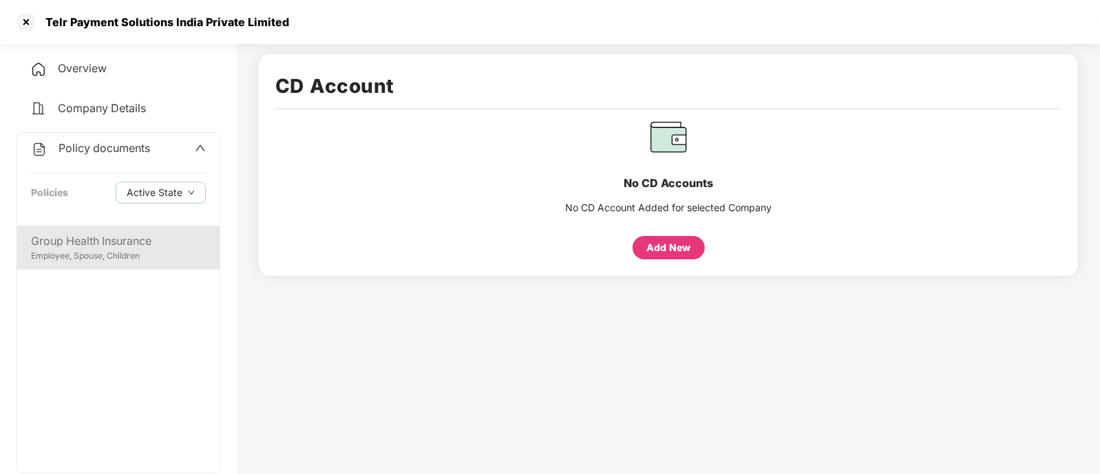
click at [116, 249] on div "Group Health Insurance" at bounding box center [118, 241] width 175 height 17
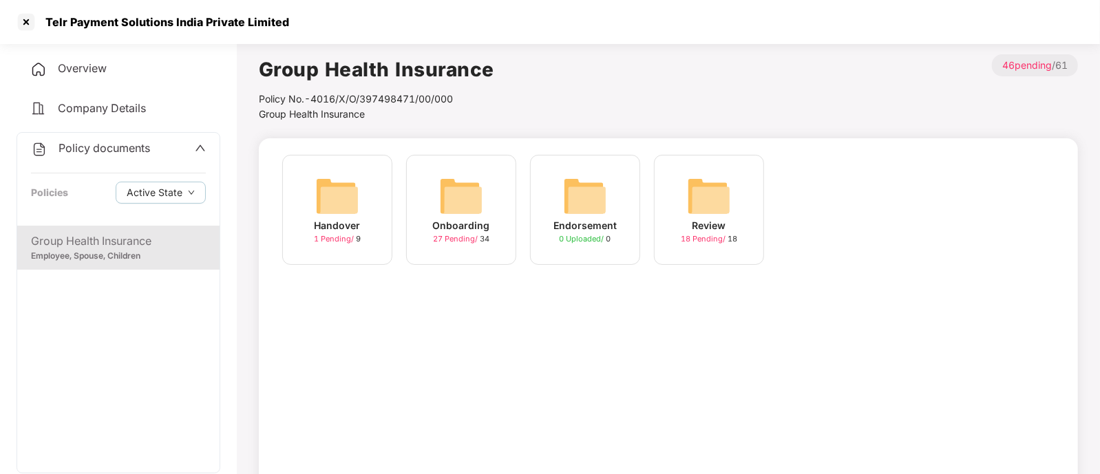
click at [114, 114] on span "Company Details" at bounding box center [102, 108] width 88 height 14
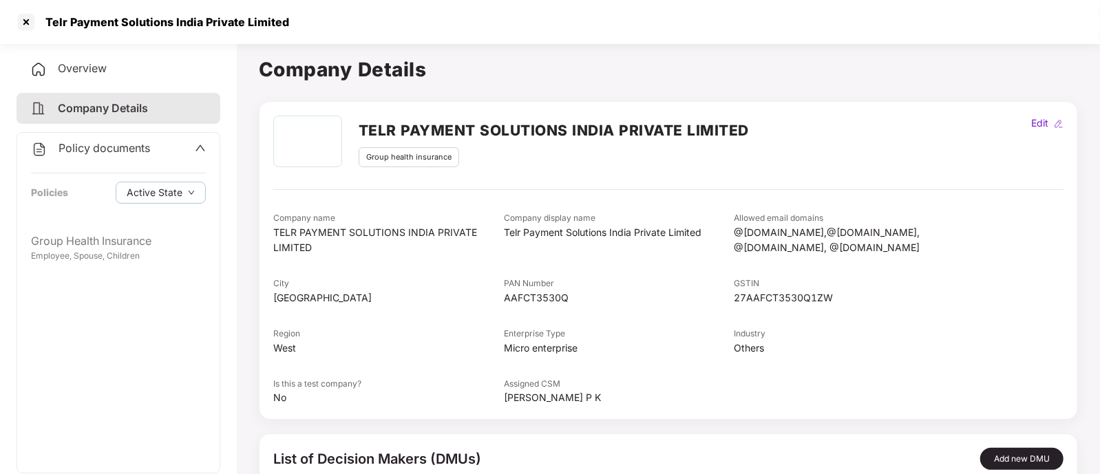
scroll to position [127, 0]
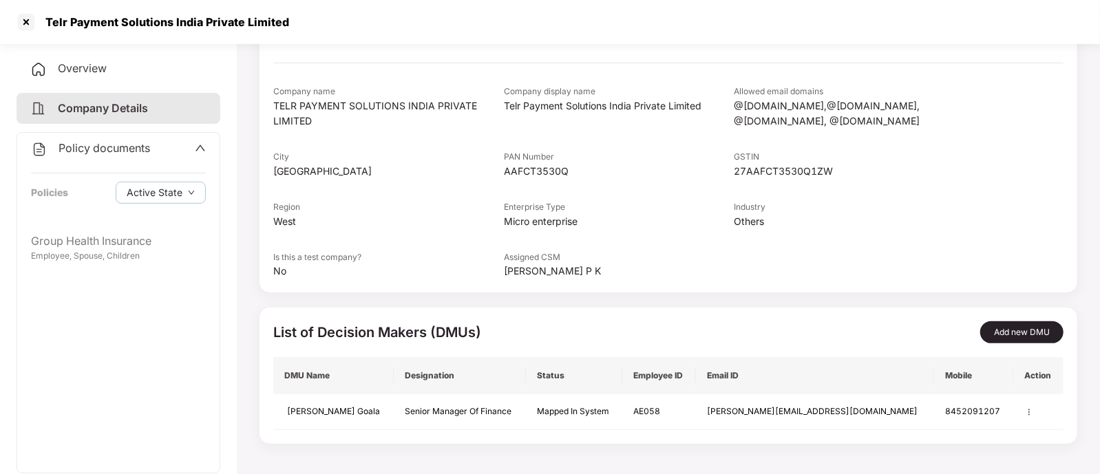
click at [83, 70] on span "Overview" at bounding box center [82, 68] width 49 height 14
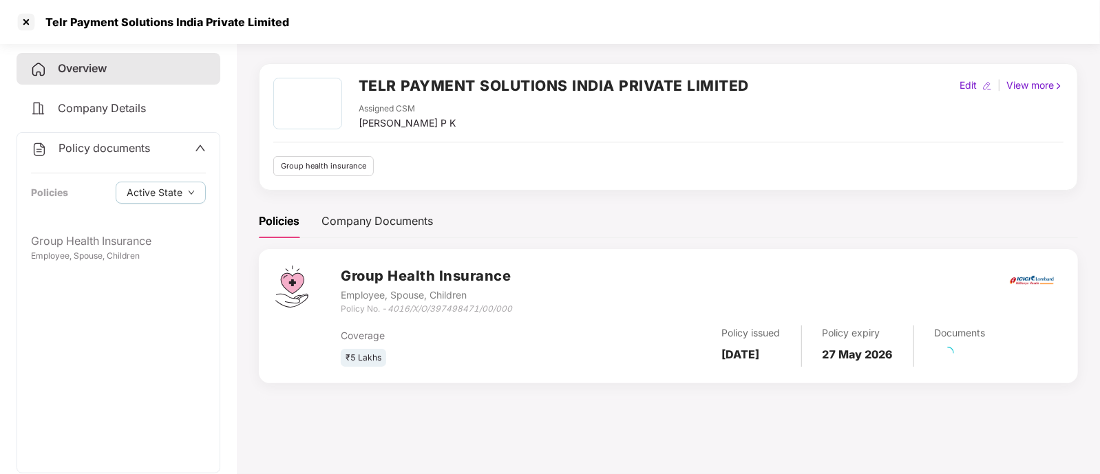
scroll to position [37, 0]
drag, startPoint x: 719, startPoint y: 356, endPoint x: 802, endPoint y: 353, distance: 83.4
click at [802, 353] on div "Policy issued [DATE]" at bounding box center [752, 349] width 101 height 38
drag, startPoint x: 830, startPoint y: 351, endPoint x: 912, endPoint y: 357, distance: 82.1
click at [912, 357] on div "Policy expiry [DATE]" at bounding box center [858, 349] width 112 height 38
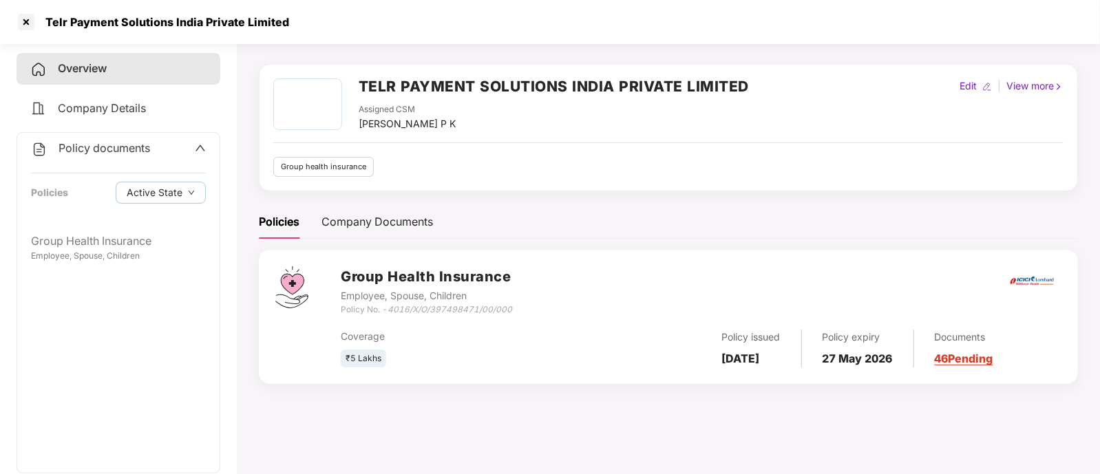
click at [572, 221] on div "Policies Company Documents" at bounding box center [668, 222] width 819 height 34
click at [21, 20] on div at bounding box center [26, 22] width 22 height 22
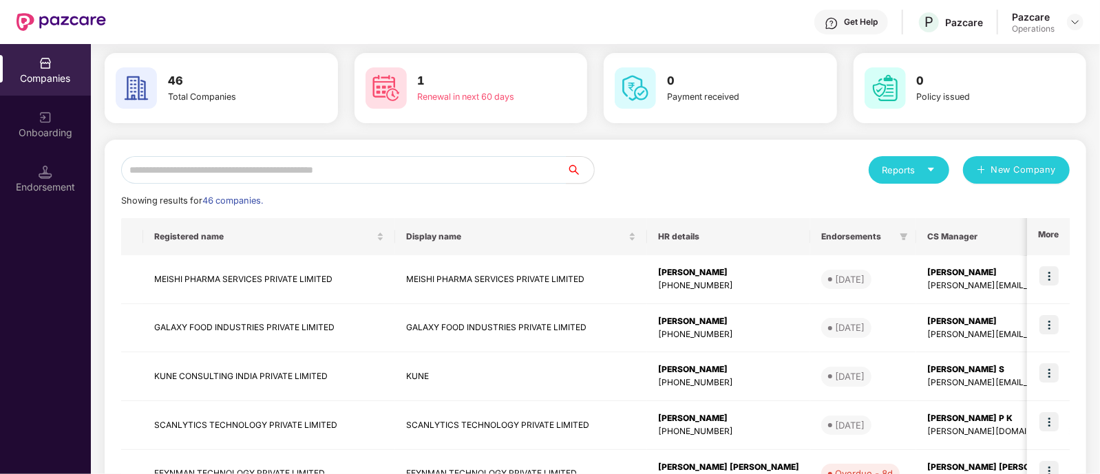
scroll to position [51, 0]
click at [238, 163] on input "text" at bounding box center [344, 171] width 446 height 28
click at [324, 170] on input "text" at bounding box center [344, 171] width 446 height 28
paste input "****"
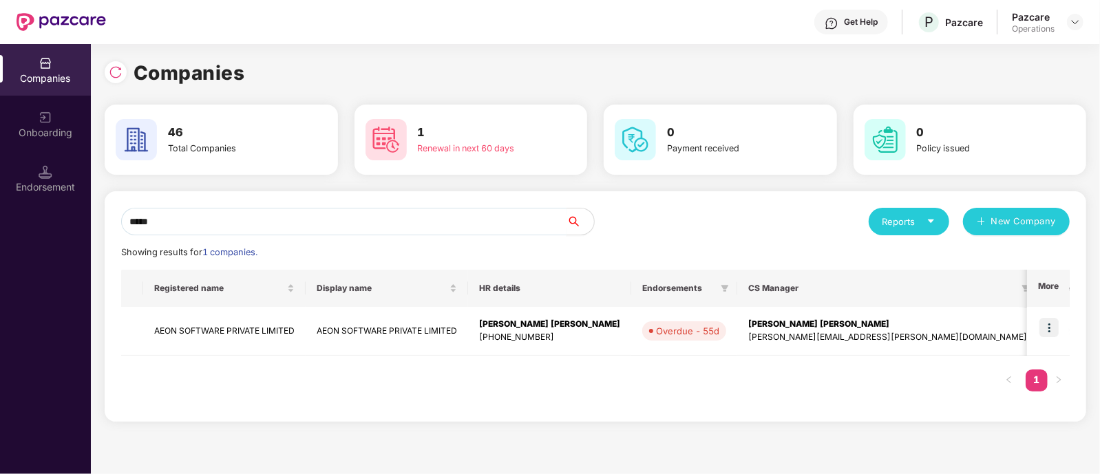
scroll to position [0, 0]
type input "****"
click at [231, 333] on td "AEON SOFTWARE PRIVATE LIMITED" at bounding box center [224, 331] width 163 height 49
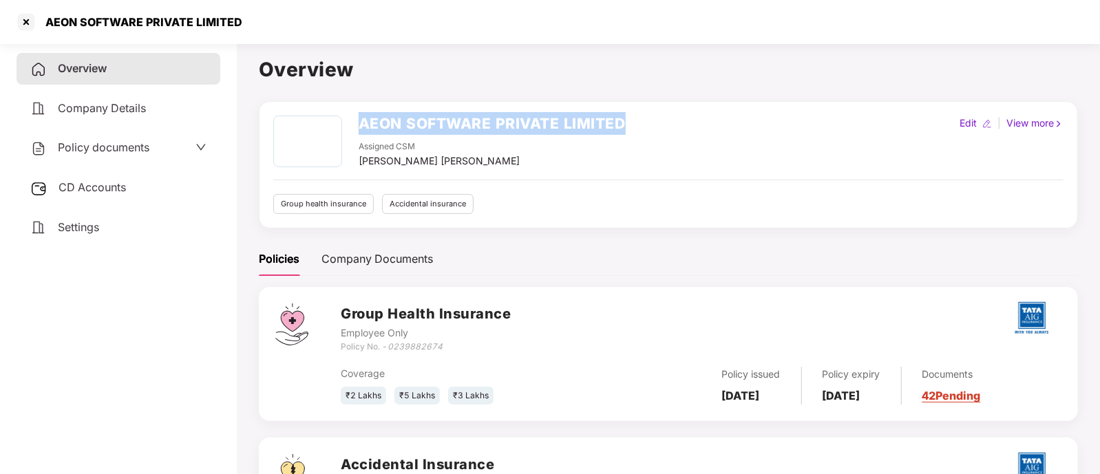
drag, startPoint x: 359, startPoint y: 118, endPoint x: 648, endPoint y: 129, distance: 288.7
click at [648, 129] on div "AEON SOFTWARE PRIVATE LIMITED Assigned CSM [PERSON_NAME] [PERSON_NAME] Edit | V…" at bounding box center [668, 142] width 791 height 53
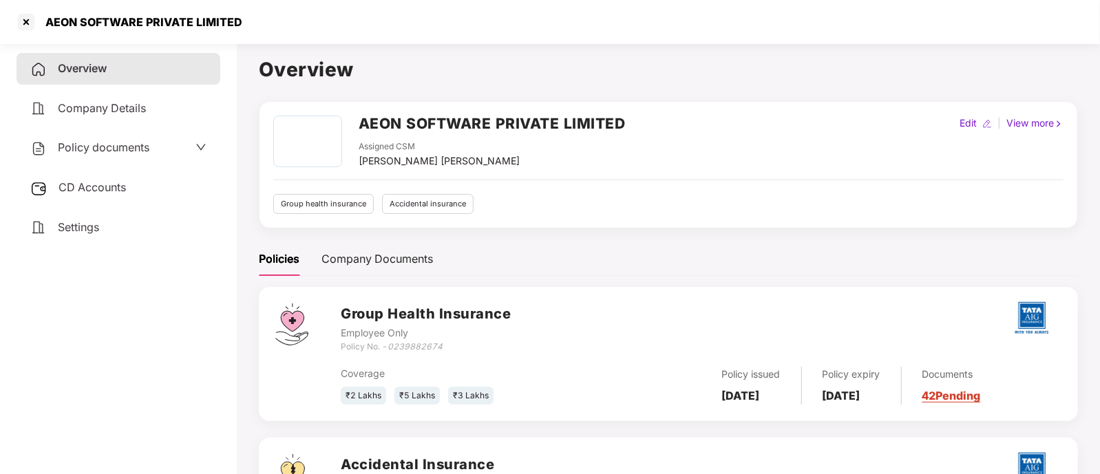
click at [176, 339] on div "Overview Company Details Policy documents CD Accounts Settings" at bounding box center [119, 256] width 204 height 406
drag, startPoint x: 391, startPoint y: 346, endPoint x: 450, endPoint y: 344, distance: 59.3
click at [450, 344] on div "Policy No. - 0239882674" at bounding box center [426, 347] width 170 height 13
drag, startPoint x: 722, startPoint y: 394, endPoint x: 799, endPoint y: 396, distance: 76.5
click at [799, 396] on div "Policy issued [DATE]" at bounding box center [752, 386] width 101 height 38
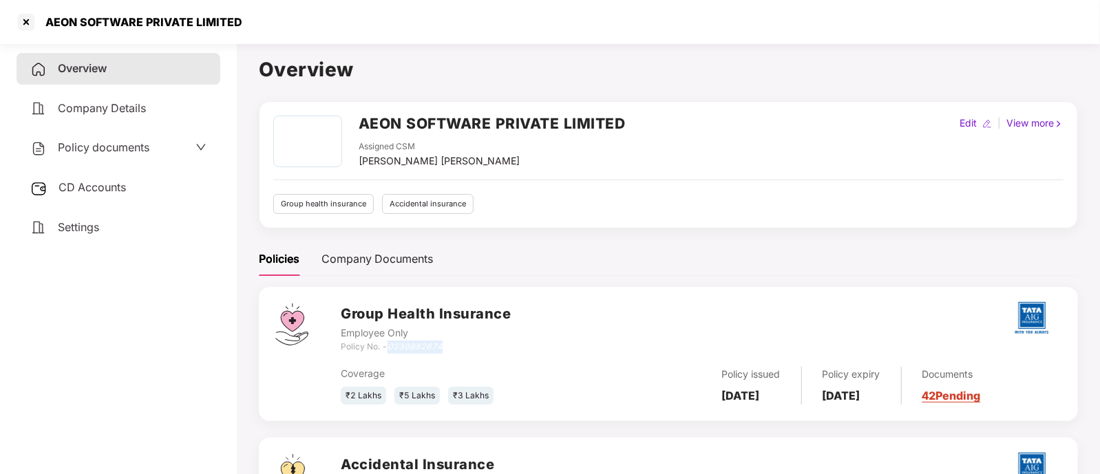
drag, startPoint x: 837, startPoint y: 390, endPoint x: 908, endPoint y: 393, distance: 71.7
click at [861, 393] on b "[DATE]" at bounding box center [842, 396] width 38 height 14
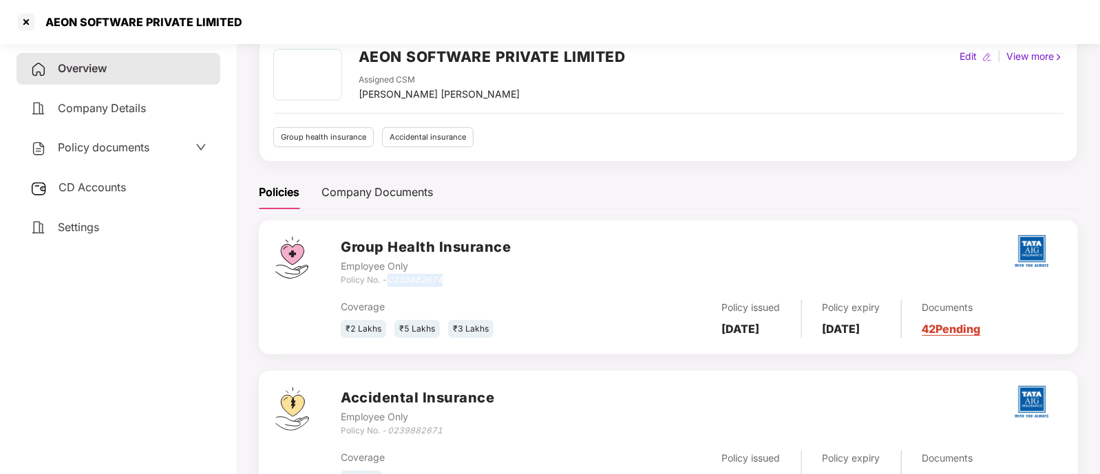
scroll to position [130, 0]
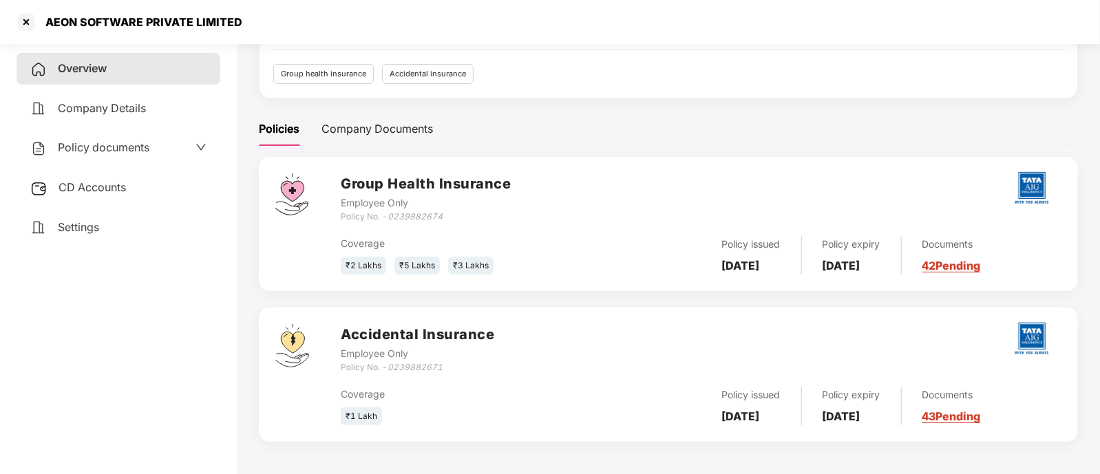
click at [124, 227] on div "Settings" at bounding box center [119, 228] width 204 height 32
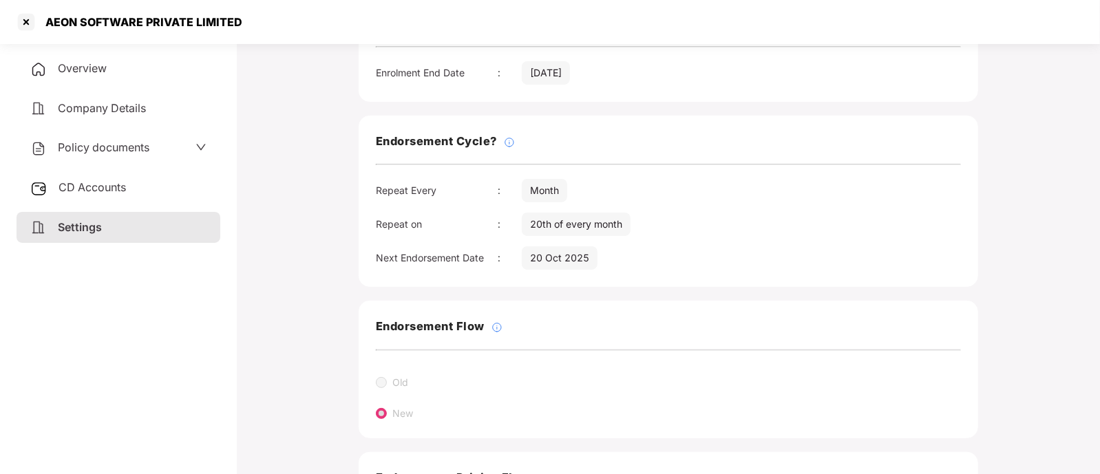
click at [103, 56] on div "Overview" at bounding box center [119, 69] width 204 height 32
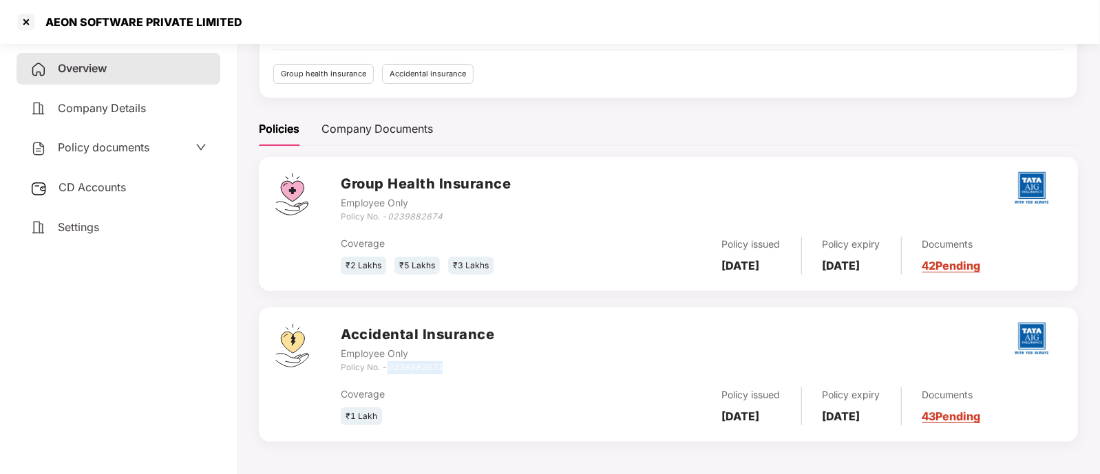
drag, startPoint x: 389, startPoint y: 370, endPoint x: 446, endPoint y: 373, distance: 57.3
click at [446, 373] on div "Policy No. - 0239882671" at bounding box center [418, 368] width 154 height 13
click at [49, 233] on div "Settings" at bounding box center [119, 228] width 204 height 32
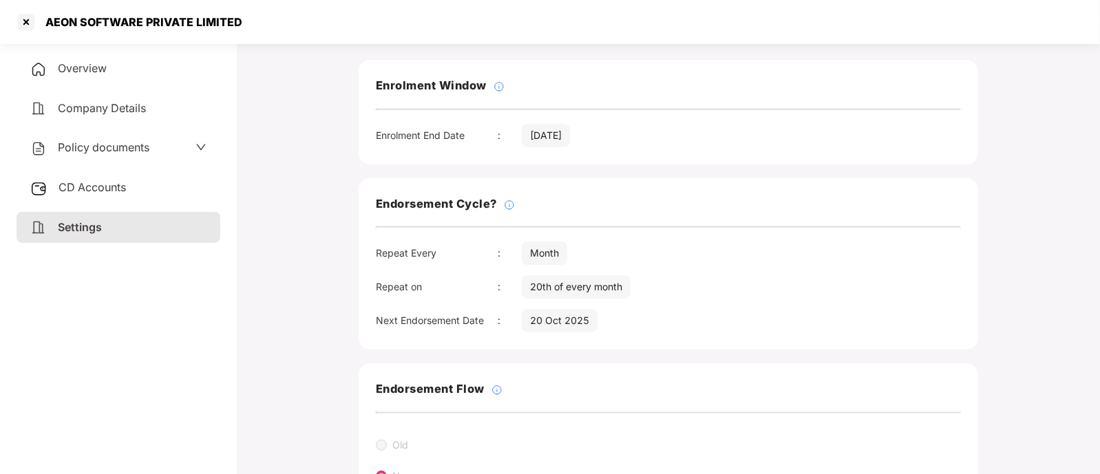
scroll to position [0, 0]
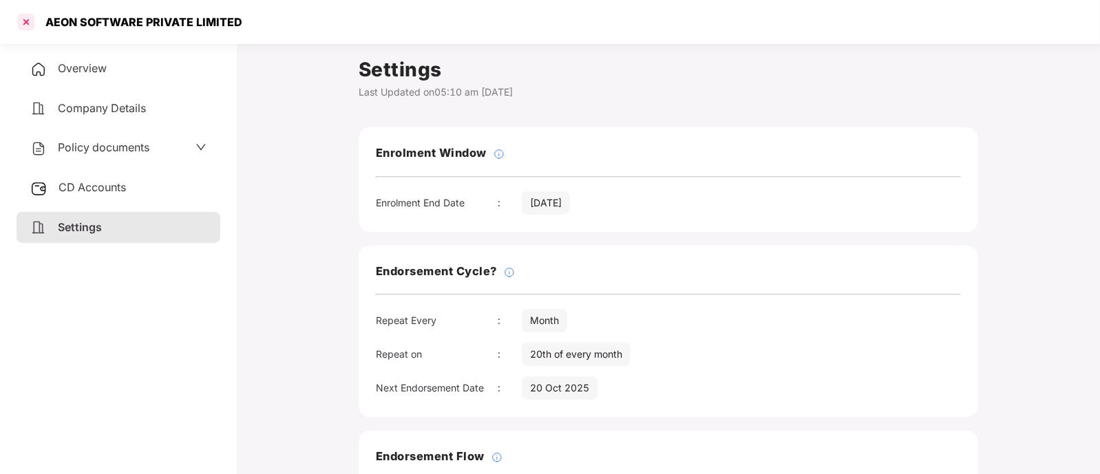
click at [25, 25] on div at bounding box center [26, 22] width 22 height 22
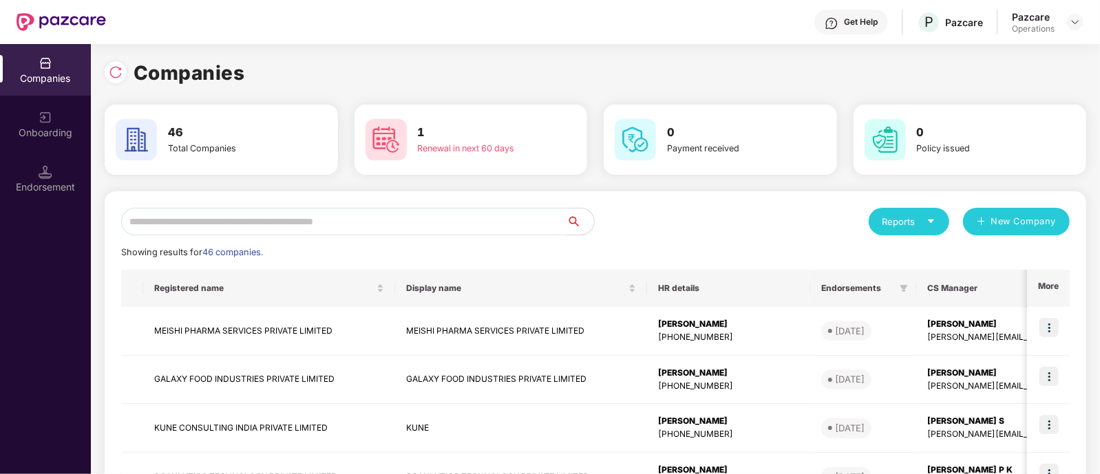
click at [283, 219] on input "text" at bounding box center [344, 222] width 446 height 28
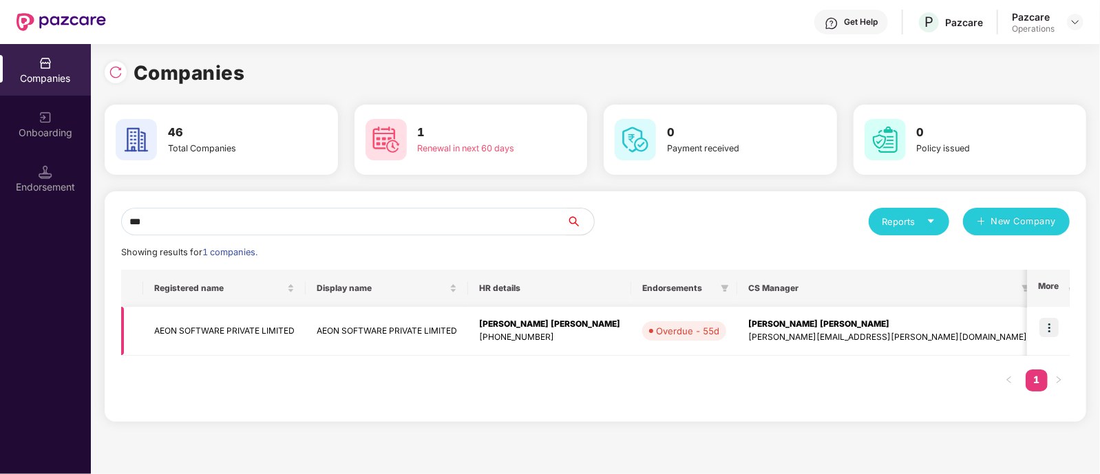
type input "***"
click at [234, 326] on td "AEON SOFTWARE PRIVATE LIMITED" at bounding box center [224, 331] width 163 height 49
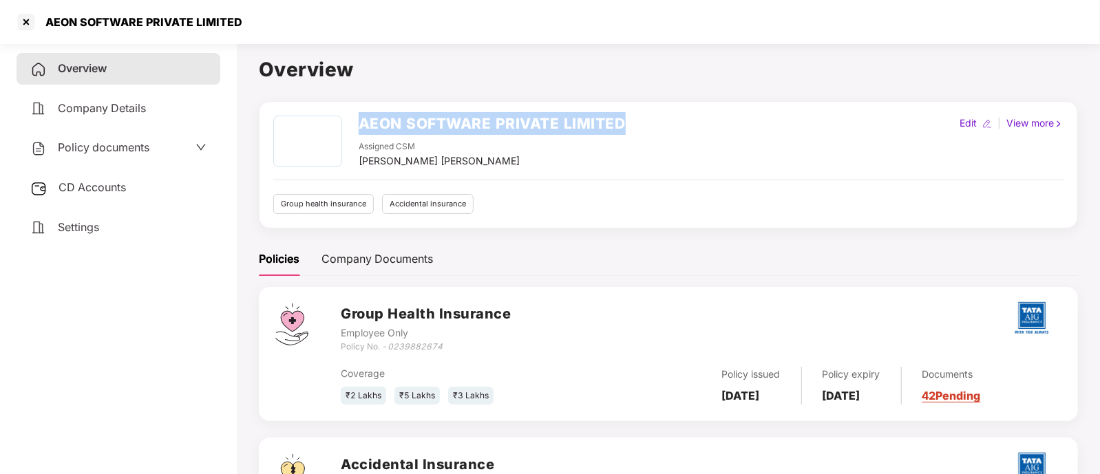
drag, startPoint x: 358, startPoint y: 123, endPoint x: 637, endPoint y: 112, distance: 279.1
click at [637, 112] on div "AEON SOFTWARE PRIVATE LIMITED Assigned CSM [PERSON_NAME] [PERSON_NAME] Edit | V…" at bounding box center [668, 164] width 819 height 127
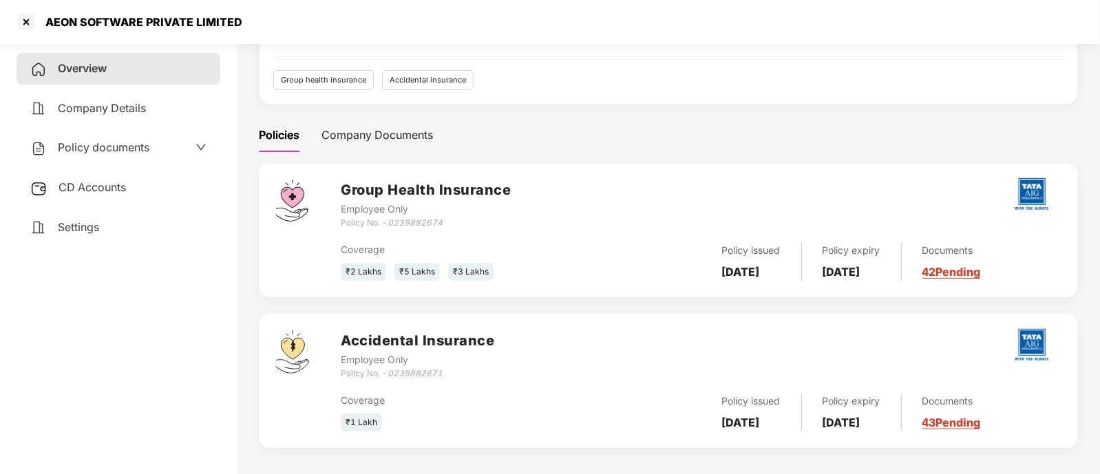
scroll to position [130, 0]
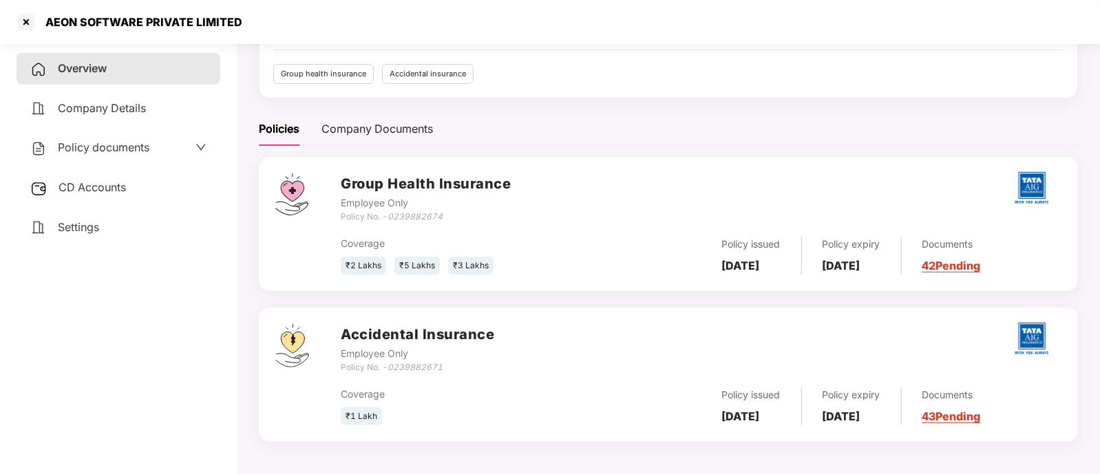
click at [104, 152] on span "Policy documents" at bounding box center [104, 147] width 92 height 14
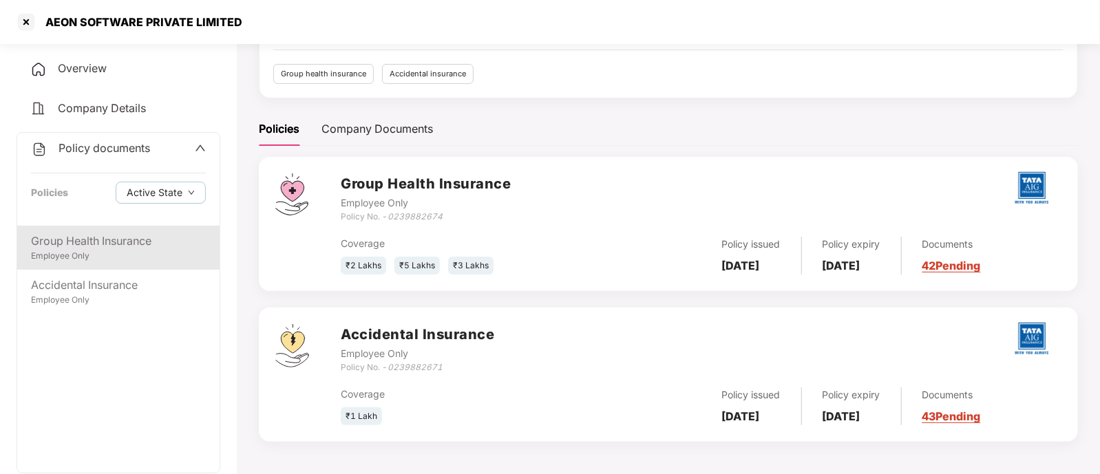
click at [88, 255] on div "Employee Only" at bounding box center [118, 256] width 175 height 13
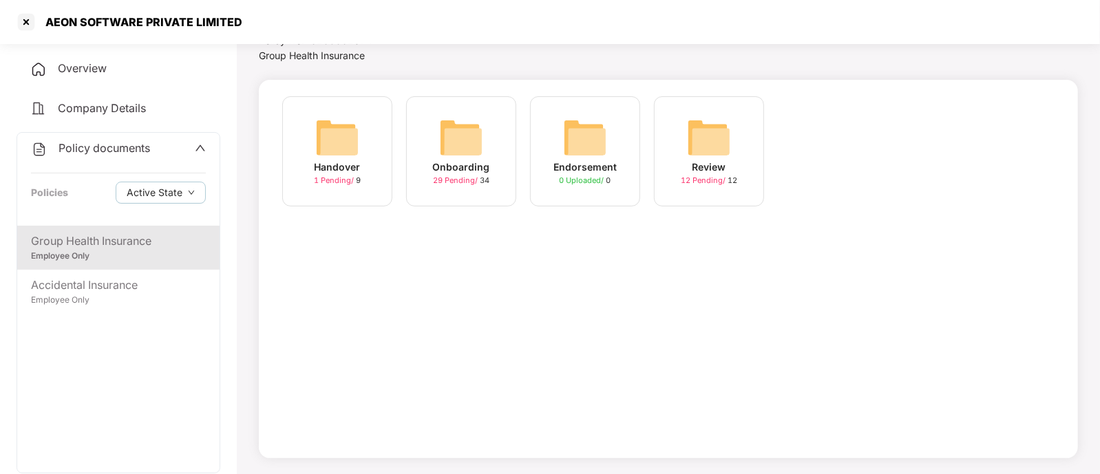
click at [453, 180] on span "29 Pending /" at bounding box center [456, 181] width 47 height 10
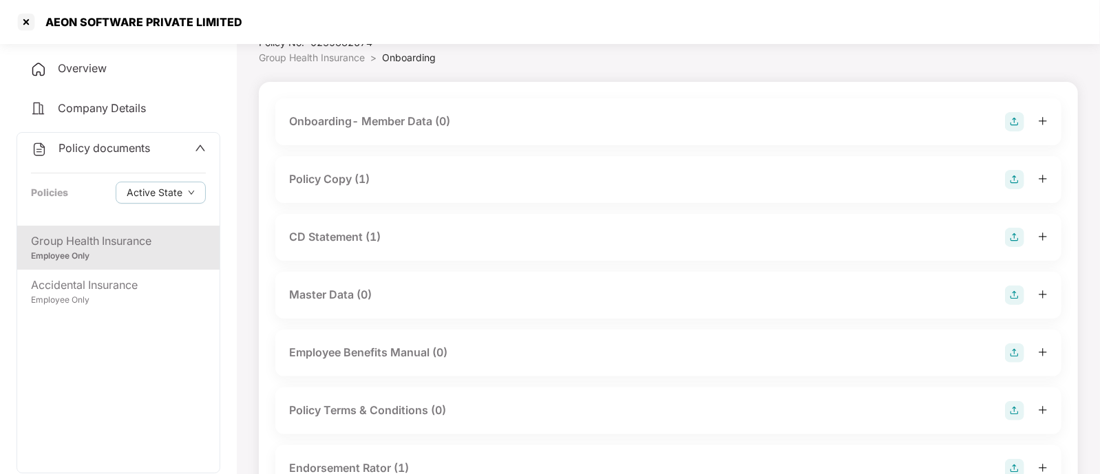
scroll to position [0, 0]
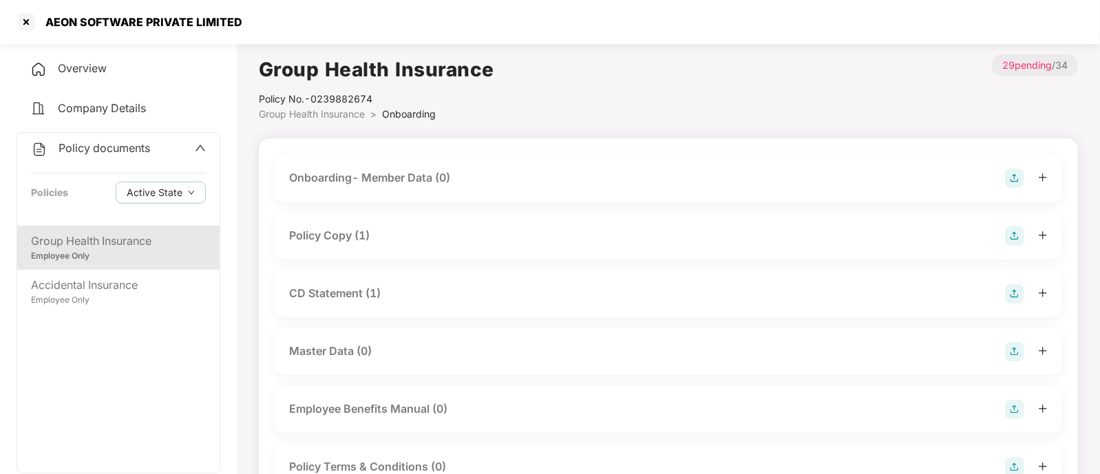
click at [297, 235] on div "Policy Copy (1)" at bounding box center [329, 235] width 81 height 17
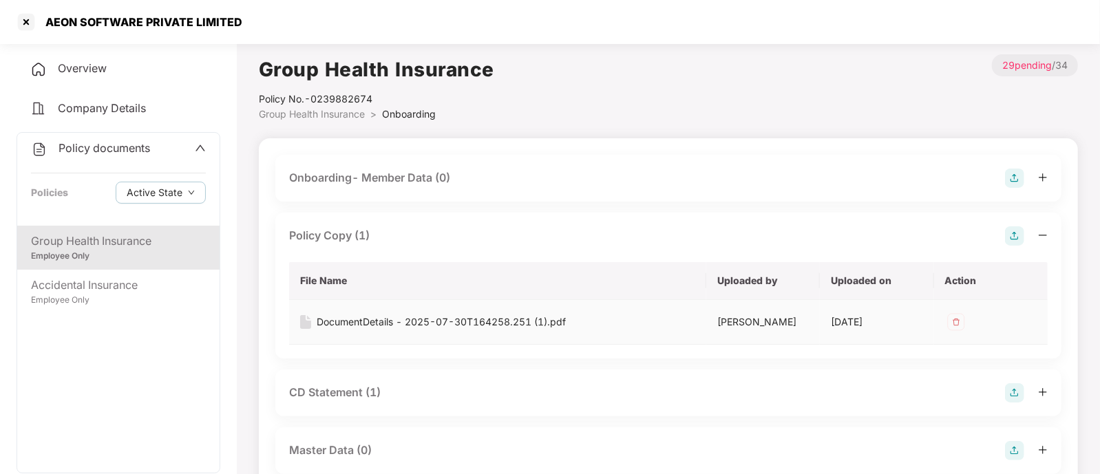
click at [373, 328] on div "DocumentDetails - 2025-07-30T164258.251 (1).pdf" at bounding box center [441, 322] width 249 height 15
click at [399, 395] on div "CD Statement (1)" at bounding box center [668, 393] width 759 height 19
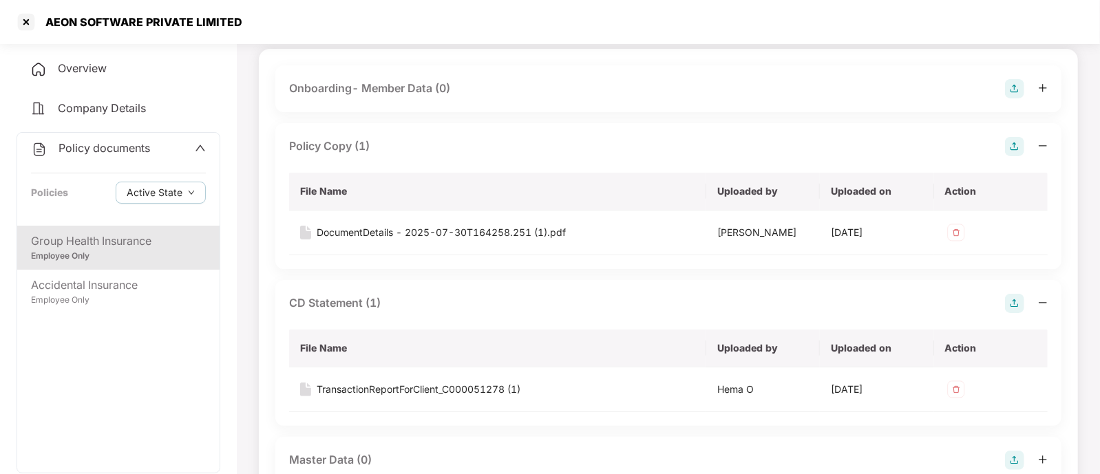
scroll to position [171, 0]
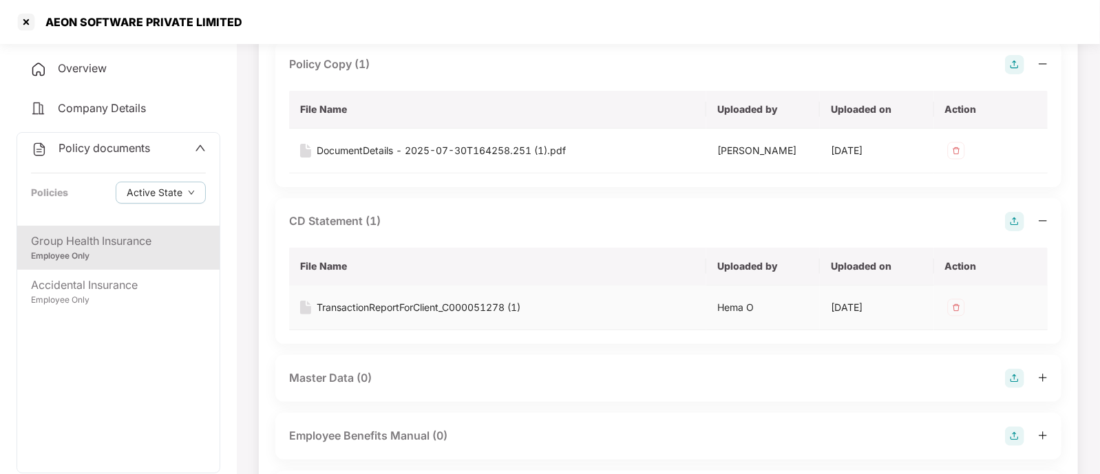
click at [407, 302] on div "TransactionReportForClient_C000051278 (1)" at bounding box center [419, 307] width 204 height 15
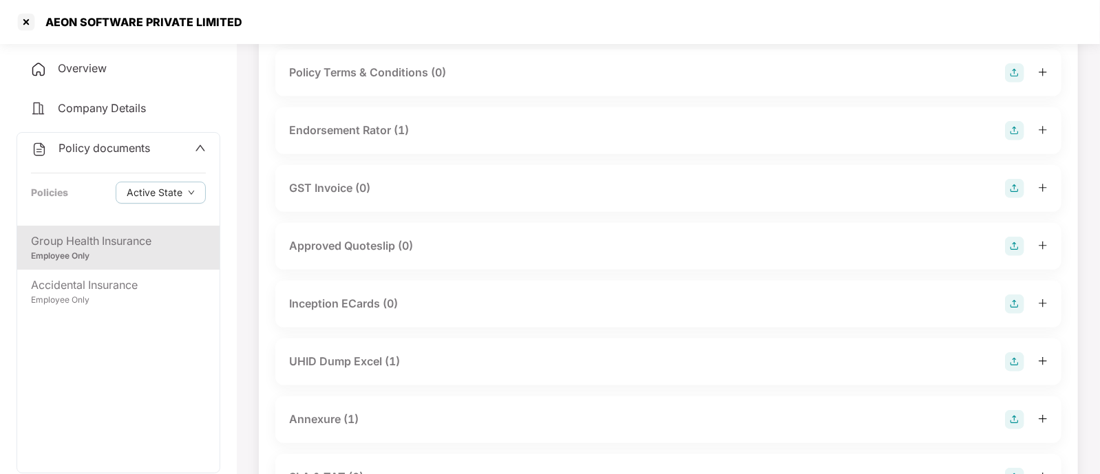
scroll to position [602, 0]
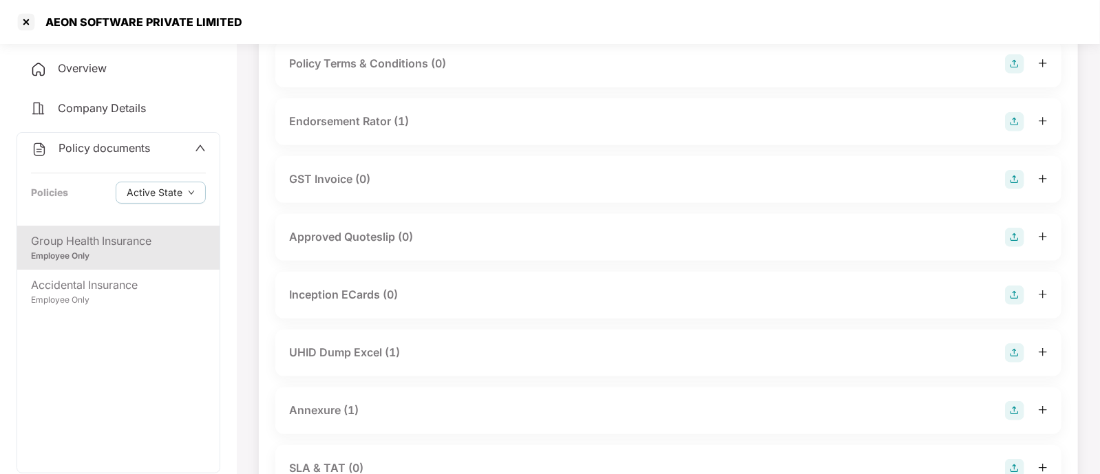
click at [407, 351] on div "UHID Dump Excel (1)" at bounding box center [668, 353] width 759 height 19
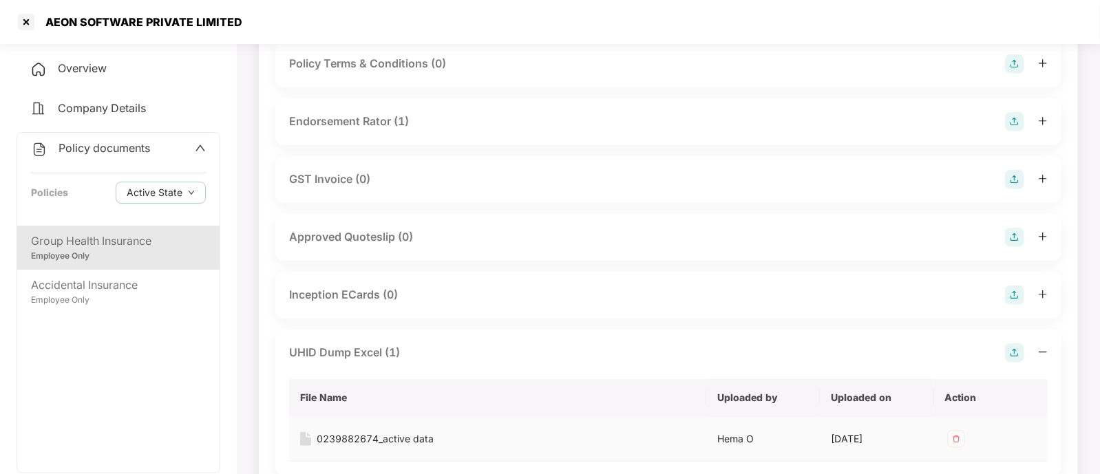
click at [382, 421] on div "0239882674_active data" at bounding box center [375, 439] width 117 height 15
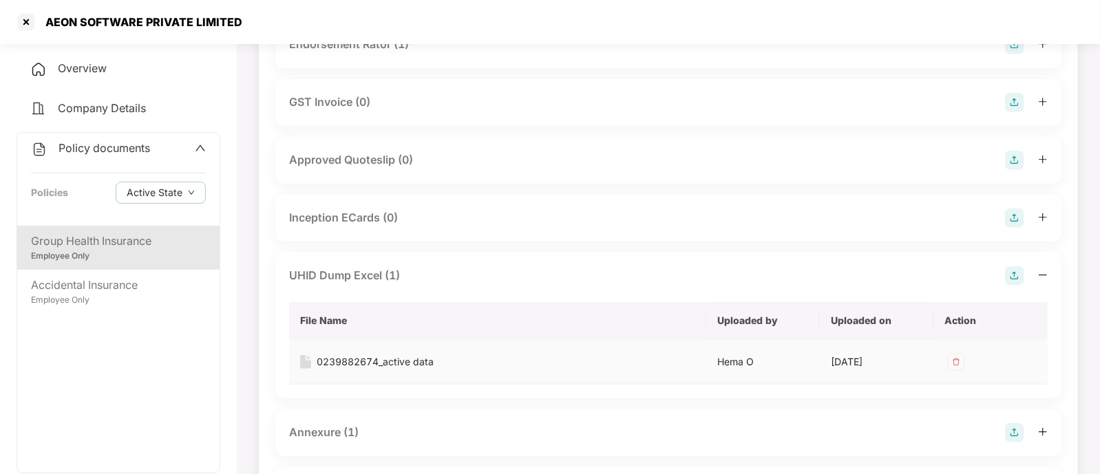
scroll to position [775, 0]
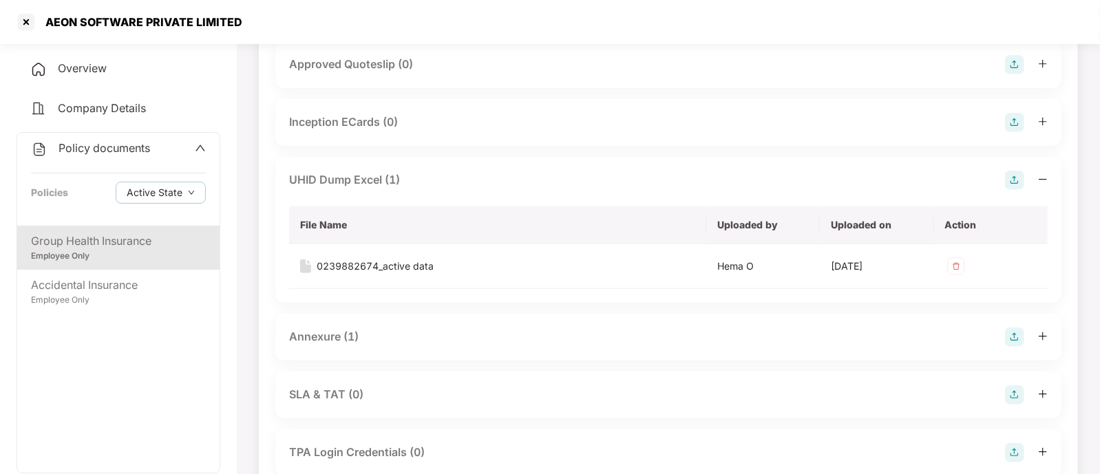
click at [335, 330] on div "Annexure (1)" at bounding box center [324, 336] width 70 height 17
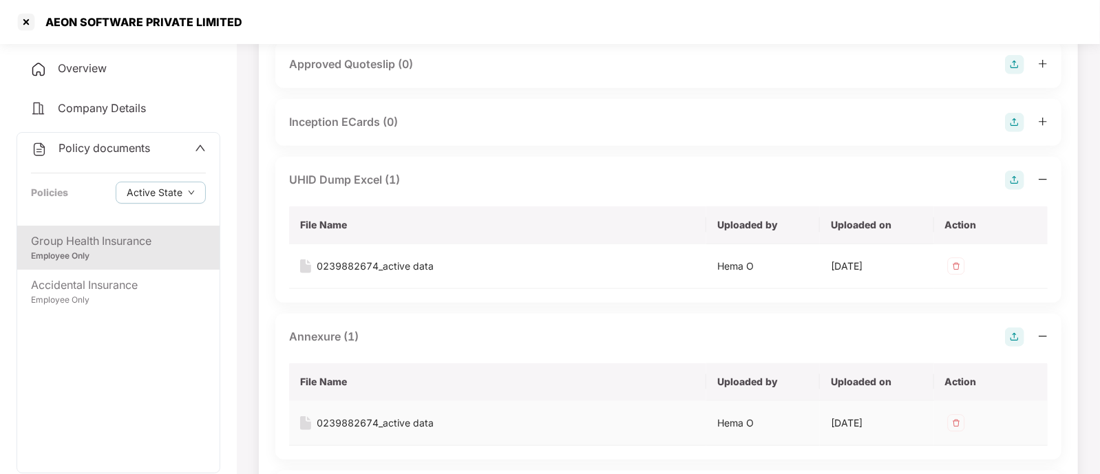
click at [348, 421] on div "0239882674_active data" at bounding box center [375, 423] width 117 height 15
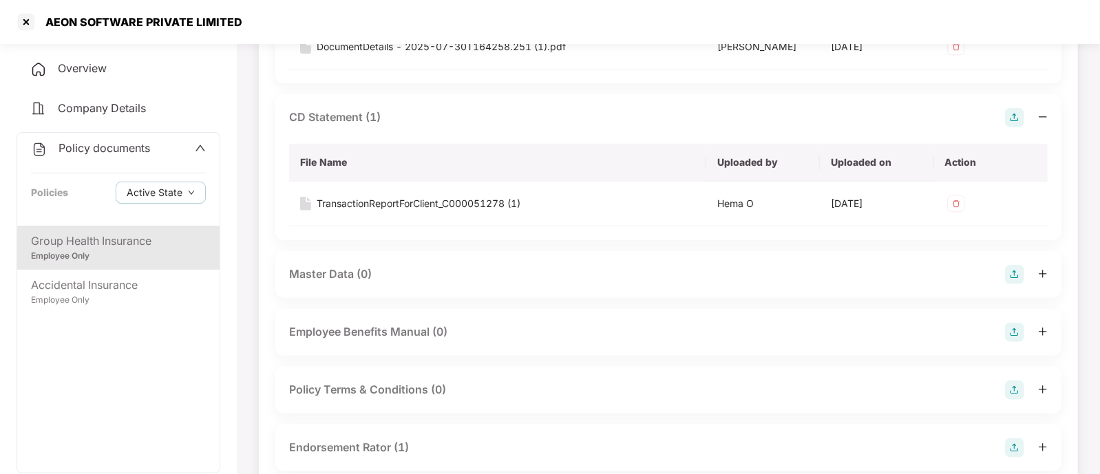
scroll to position [353, 0]
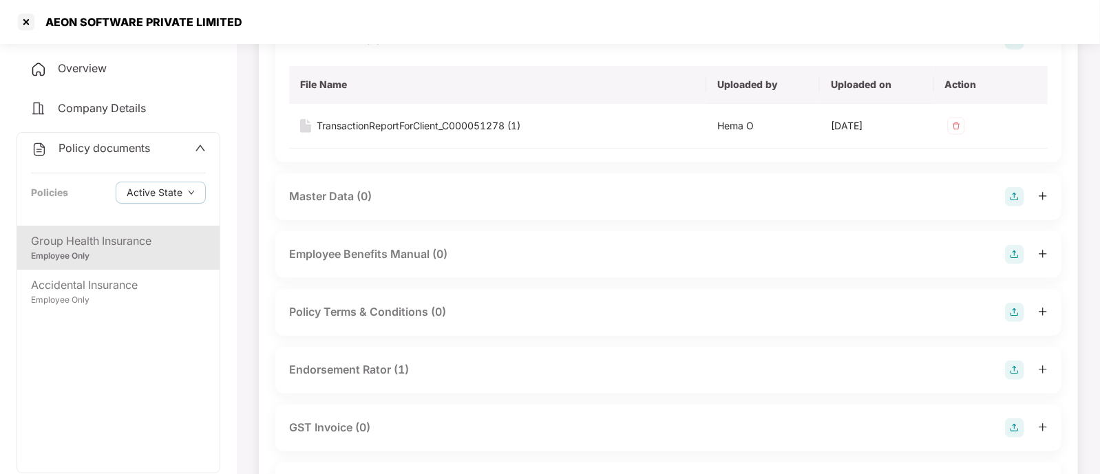
click at [355, 366] on div "Endorsement Rator (1)" at bounding box center [349, 370] width 120 height 17
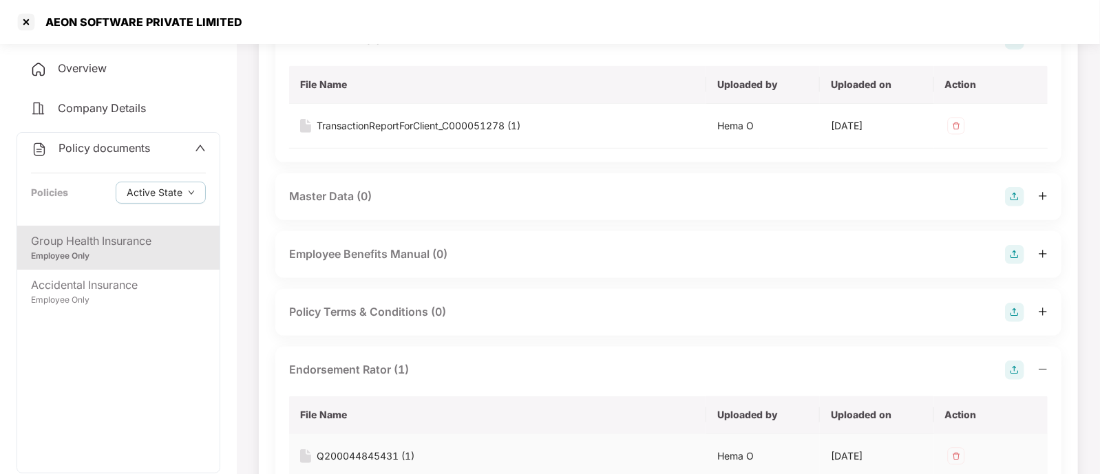
click at [345, 421] on div "Q200044845431 (1)" at bounding box center [366, 456] width 98 height 15
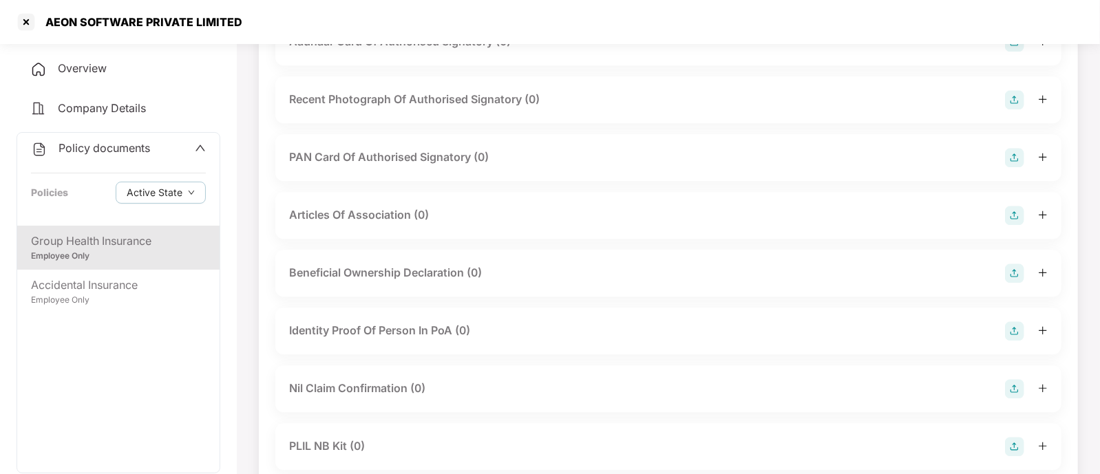
scroll to position [2174, 0]
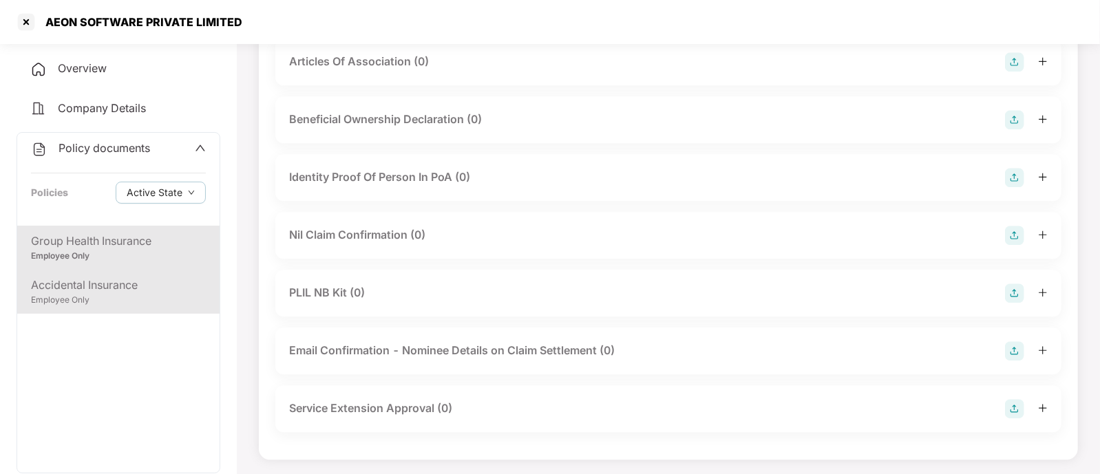
click at [83, 291] on div "Accidental Insurance" at bounding box center [118, 285] width 175 height 17
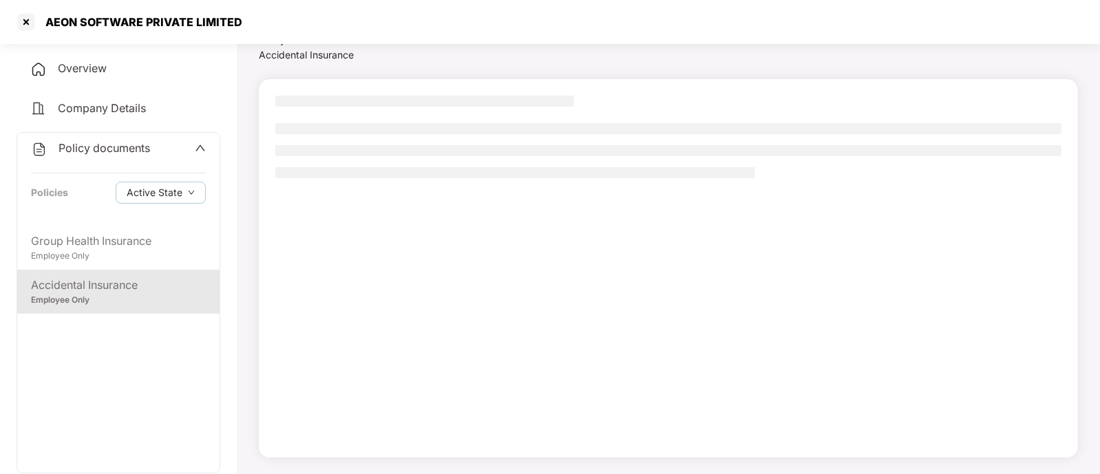
scroll to position [59, 0]
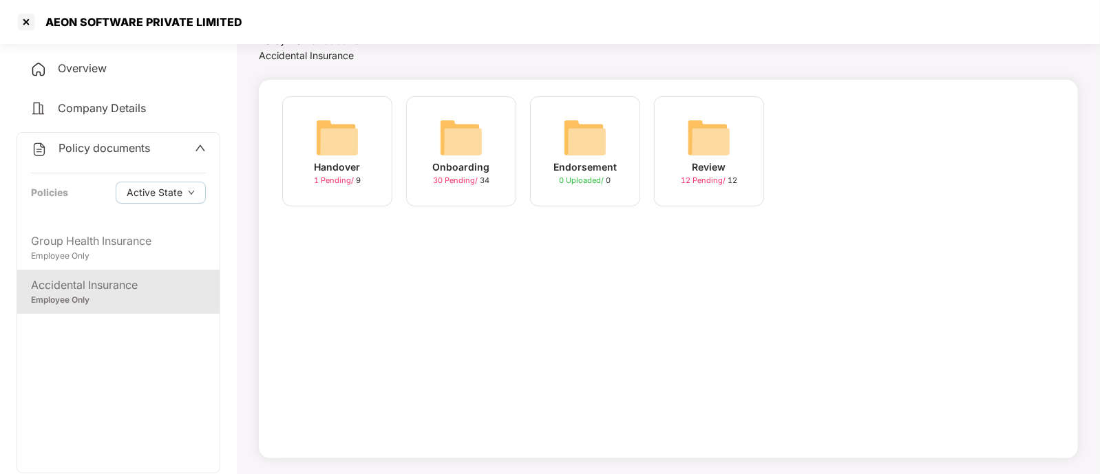
click at [468, 178] on span "30 Pending /" at bounding box center [456, 181] width 47 height 10
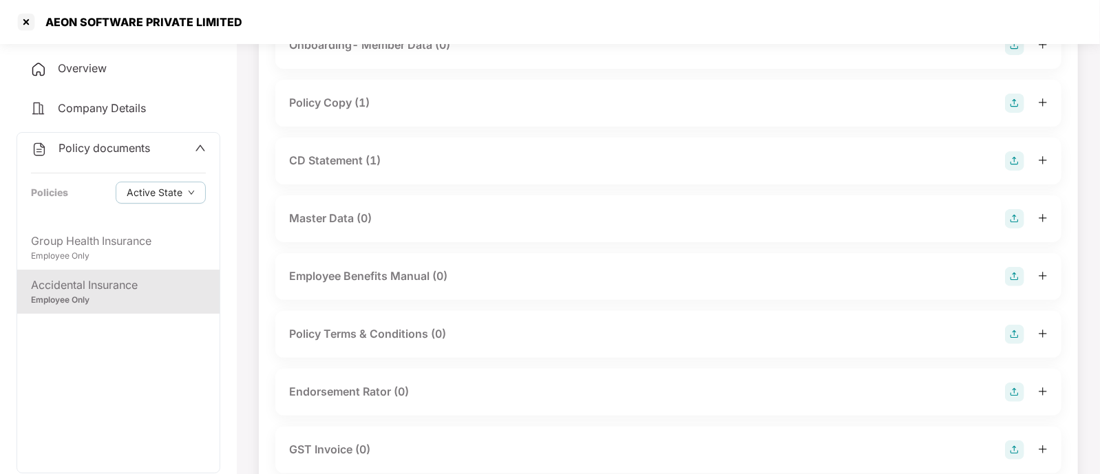
scroll to position [0, 0]
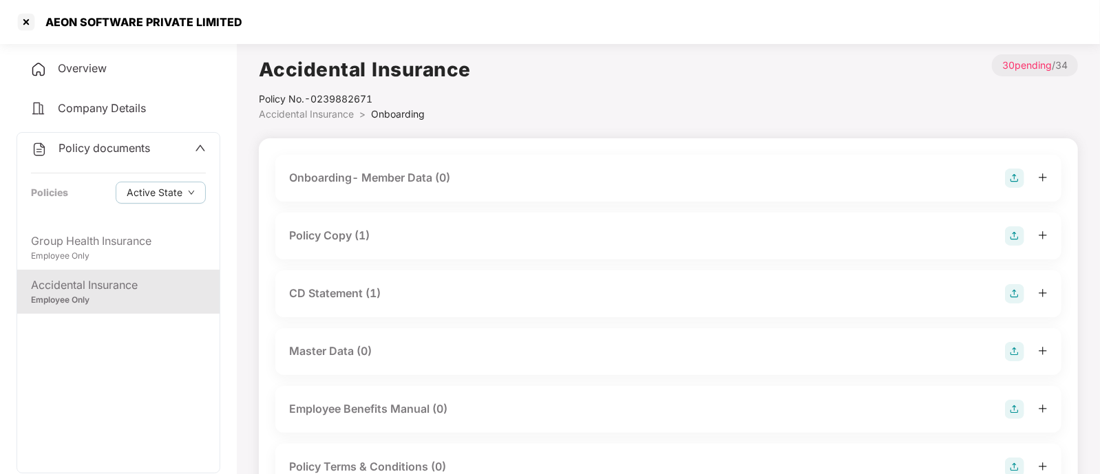
click at [312, 236] on div "Policy Copy (1)" at bounding box center [329, 235] width 81 height 17
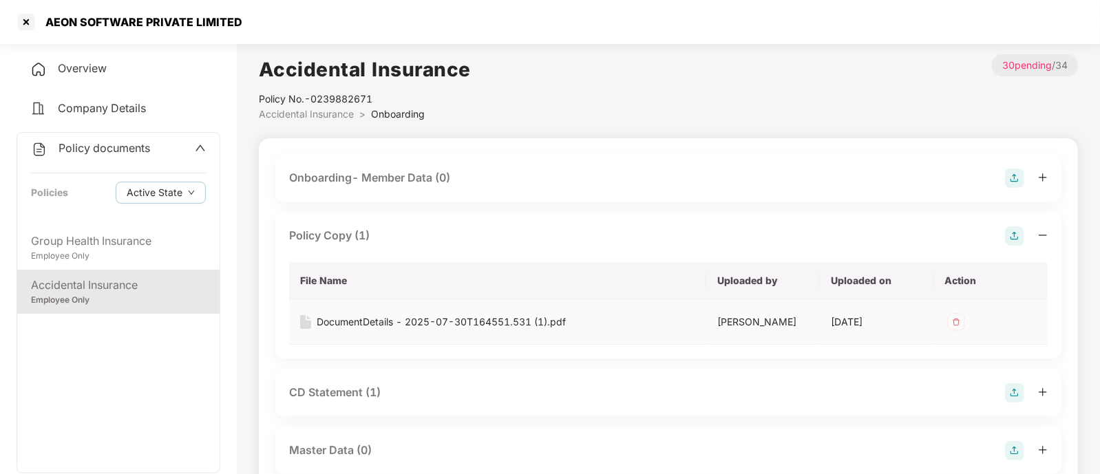
click at [366, 316] on div "DocumentDetails - 2025-07-30T164551.531 (1).pdf" at bounding box center [441, 322] width 249 height 15
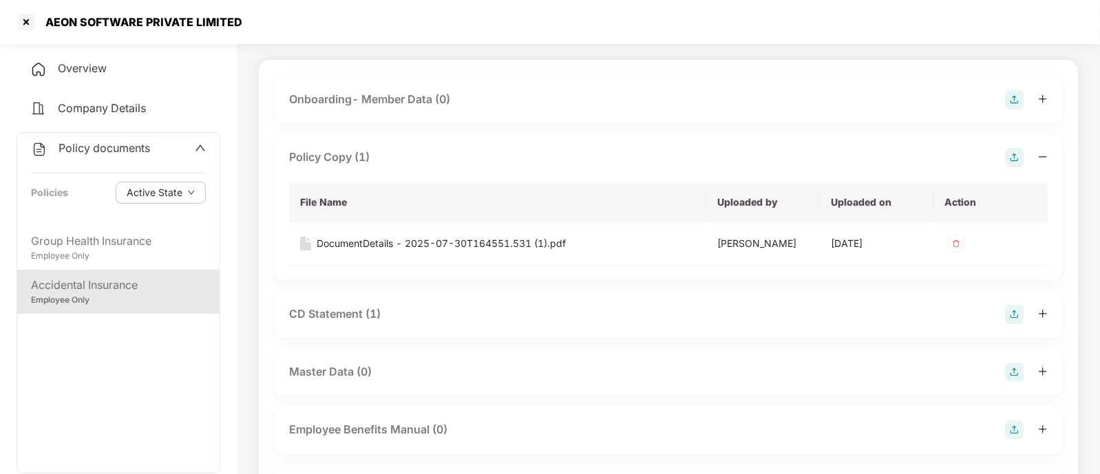
scroll to position [171, 0]
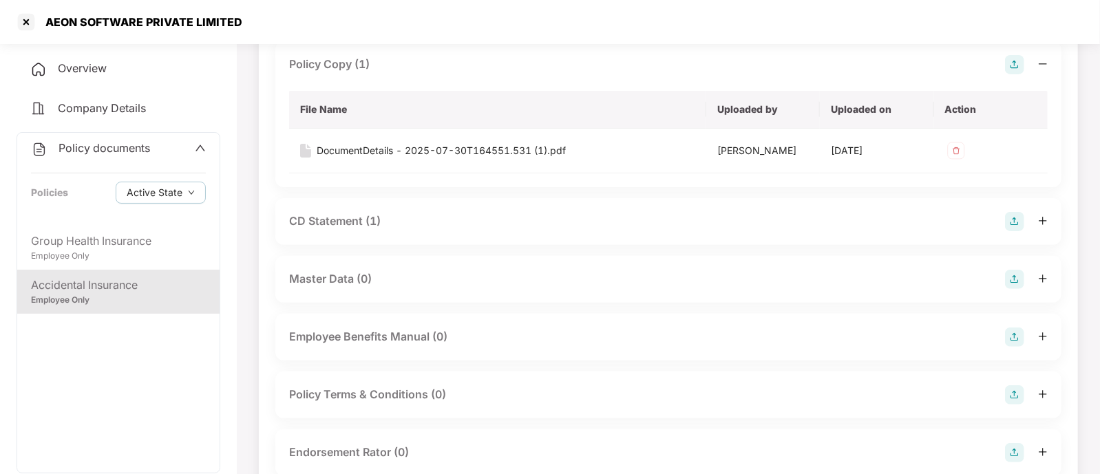
click at [351, 225] on div "CD Statement (1)" at bounding box center [335, 221] width 92 height 17
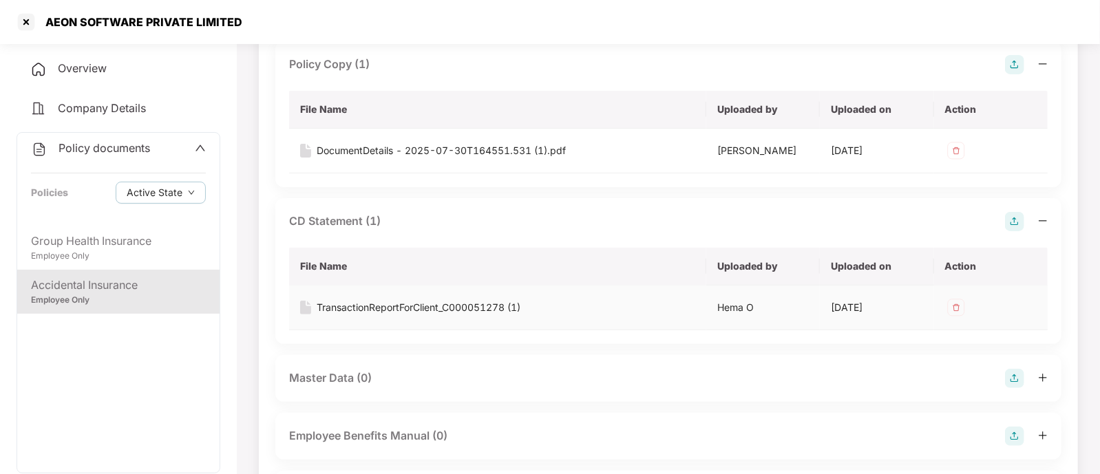
click at [372, 297] on td "TransactionReportForClient_C000051278 (1)" at bounding box center [497, 308] width 417 height 45
click at [377, 306] on div "TransactionReportForClient_C000051278 (1)" at bounding box center [419, 307] width 204 height 15
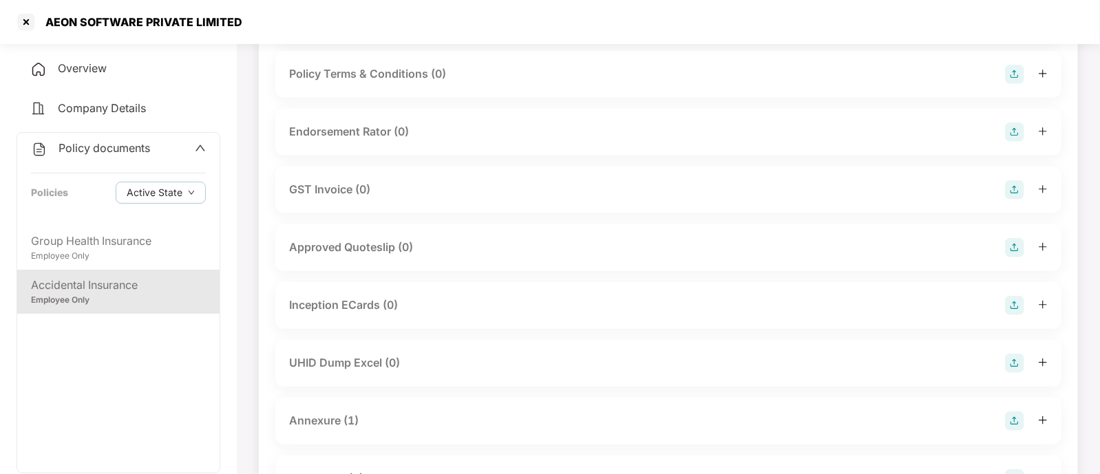
scroll to position [688, 0]
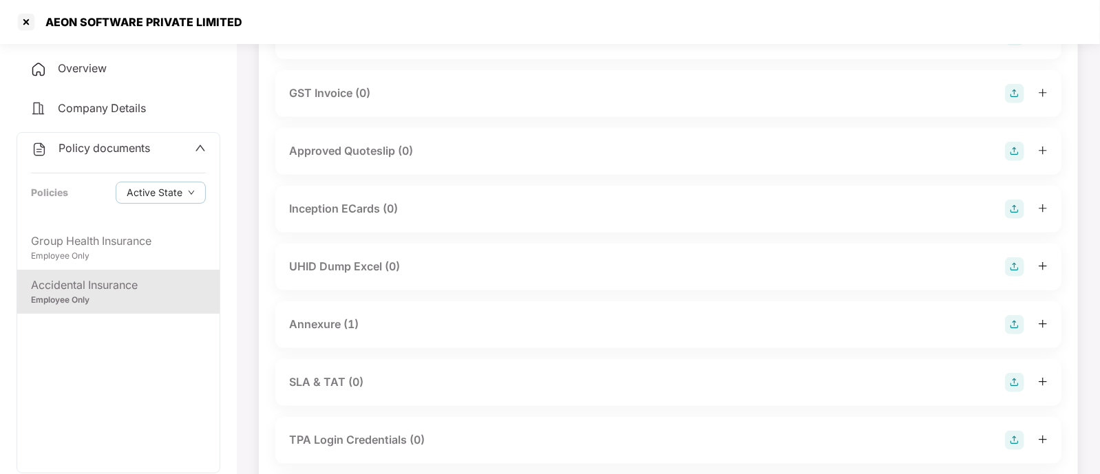
click at [318, 328] on div "Annexure (1)" at bounding box center [324, 324] width 70 height 17
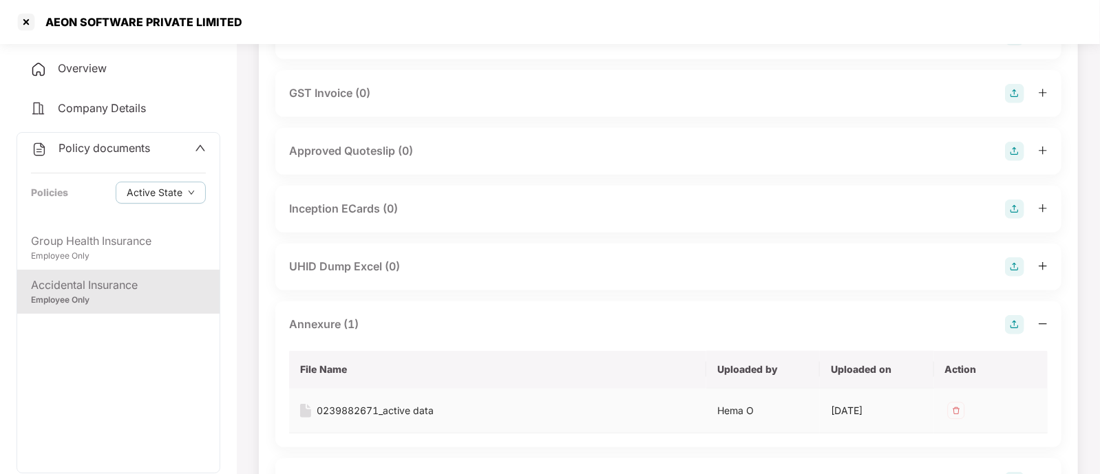
click at [358, 406] on div "0239882671_active data" at bounding box center [375, 411] width 117 height 15
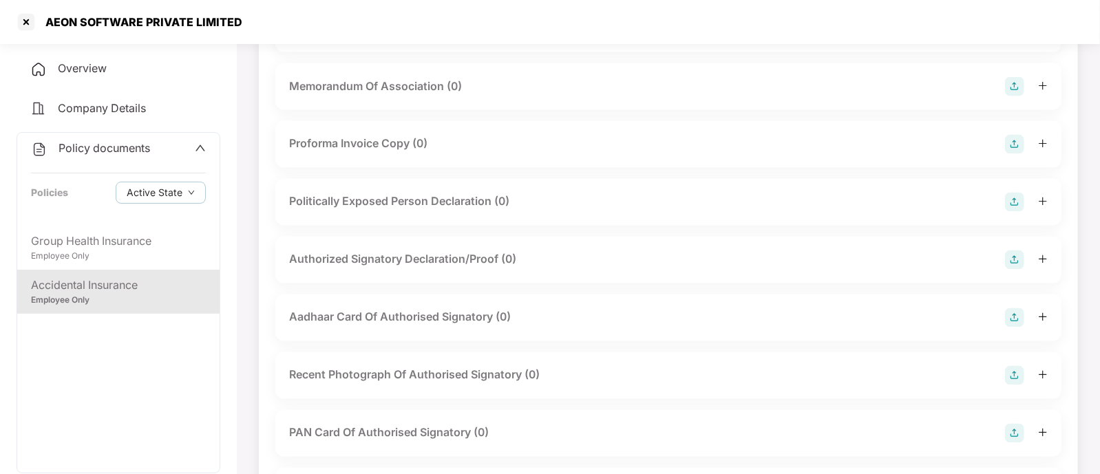
scroll to position [943, 0]
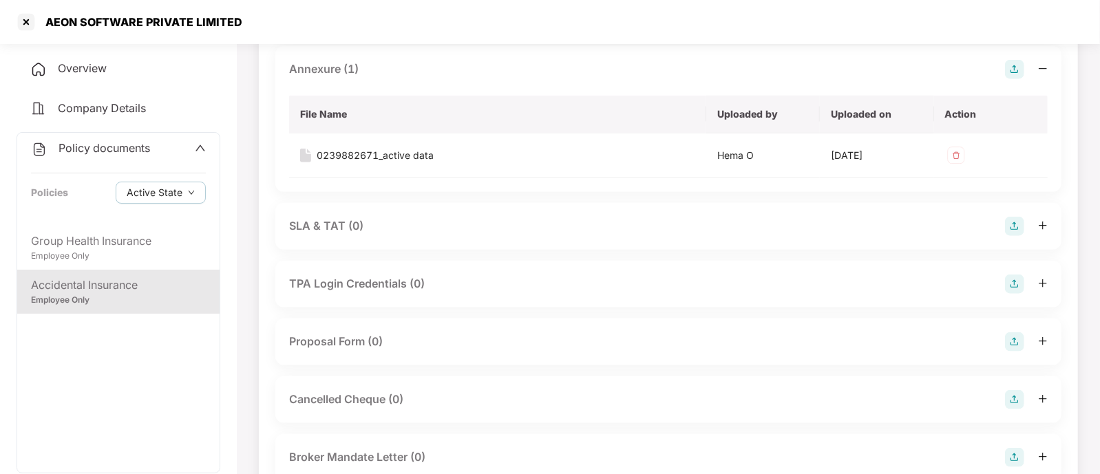
click at [107, 70] on span "Overview" at bounding box center [82, 68] width 49 height 14
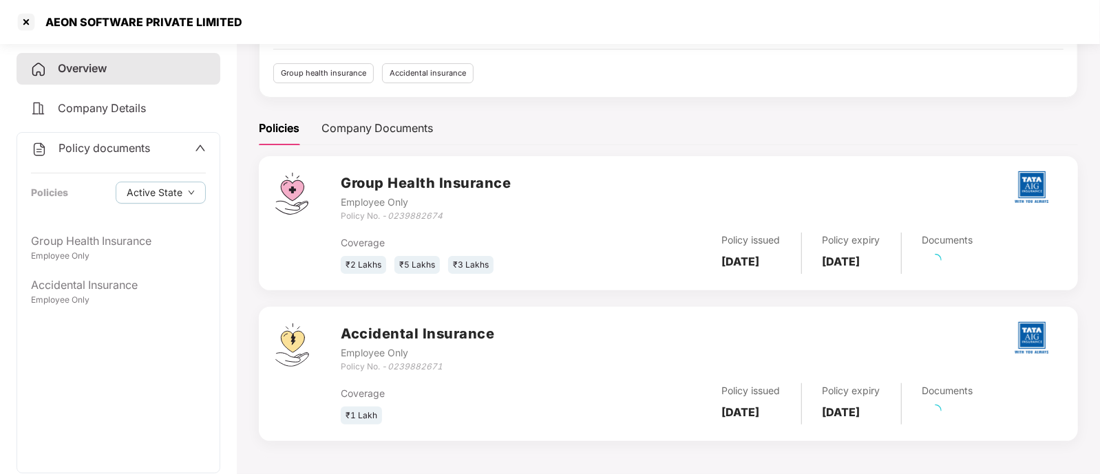
scroll to position [130, 0]
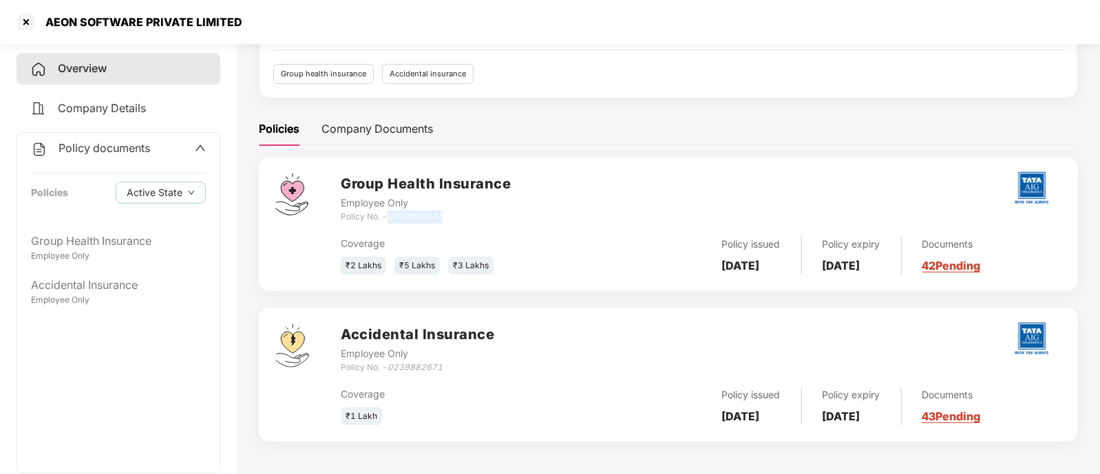
drag, startPoint x: 390, startPoint y: 216, endPoint x: 465, endPoint y: 214, distance: 74.4
click at [465, 214] on div "Policy No. - 0239882674" at bounding box center [426, 217] width 170 height 13
drag, startPoint x: 391, startPoint y: 368, endPoint x: 451, endPoint y: 366, distance: 59.9
click at [451, 366] on div "Policy No. - 0239882671" at bounding box center [418, 368] width 154 height 13
click at [204, 145] on icon "up" at bounding box center [200, 148] width 11 height 11
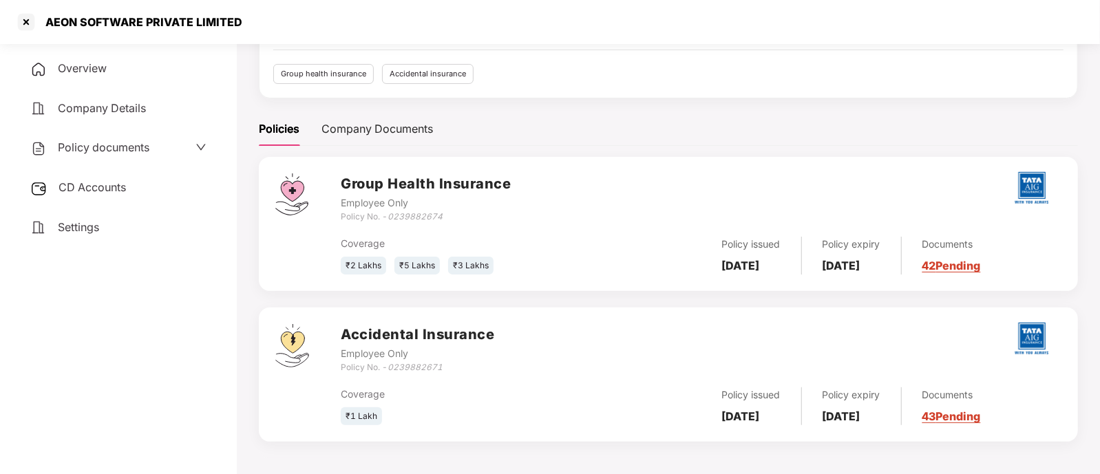
click at [109, 194] on span "CD Accounts" at bounding box center [92, 187] width 67 height 14
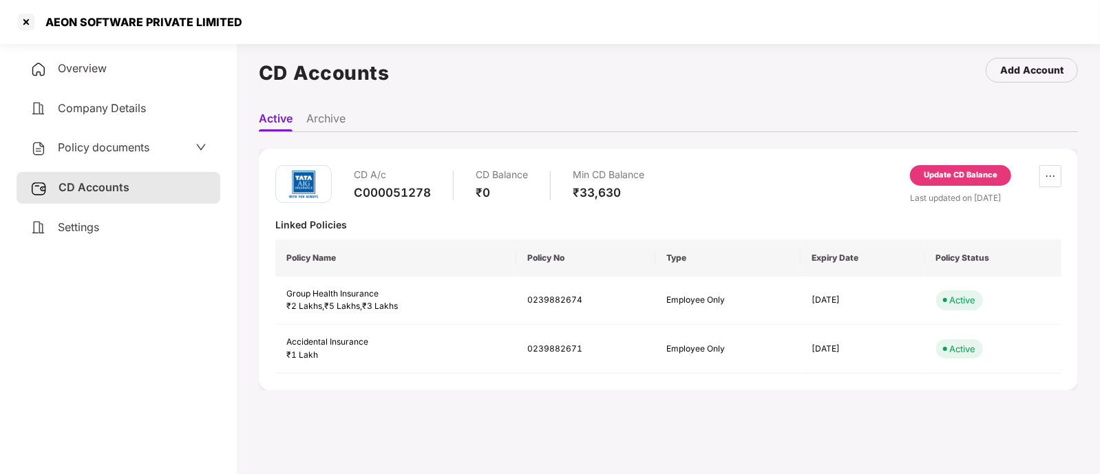
scroll to position [0, 0]
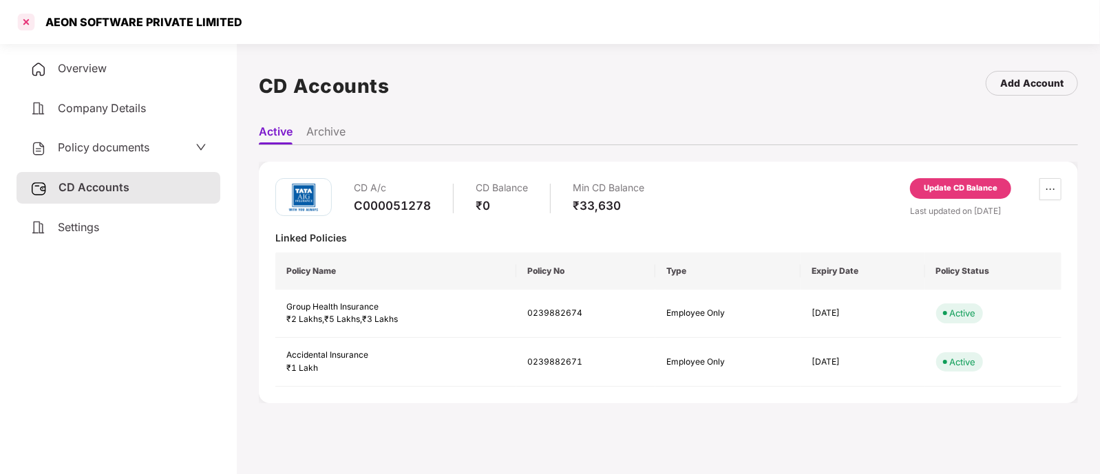
click at [23, 25] on div at bounding box center [26, 22] width 22 height 22
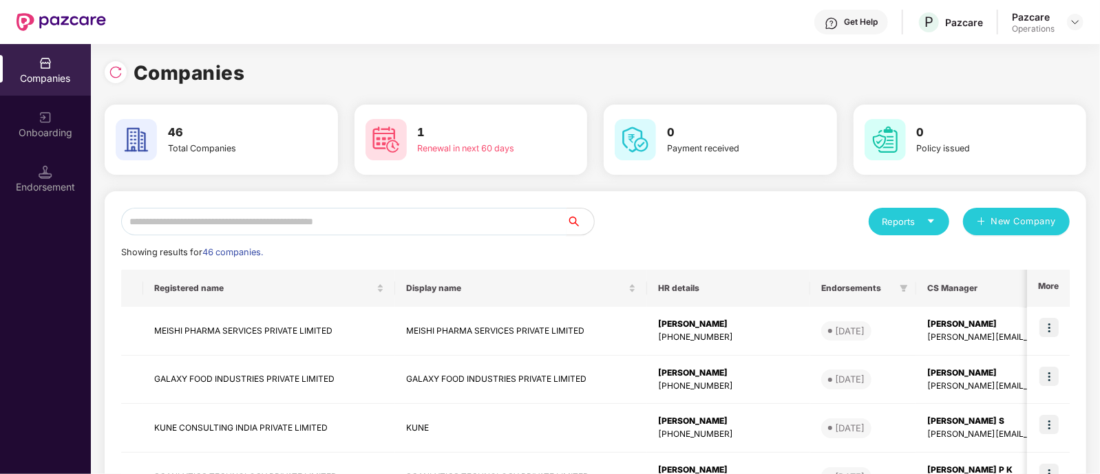
drag, startPoint x: 195, startPoint y: 223, endPoint x: 202, endPoint y: 229, distance: 9.4
click at [198, 226] on input "text" at bounding box center [344, 222] width 446 height 28
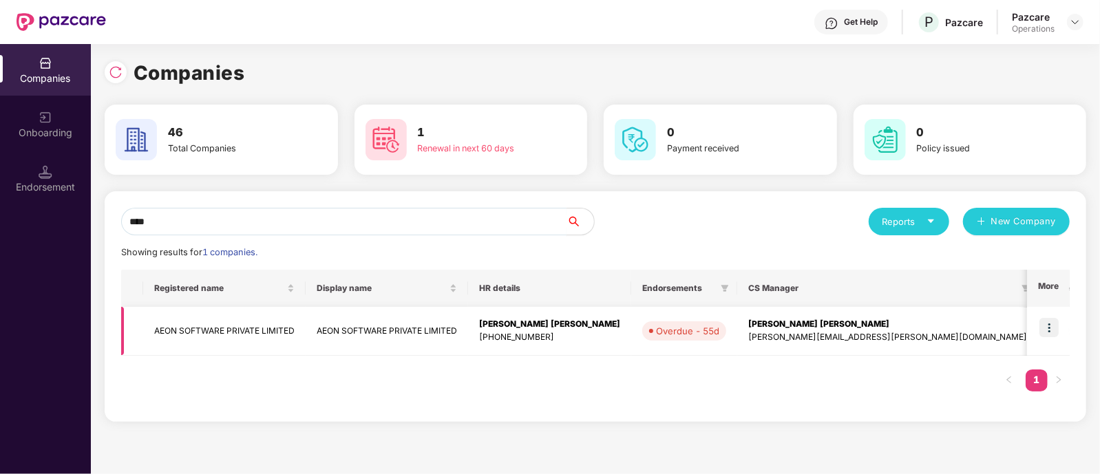
type input "****"
click at [978, 319] on img at bounding box center [1049, 327] width 19 height 19
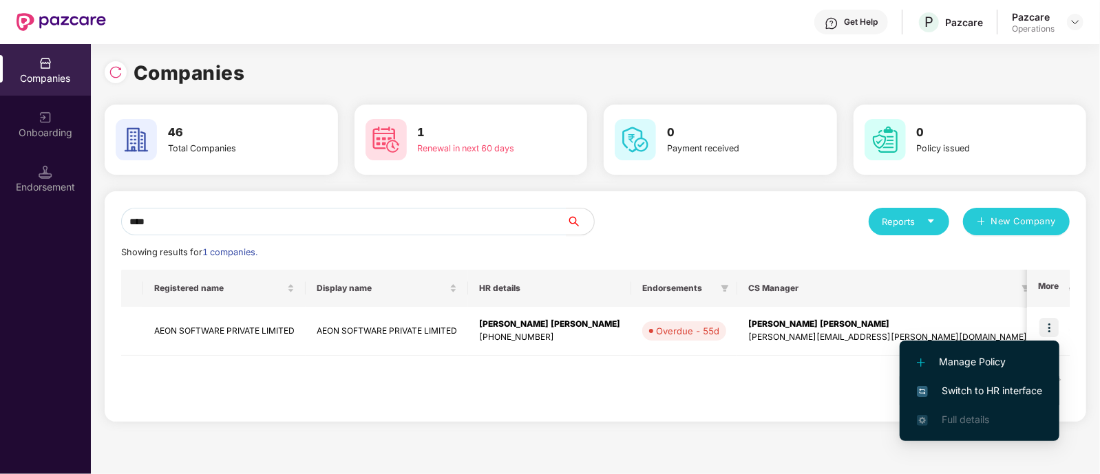
click at [954, 387] on span "Switch to HR interface" at bounding box center [979, 391] width 125 height 15
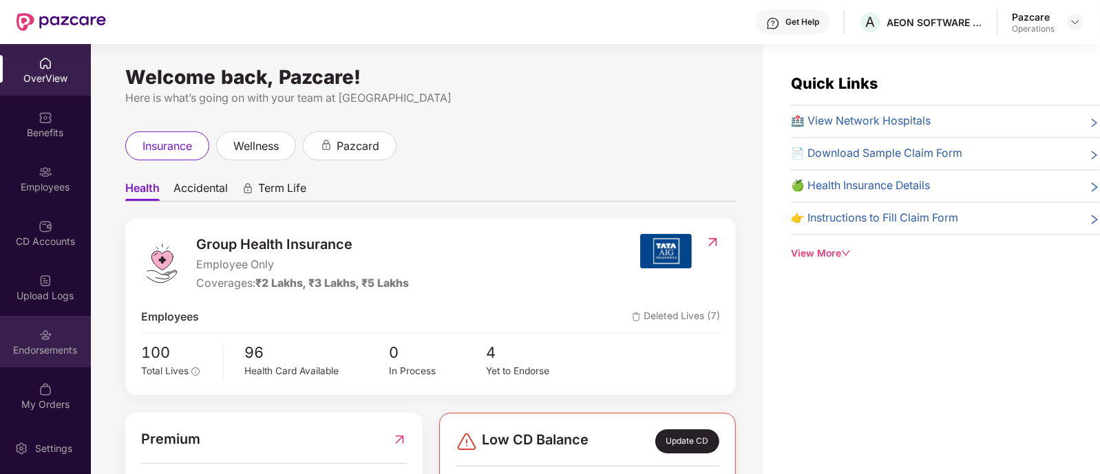
click at [72, 335] on div "Endorsements" at bounding box center [45, 342] width 91 height 52
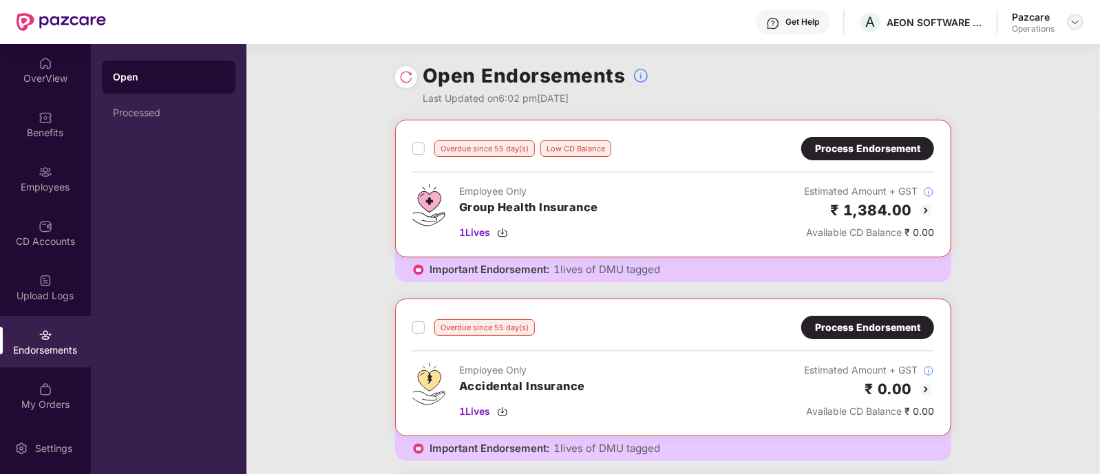
click at [978, 17] on img at bounding box center [1075, 22] width 11 height 11
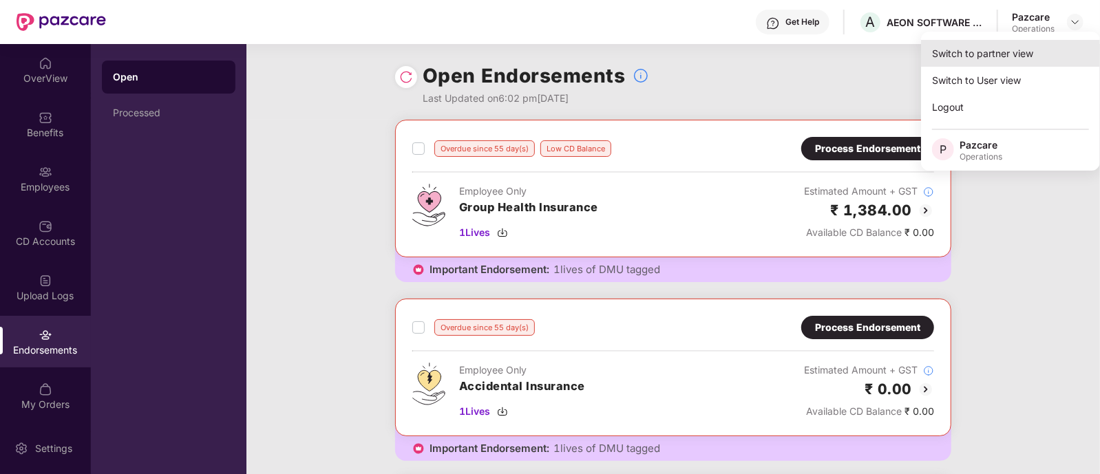
click at [978, 51] on div "Switch to partner view" at bounding box center [1010, 53] width 179 height 27
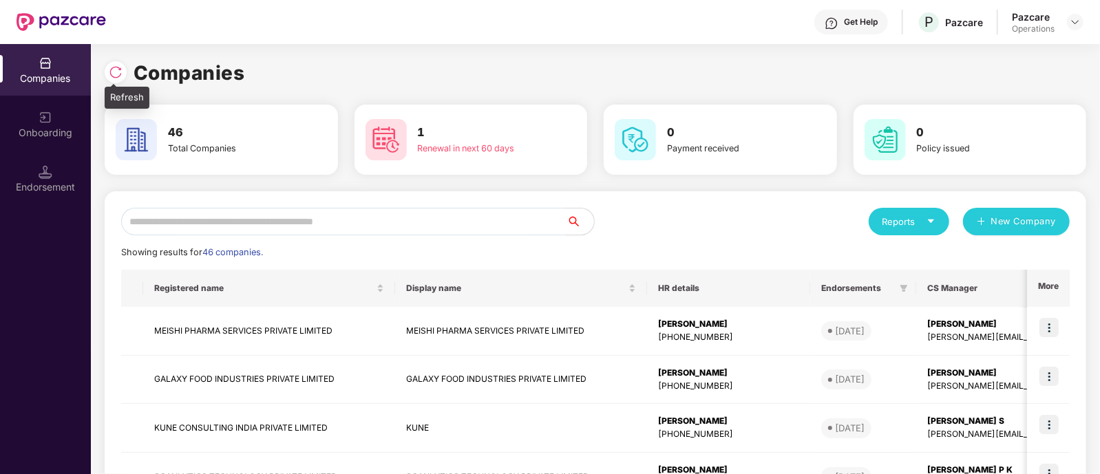
click at [119, 76] on img at bounding box center [116, 72] width 14 height 14
click at [260, 225] on input "text" at bounding box center [344, 222] width 446 height 28
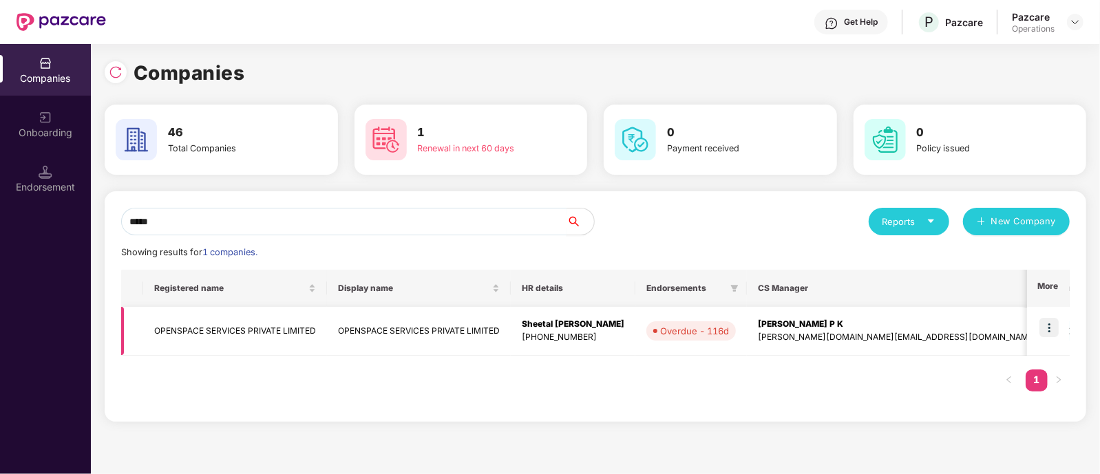
type input "*****"
click at [193, 330] on td "OPENSPACE SERVICES PRIVATE LIMITED" at bounding box center [235, 331] width 184 height 49
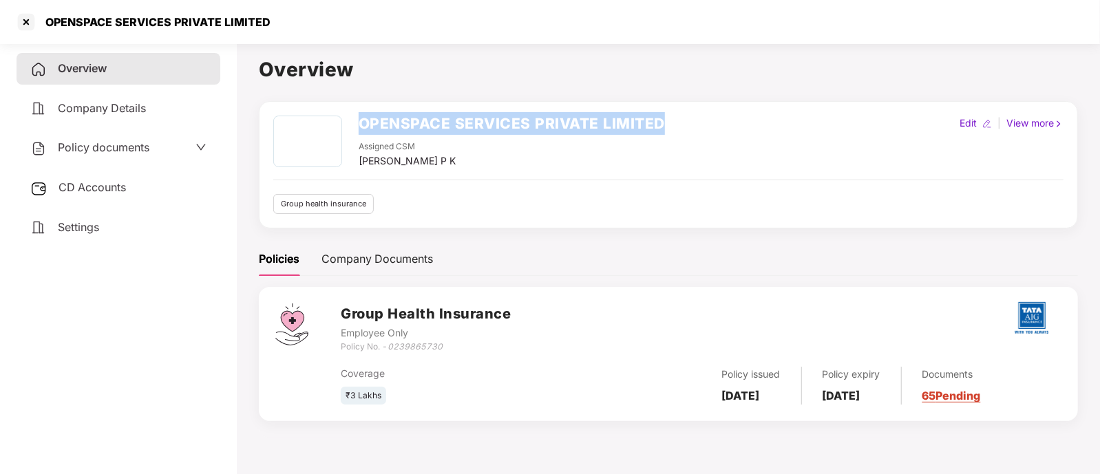
drag, startPoint x: 358, startPoint y: 123, endPoint x: 673, endPoint y: 122, distance: 315.4
click at [673, 122] on div "OPENSPACE SERVICES PRIVATE LIMITED Assigned CSM [PERSON_NAME] P K Edit | View m…" at bounding box center [668, 142] width 791 height 53
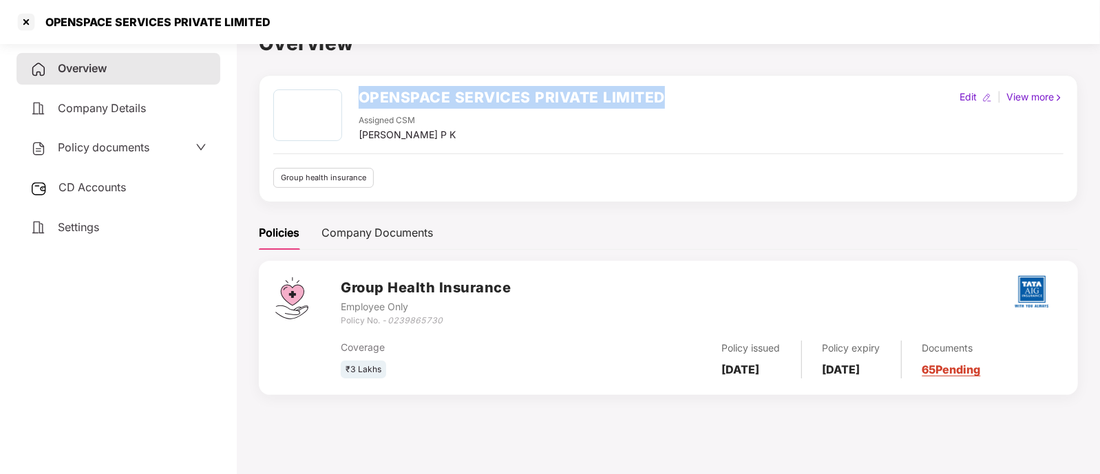
scroll to position [37, 0]
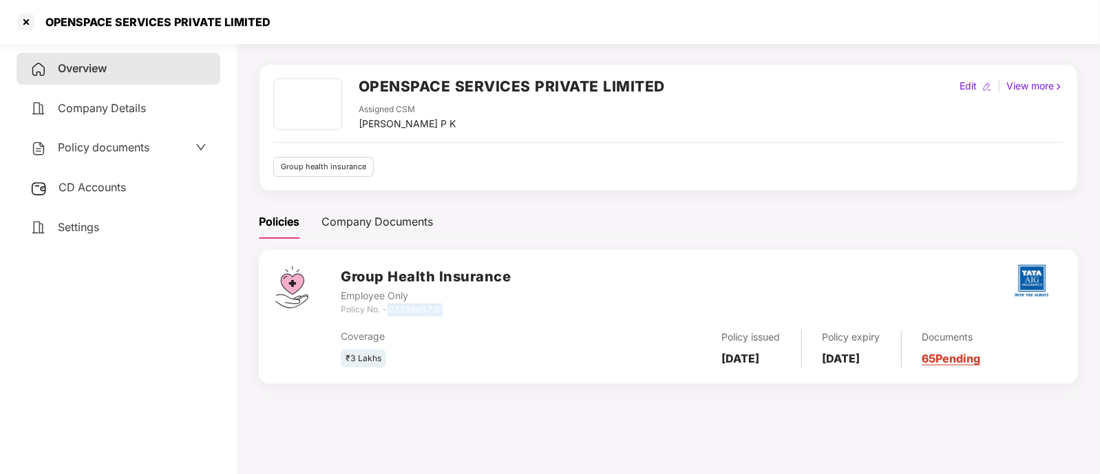
drag, startPoint x: 389, startPoint y: 309, endPoint x: 458, endPoint y: 311, distance: 68.9
click at [458, 311] on div "Policy No. - 0239865730" at bounding box center [426, 310] width 170 height 13
drag, startPoint x: 724, startPoint y: 353, endPoint x: 798, endPoint y: 360, distance: 74.1
click at [798, 360] on div "Policy issued [DATE]" at bounding box center [752, 349] width 101 height 38
drag, startPoint x: 837, startPoint y: 356, endPoint x: 914, endPoint y: 352, distance: 77.2
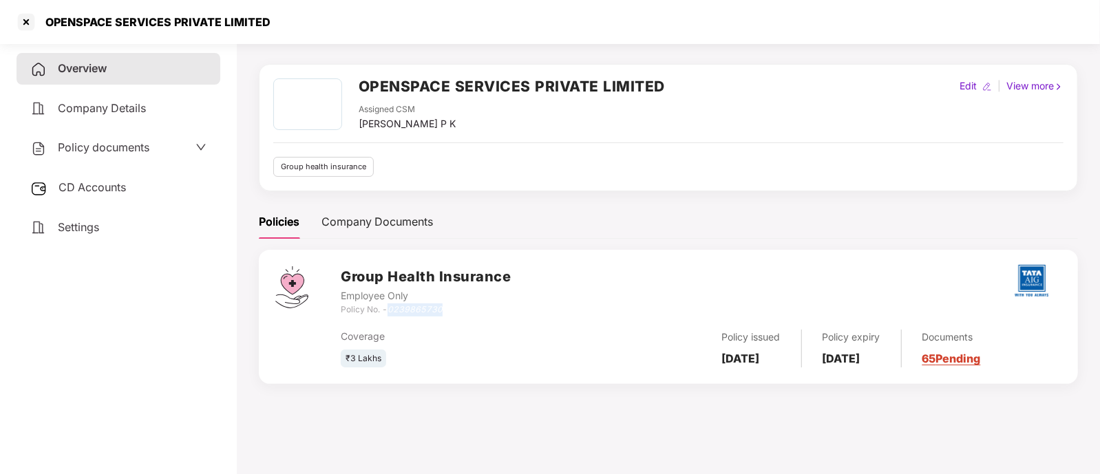
click at [902, 352] on div "Policy expiry [DATE]" at bounding box center [852, 349] width 100 height 38
click at [83, 229] on span "Settings" at bounding box center [78, 227] width 41 height 14
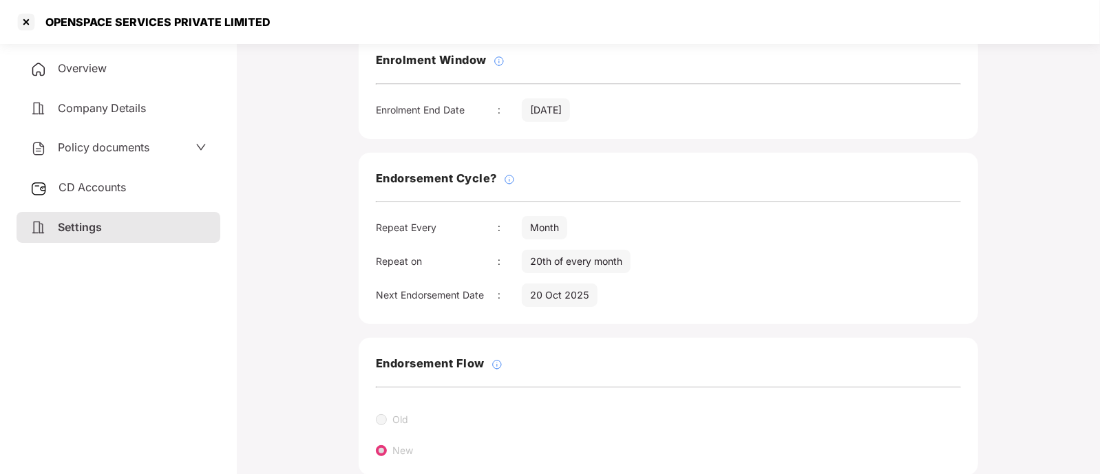
scroll to position [0, 0]
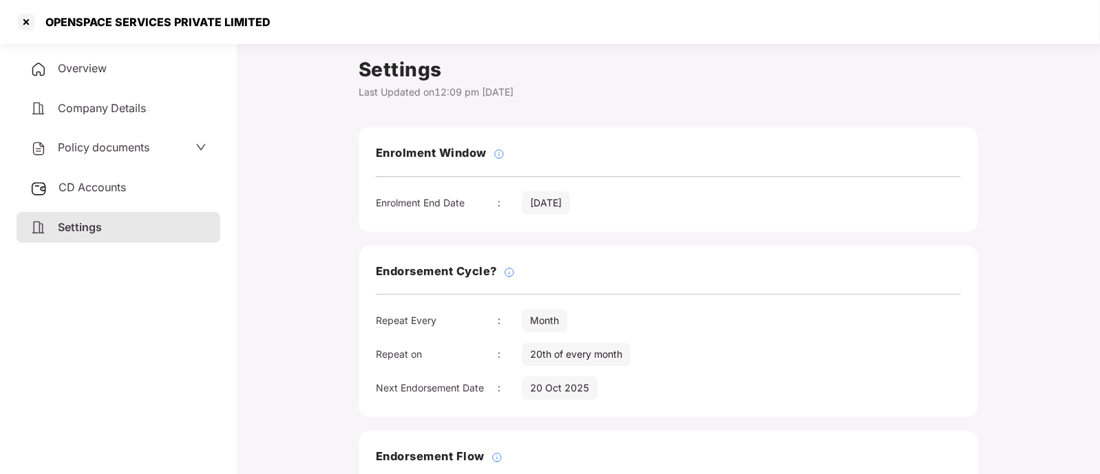
click at [94, 175] on div "CD Accounts" at bounding box center [119, 188] width 204 height 32
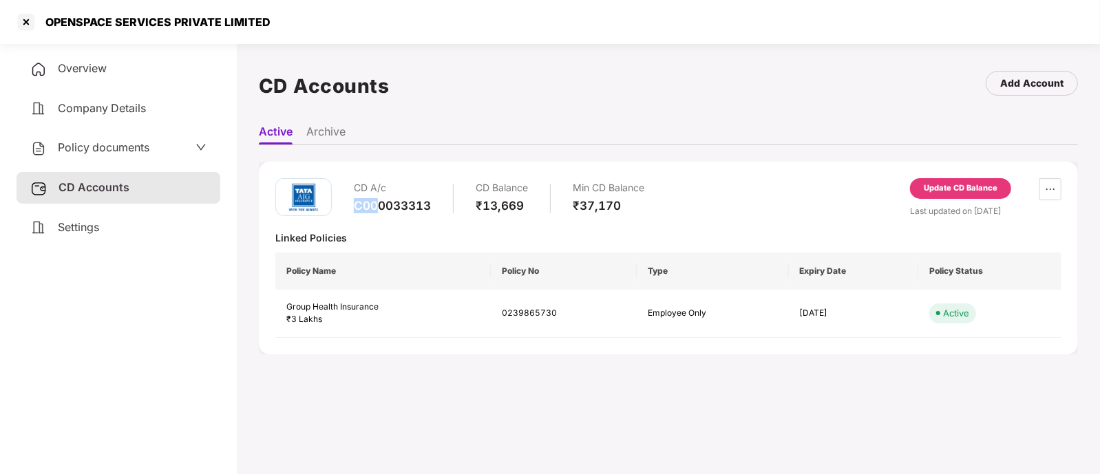
drag, startPoint x: 353, startPoint y: 206, endPoint x: 382, endPoint y: 208, distance: 29.7
click at [382, 208] on div "C000033313" at bounding box center [392, 205] width 77 height 15
drag, startPoint x: 40, startPoint y: 19, endPoint x: 268, endPoint y: 21, distance: 227.9
click at [268, 21] on div "OPENSPACE SERVICES PRIVATE LIMITED" at bounding box center [550, 22] width 1100 height 44
click at [129, 151] on span "Policy documents" at bounding box center [104, 147] width 92 height 14
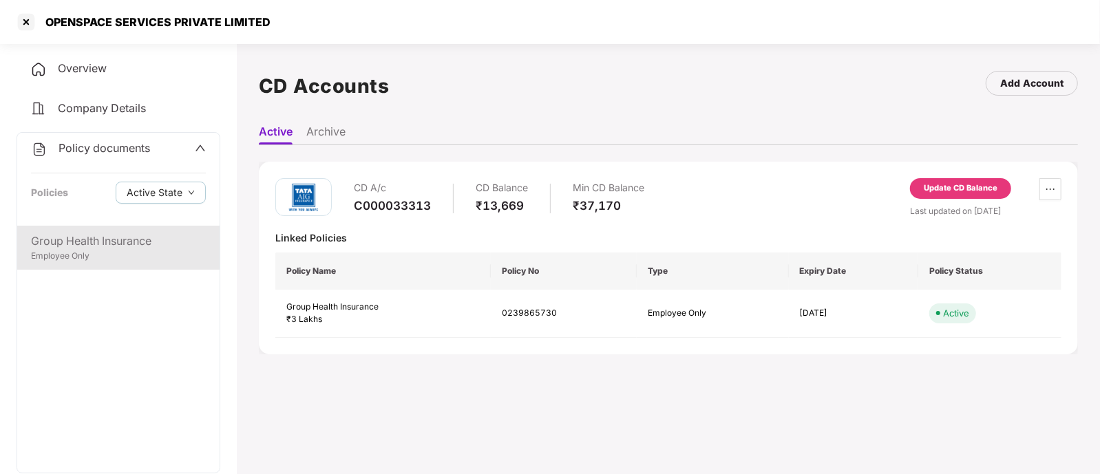
click at [109, 242] on div "Group Health Insurance" at bounding box center [118, 241] width 175 height 17
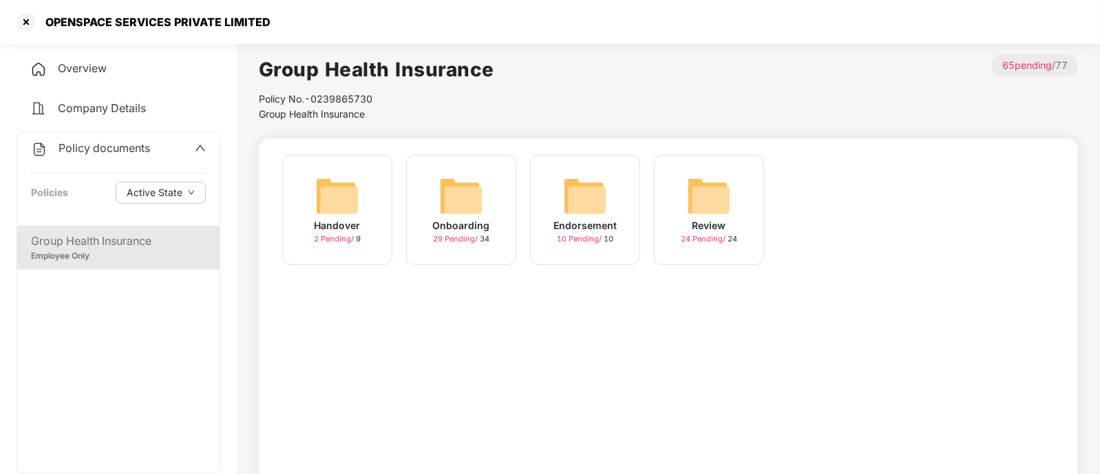
click at [451, 236] on span "29 Pending /" at bounding box center [456, 239] width 47 height 10
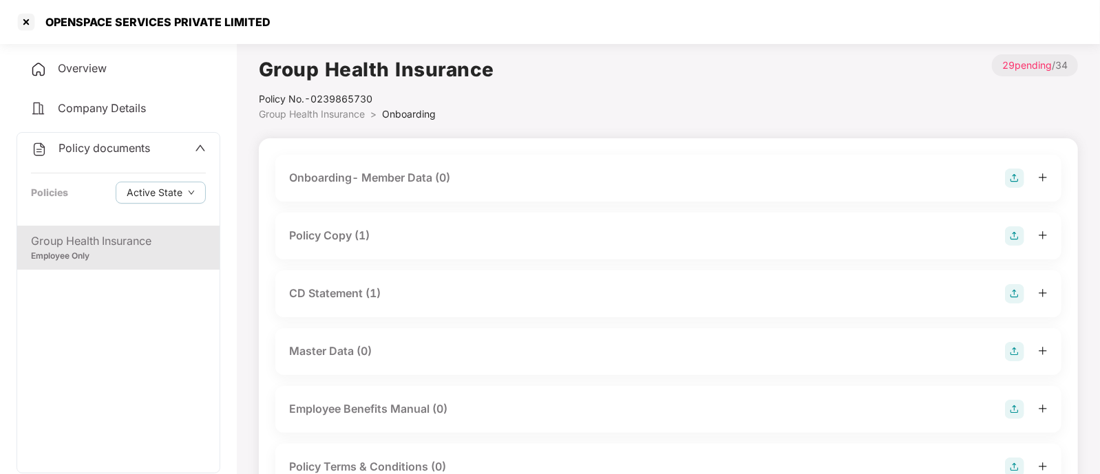
click at [398, 223] on div "Policy Copy (1)" at bounding box center [668, 236] width 786 height 47
click at [384, 244] on div "Policy Copy (1)" at bounding box center [668, 236] width 759 height 19
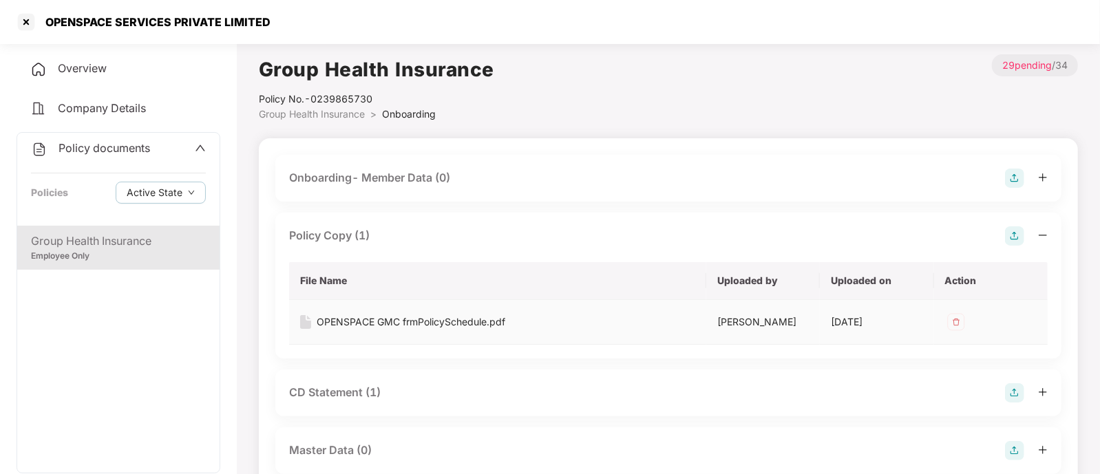
click at [391, 317] on div "OPENSPACE GMC frmPolicySchedule.pdf" at bounding box center [411, 322] width 189 height 15
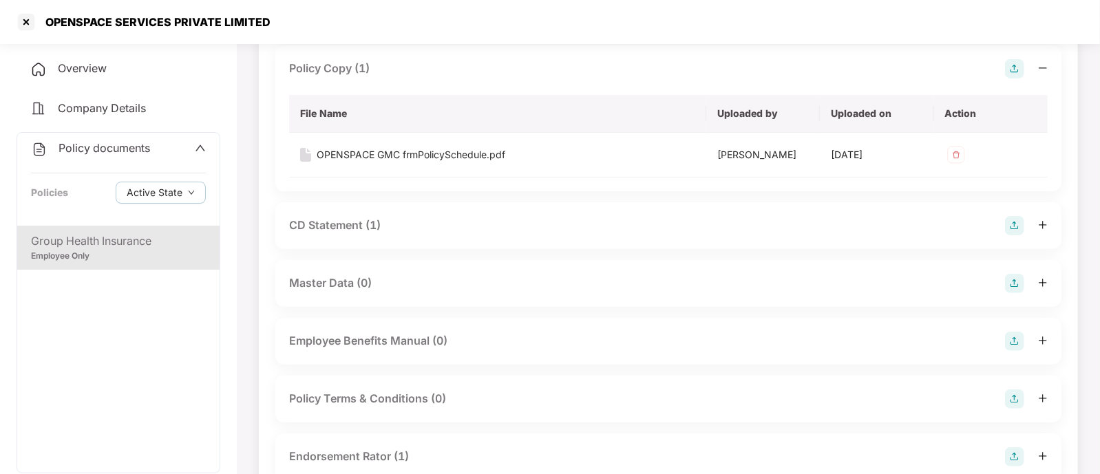
scroll to position [171, 0]
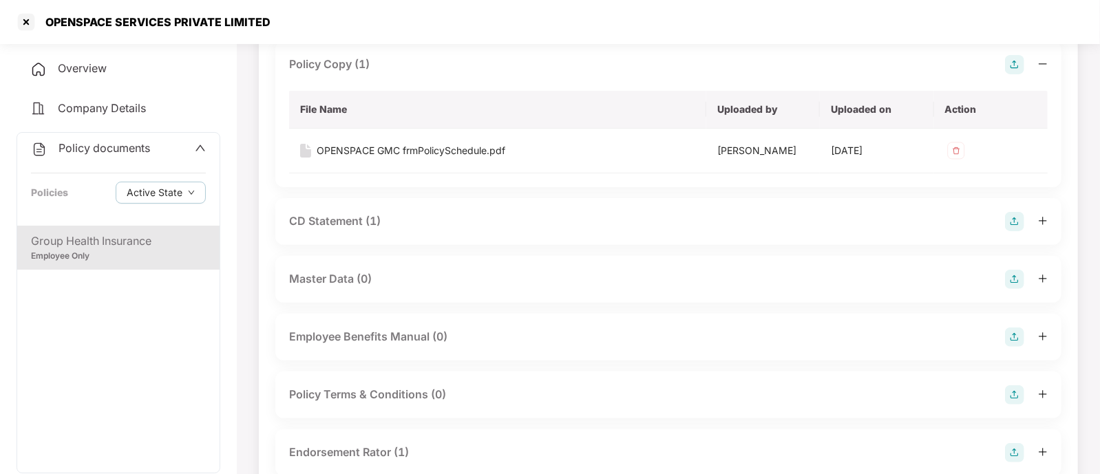
click at [351, 222] on div "CD Statement (1)" at bounding box center [335, 221] width 92 height 17
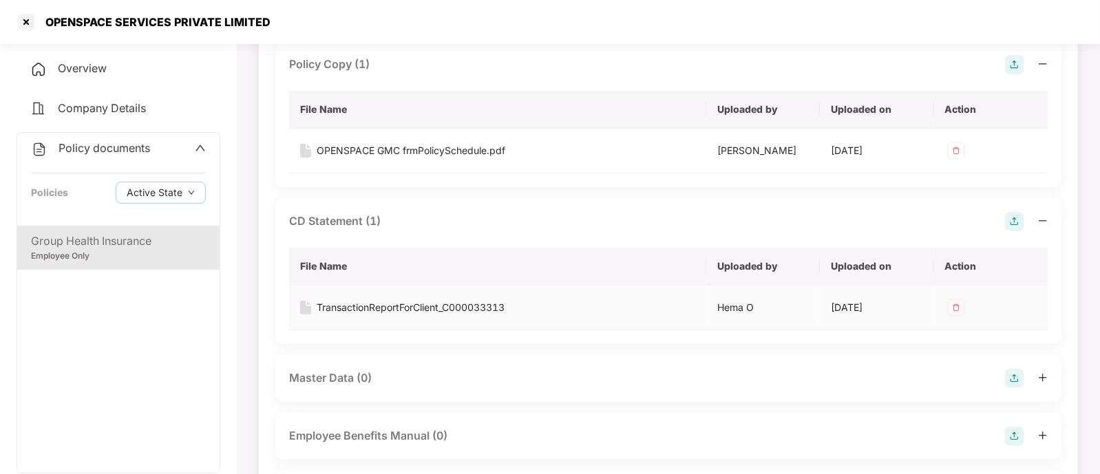
click at [364, 301] on div "TransactionReportForClient_C000033313" at bounding box center [411, 307] width 188 height 15
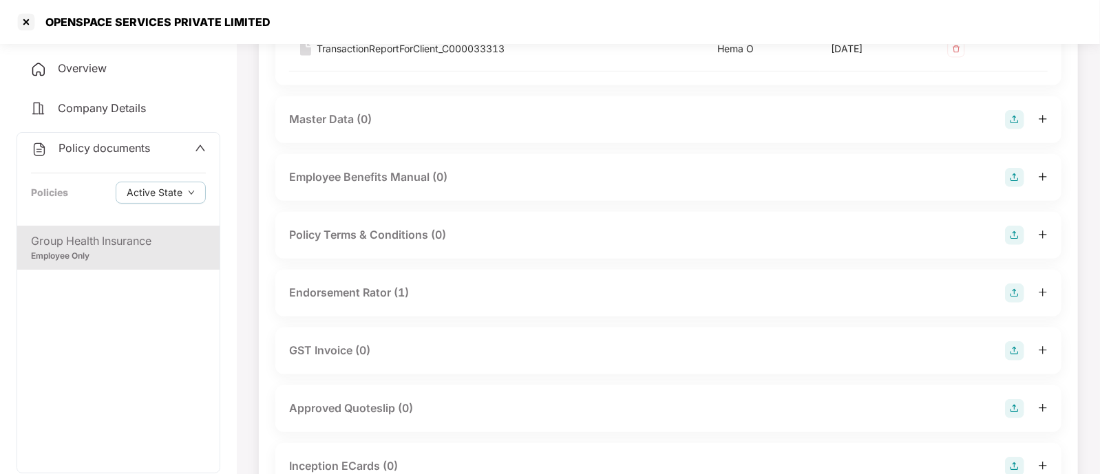
scroll to position [516, 0]
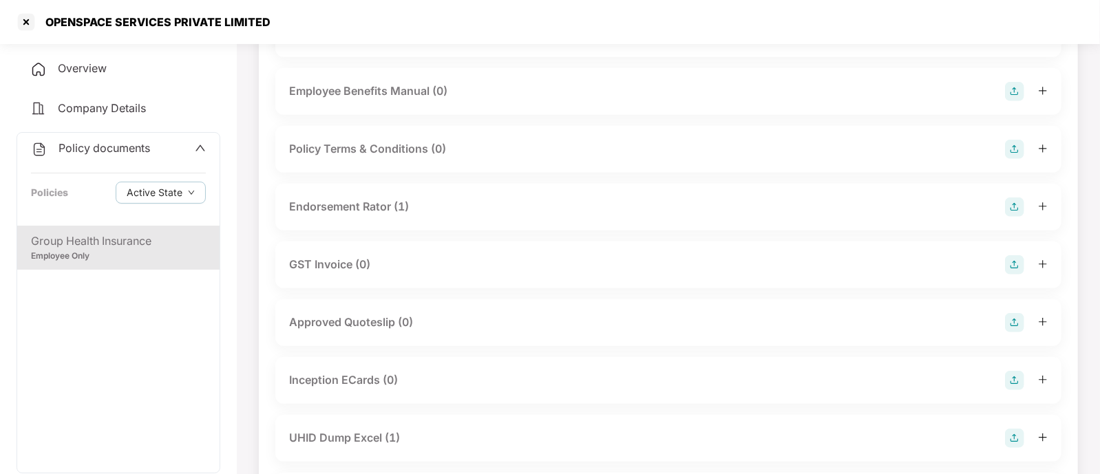
click at [324, 212] on div "Endorsement Rator (1)" at bounding box center [349, 206] width 120 height 17
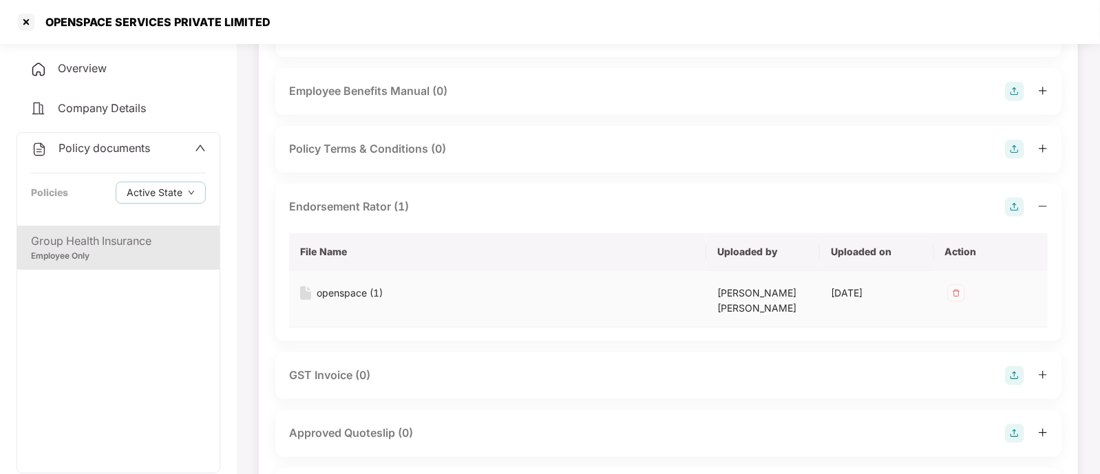
click at [344, 287] on div "openspace (1)" at bounding box center [350, 293] width 66 height 15
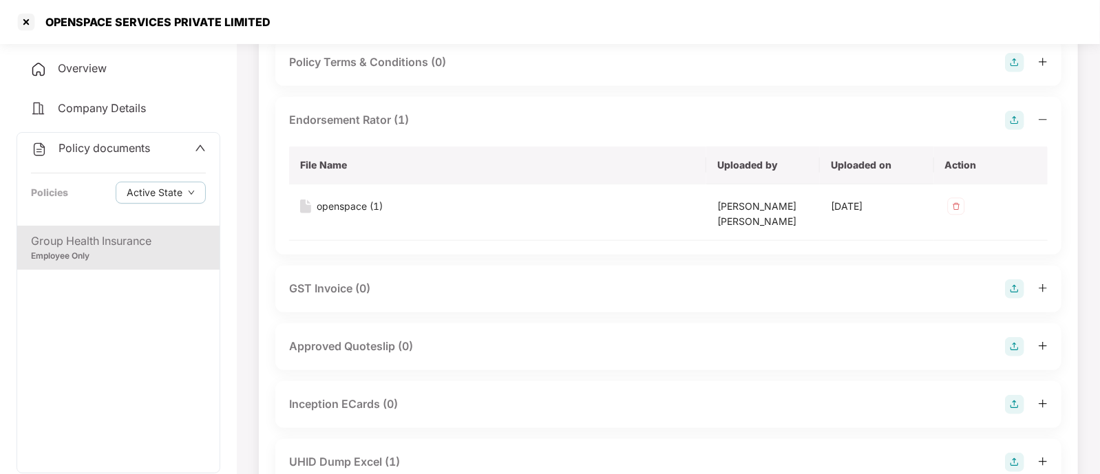
scroll to position [775, 0]
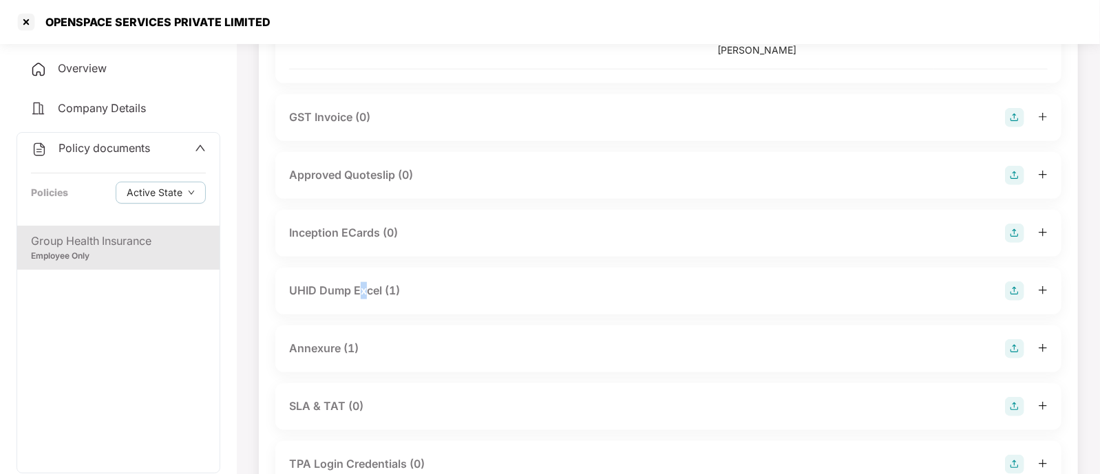
click at [364, 291] on div "UHID Dump Excel (1)" at bounding box center [344, 290] width 111 height 17
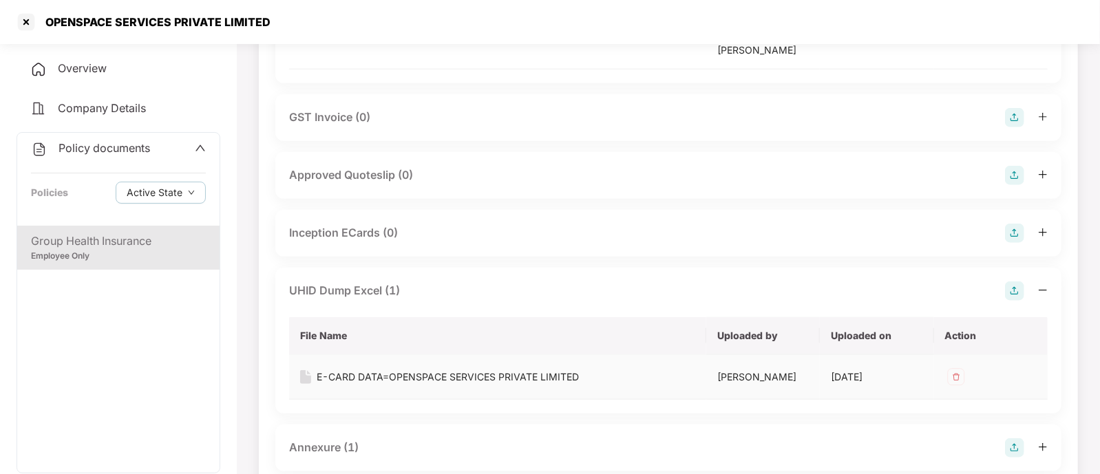
click at [348, 376] on div "E-CARD DATA=OPENSPACE SERVICES PRIVATE LIMITED" at bounding box center [448, 377] width 262 height 15
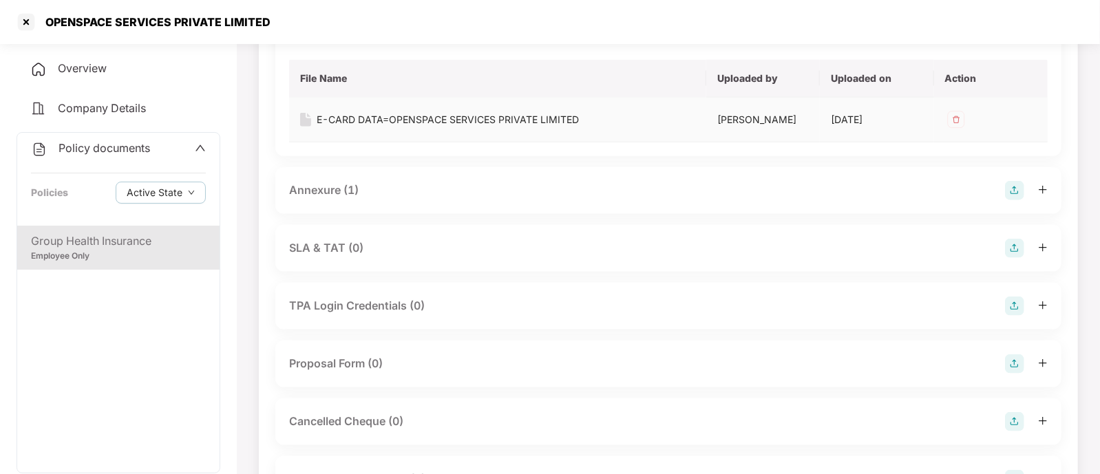
scroll to position [1033, 0]
click at [339, 191] on div "Annexure (1)" at bounding box center [324, 189] width 70 height 17
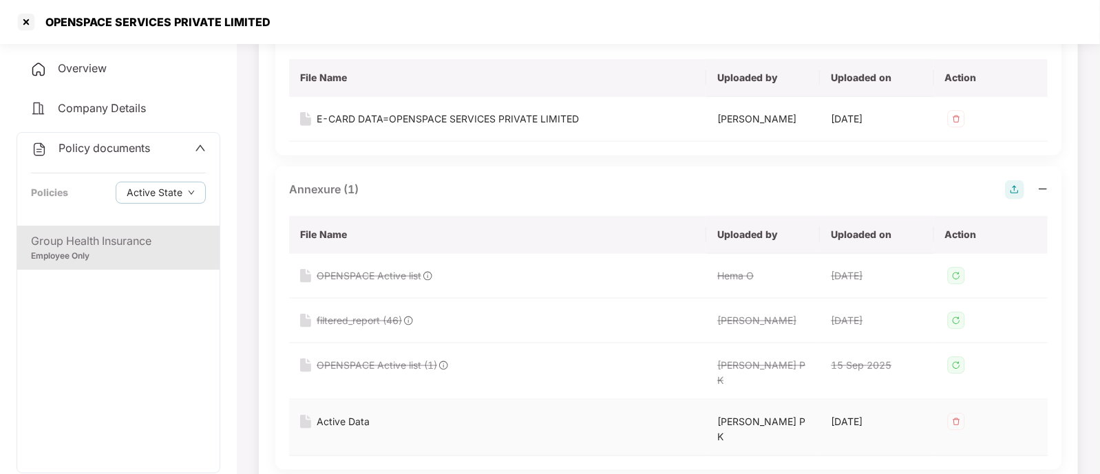
click at [348, 415] on div "Active Data" at bounding box center [343, 422] width 53 height 15
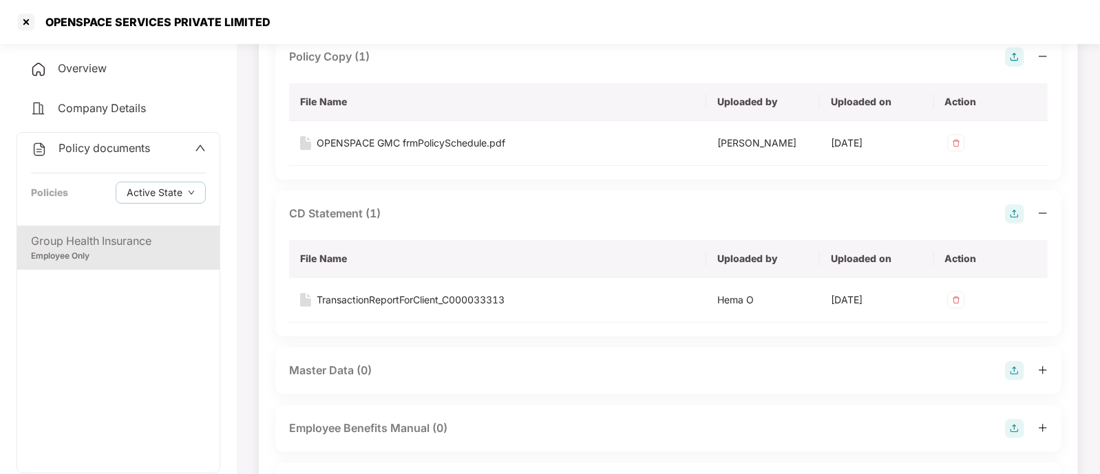
scroll to position [0, 0]
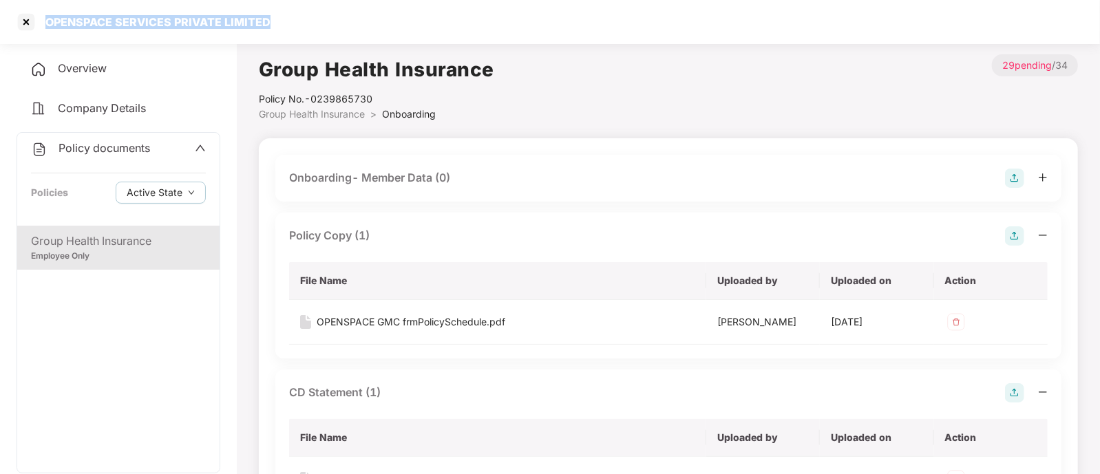
drag, startPoint x: 46, startPoint y: 21, endPoint x: 277, endPoint y: 19, distance: 230.7
click at [277, 19] on div "OPENSPACE SERVICES PRIVATE LIMITED" at bounding box center [550, 22] width 1100 height 44
drag, startPoint x: 311, startPoint y: 98, endPoint x: 381, endPoint y: 101, distance: 69.6
click at [381, 101] on div "Policy No.- 0239865730" at bounding box center [377, 99] width 236 height 15
click at [127, 72] on div "Overview" at bounding box center [119, 69] width 204 height 32
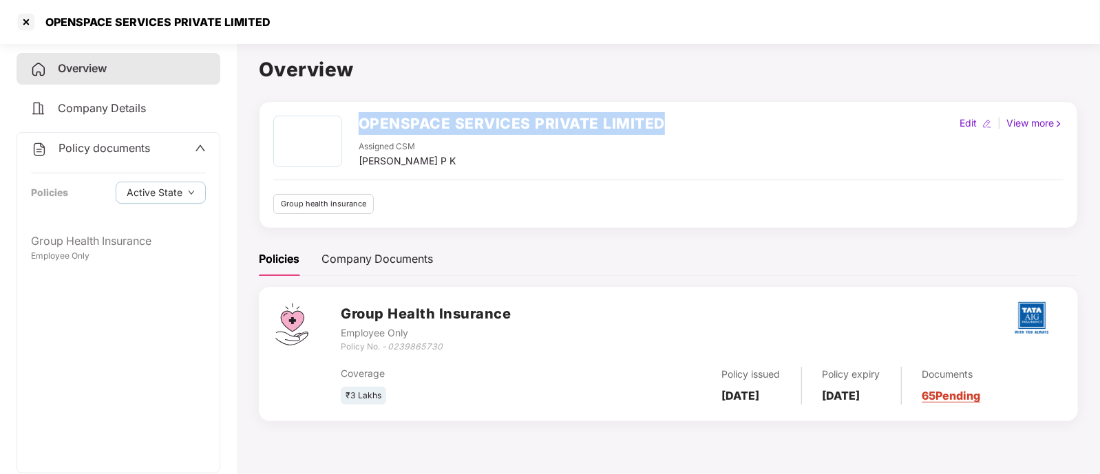
drag, startPoint x: 362, startPoint y: 123, endPoint x: 696, endPoint y: 105, distance: 333.8
click at [696, 105] on div "OPENSPACE SERVICES PRIVATE LIMITED Assigned CSM [PERSON_NAME] P K Edit | View m…" at bounding box center [668, 164] width 819 height 127
drag, startPoint x: 724, startPoint y: 395, endPoint x: 789, endPoint y: 390, distance: 65.6
click at [760, 390] on b "[DATE]" at bounding box center [741, 396] width 38 height 14
drag, startPoint x: 836, startPoint y: 397, endPoint x: 909, endPoint y: 390, distance: 73.3
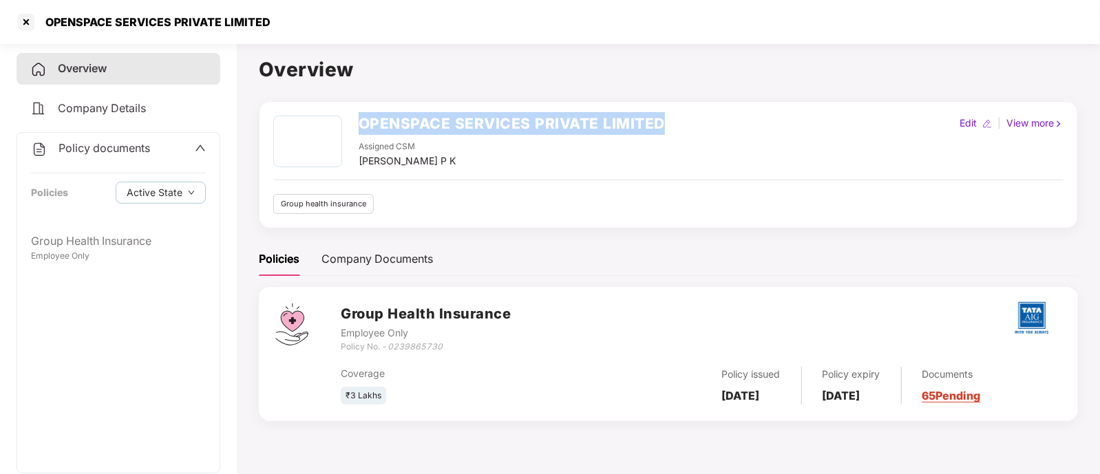
click at [902, 390] on div "Policy expiry [DATE]" at bounding box center [852, 386] width 100 height 38
